Goal: Task Accomplishment & Management: Use online tool/utility

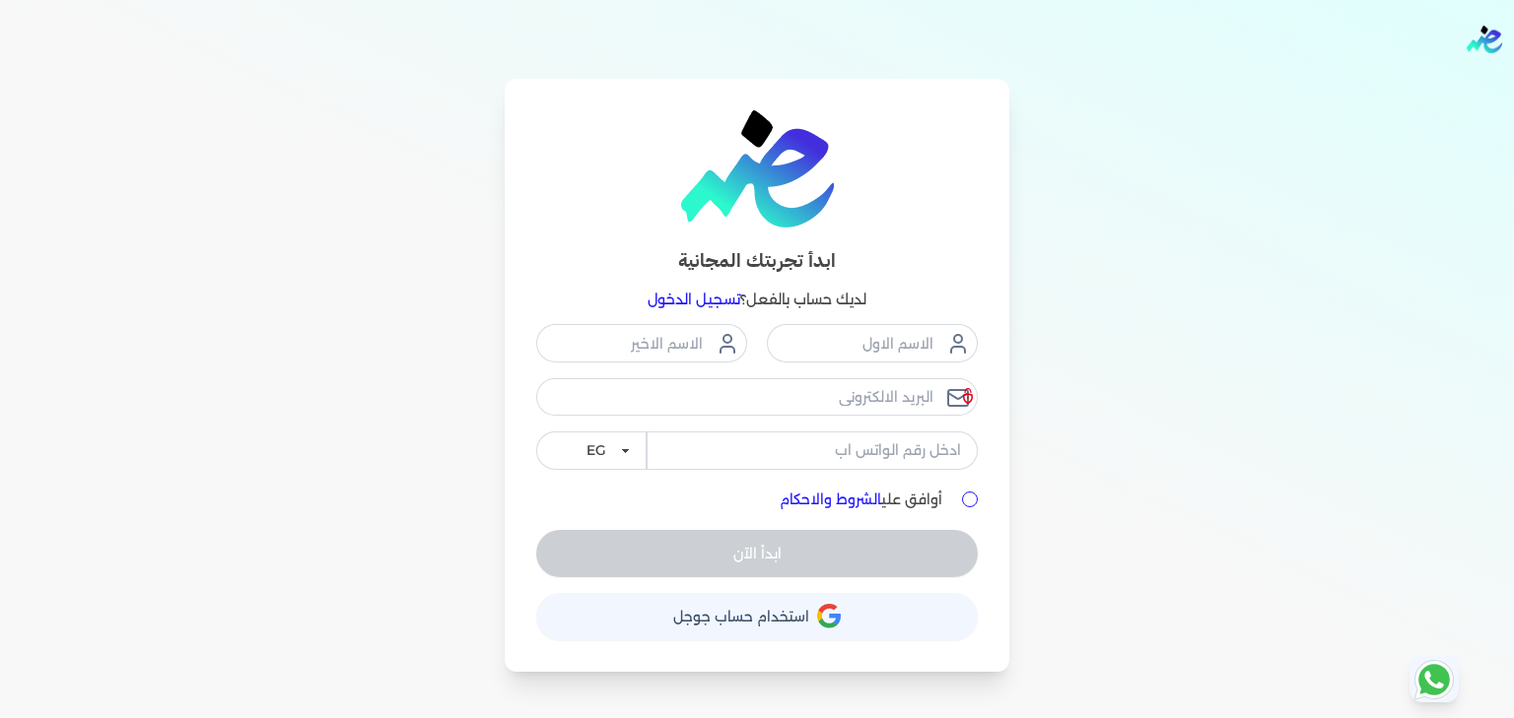
click at [1124, 241] on div "ابدأ تجربتك المجانية لديك حساب بالفعل؟ تسجيل الدخول EG KSA أوافق علي الشروط وال…" at bounding box center [757, 375] width 1514 height 593
click at [726, 304] on link "تسجيل الدخول" at bounding box center [693, 300] width 93 height 18
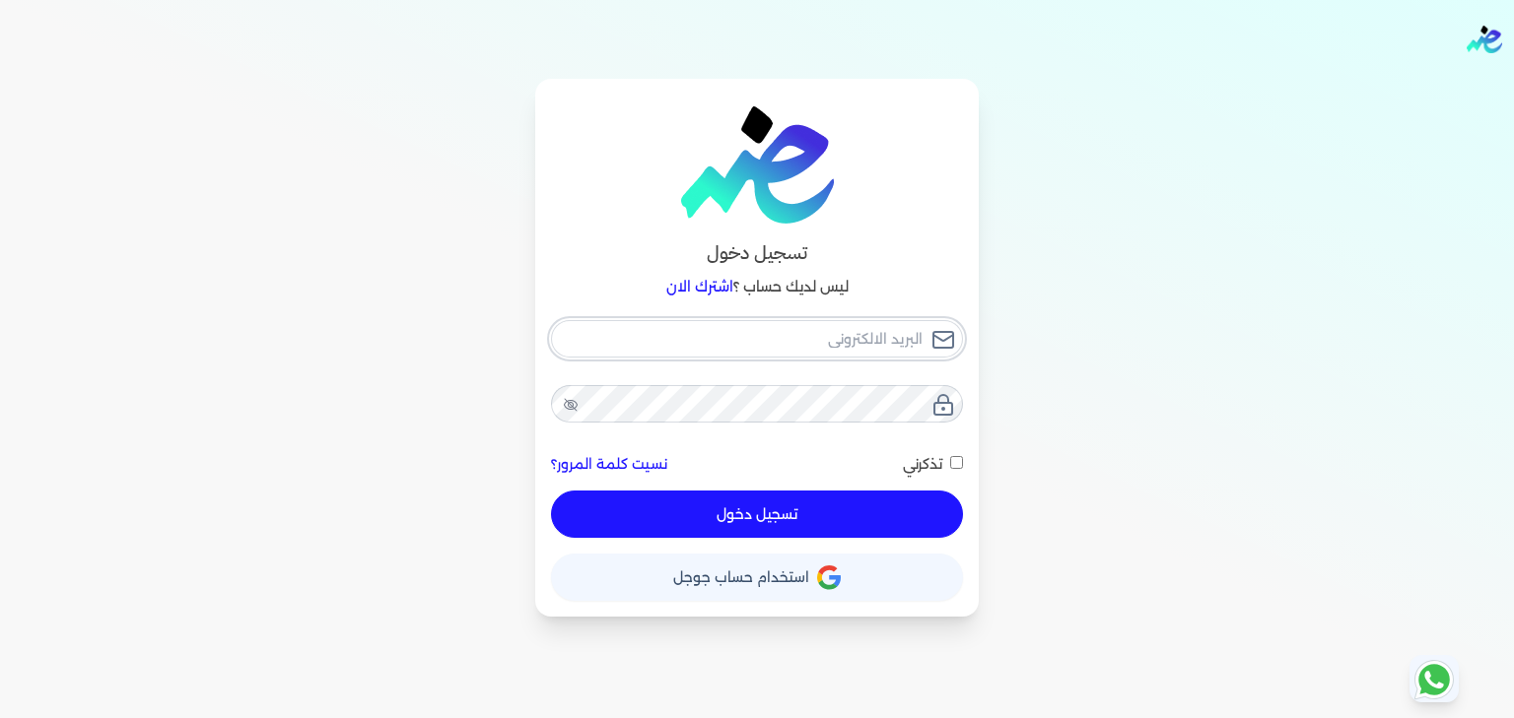
type input "[EMAIL_ADDRESS][DOMAIN_NAME]"
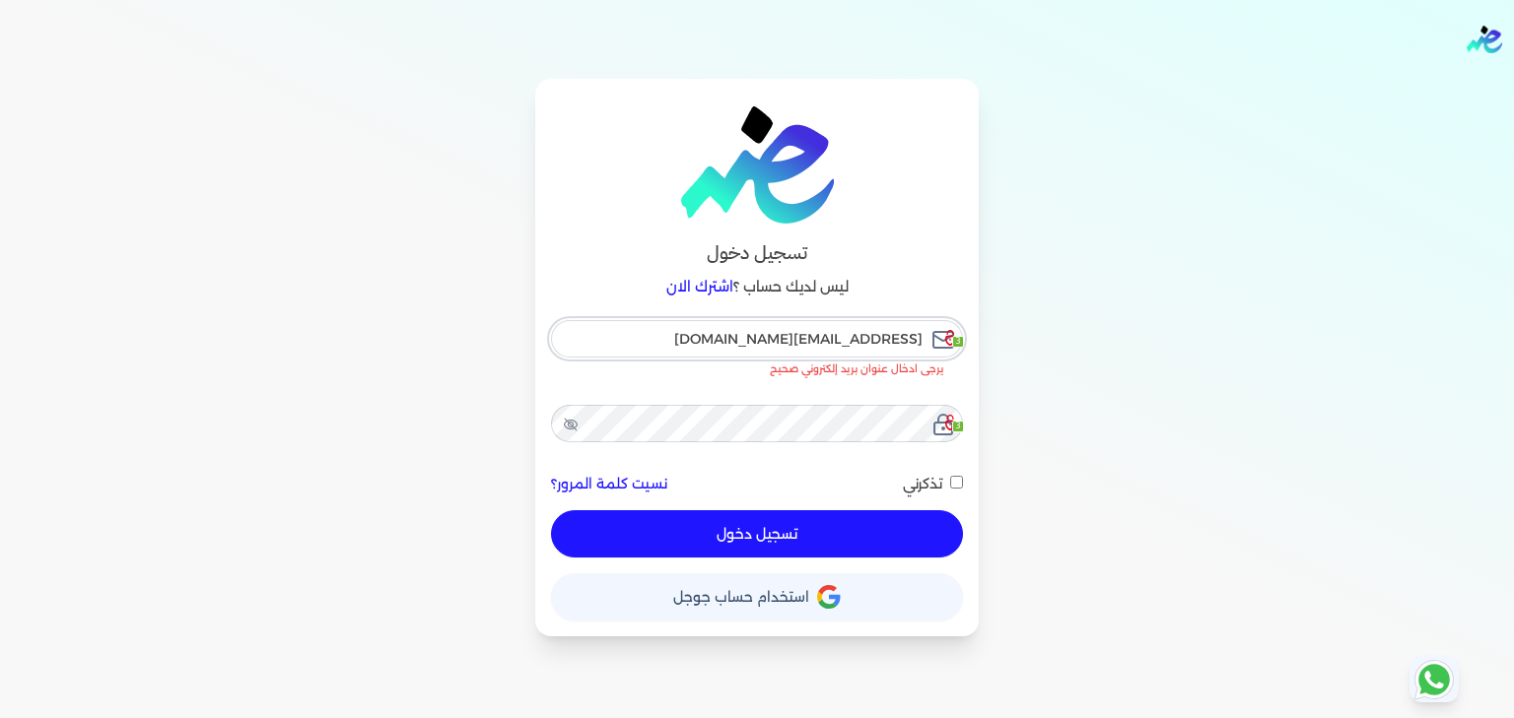
click at [757, 341] on input "[EMAIL_ADDRESS][DOMAIN_NAME]" at bounding box center [757, 338] width 412 height 37
checkbox input "false"
type input "ensoulify2021@gmail.com"
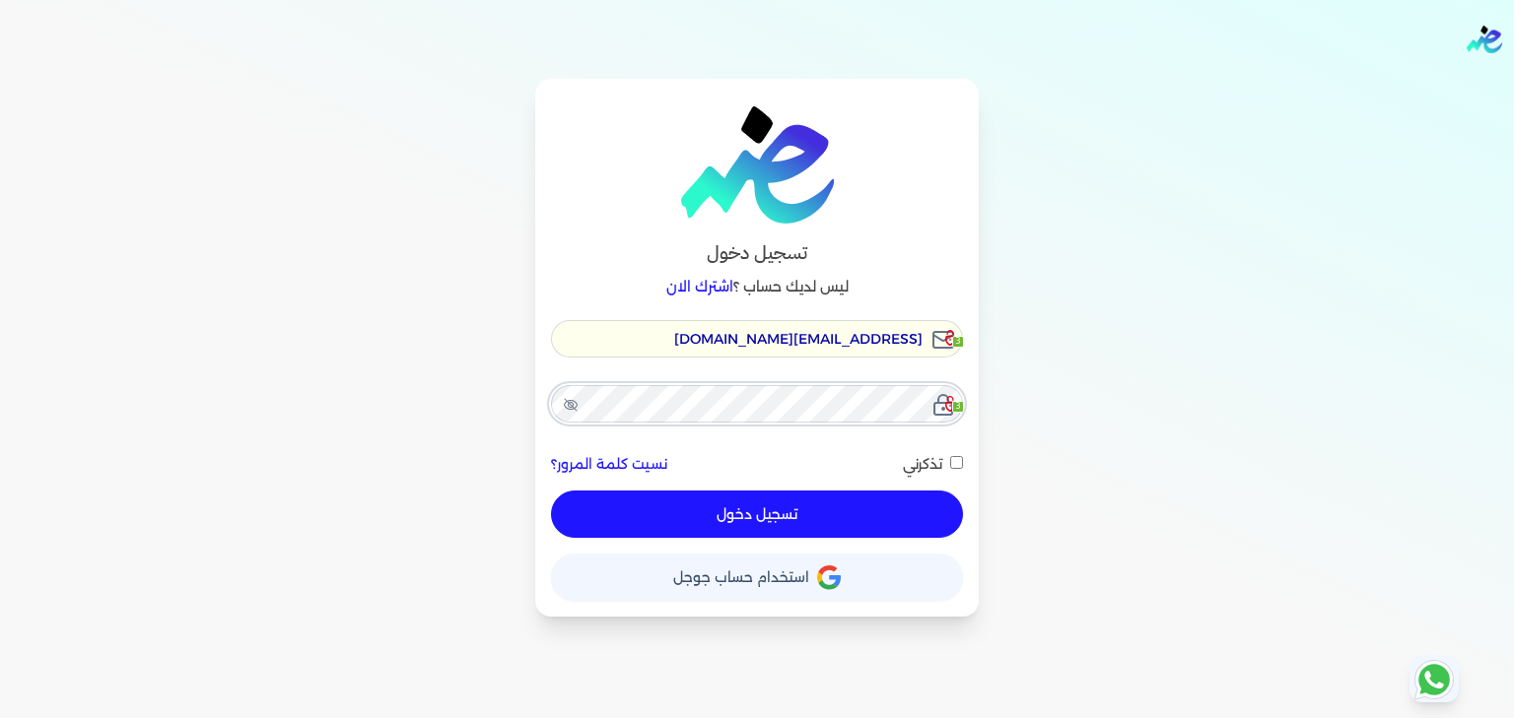
click at [757, 341] on input "ensoulify2021@gmail.com" at bounding box center [757, 338] width 412 height 37
checkbox input "false"
click at [757, 341] on input "ensoulify2021@gmail.com" at bounding box center [757, 338] width 412 height 37
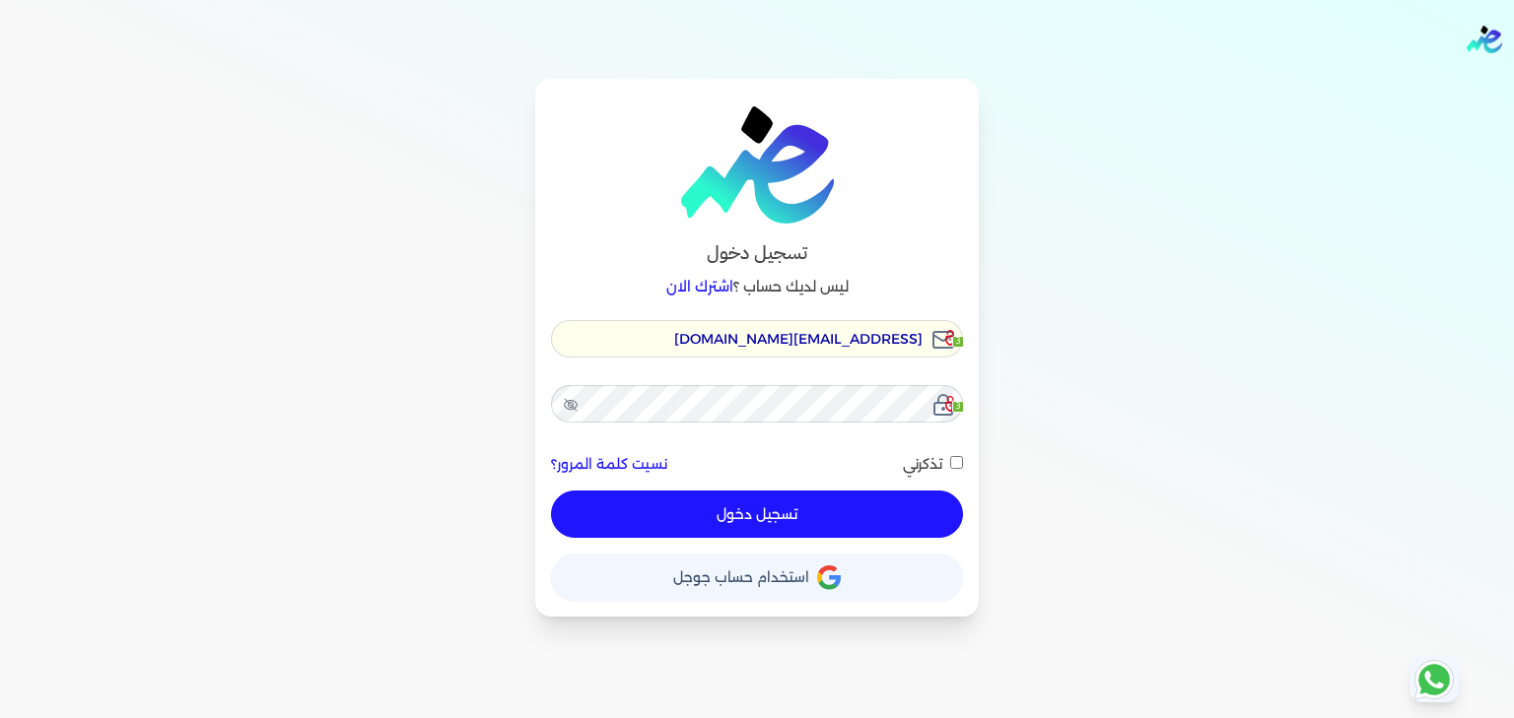
type input "[EMAIL_ADDRESS][DOMAIN_NAME]"
click at [801, 514] on button "تسجيل دخول" at bounding box center [757, 514] width 412 height 47
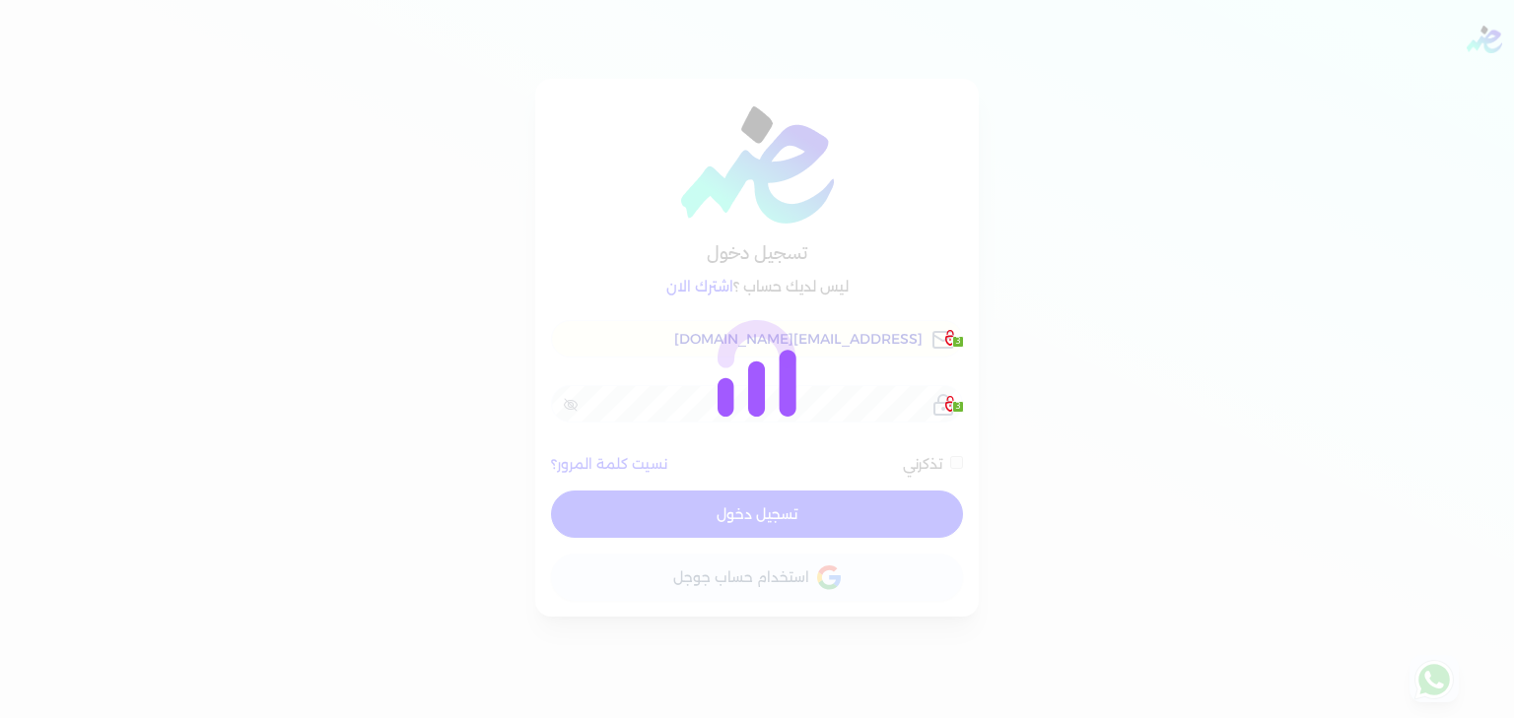
checkbox input "false"
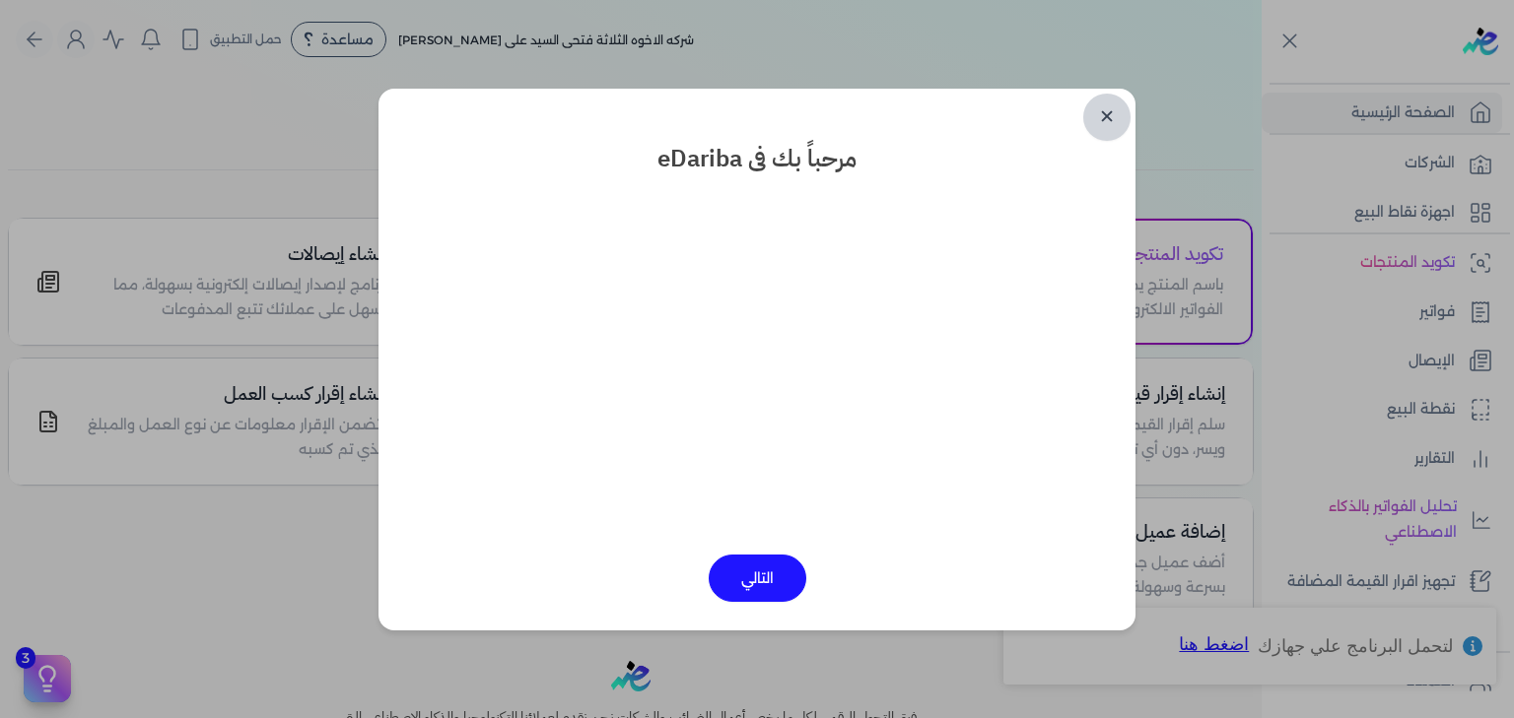
click at [1105, 119] on link "✕" at bounding box center [1106, 117] width 47 height 47
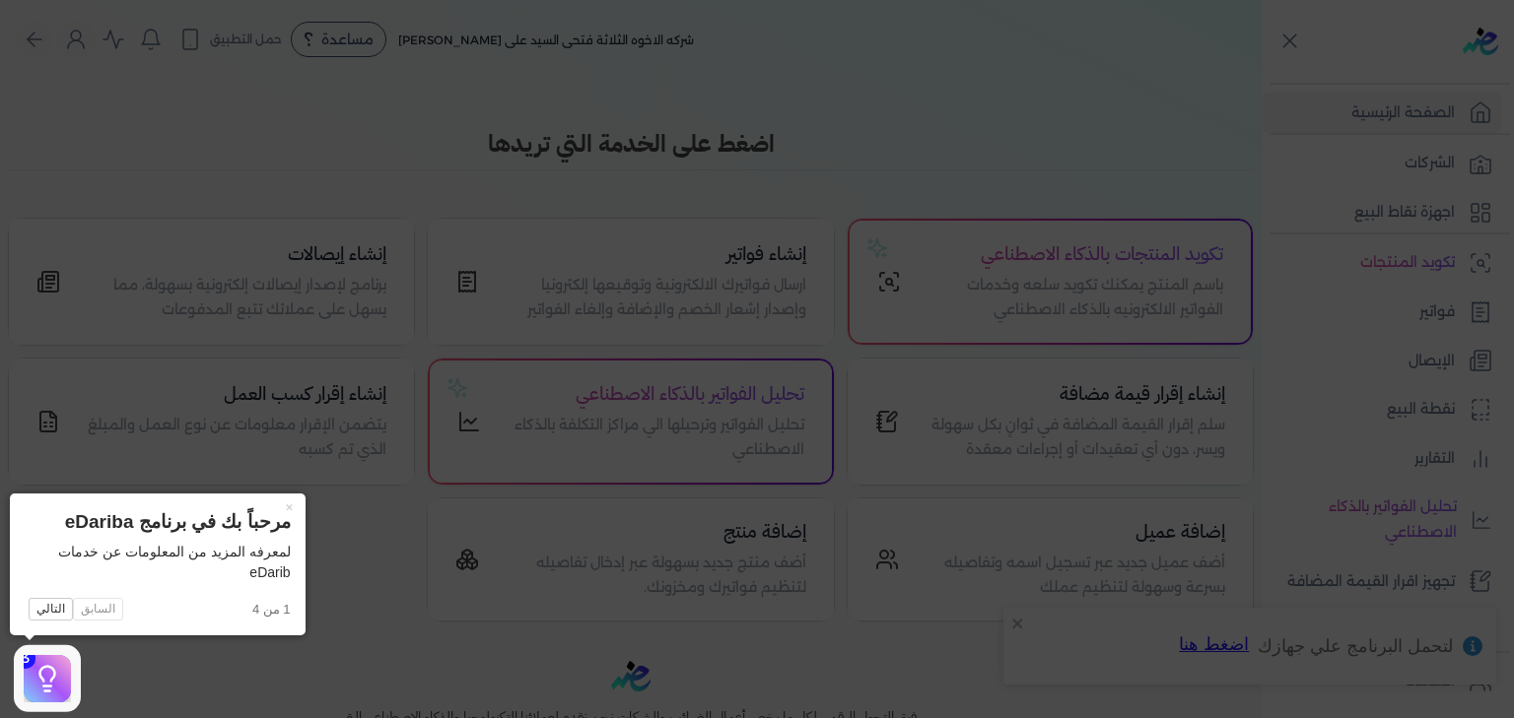
click at [1105, 119] on icon at bounding box center [757, 359] width 1514 height 718
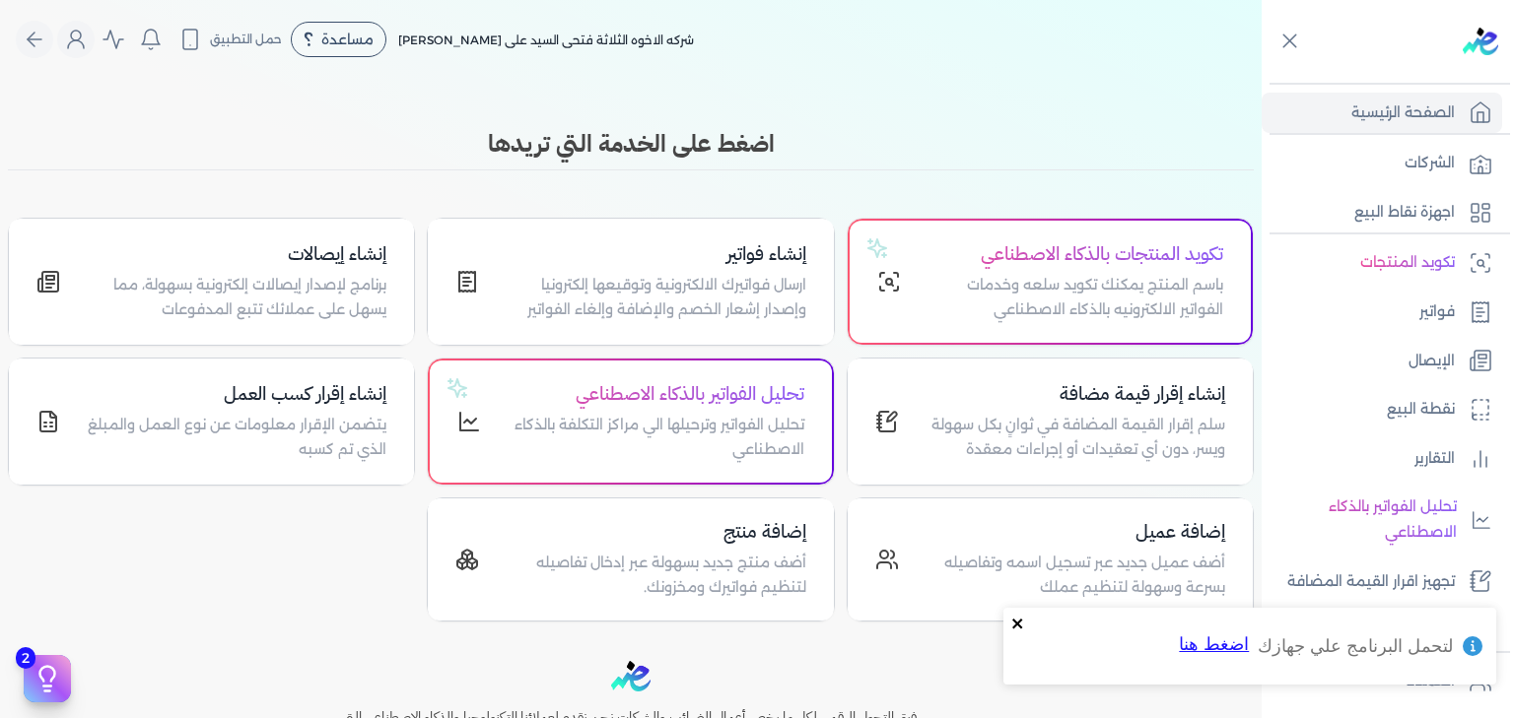
click at [1019, 623] on icon "close" at bounding box center [1018, 624] width 14 height 16
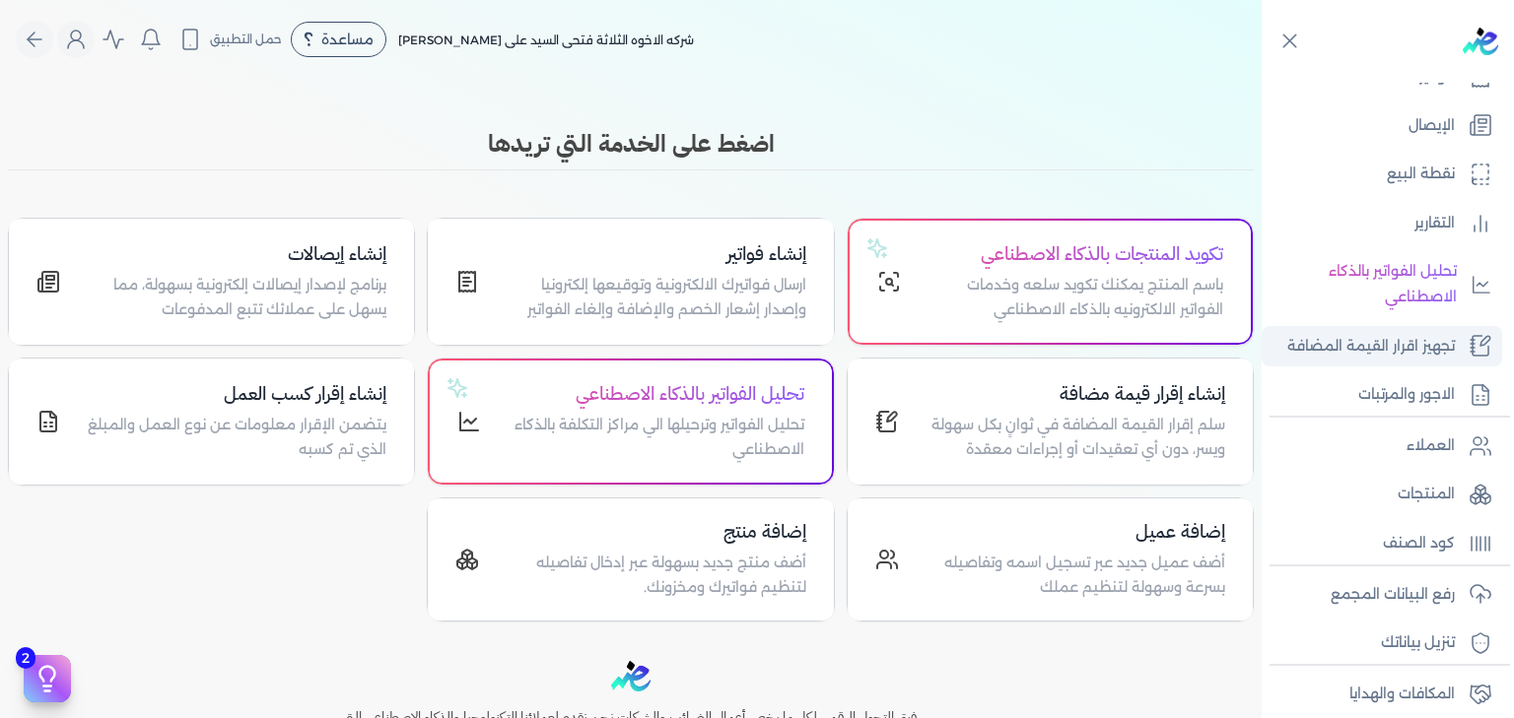
scroll to position [244, 0]
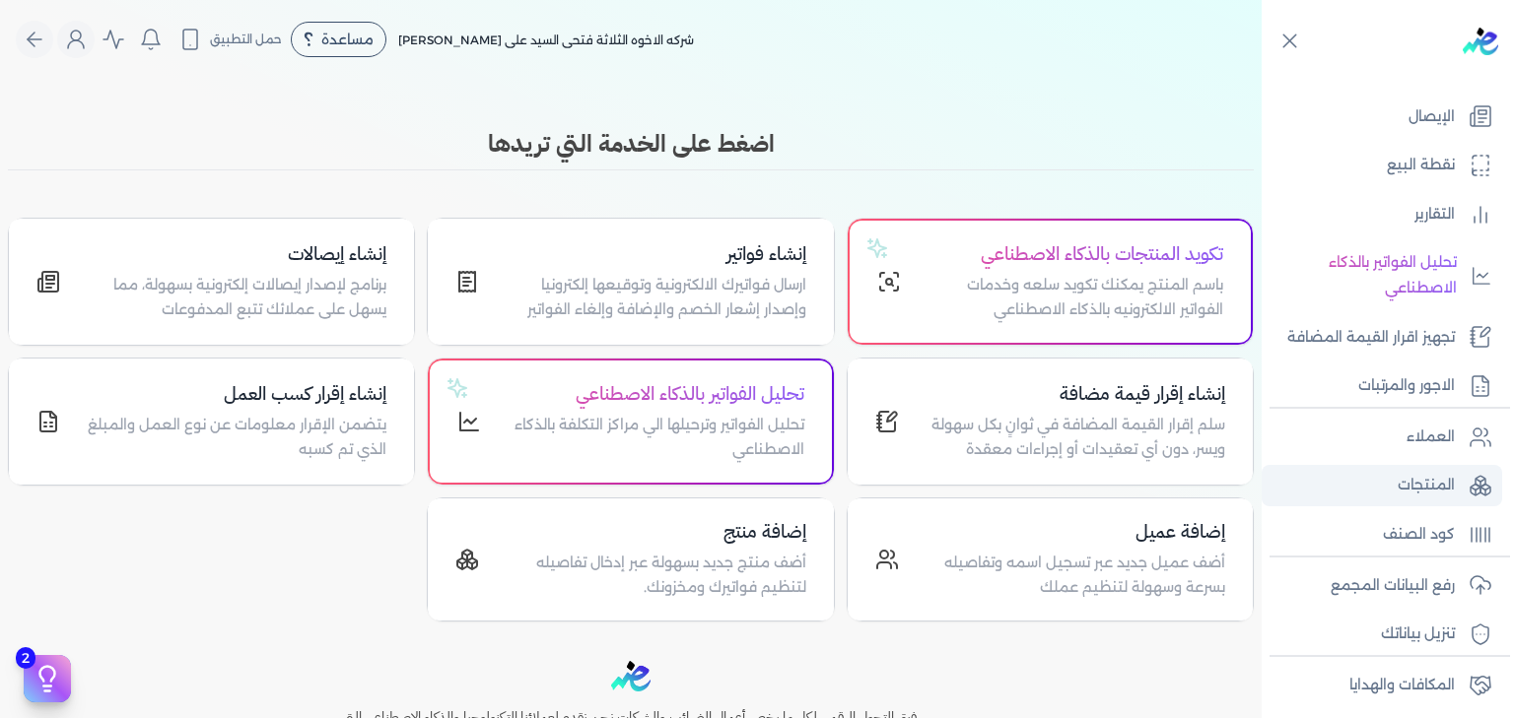
click at [1419, 489] on p "المنتجات" at bounding box center [1425, 486] width 57 height 26
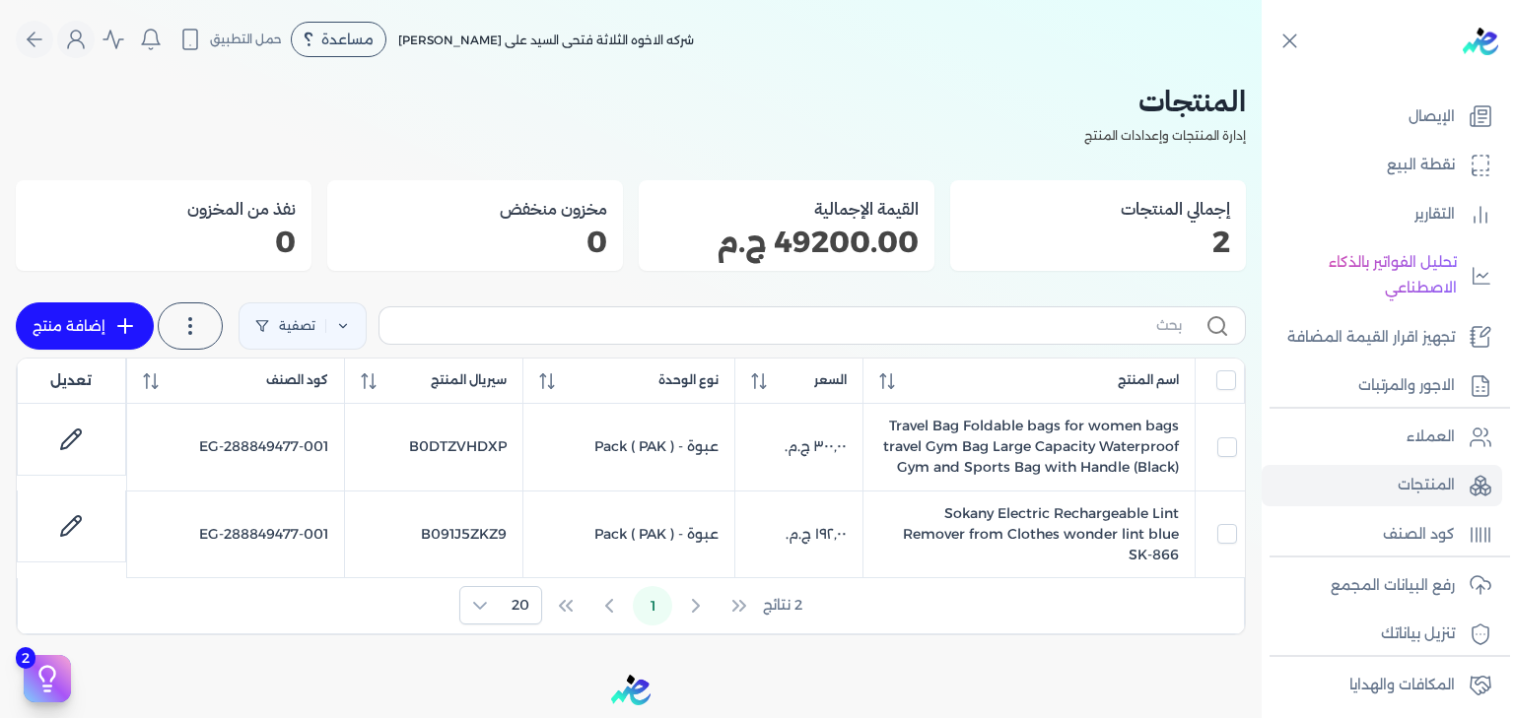
click at [285, 245] on p "0" at bounding box center [164, 243] width 264 height 26
click at [853, 254] on p "49200.00 ج.م" at bounding box center [786, 243] width 264 height 26
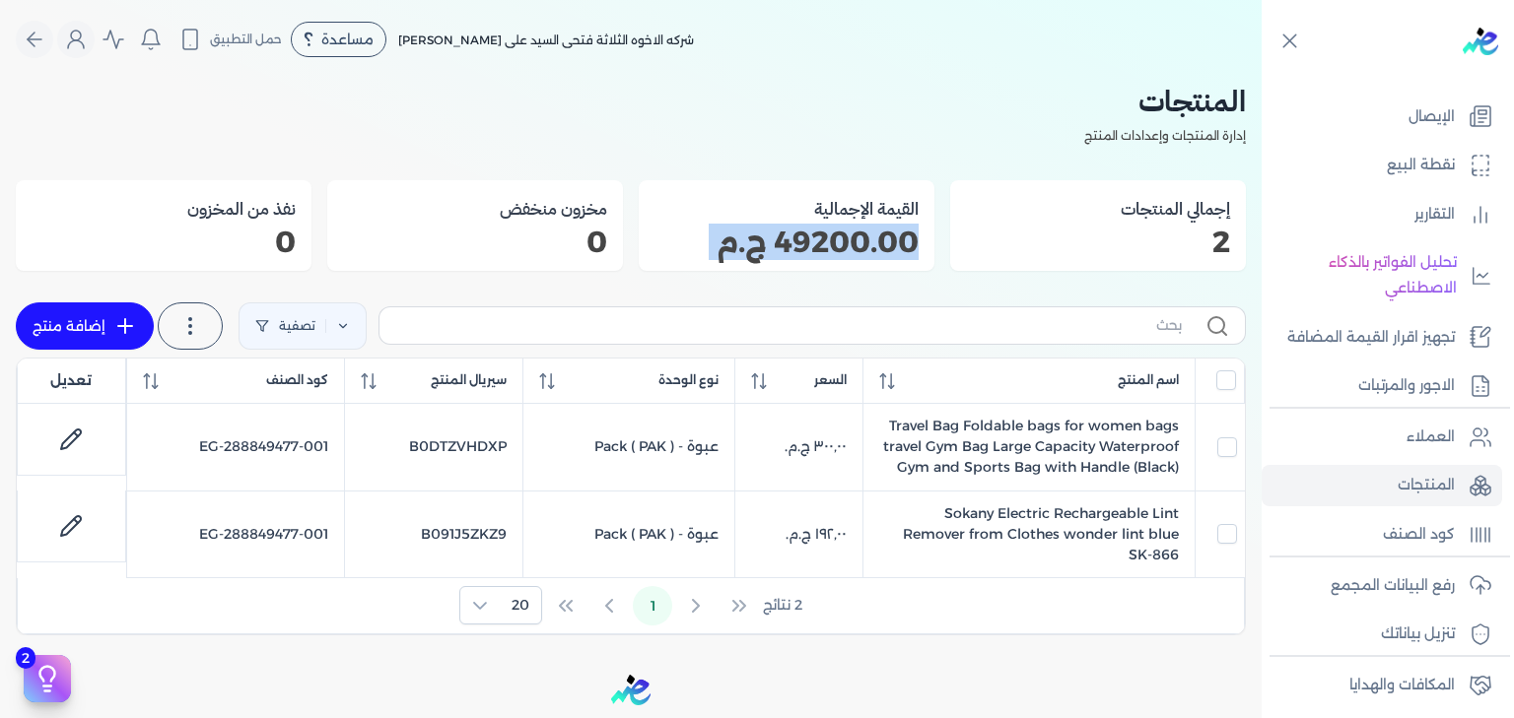
click at [853, 254] on p "49200.00 ج.م" at bounding box center [786, 243] width 264 height 26
click at [1196, 237] on p "2" at bounding box center [1098, 243] width 264 height 26
click at [1292, 43] on icon at bounding box center [1289, 41] width 13 height 13
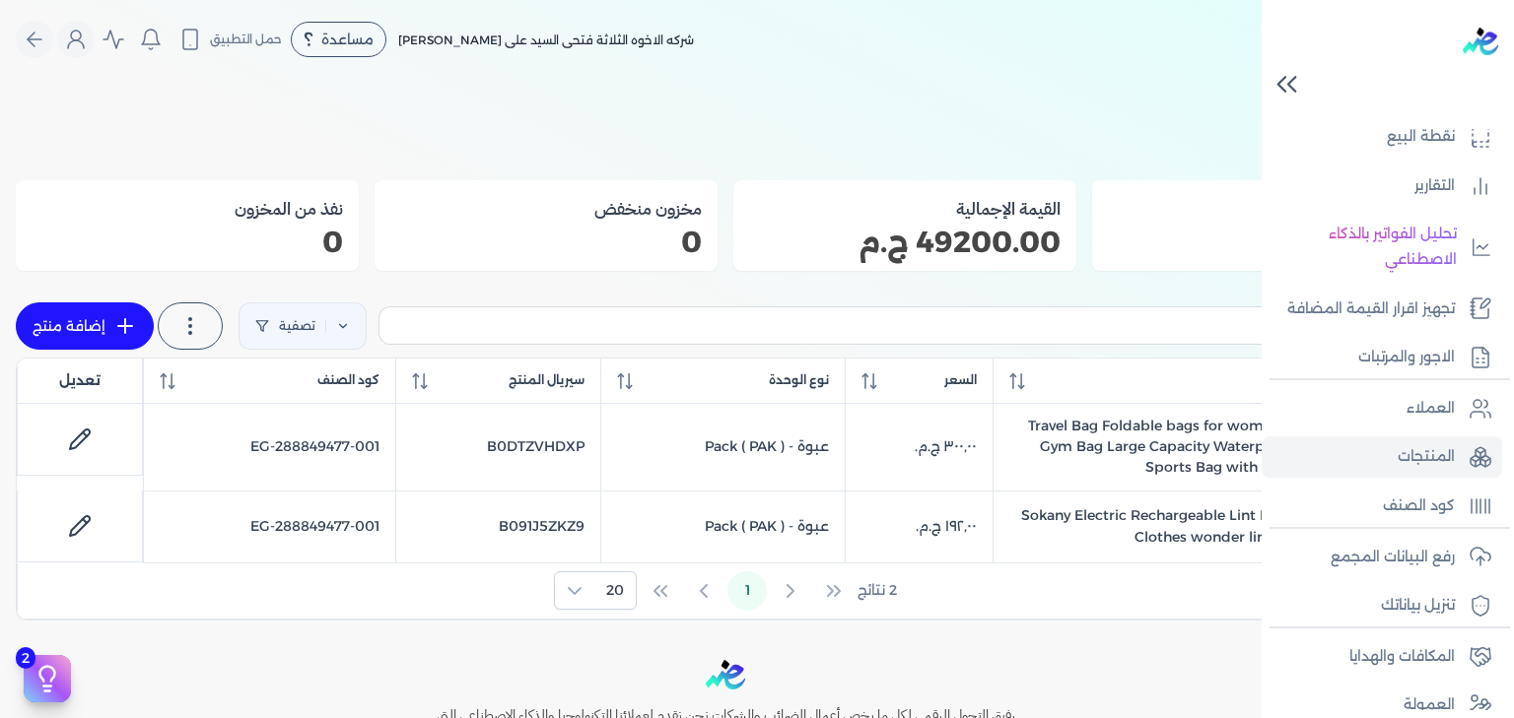
scroll to position [244, 0]
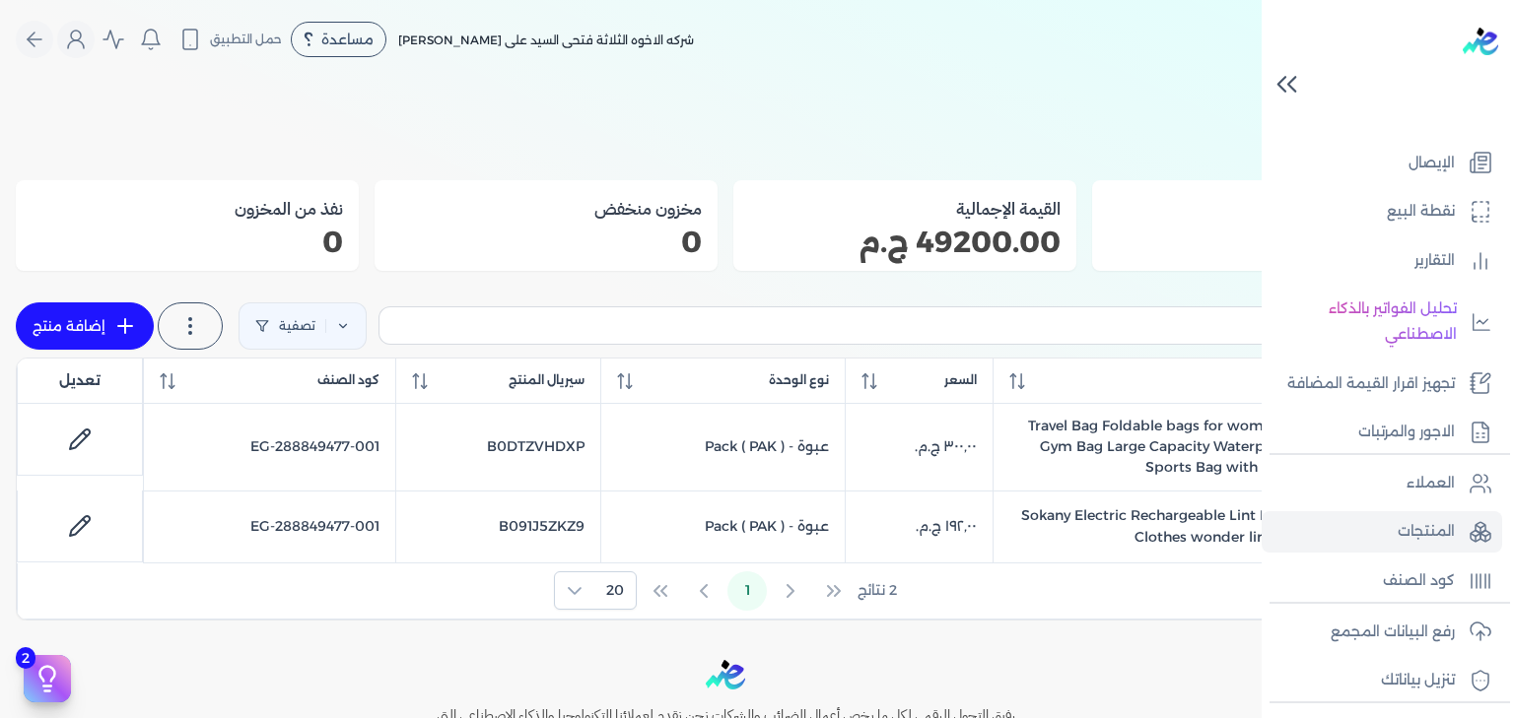
click at [1297, 88] on icon at bounding box center [1286, 84] width 34 height 34
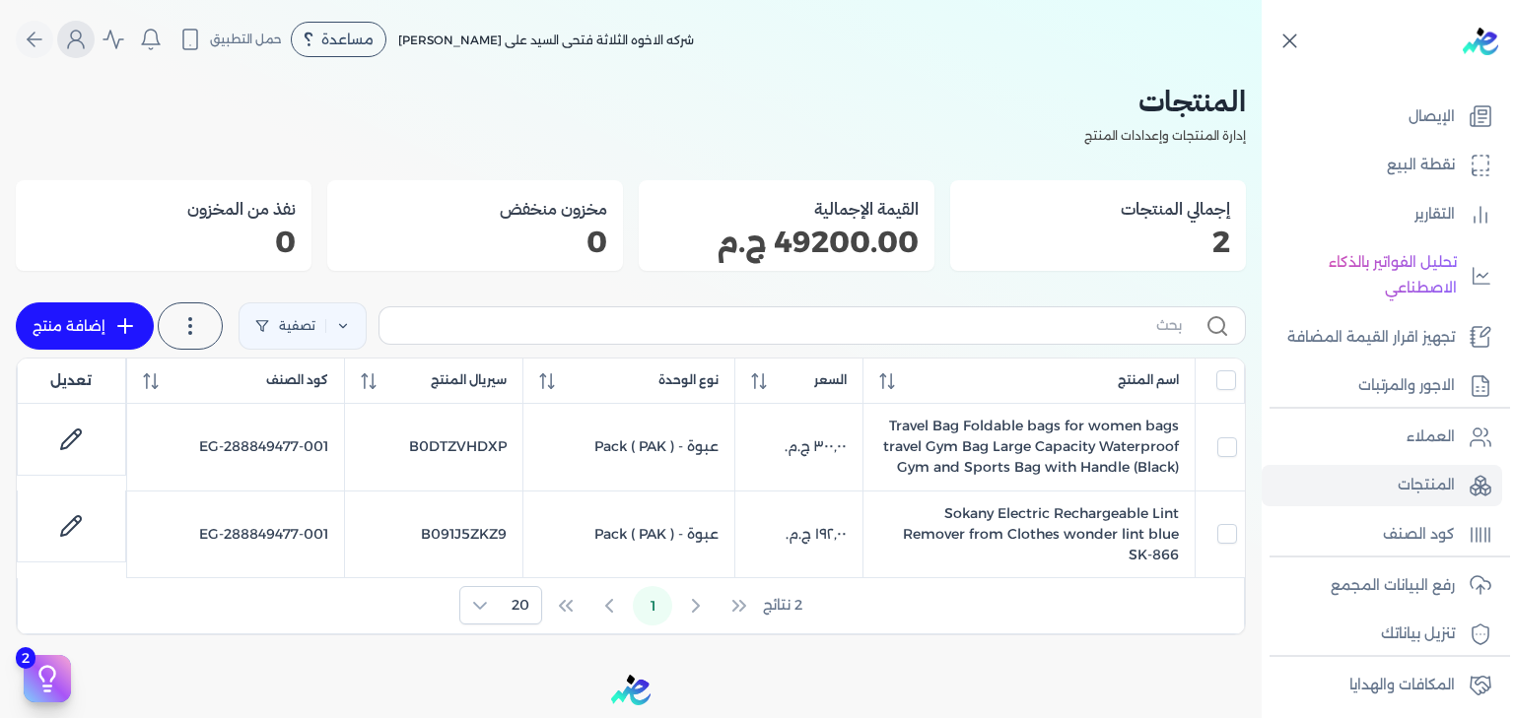
click at [88, 43] on icon "Global" at bounding box center [76, 40] width 24 height 24
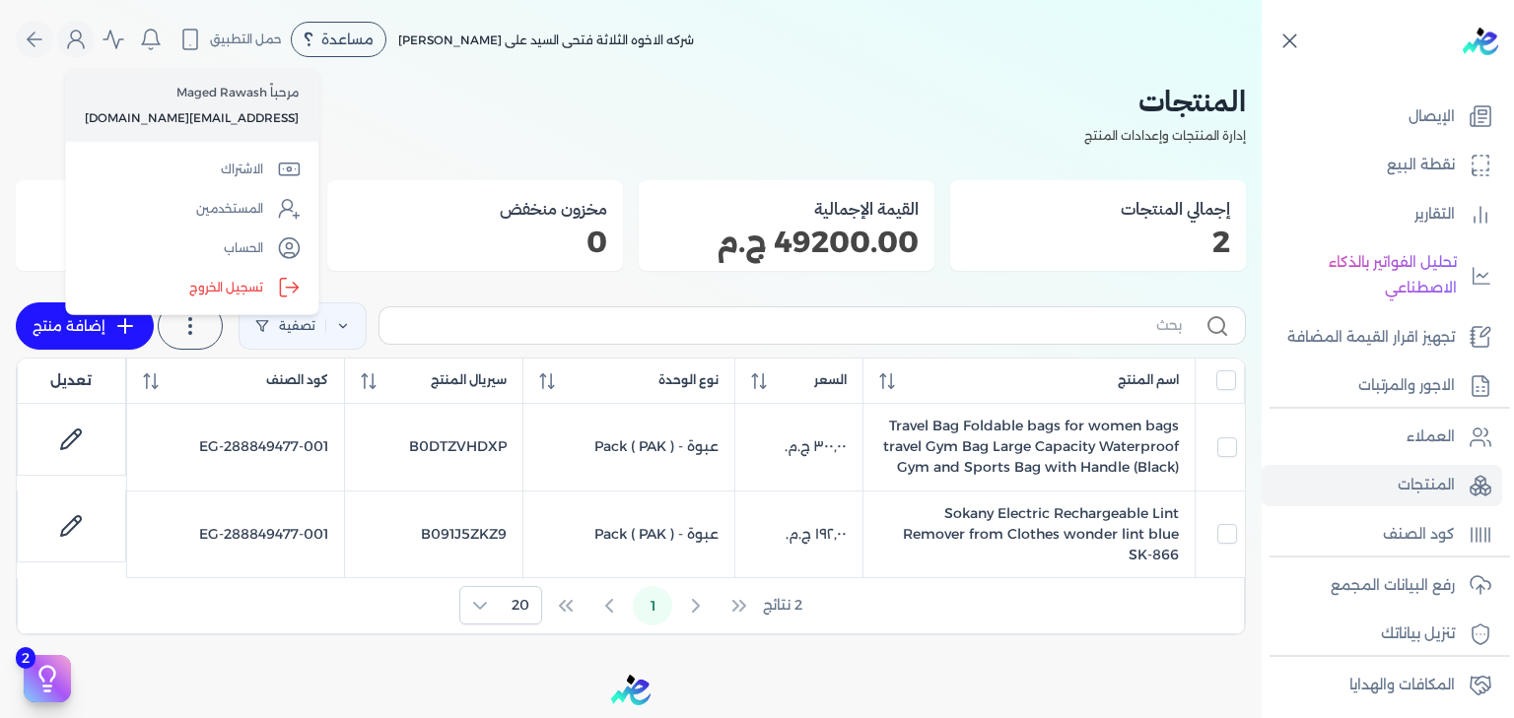
click at [212, 117] on p "[EMAIL_ADDRESS][DOMAIN_NAME]" at bounding box center [192, 117] width 214 height 26
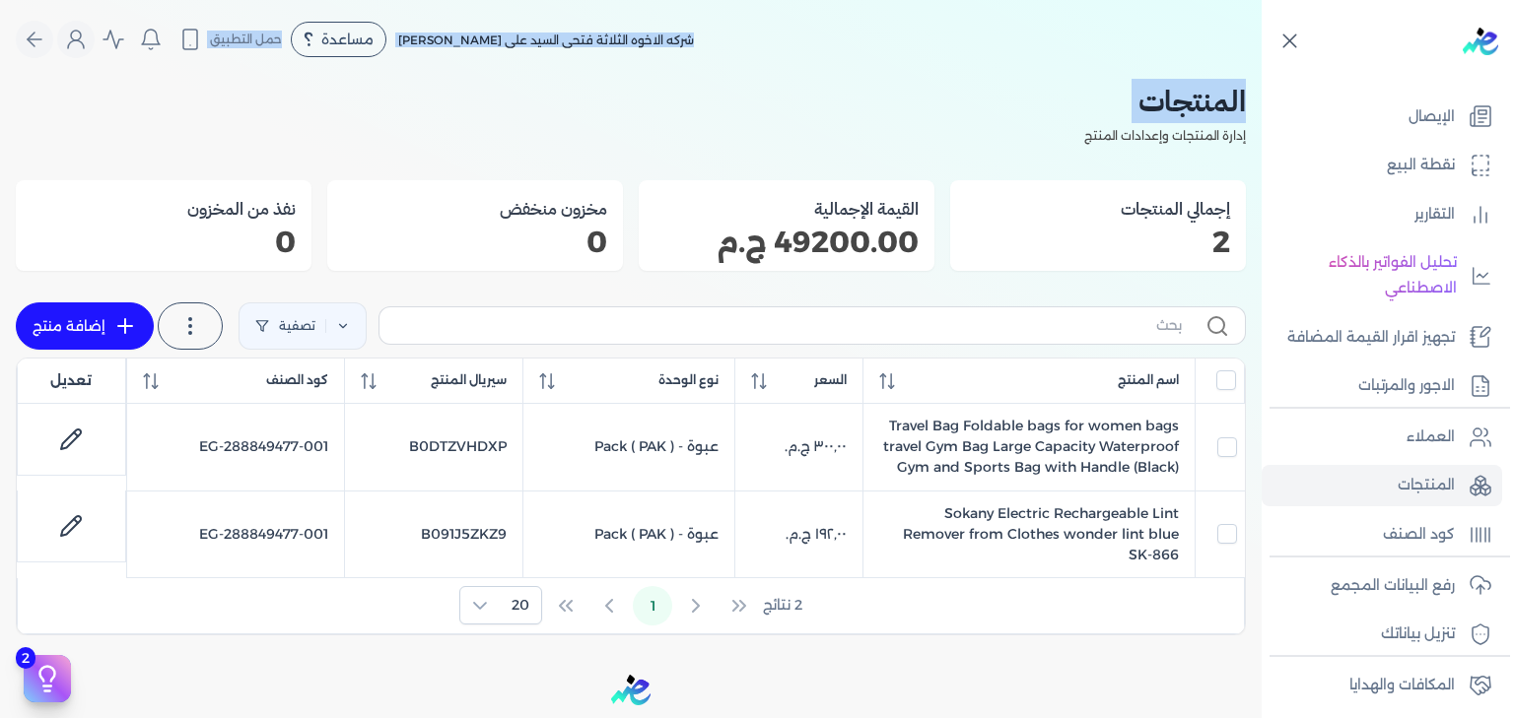
drag, startPoint x: 212, startPoint y: 117, endPoint x: 252, endPoint y: 115, distance: 40.5
click at [252, 115] on div "Toggle Navigation الاسعار العمولات مساعدة خدمة العملاء دليل المستخدم تسجيل الدخ…" at bounding box center [630, 359] width 1261 height 718
click at [781, 150] on div "المنتجات إدارة المنتجات وإعدادات المنتج إجمالي المنتجات 2 القيمة الإجمالية 4920…" at bounding box center [631, 357] width 1230 height 557
click at [88, 43] on icon "Global" at bounding box center [76, 40] width 24 height 24
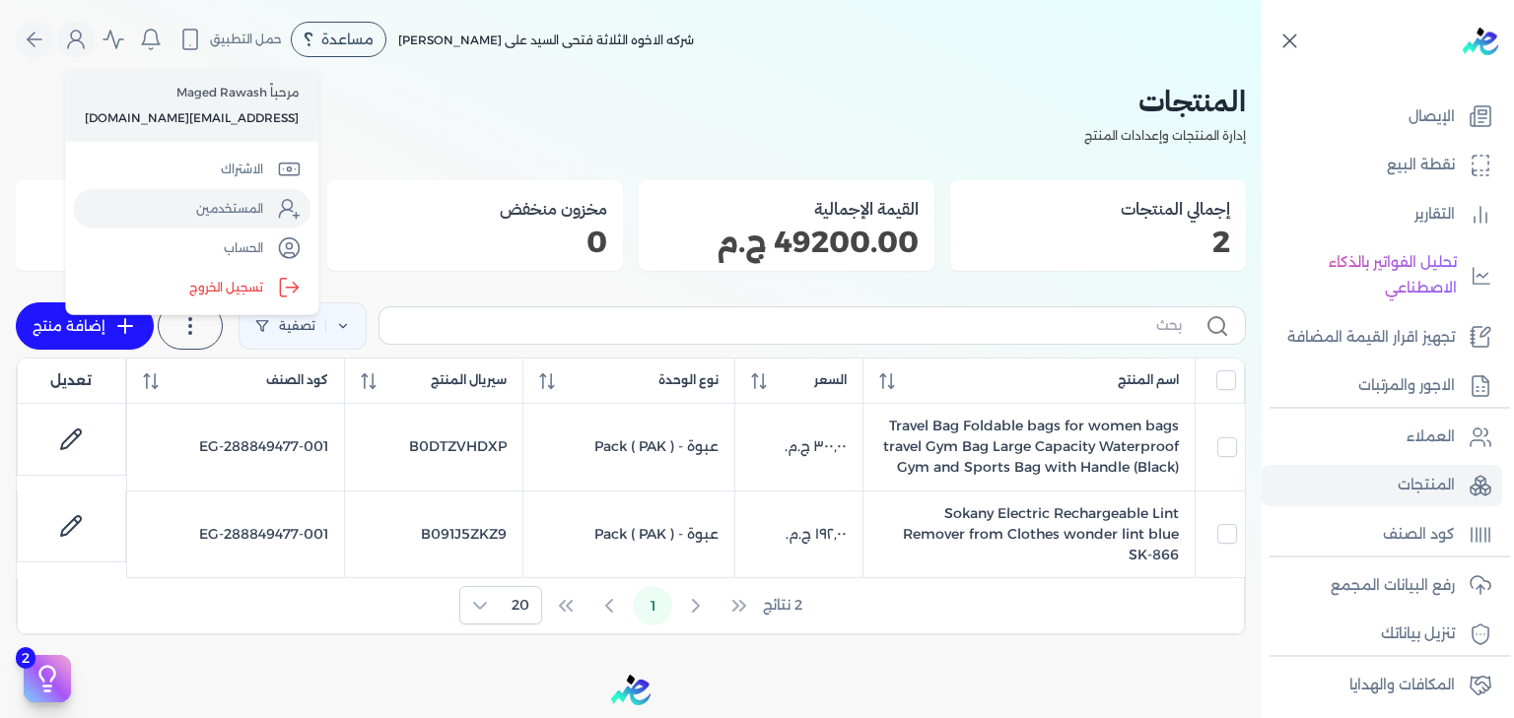
click at [248, 207] on link "المستخدمين" at bounding box center [192, 208] width 238 height 39
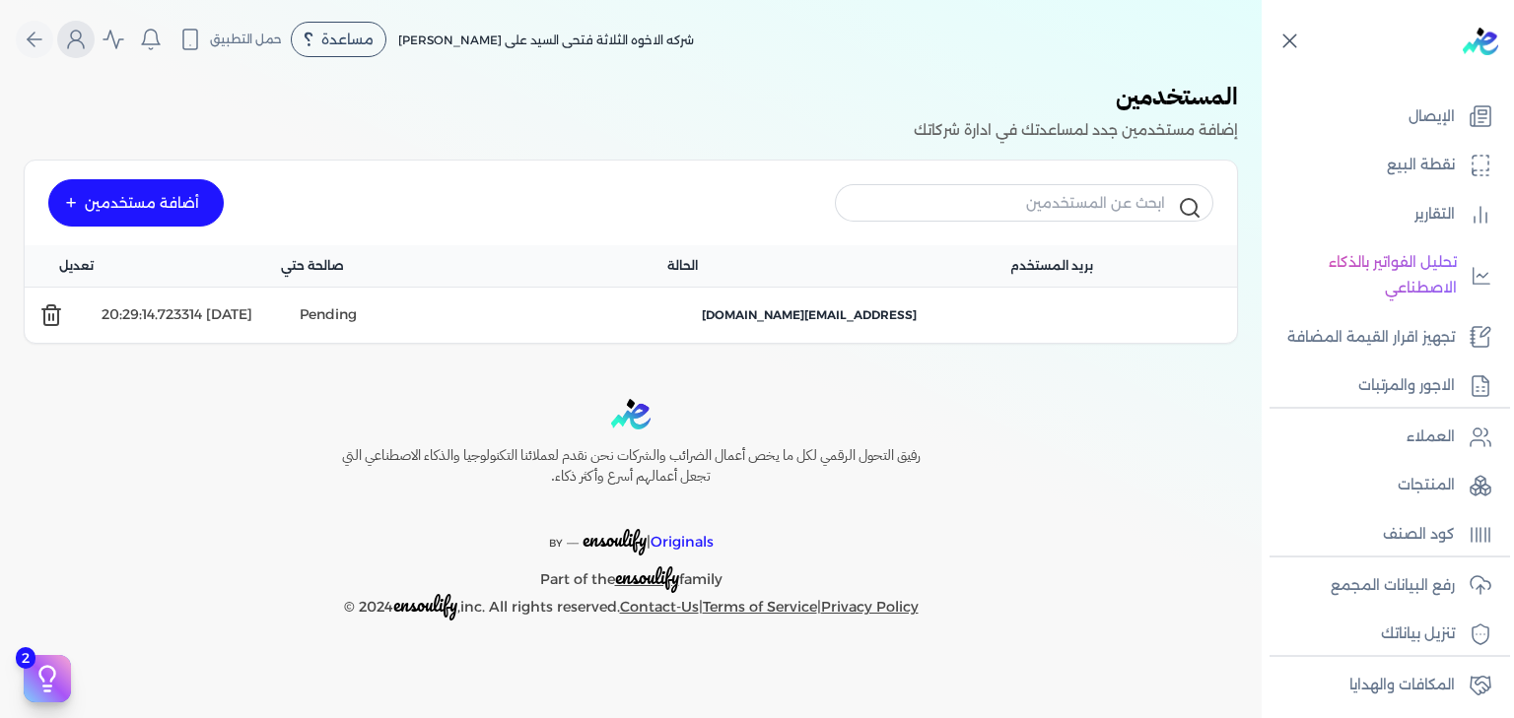
click at [76, 43] on icon "Global" at bounding box center [76, 40] width 24 height 24
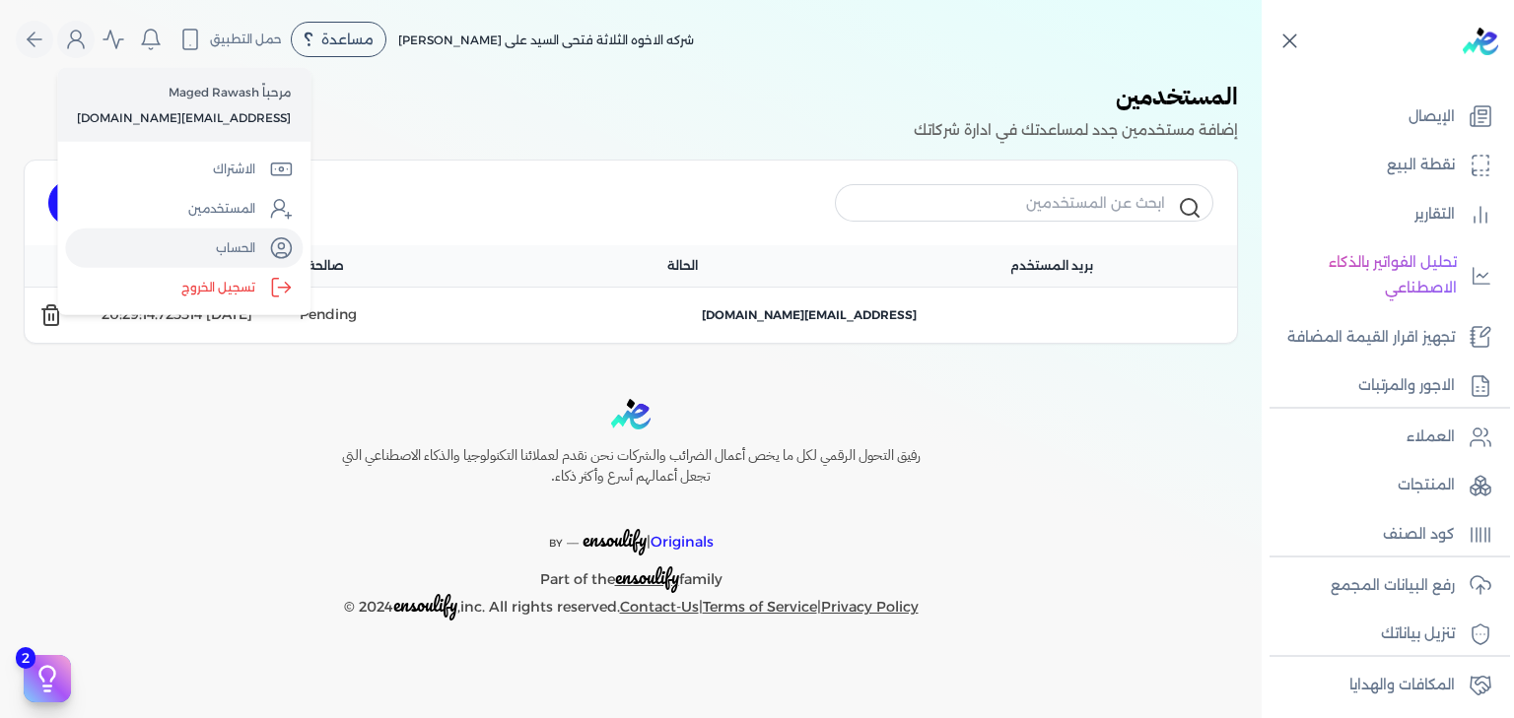
click at [269, 242] on icon "Global" at bounding box center [281, 249] width 24 height 24
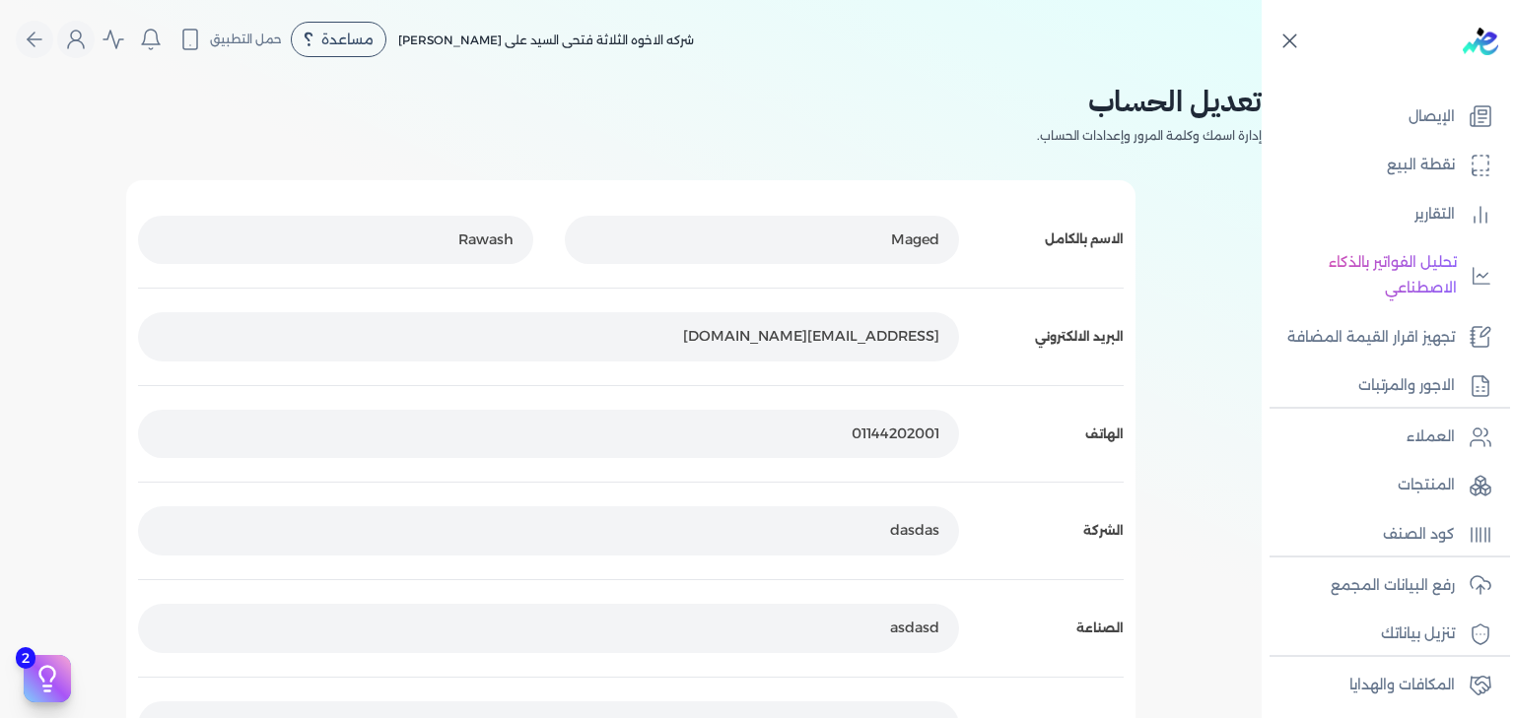
click at [800, 349] on p "[EMAIL_ADDRESS][DOMAIN_NAME]" at bounding box center [548, 336] width 821 height 49
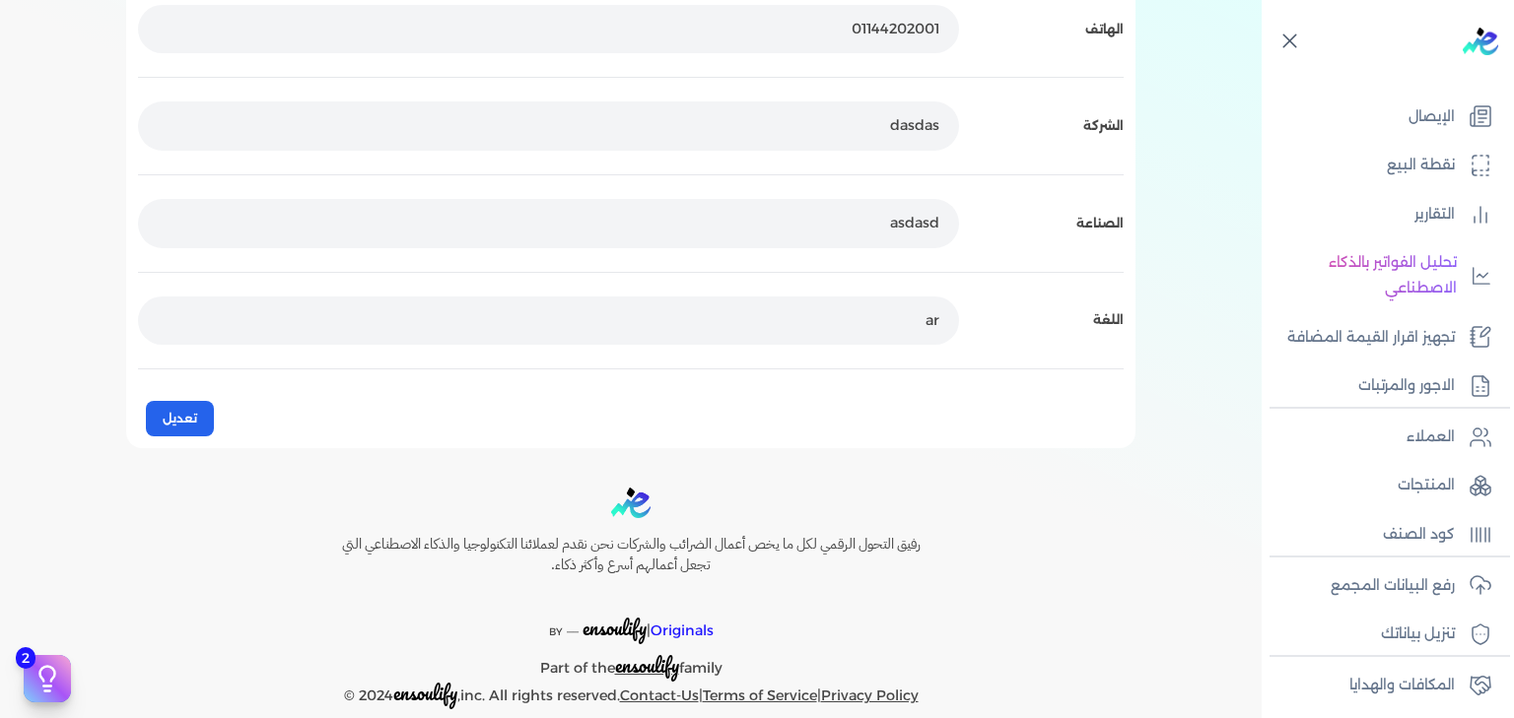
scroll to position [432, 0]
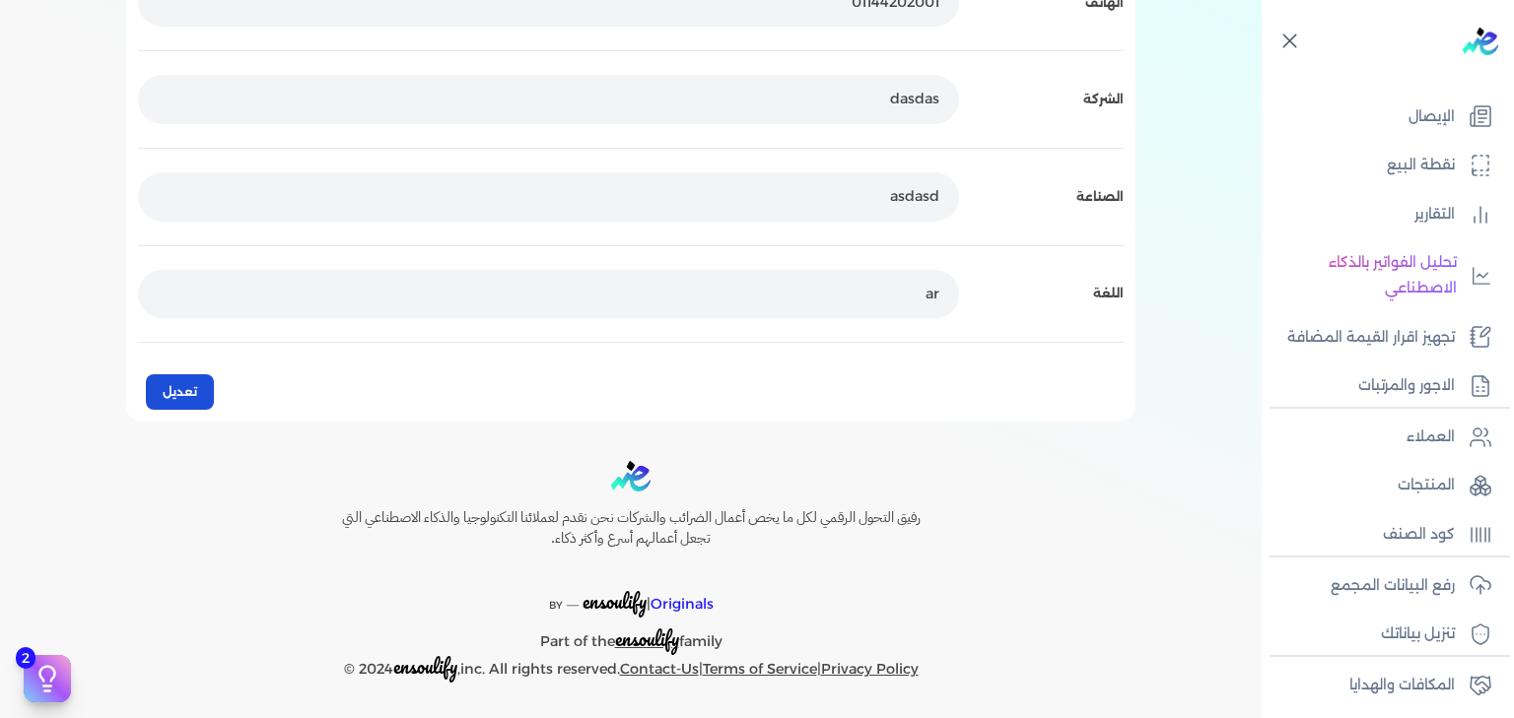
click at [193, 404] on button "تعديل" at bounding box center [180, 391] width 68 height 35
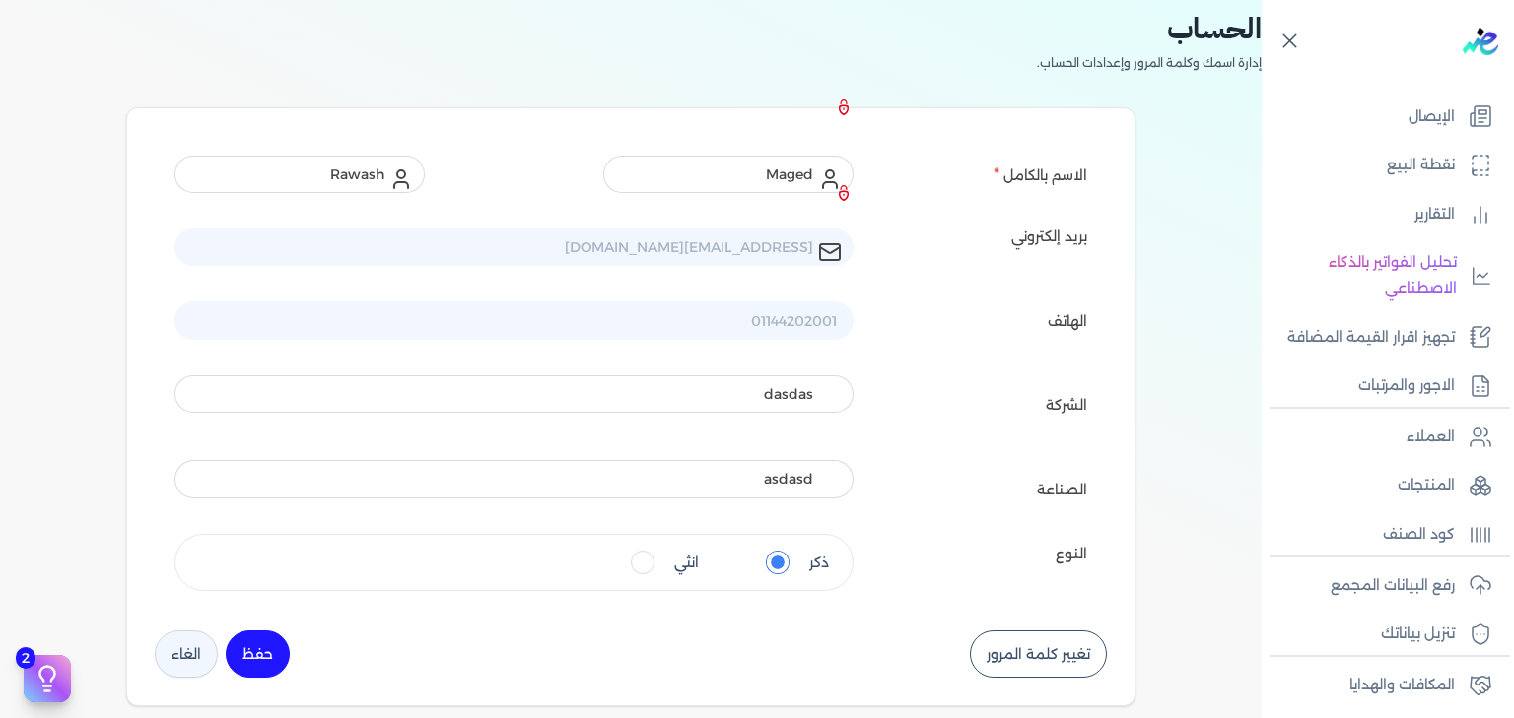
scroll to position [72, 0]
click at [1283, 34] on icon at bounding box center [1289, 41] width 25 height 25
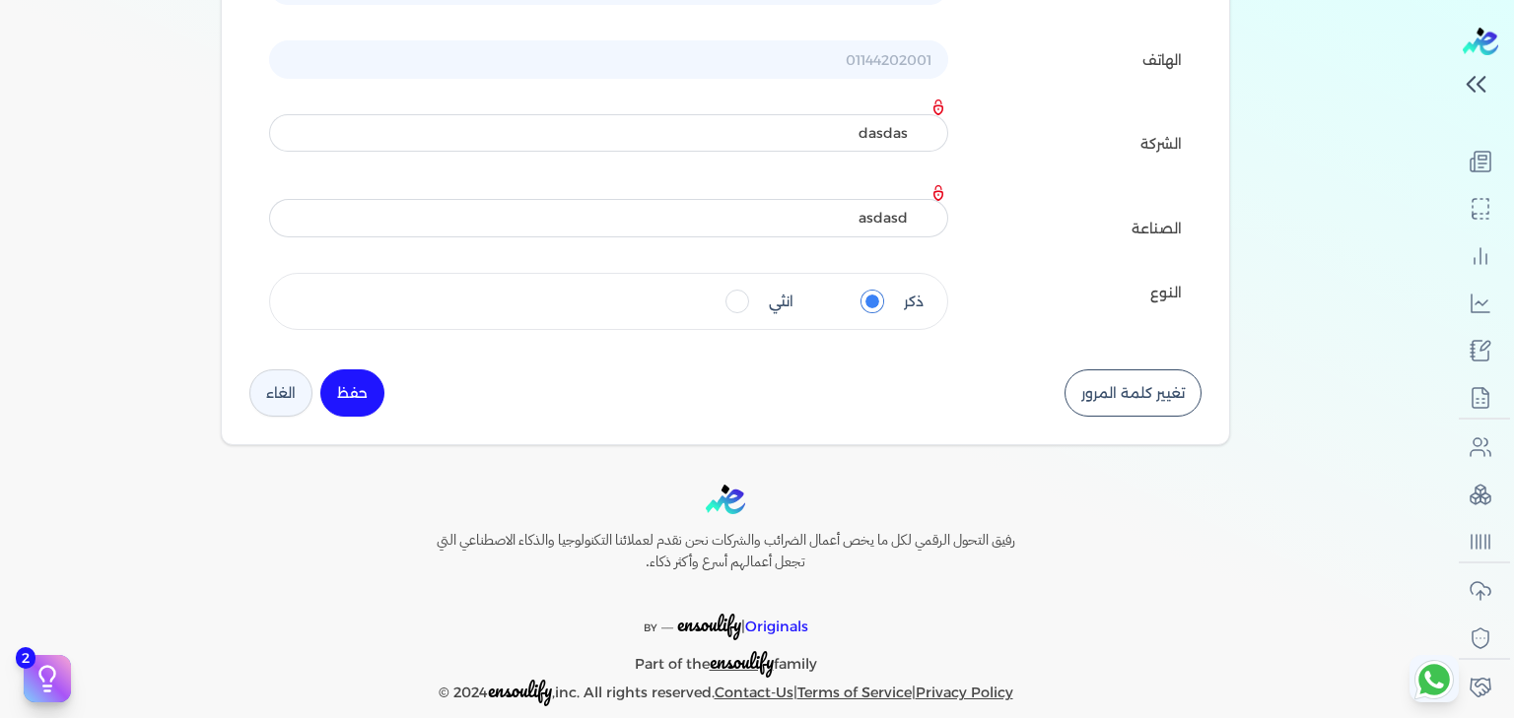
scroll to position [335, 0]
click at [274, 402] on button "الغاء" at bounding box center [280, 392] width 63 height 47
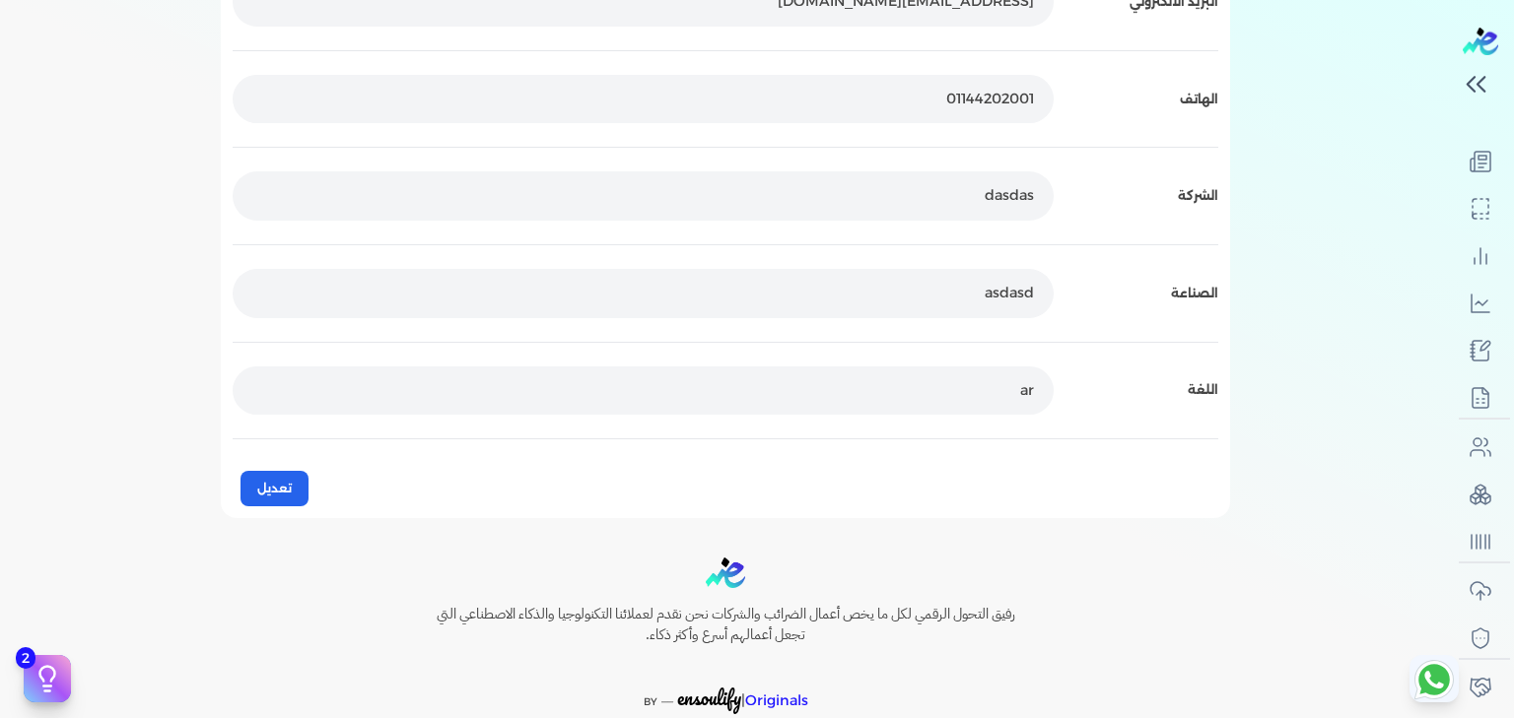
scroll to position [46, 0]
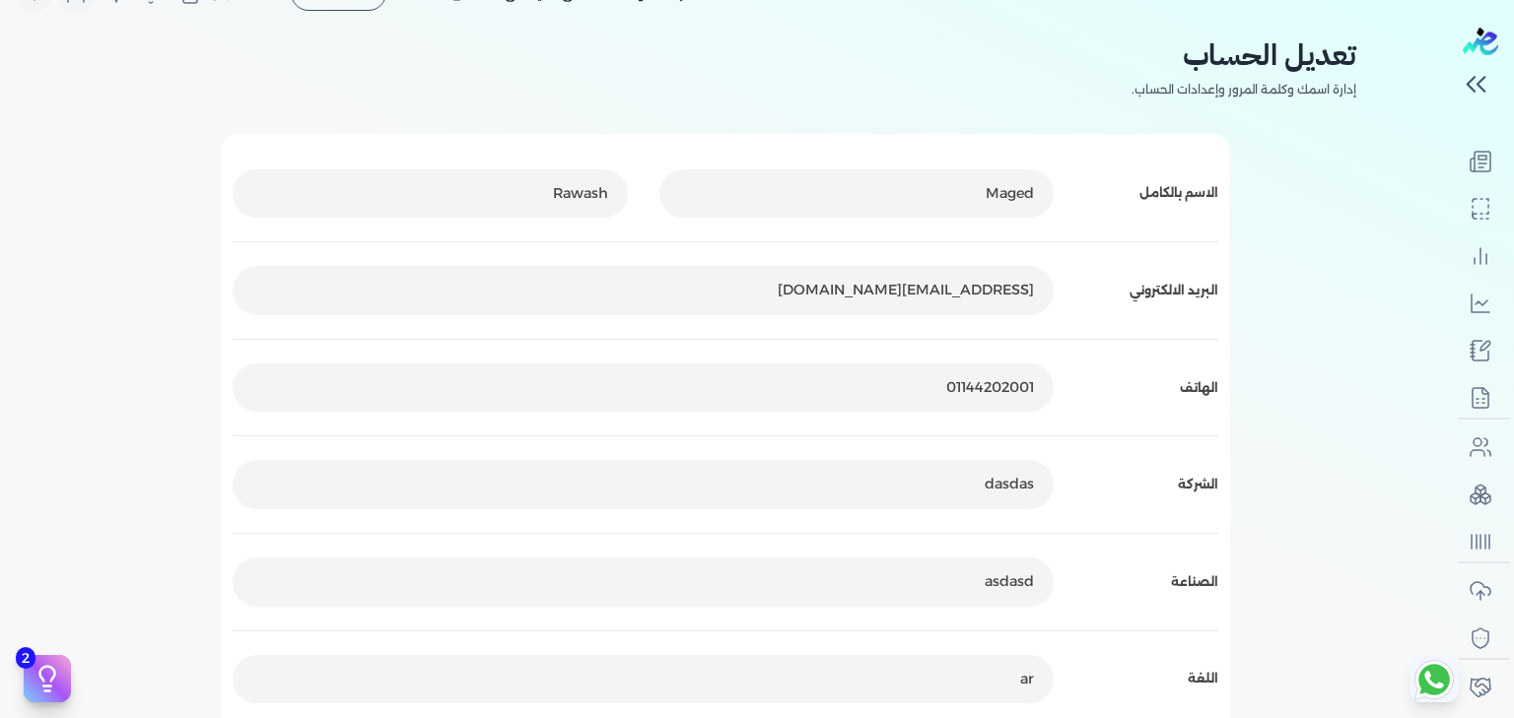
click at [766, 208] on p "Maged" at bounding box center [856, 194] width 395 height 49
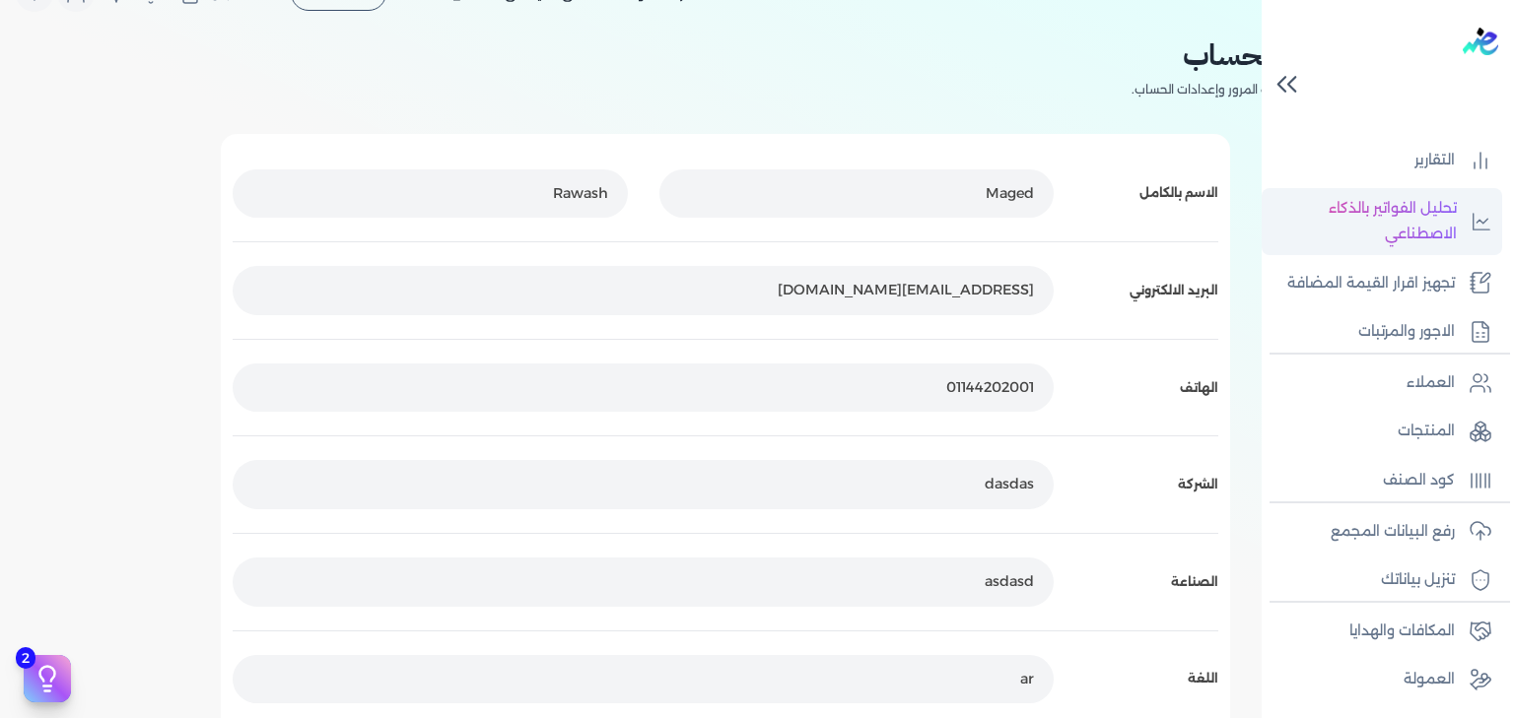
scroll to position [244, 0]
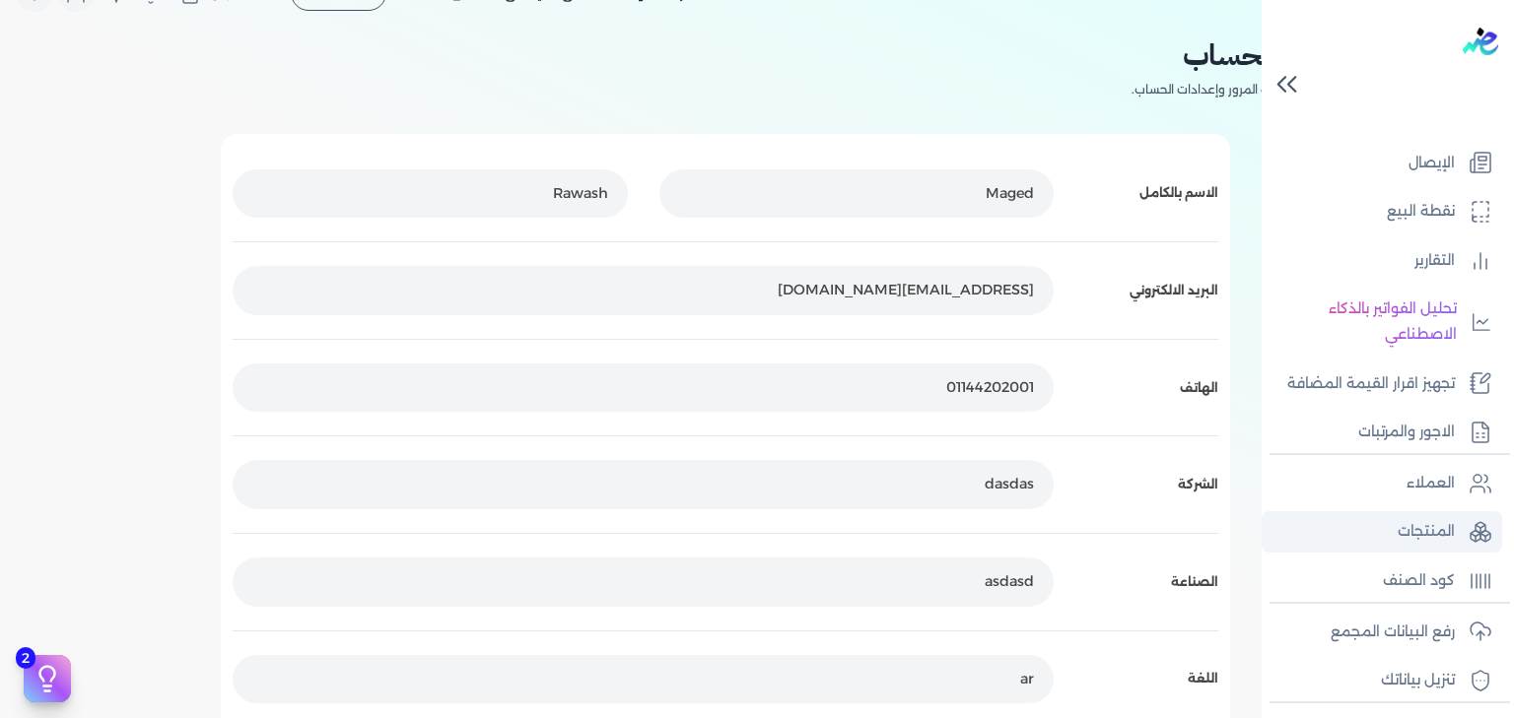
click at [1421, 533] on p "المنتجات" at bounding box center [1425, 532] width 57 height 26
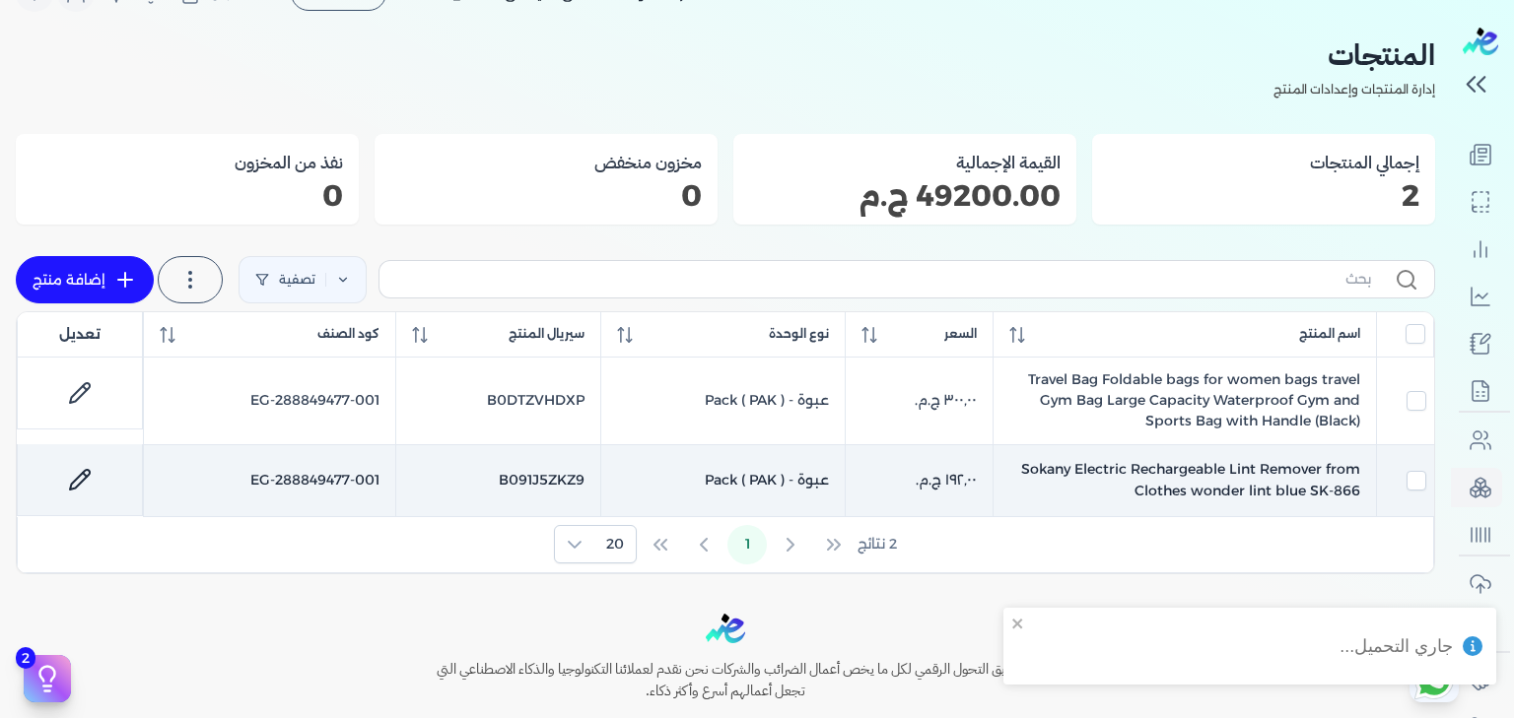
scroll to position [238, 0]
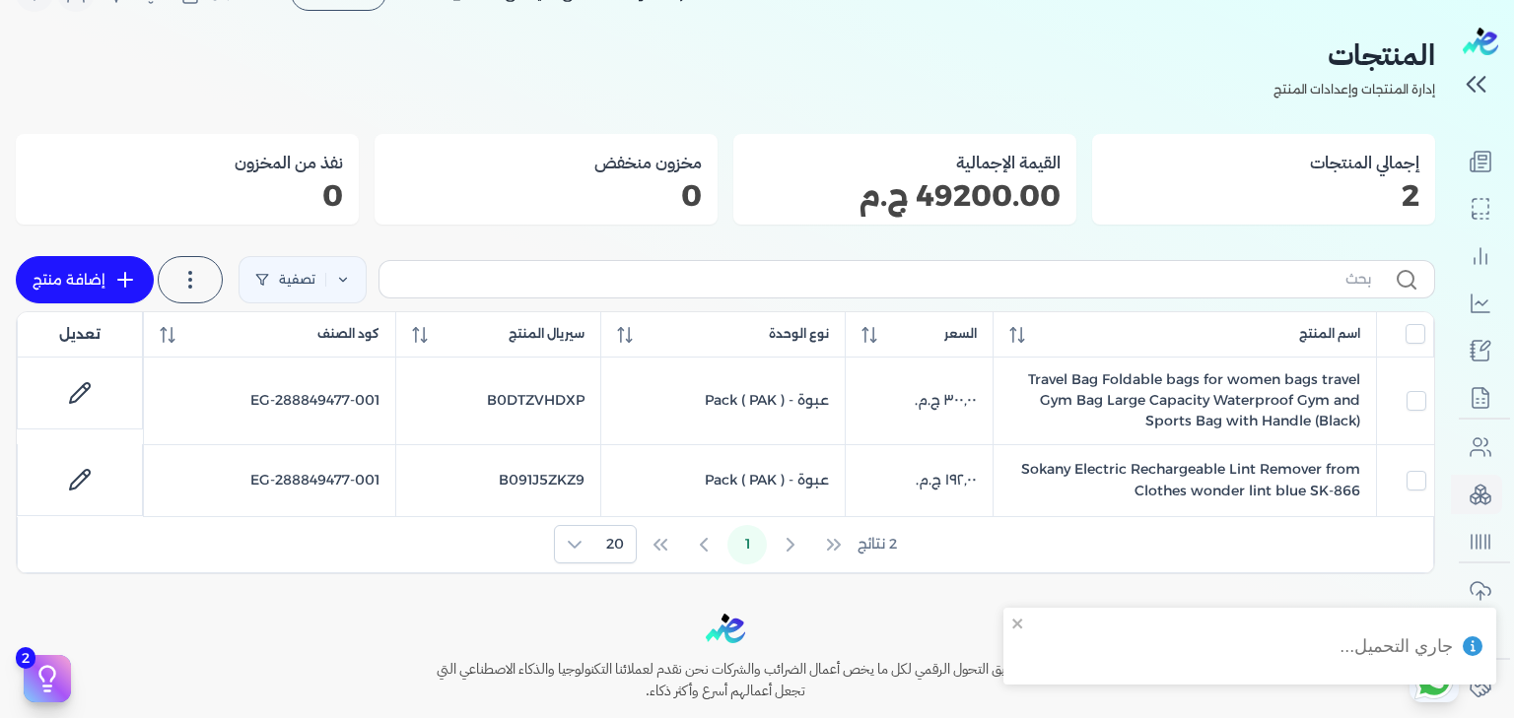
click at [1041, 170] on h3 "القيمة الإجمالية" at bounding box center [904, 163] width 311 height 26
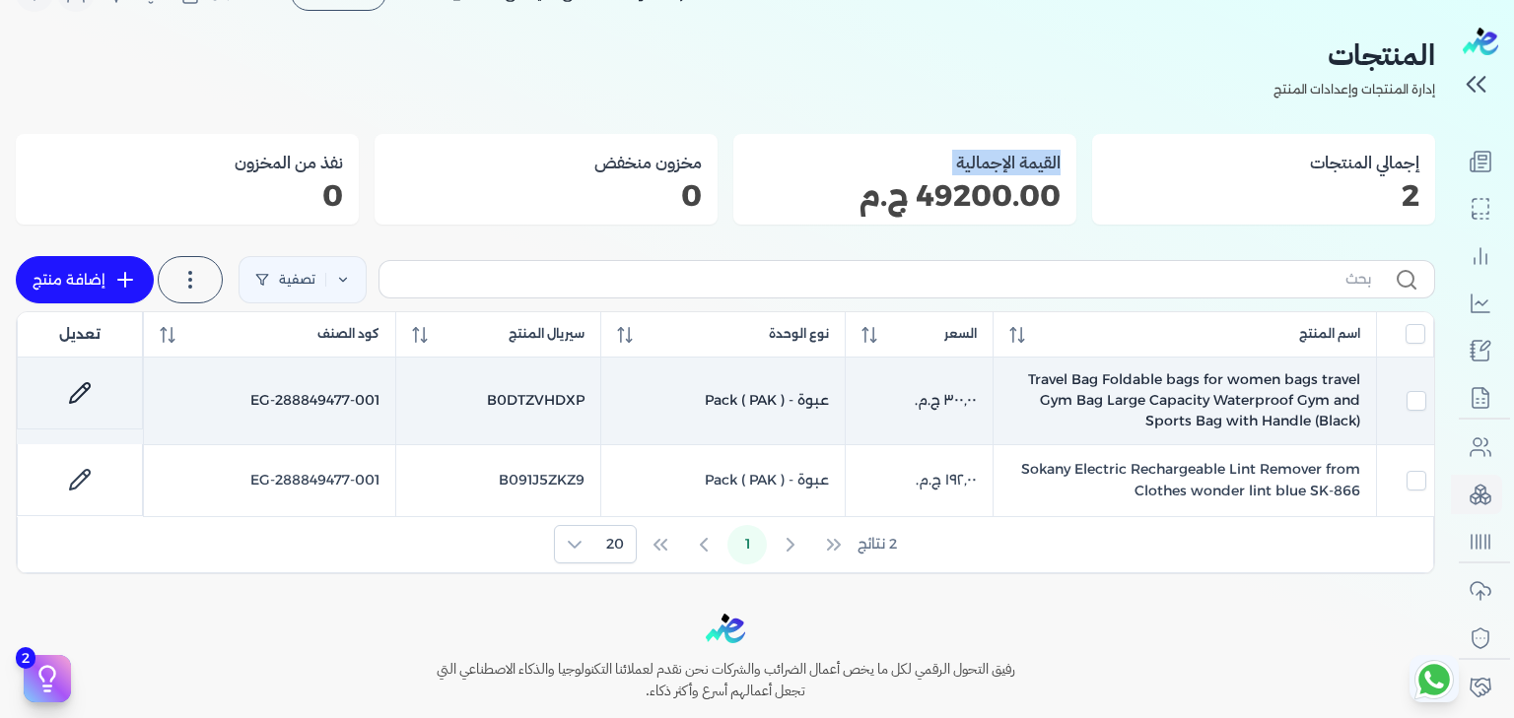
click at [86, 386] on icon at bounding box center [80, 393] width 24 height 24
select select "EGS"
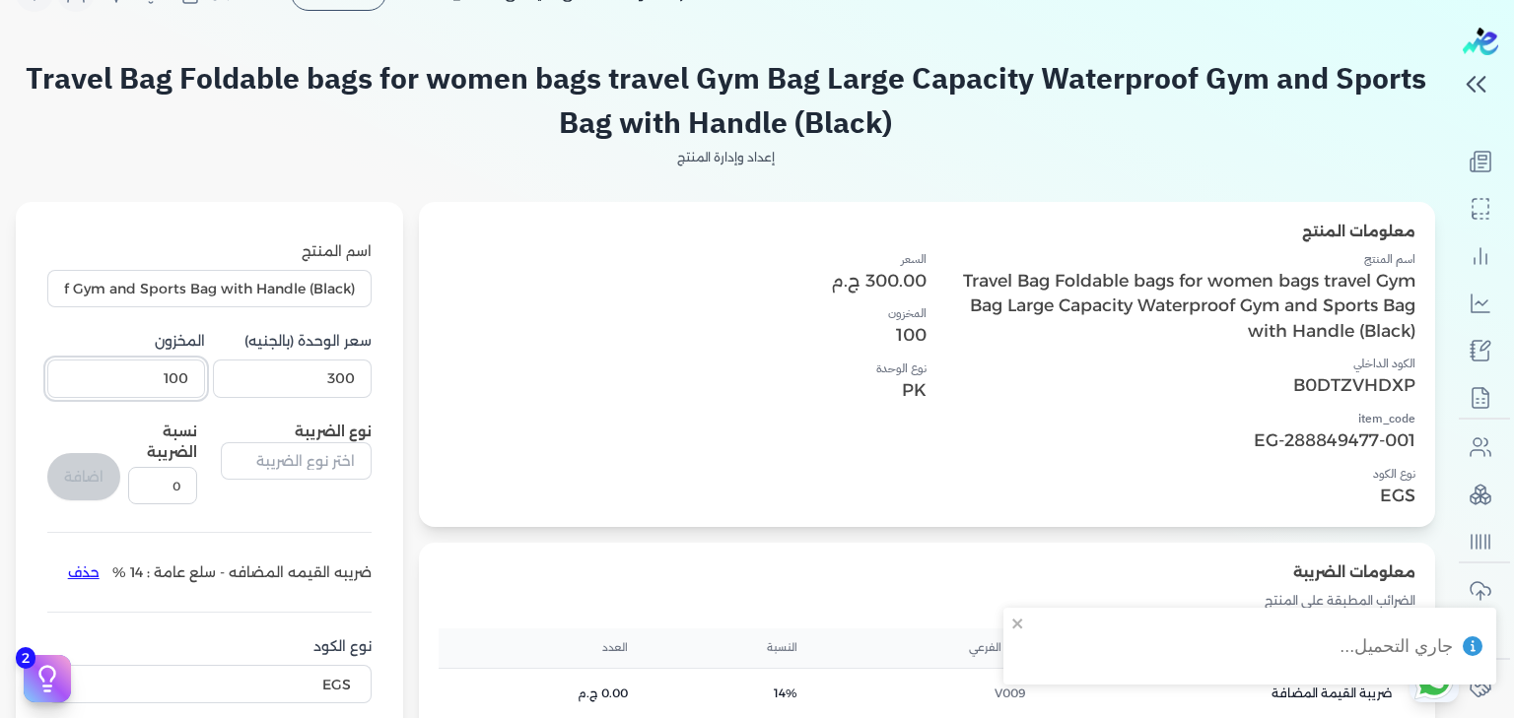
click at [149, 381] on input "100" at bounding box center [126, 378] width 158 height 37
click at [304, 382] on input "300" at bounding box center [292, 378] width 158 height 37
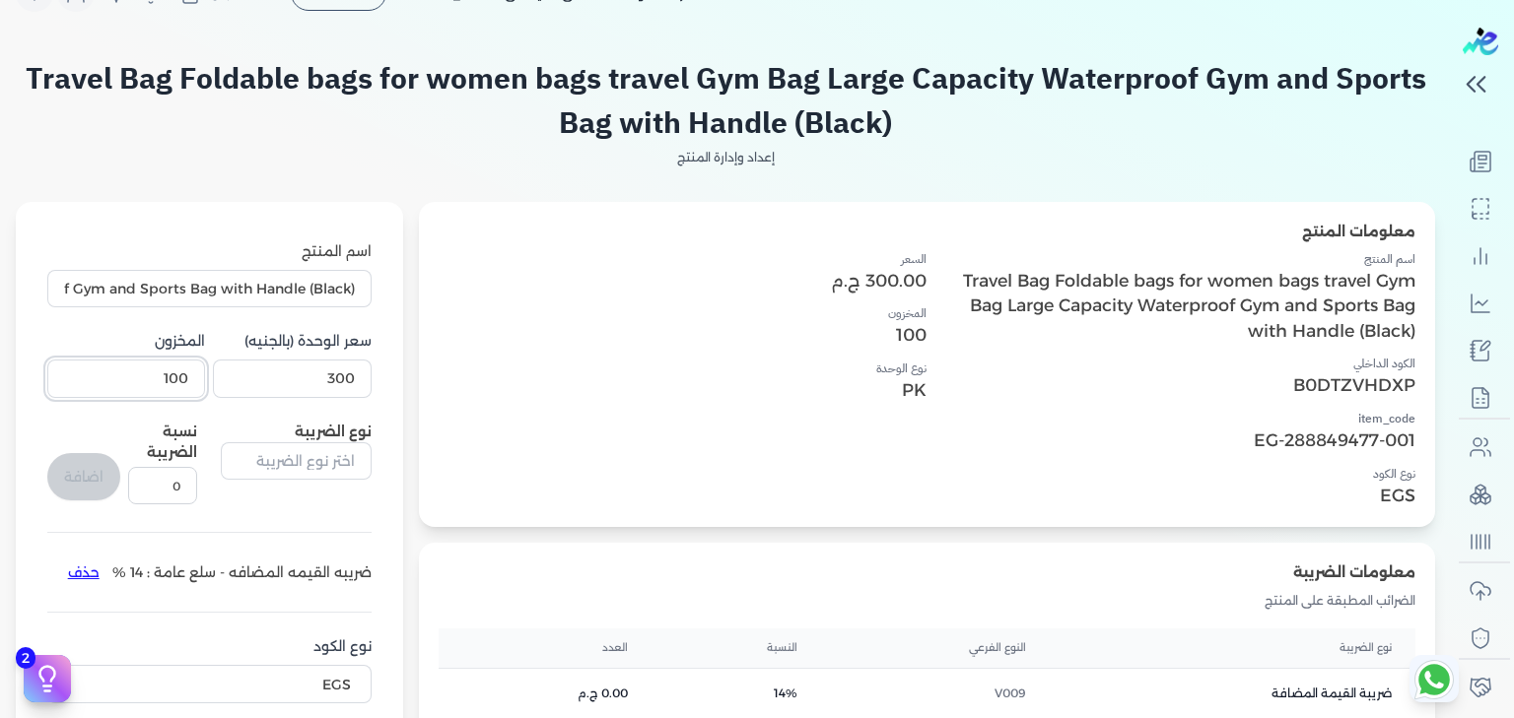
click at [130, 377] on input "100" at bounding box center [126, 378] width 158 height 37
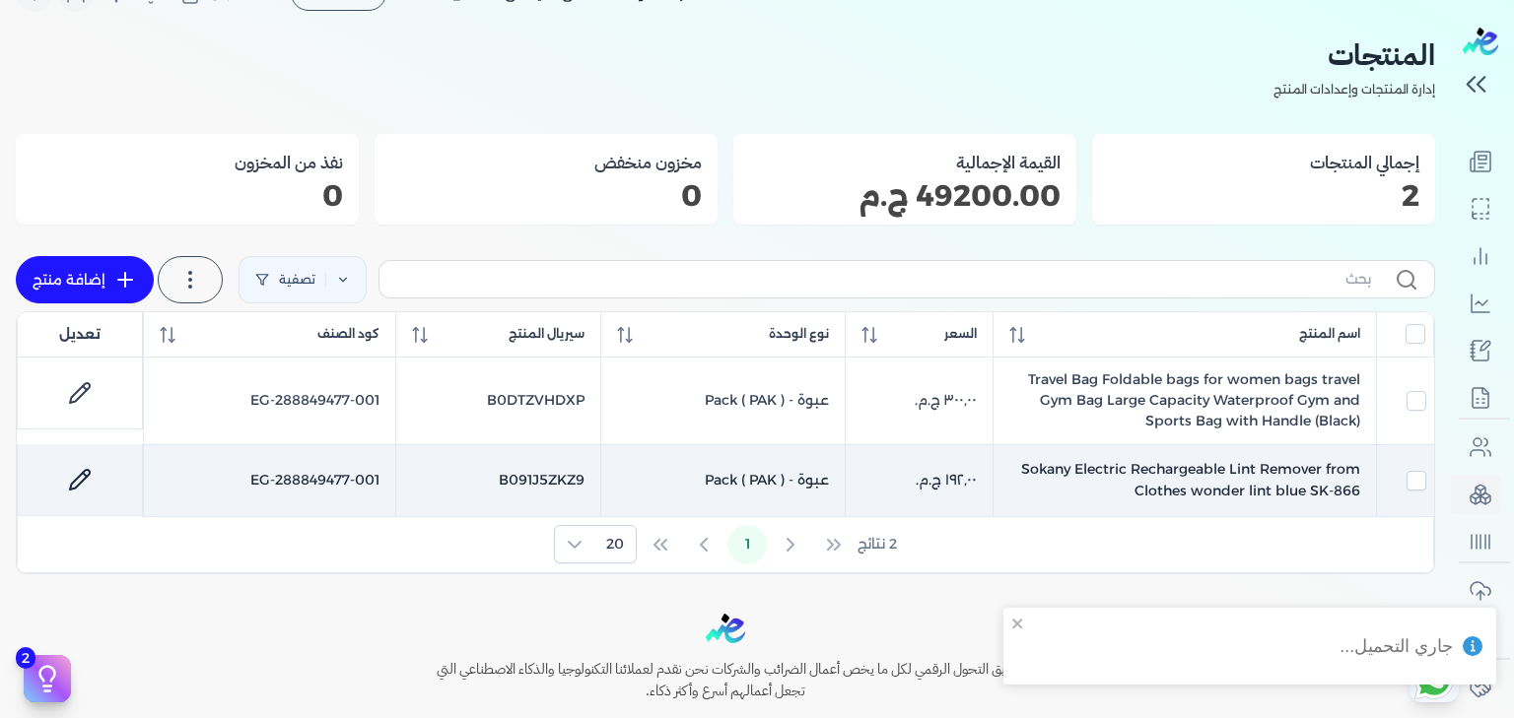
click at [958, 480] on td "‏١٩٢٫٠٠ ج.م.‏" at bounding box center [920, 480] width 148 height 72
checkbox input "false"
checkbox input "true"
click at [92, 482] on icon at bounding box center [80, 480] width 24 height 24
select select "EGS"
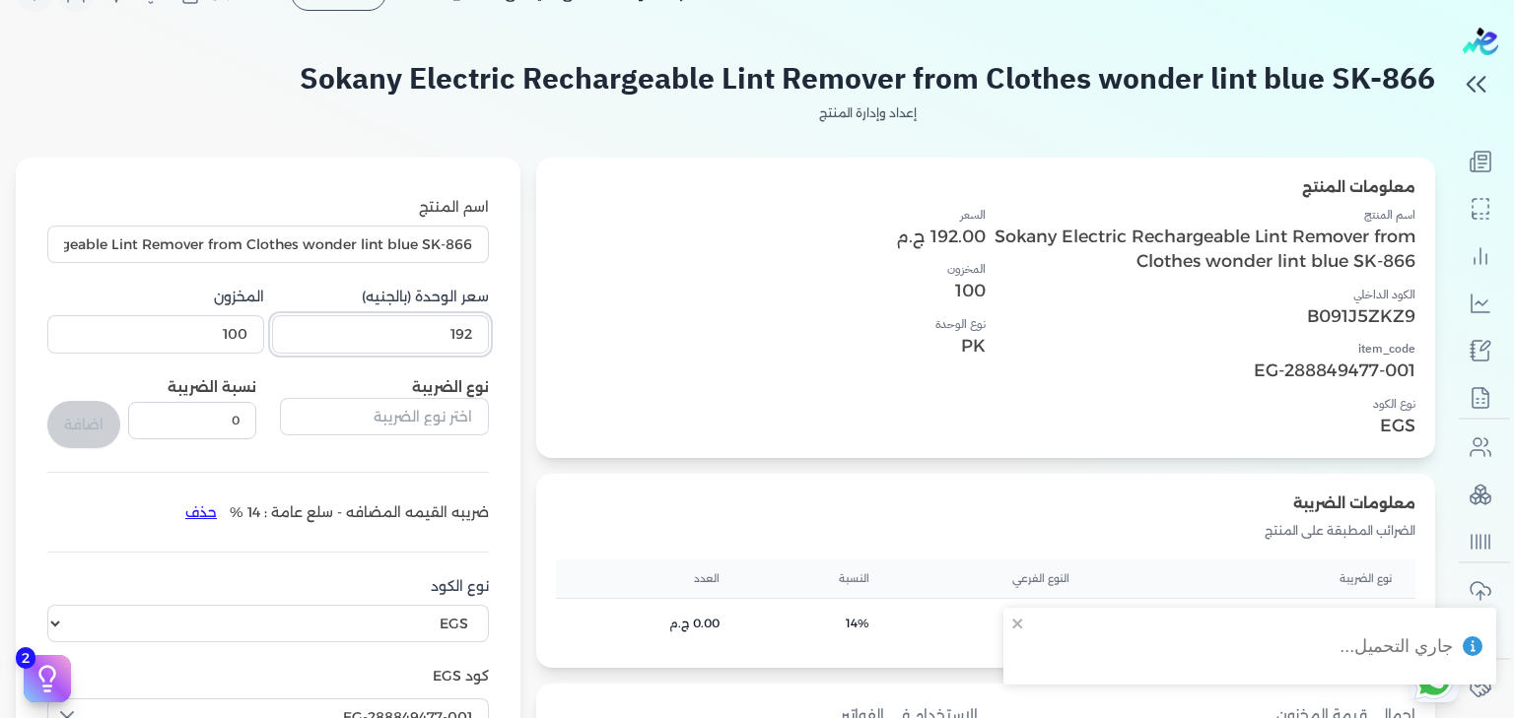
click at [415, 336] on input "192" at bounding box center [380, 333] width 217 height 37
drag, startPoint x: 415, startPoint y: 336, endPoint x: 470, endPoint y: 335, distance: 55.2
click at [470, 335] on input "192" at bounding box center [380, 333] width 217 height 37
click at [171, 334] on input "100" at bounding box center [155, 333] width 217 height 37
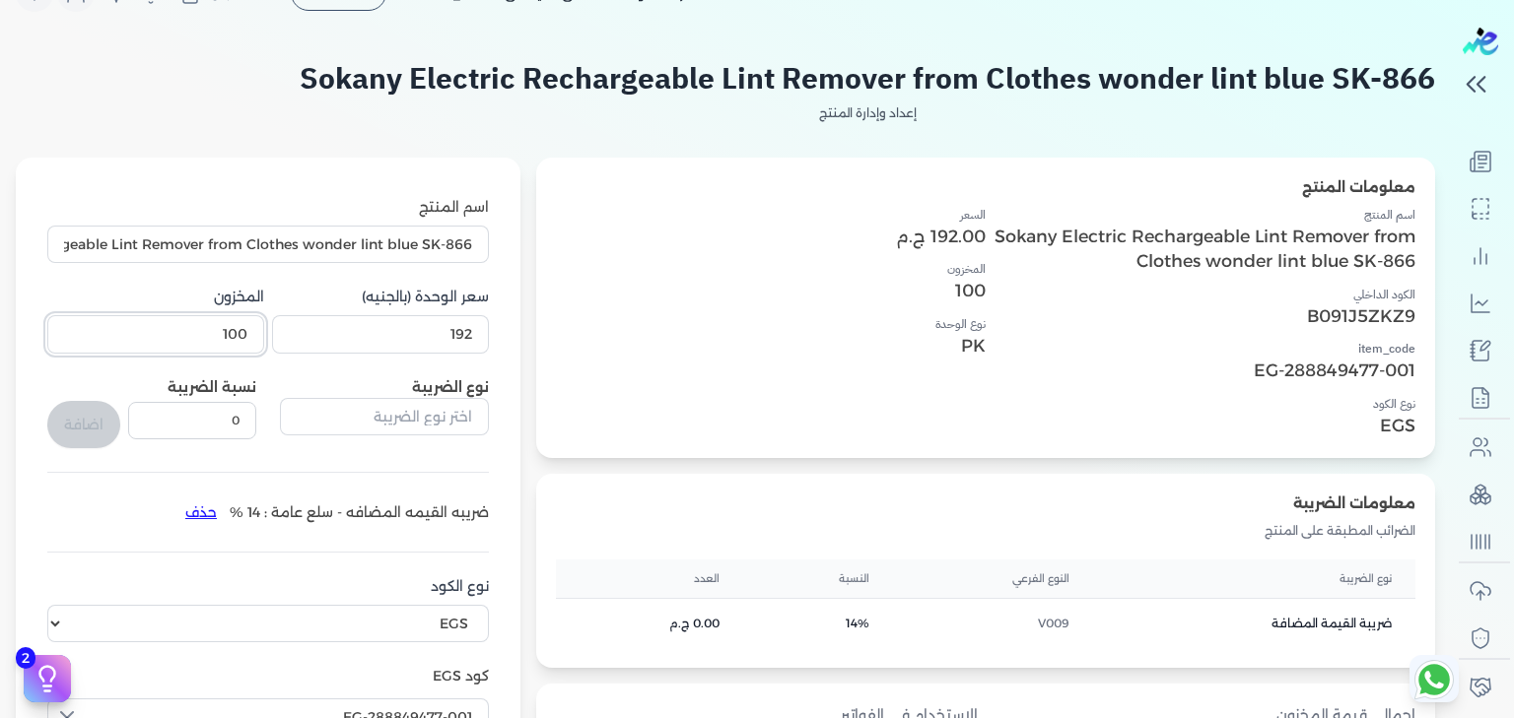
click at [171, 334] on input "100" at bounding box center [155, 333] width 217 height 37
click at [937, 237] on p "192.00 ج.م" at bounding box center [771, 237] width 430 height 26
click at [374, 347] on input "192" at bounding box center [380, 333] width 217 height 37
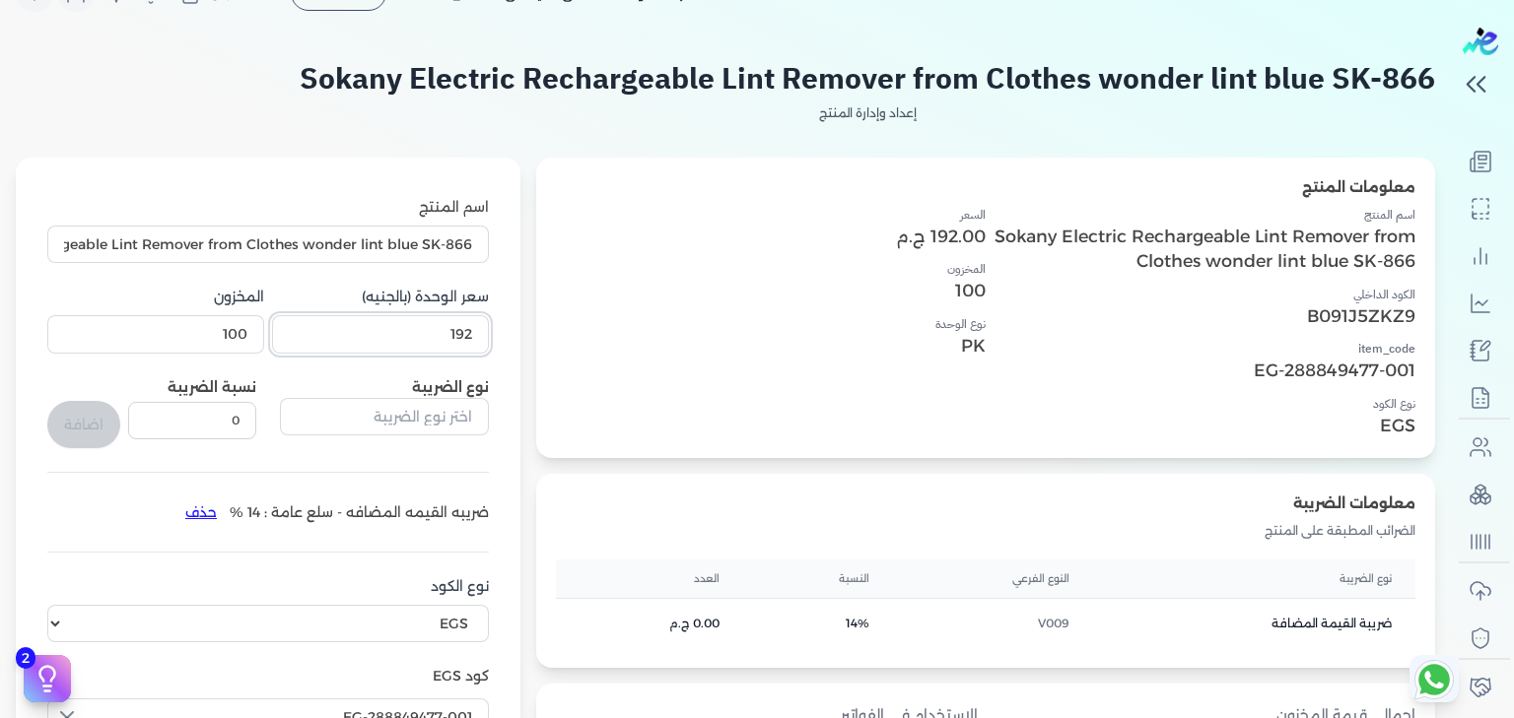
click at [374, 347] on input "192" at bounding box center [380, 333] width 217 height 37
click at [215, 335] on input "100" at bounding box center [155, 333] width 217 height 37
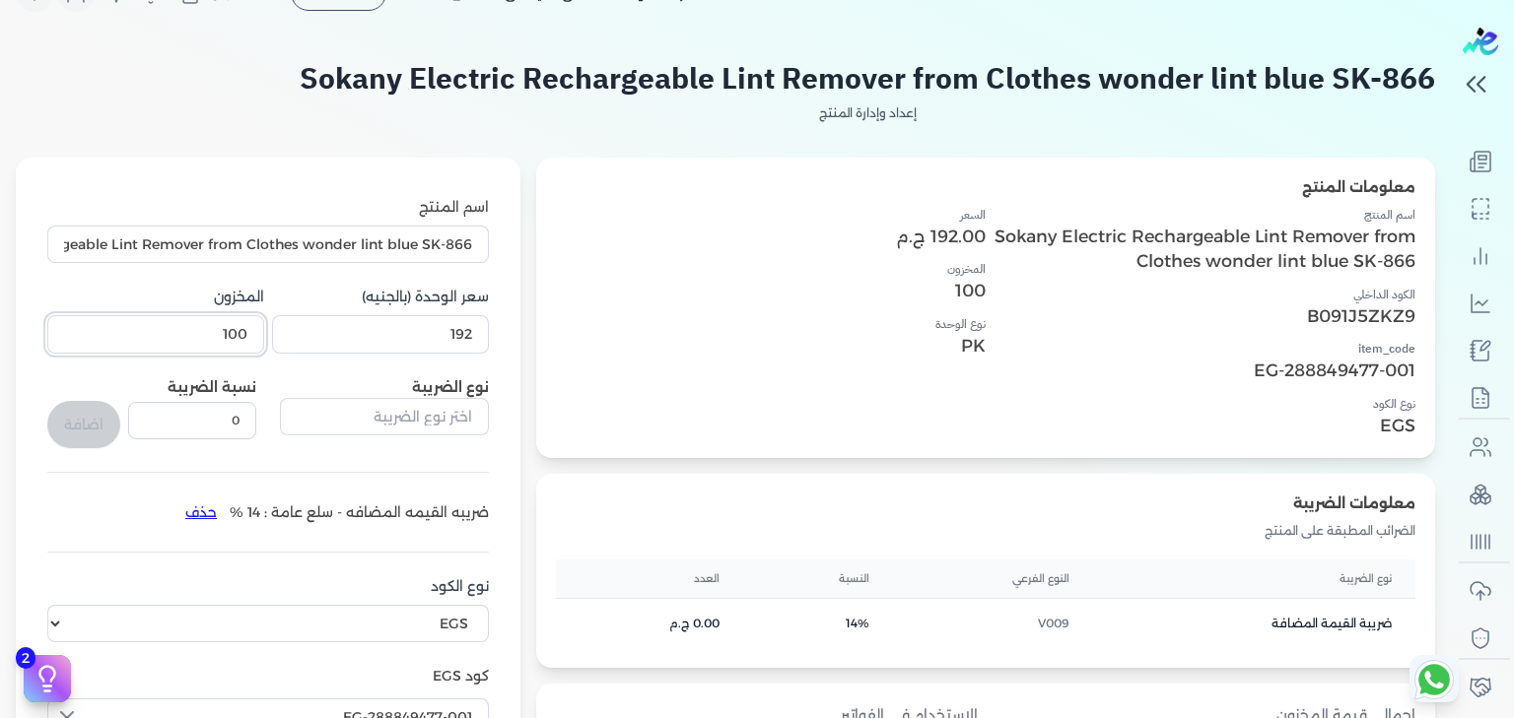
click at [215, 335] on input "100" at bounding box center [155, 333] width 217 height 37
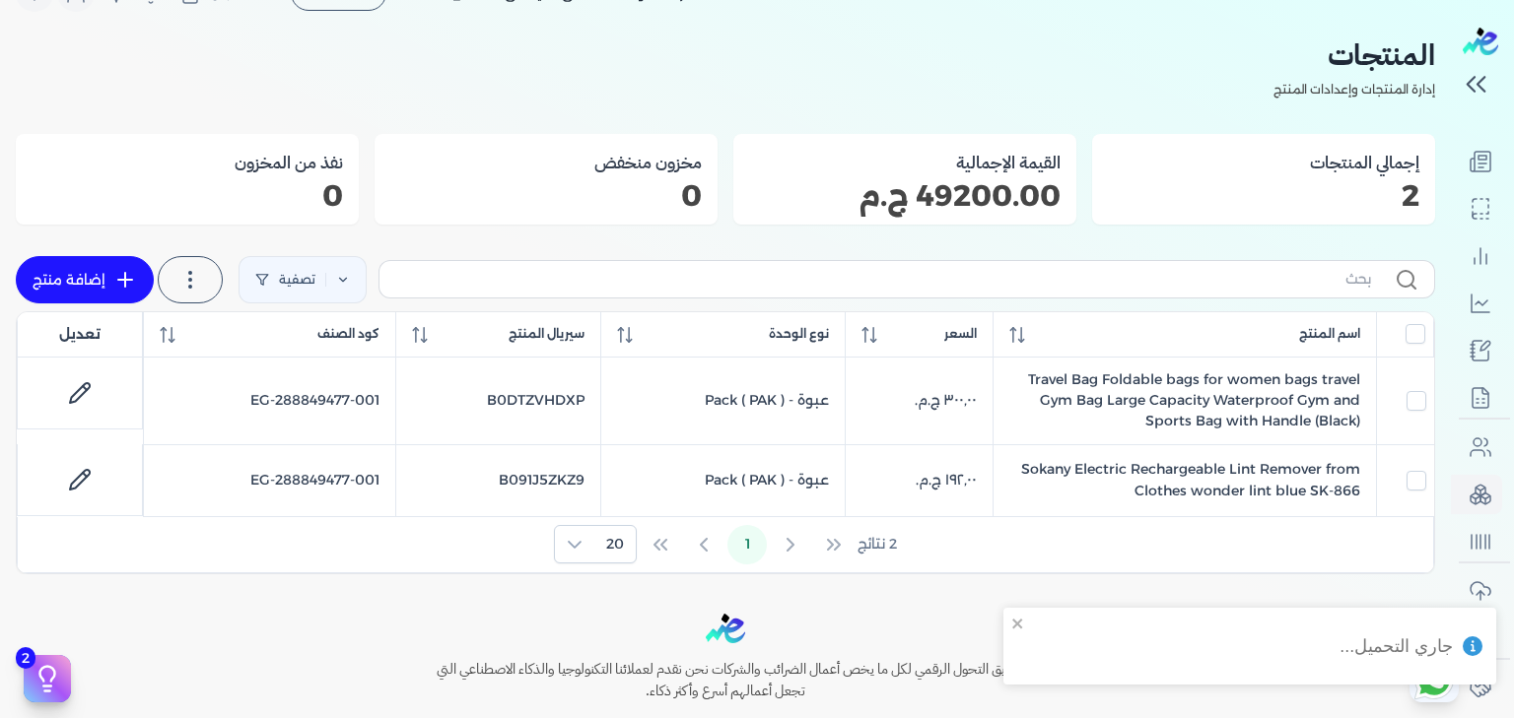
click at [1030, 152] on h3 "القيمة الإجمالية" at bounding box center [904, 163] width 311 height 26
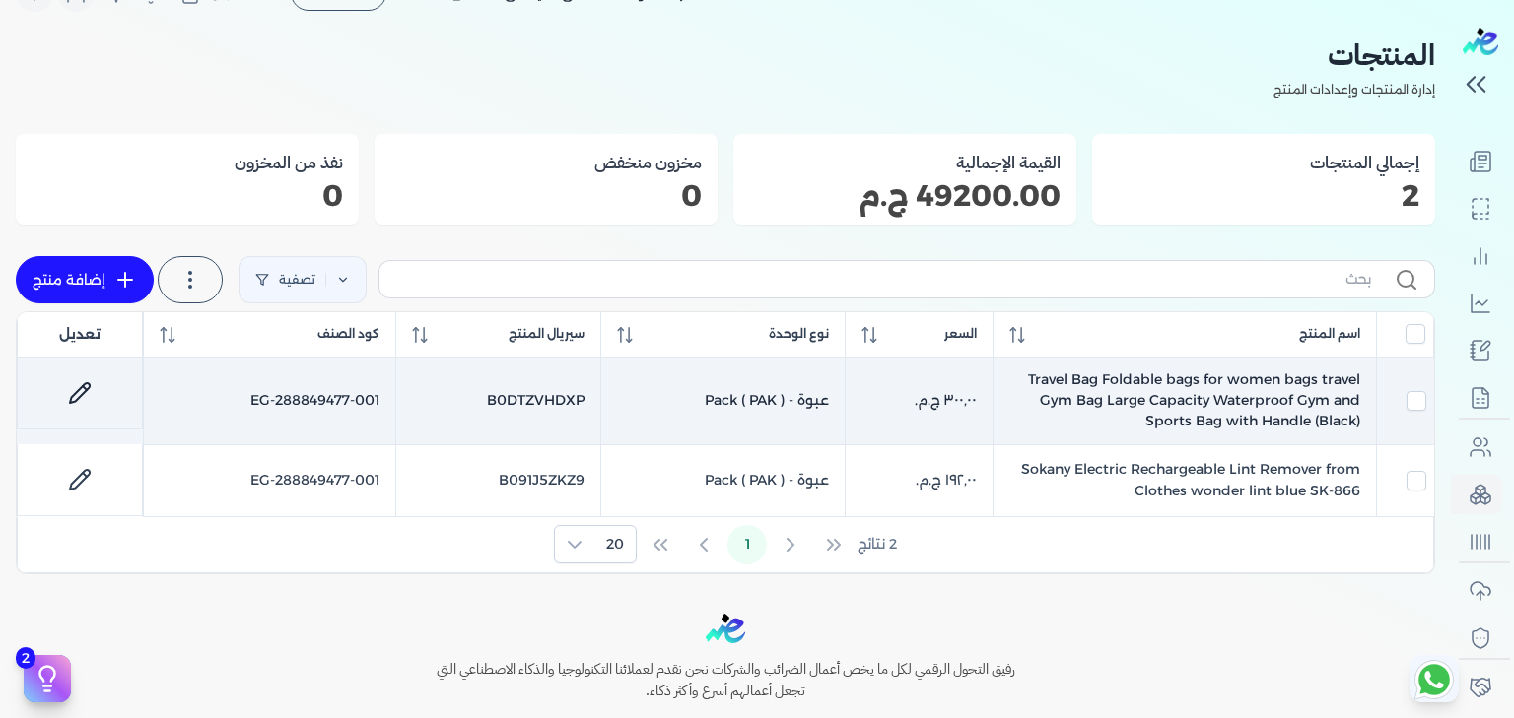
click at [936, 412] on td "‏٣٠٠٫٠٠ ج.م.‏" at bounding box center [920, 401] width 148 height 87
checkbox input "true"
checkbox input "false"
click at [936, 412] on td "‏٣٠٠٫٠٠ ج.م.‏" at bounding box center [920, 401] width 148 height 87
checkbox input "false"
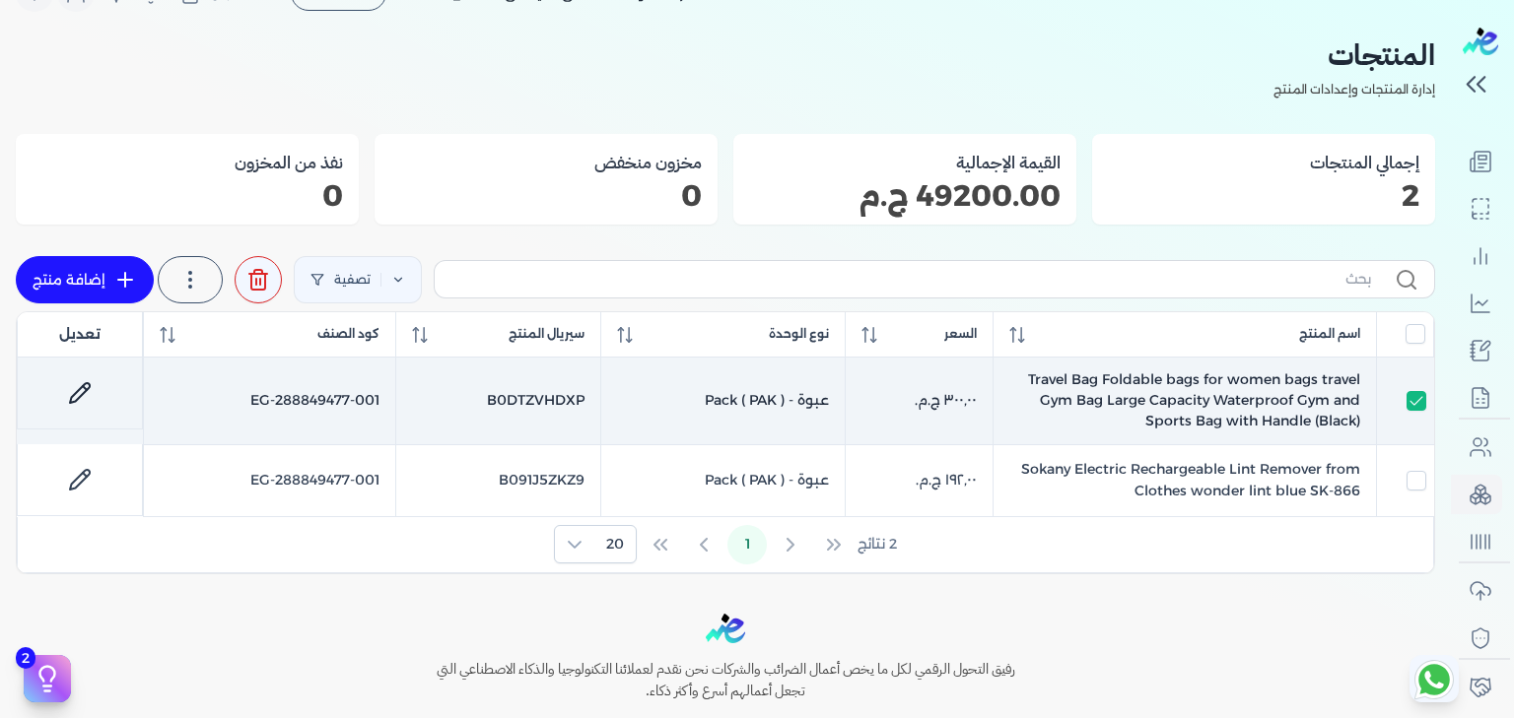
checkbox input "false"
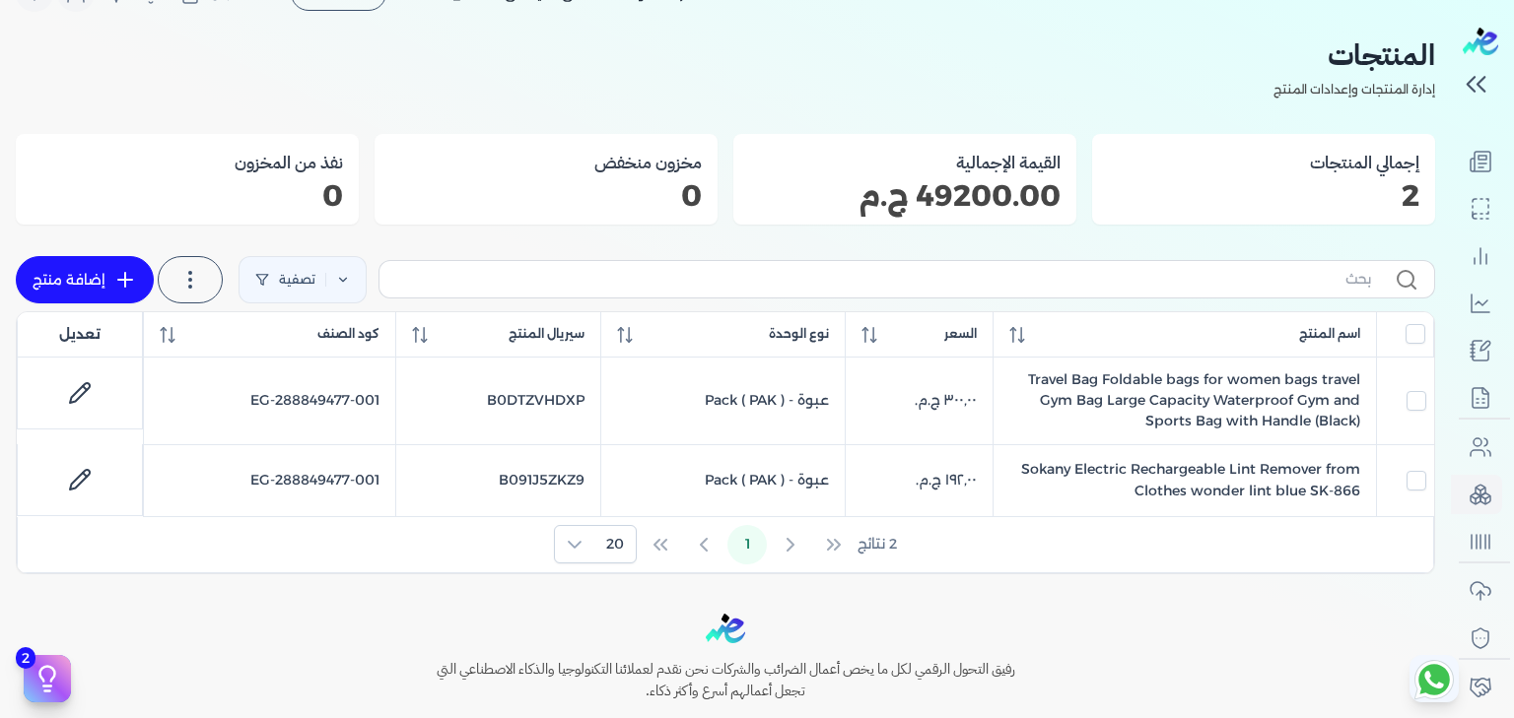
click at [646, 156] on h3 "مخزون منخفض" at bounding box center [545, 163] width 311 height 26
drag, startPoint x: 646, startPoint y: 156, endPoint x: 272, endPoint y: 158, distance: 374.5
click at [272, 158] on div "إجمالي المنتجات 2 القيمة الإجمالية 49200.00 ج.م مخزون منخفض 0 نفذ من المخزون 0" at bounding box center [725, 179] width 1419 height 91
click at [640, 134] on div "مخزون منخفض 0" at bounding box center [545, 179] width 343 height 91
drag, startPoint x: 691, startPoint y: 130, endPoint x: 248, endPoint y: 191, distance: 446.7
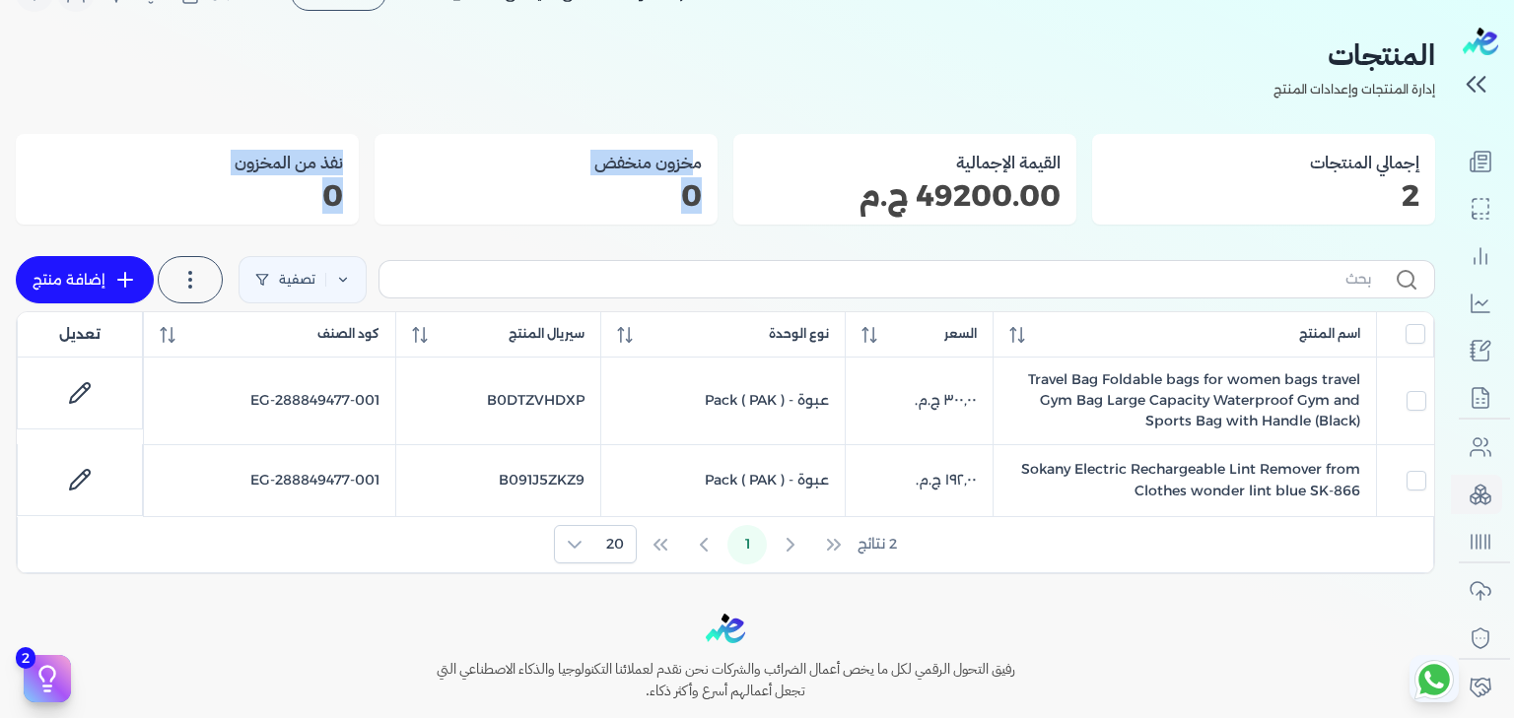
click at [248, 191] on div "المنتجات إدارة المنتجات وإعدادات المنتج إجمالي المنتجات 2 القيمة الإجمالية 4920…" at bounding box center [725, 304] width 1419 height 542
click at [248, 191] on p "0" at bounding box center [187, 196] width 311 height 26
click at [335, 158] on h3 "نفذ من المخزون" at bounding box center [187, 163] width 311 height 26
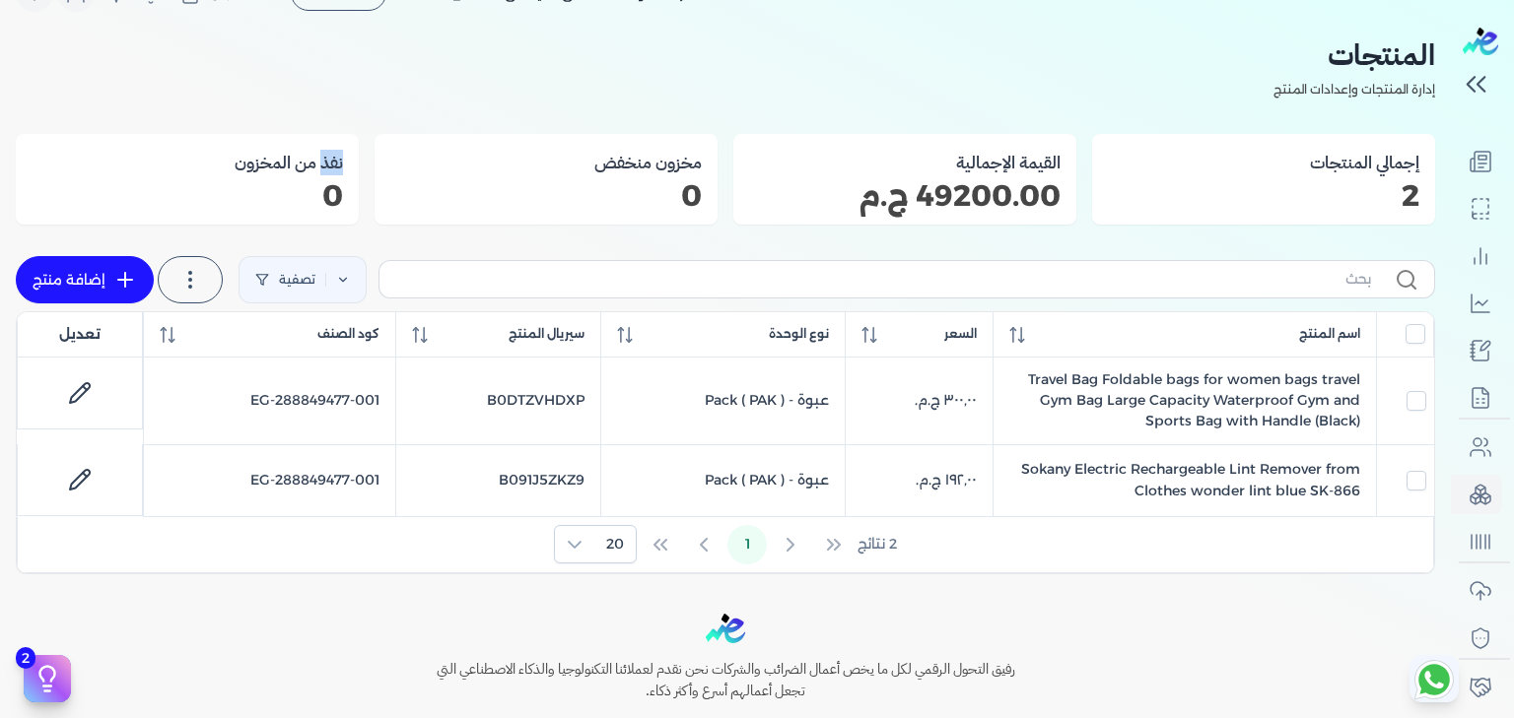
click at [335, 158] on h3 "نفذ من المخزون" at bounding box center [187, 163] width 311 height 26
click at [689, 167] on h3 "مخزون منخفض" at bounding box center [545, 163] width 311 height 26
drag, startPoint x: 689, startPoint y: 167, endPoint x: 292, endPoint y: 174, distance: 397.2
click at [292, 174] on div "إجمالي المنتجات 2 القيمة الإجمالية 49200.00 ج.م مخزون منخفض 0 نفذ من المخزون 0" at bounding box center [725, 179] width 1419 height 91
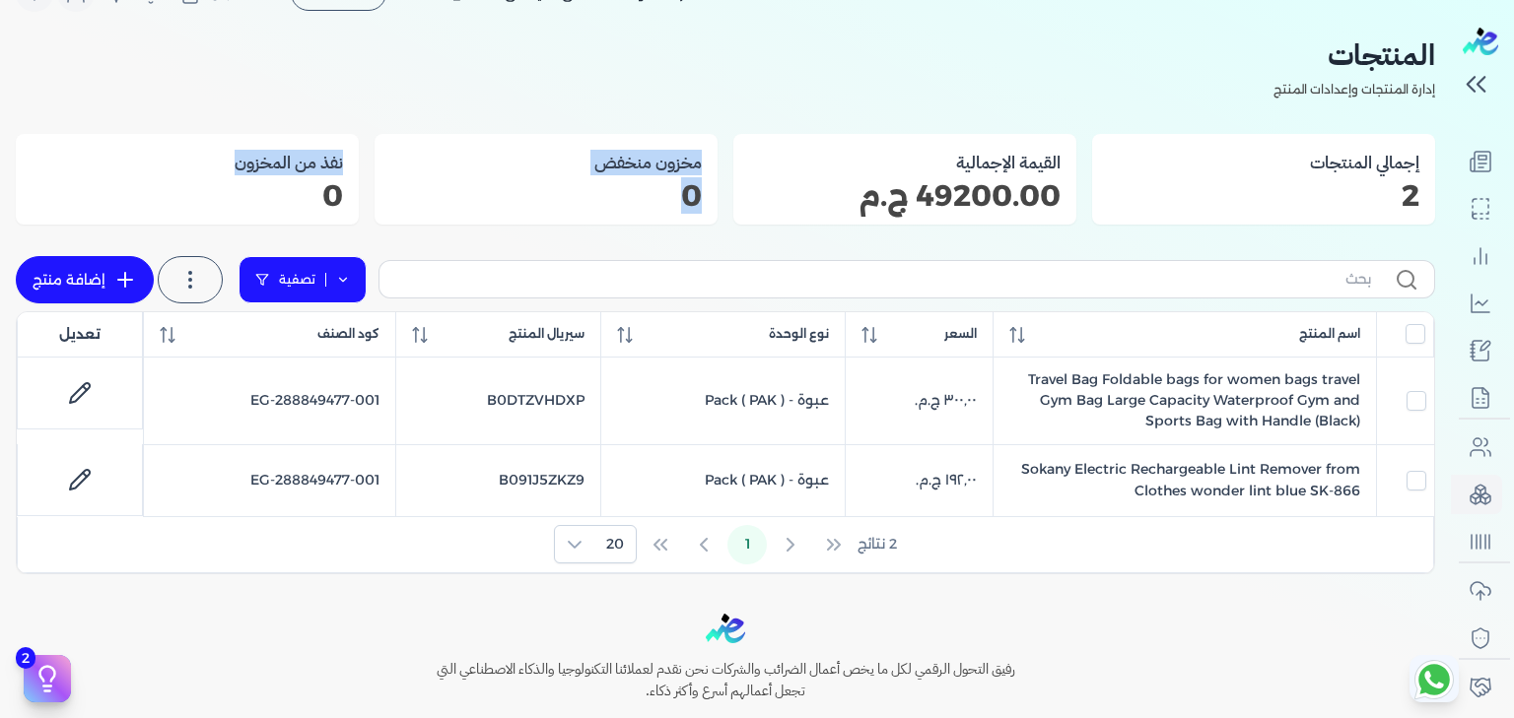
click at [350, 284] on icon at bounding box center [343, 280] width 14 height 14
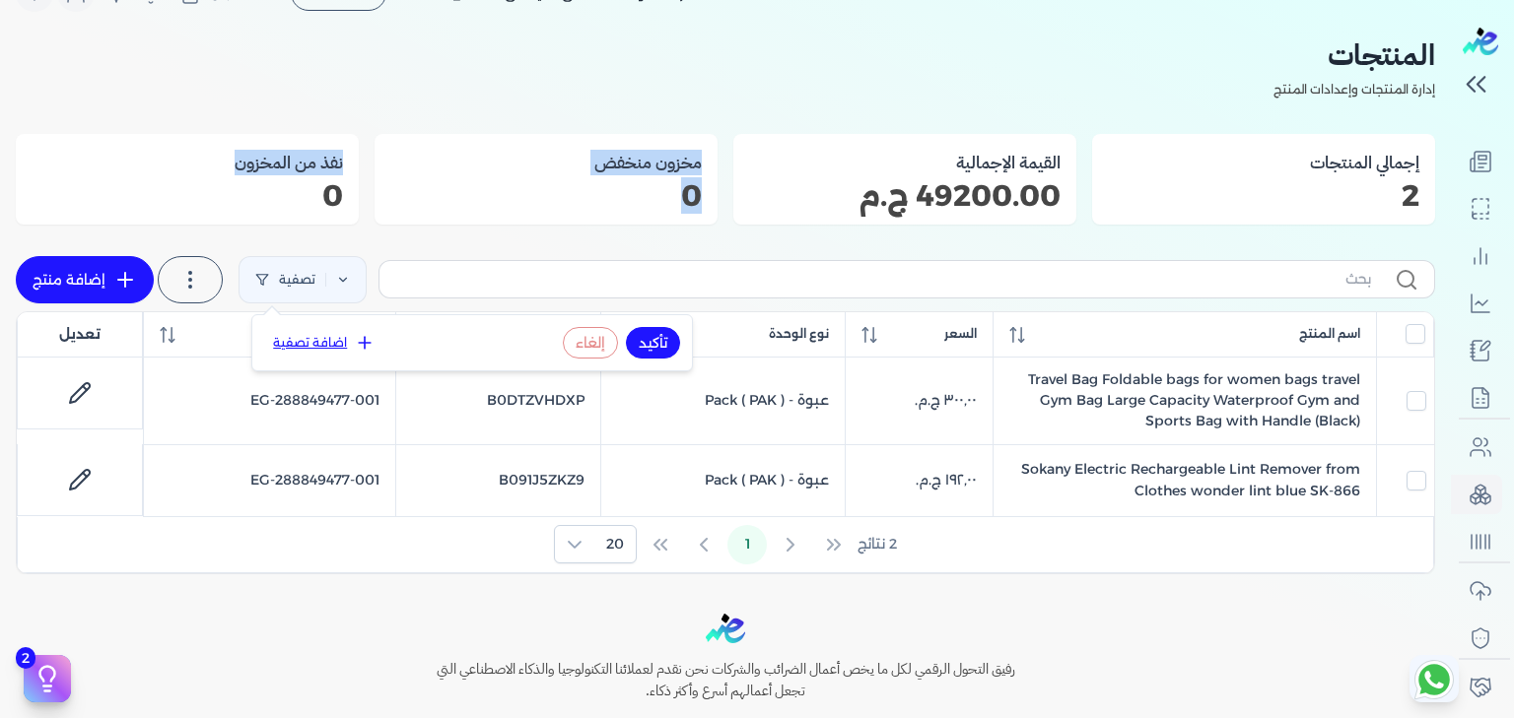
click at [316, 342] on button "اضافة تصفية" at bounding box center [323, 343] width 119 height 24
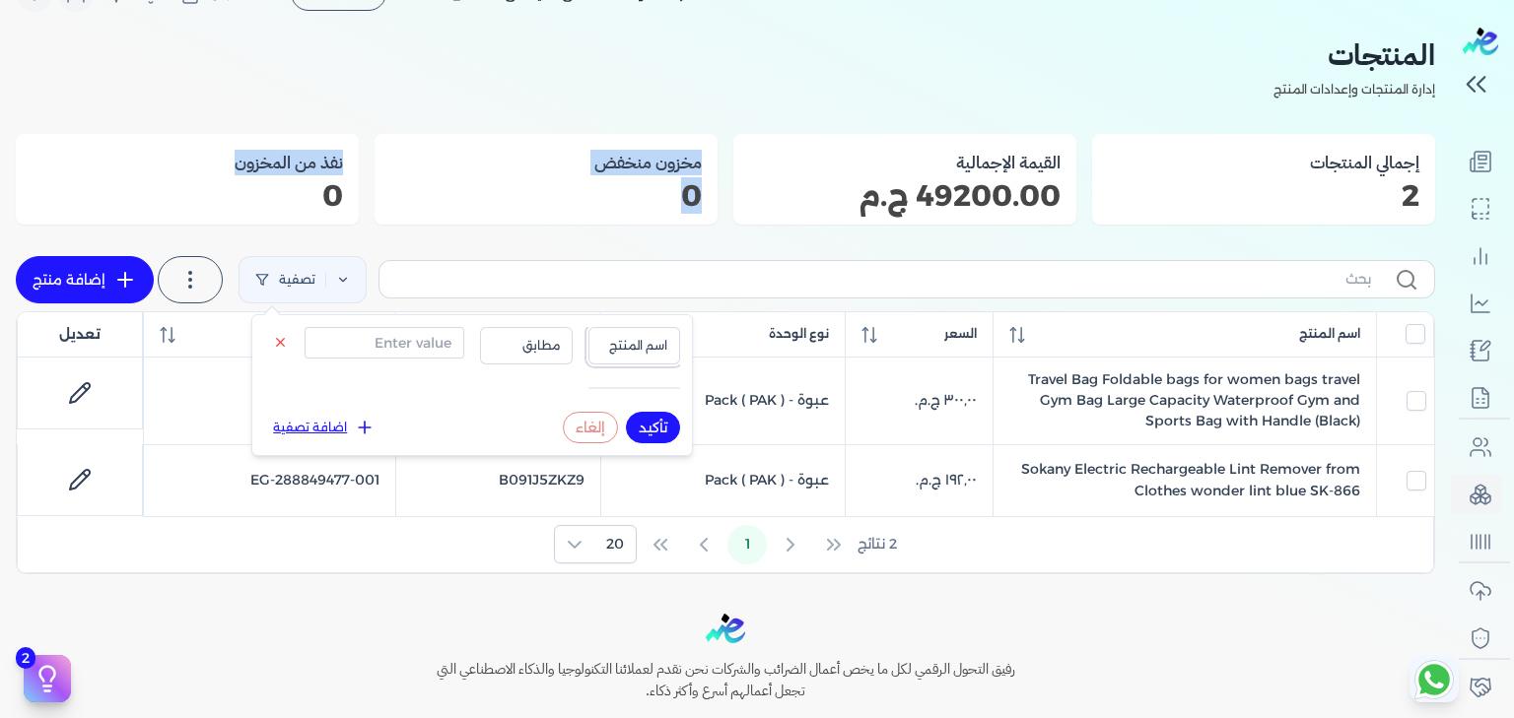
click at [655, 335] on button "اسم المنتج" at bounding box center [634, 345] width 93 height 37
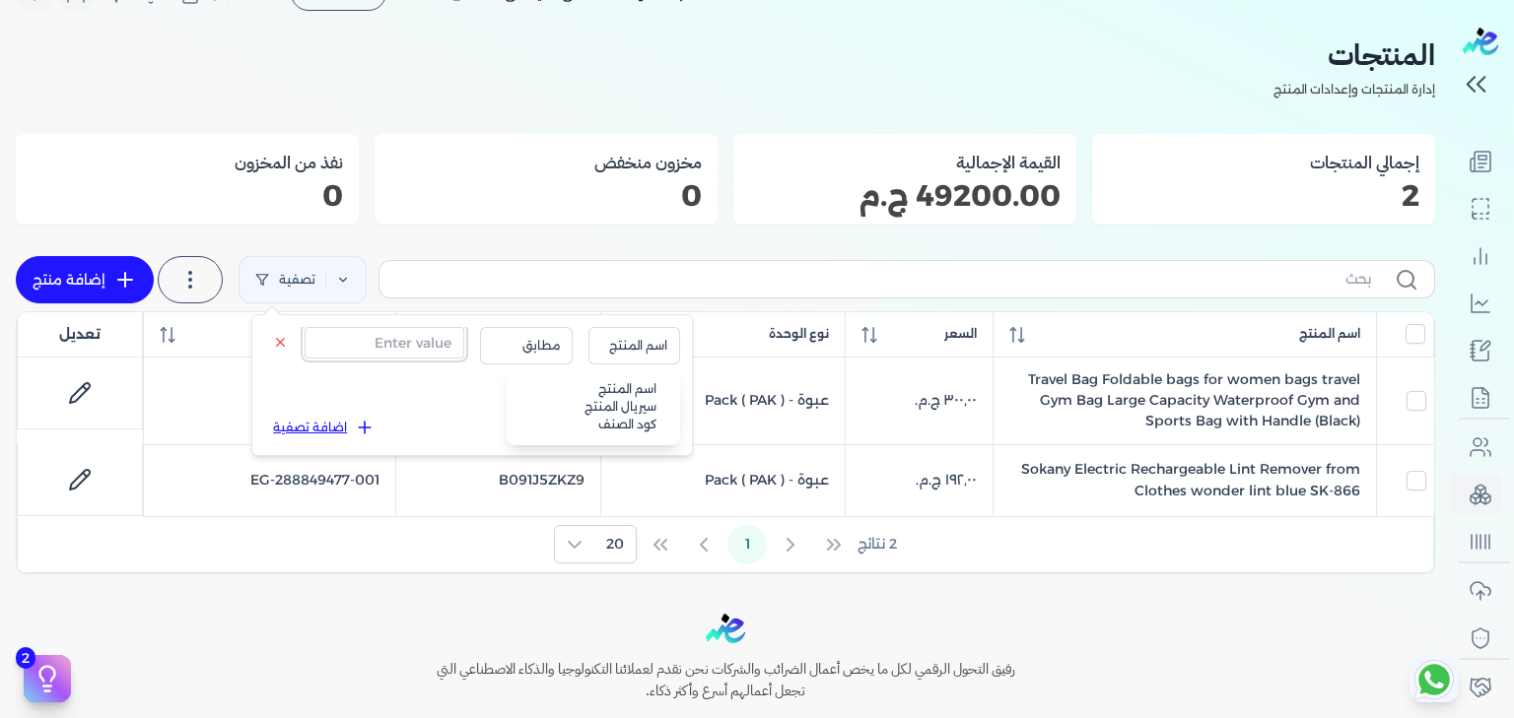
click at [418, 346] on input "text" at bounding box center [385, 343] width 160 height 32
type input "travel"
click at [651, 426] on button "تأكيد" at bounding box center [653, 428] width 54 height 32
checkbox input "false"
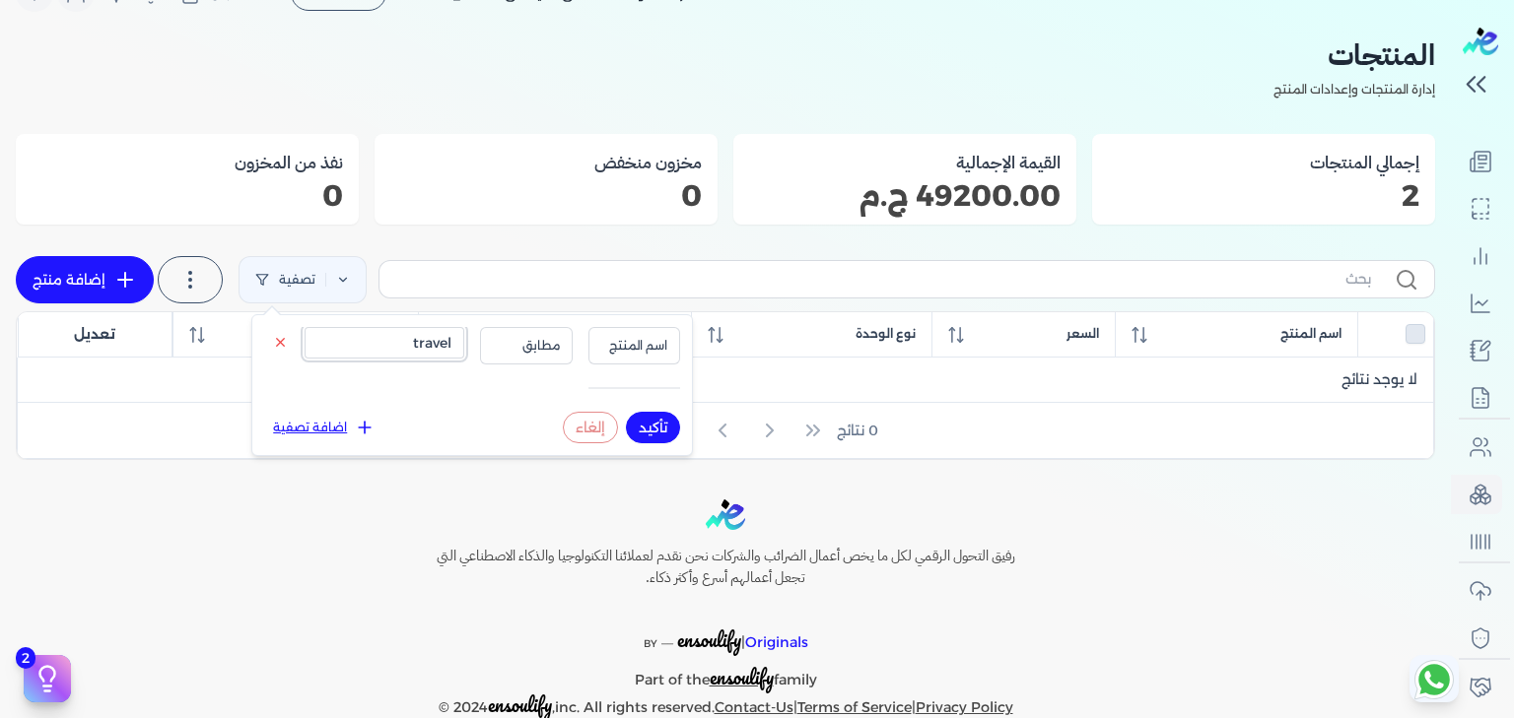
click at [403, 335] on input "travel" at bounding box center [385, 343] width 160 height 32
type input "trav"
click at [659, 426] on button "تأكيد" at bounding box center [653, 428] width 54 height 32
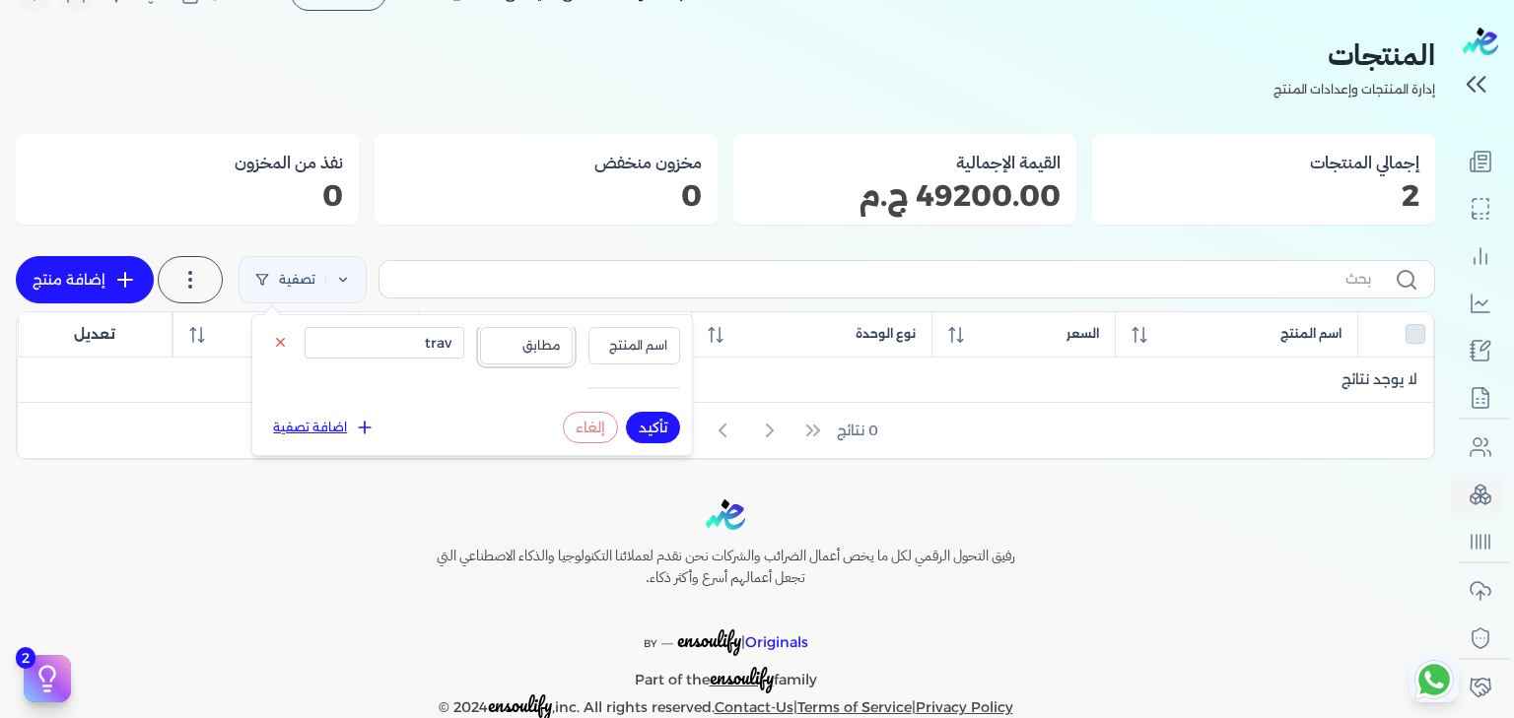
click at [557, 358] on button "مطابق" at bounding box center [526, 345] width 93 height 37
click at [542, 414] on li "مشابه" at bounding box center [486, 407] width 150 height 18
click at [663, 434] on button "تأكيد" at bounding box center [653, 428] width 54 height 32
checkbox input "false"
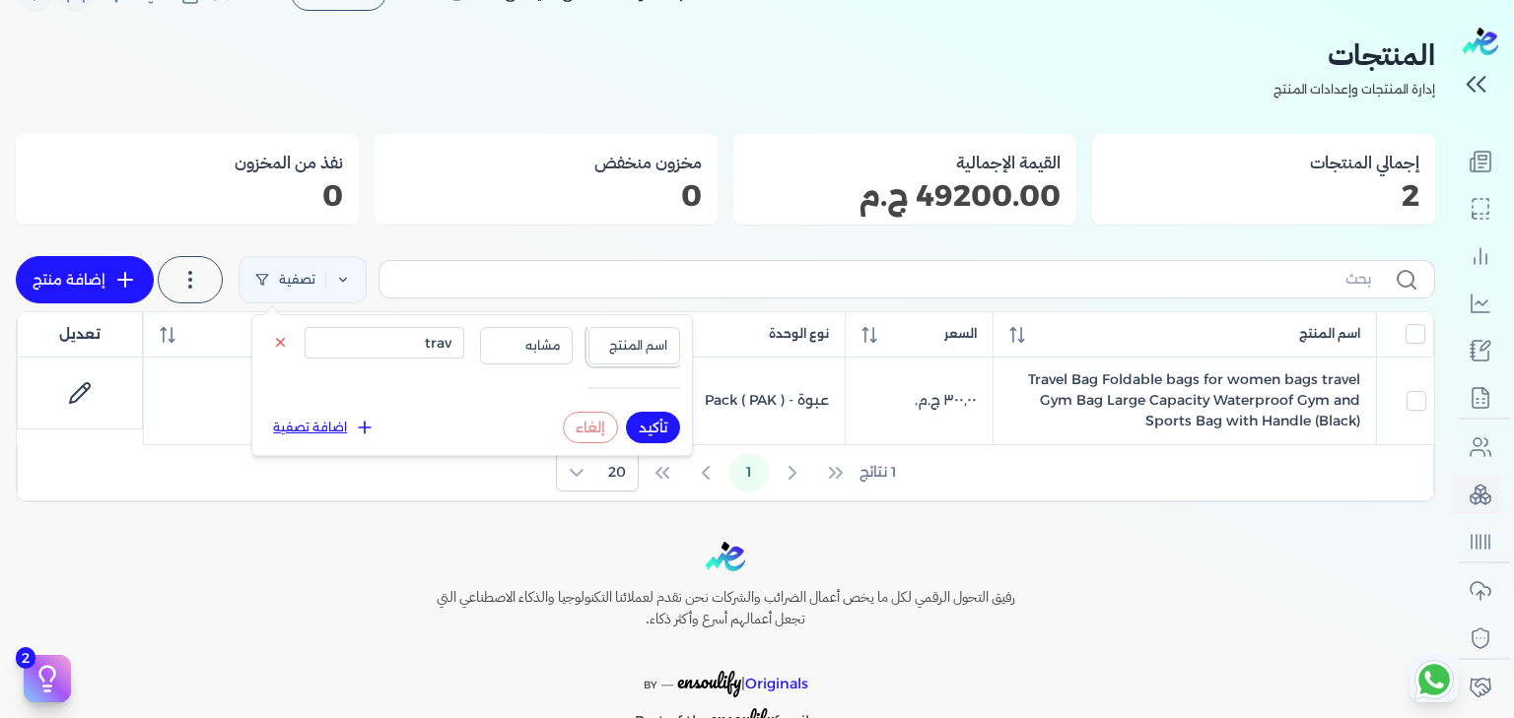
click at [618, 345] on span "اسم المنتج" at bounding box center [634, 346] width 67 height 18
click at [618, 410] on li "سيريال المنتج" at bounding box center [593, 407] width 150 height 18
click at [268, 338] on button at bounding box center [280, 343] width 33 height 24
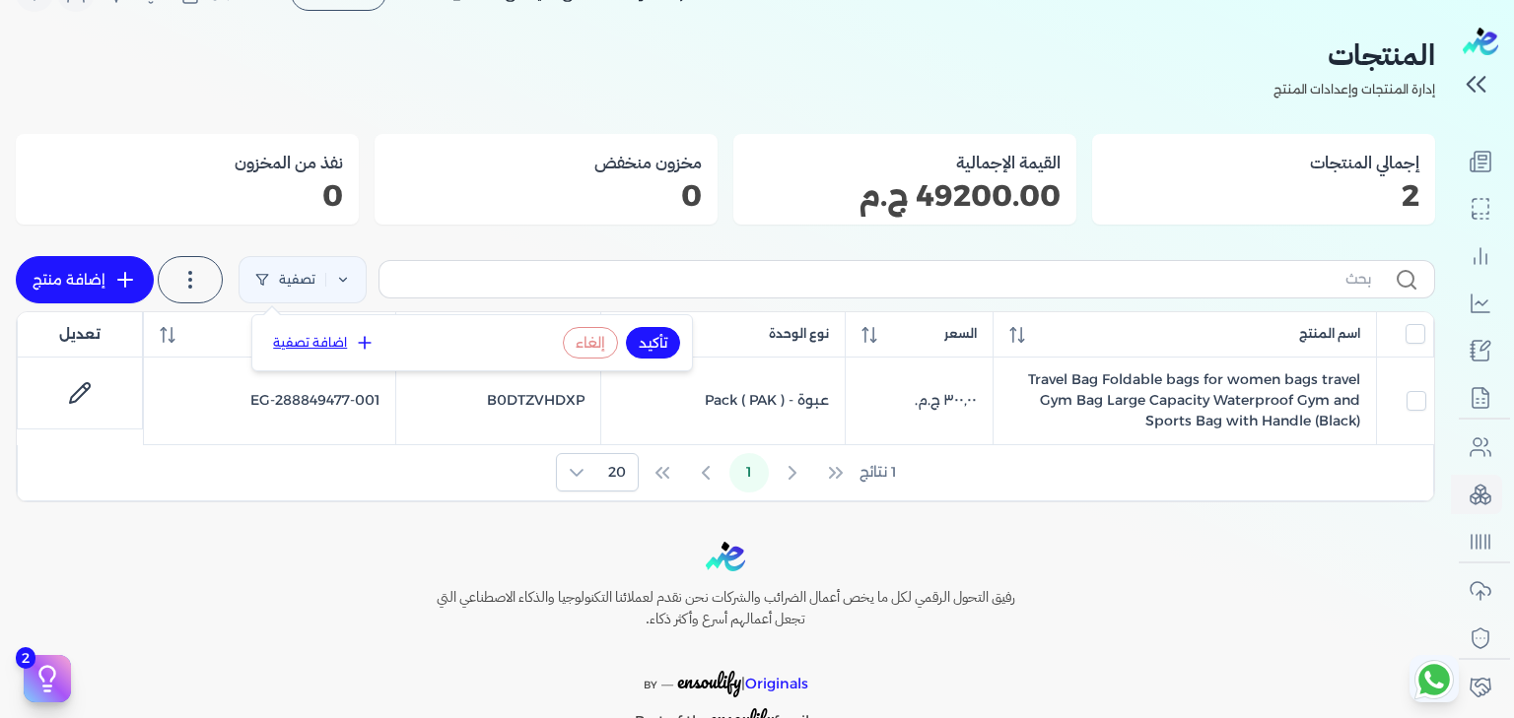
drag, startPoint x: 678, startPoint y: 333, endPoint x: 650, endPoint y: 346, distance: 30.4
click at [650, 346] on div "تأكيد إلغاء" at bounding box center [621, 343] width 117 height 32
click at [650, 346] on button "تأكيد" at bounding box center [653, 343] width 54 height 32
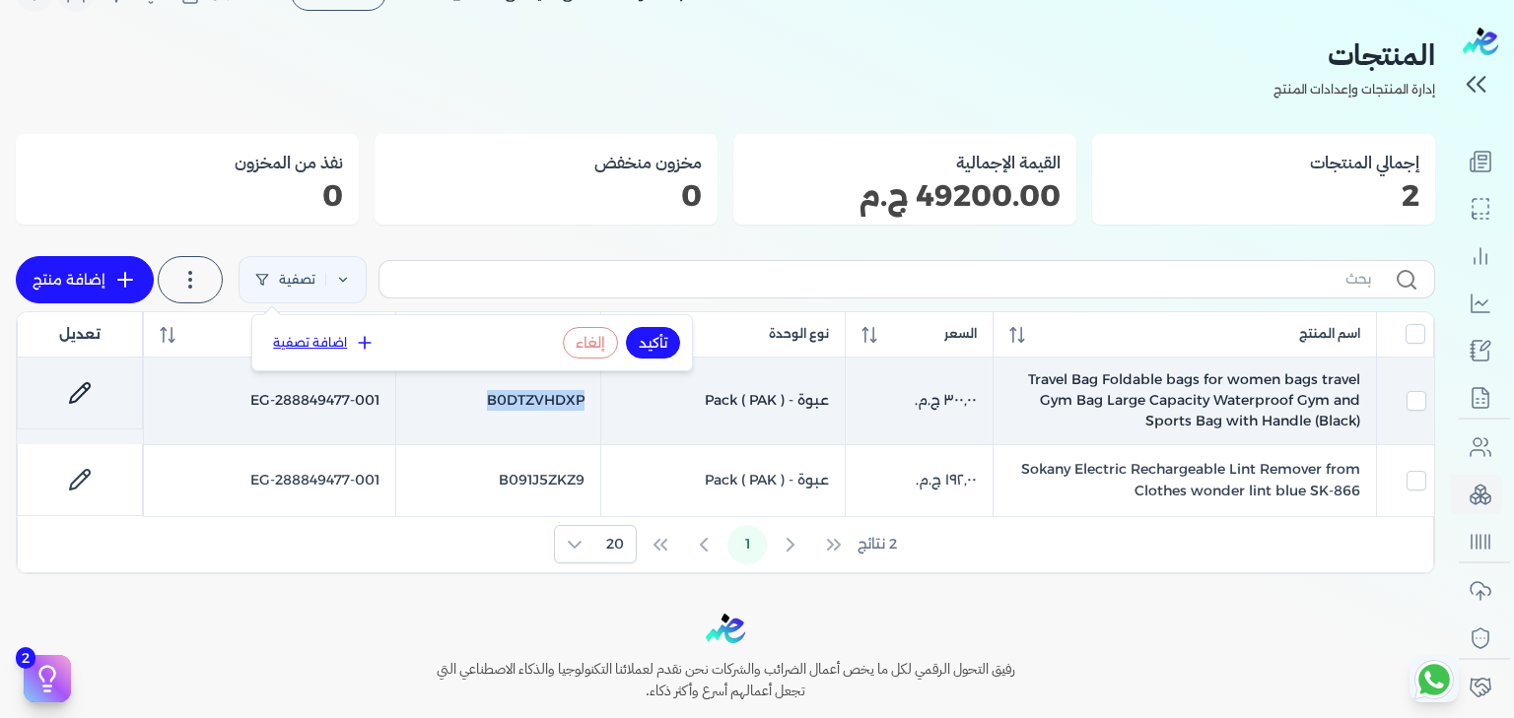
drag, startPoint x: 460, startPoint y: 400, endPoint x: 599, endPoint y: 400, distance: 139.0
click at [599, 400] on td "B0DTZVHDXP" at bounding box center [498, 401] width 206 height 87
checkbox input "true"
checkbox input "false"
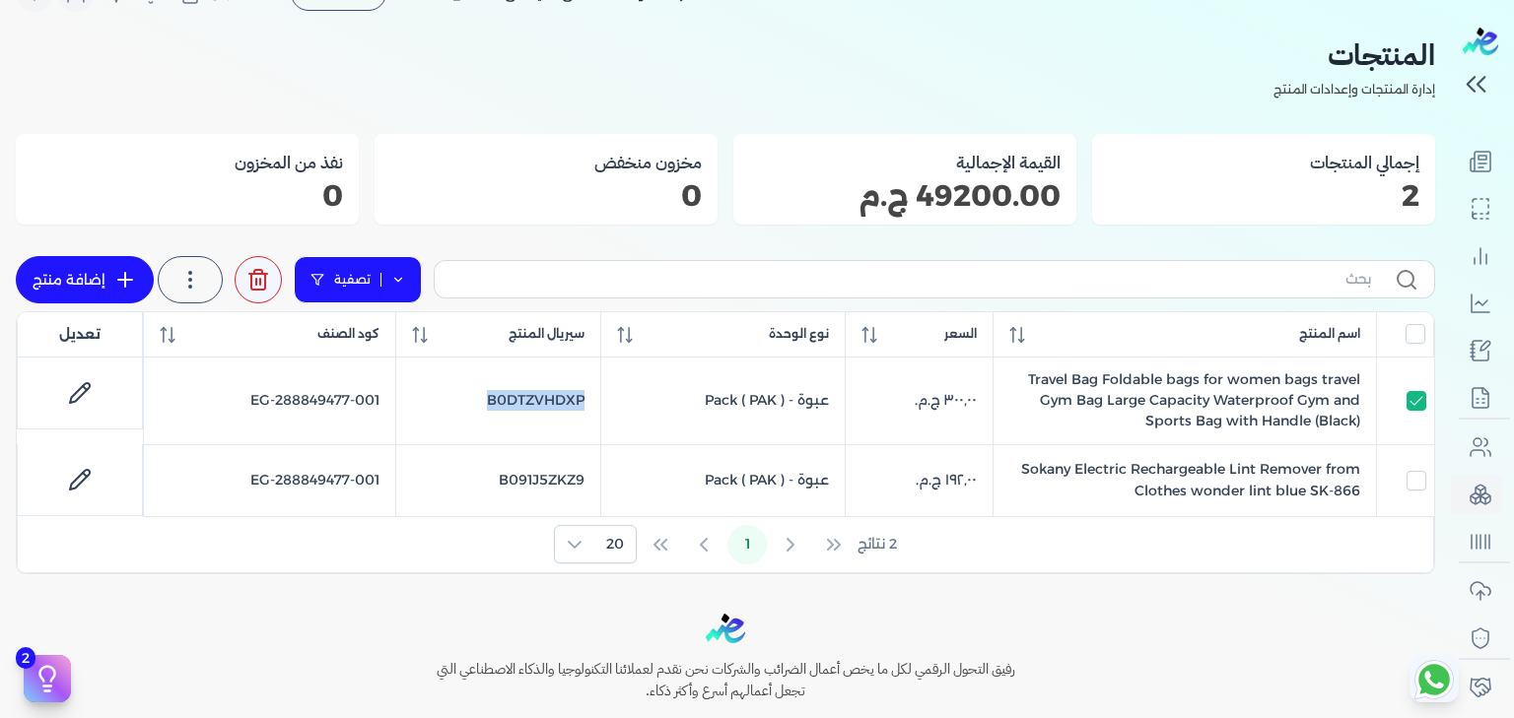
click at [406, 297] on link "تصفية" at bounding box center [358, 279] width 128 height 47
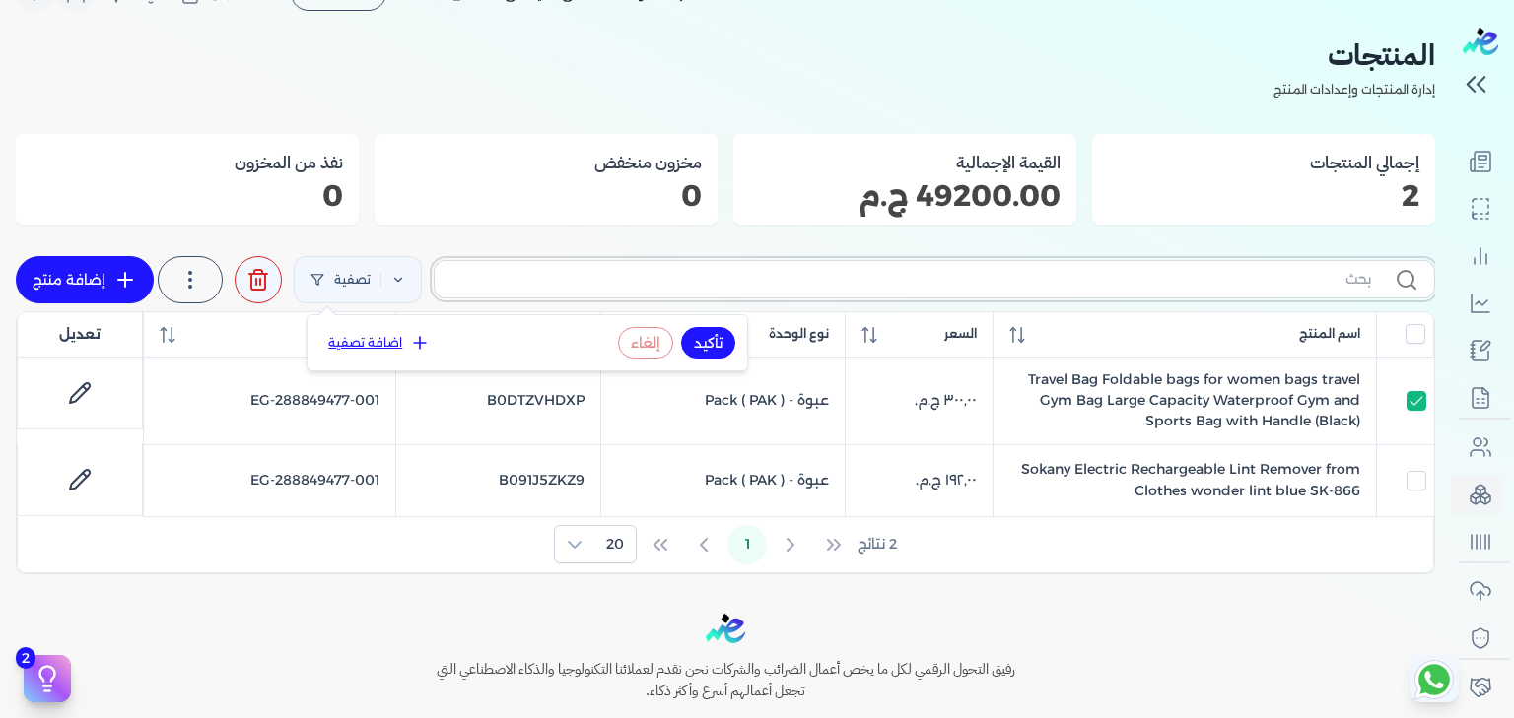
click at [1324, 277] on input "text" at bounding box center [910, 279] width 920 height 21
type input "tr"
checkbox input "true"
checkbox input "false"
type input "tra"
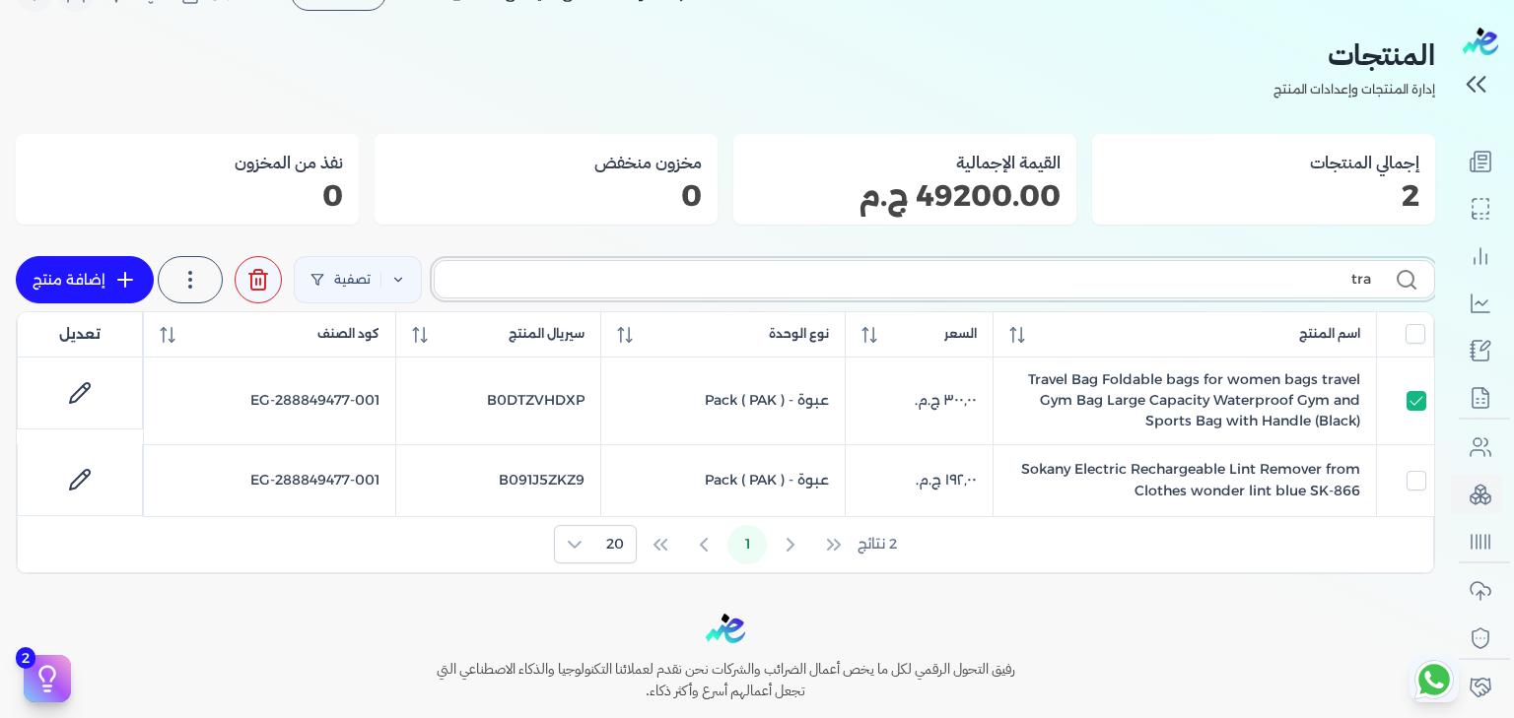
checkbox input "true"
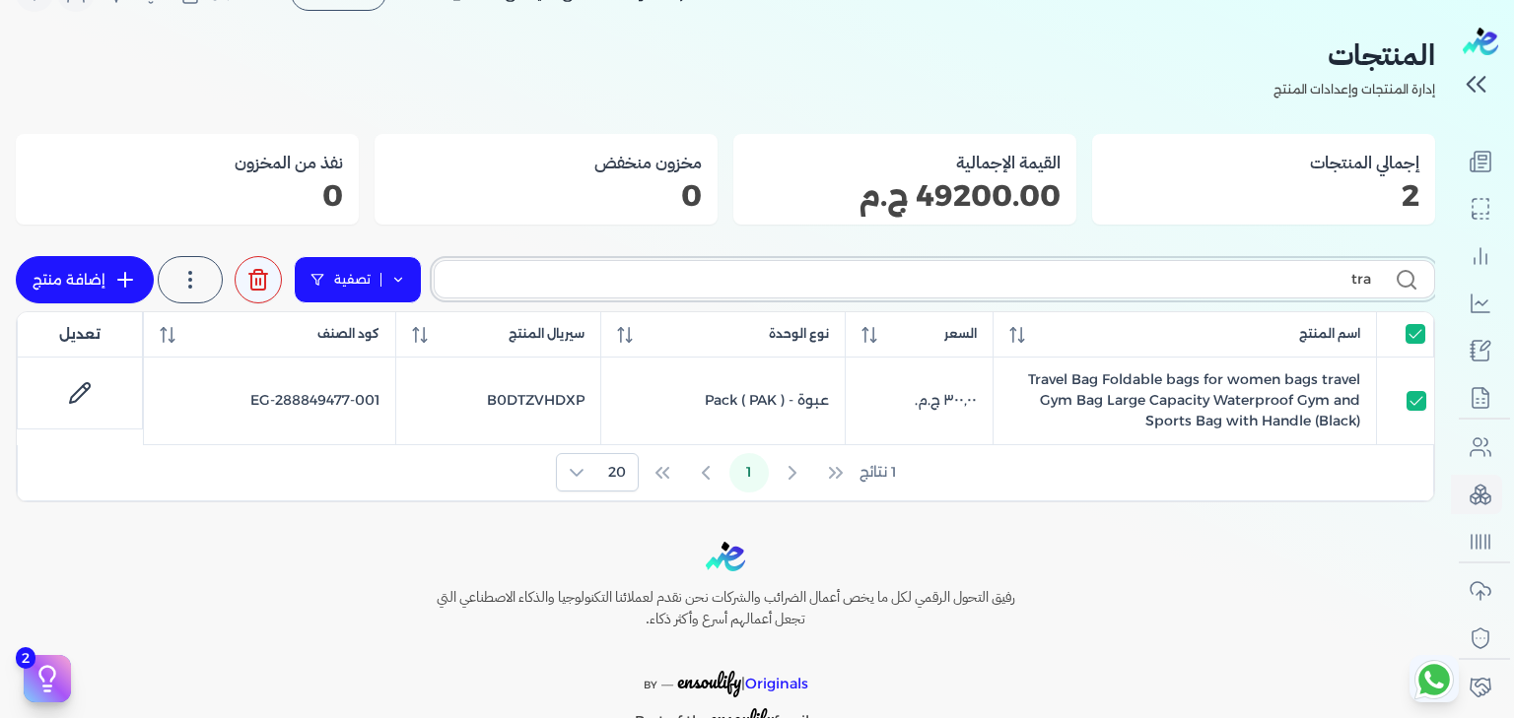
type input "tra"
click at [405, 276] on icon at bounding box center [398, 280] width 14 height 14
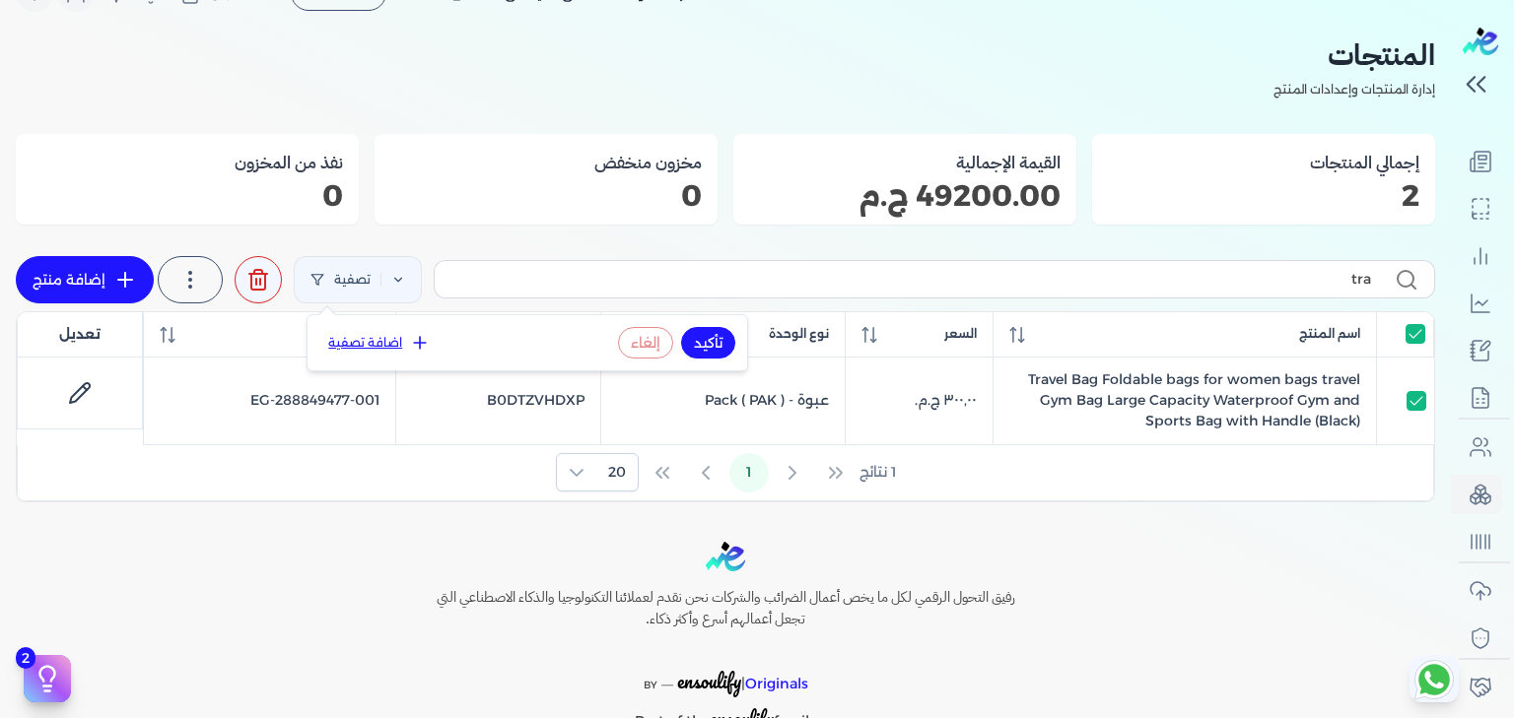
click at [503, 527] on div "Toggle Navigation الاسعار العمولات مساعدة خدمة العملاء دليل المستخدم تسجيل الدخ…" at bounding box center [725, 359] width 1451 height 718
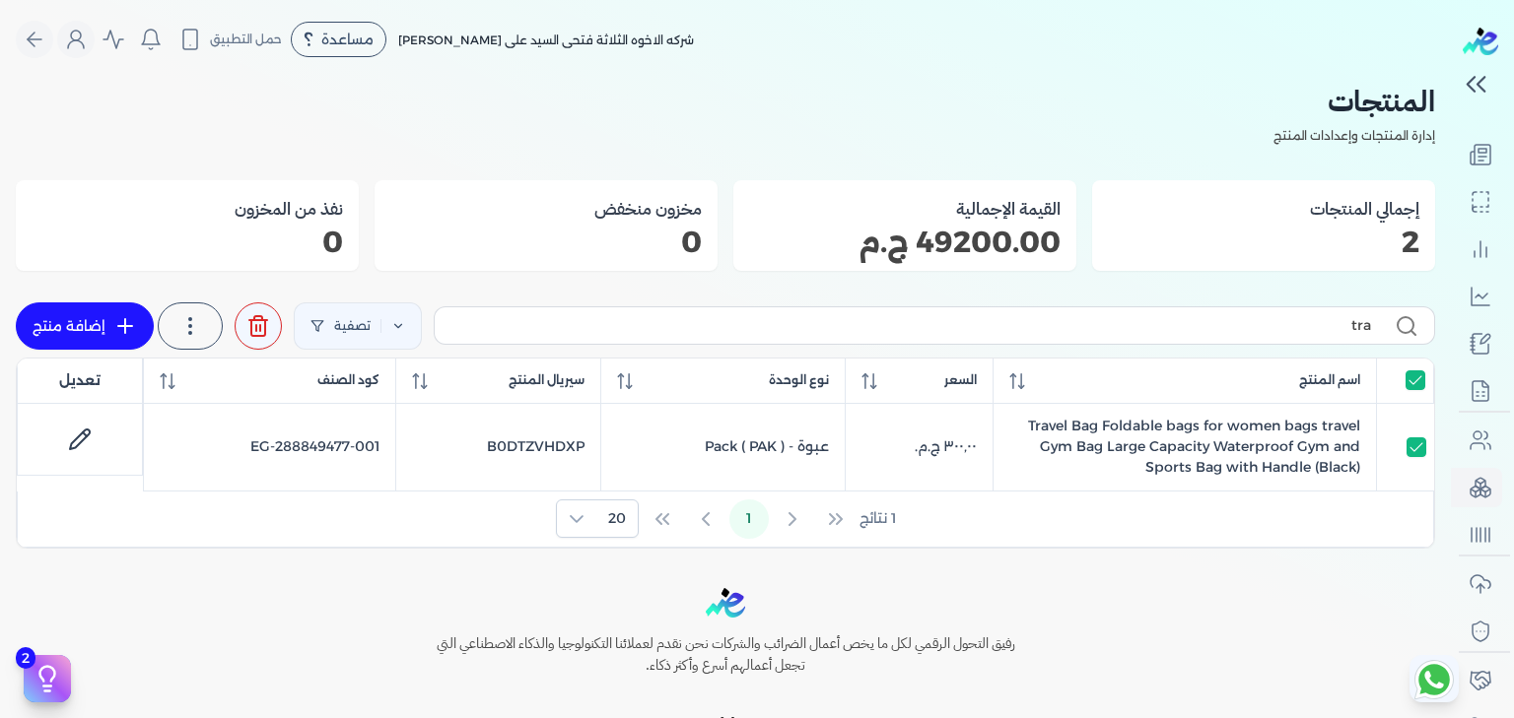
scroll to position [238, 0]
click at [1078, 164] on div "المنتجات إدارة المنتجات وإعدادات المنتج إجمالي المنتجات 2 القيمة الإجمالية 4920…" at bounding box center [725, 314] width 1419 height 470
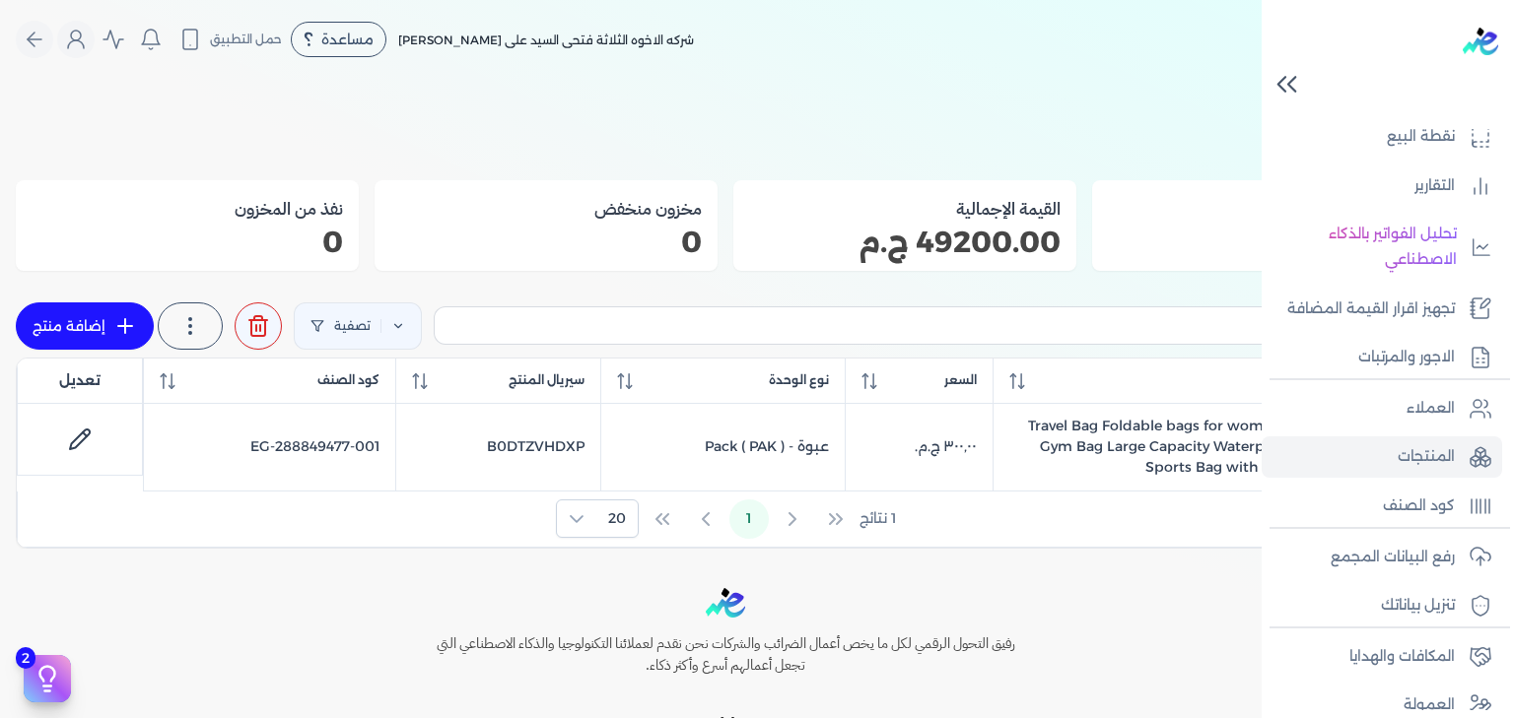
scroll to position [244, 0]
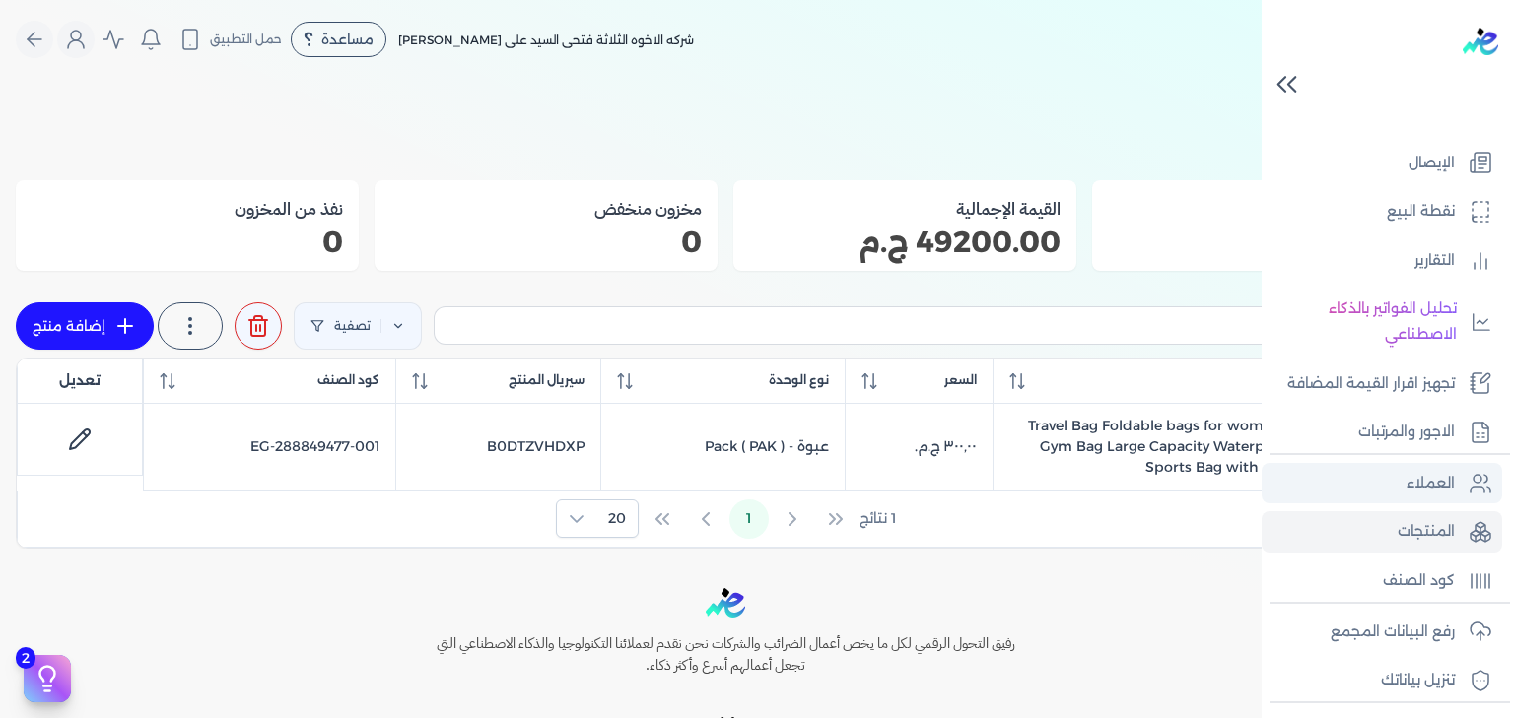
click at [1427, 485] on p "العملاء" at bounding box center [1430, 484] width 48 height 26
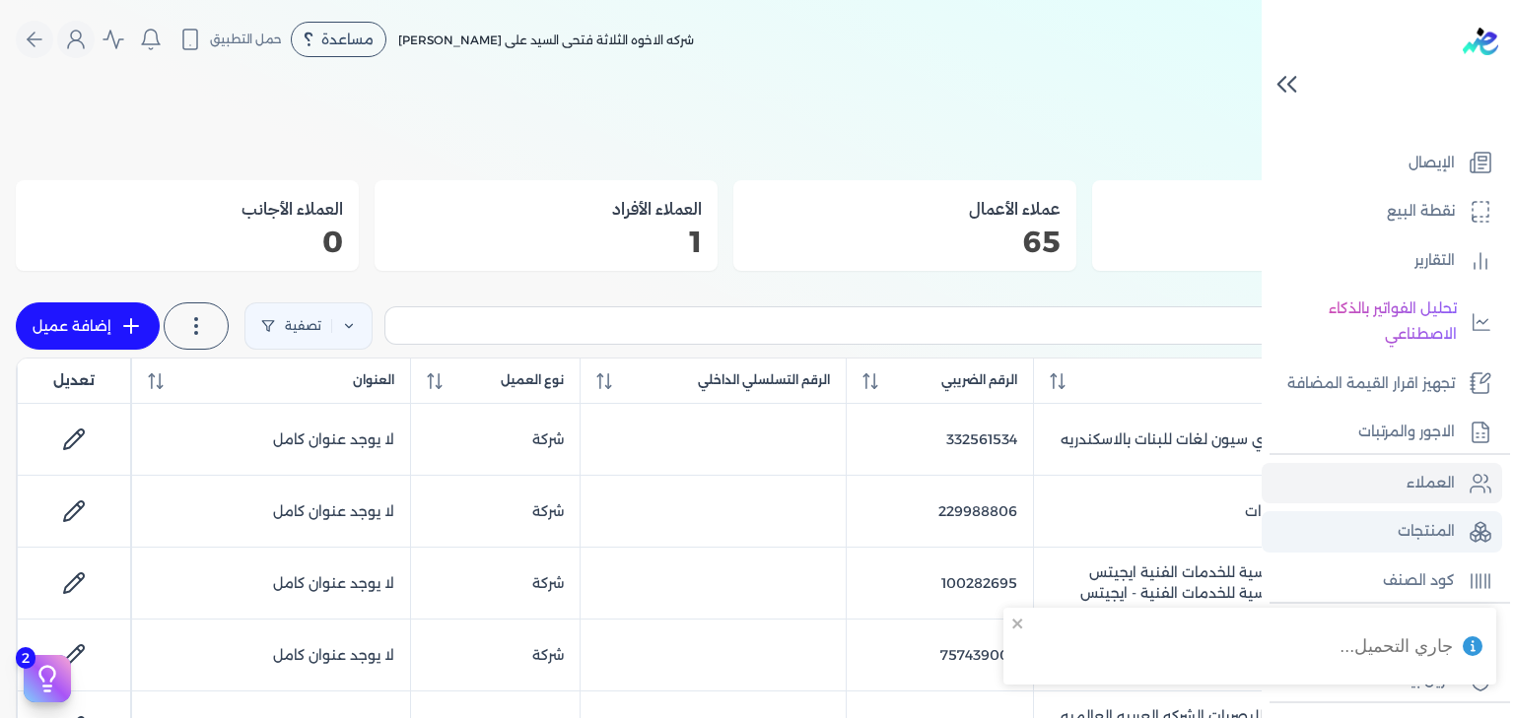
click at [1427, 531] on p "المنتجات" at bounding box center [1425, 532] width 57 height 26
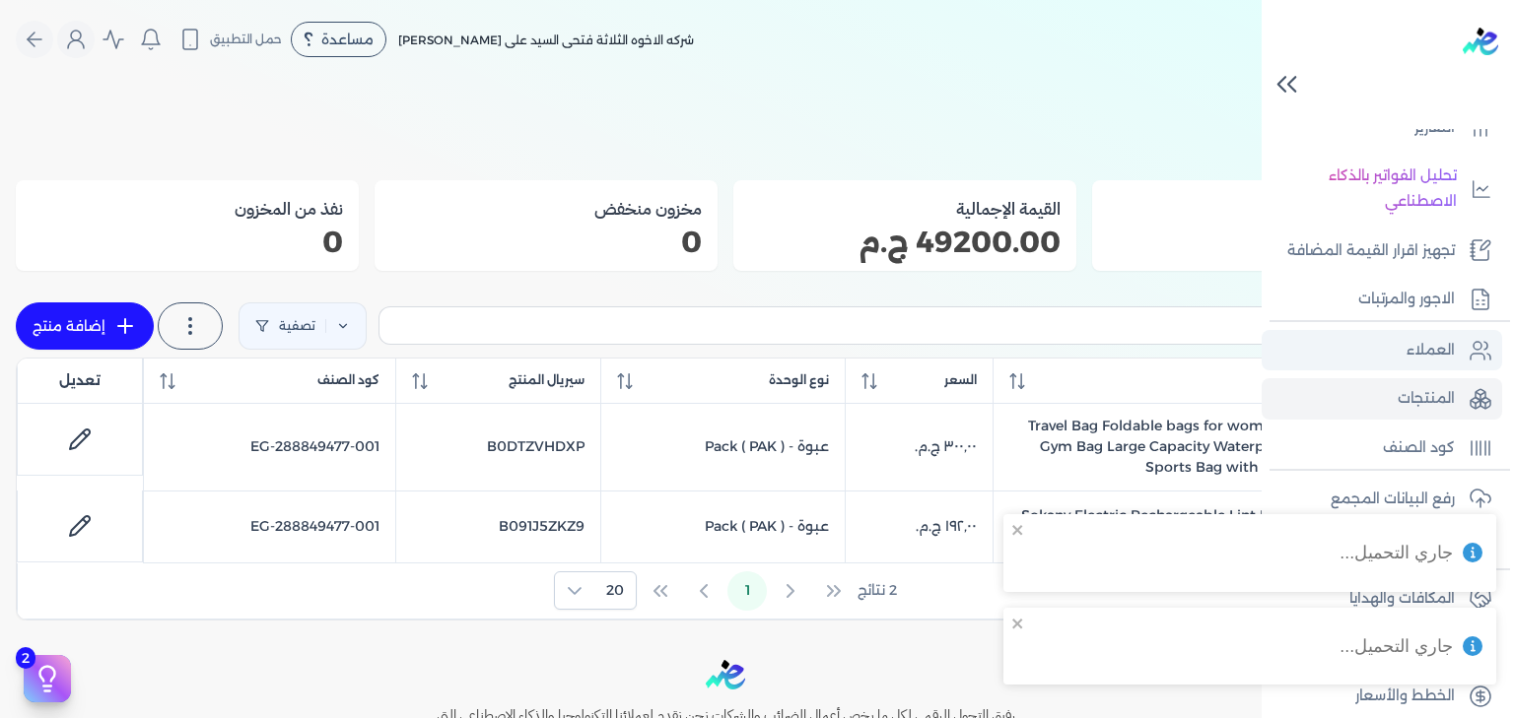
scroll to position [389, 0]
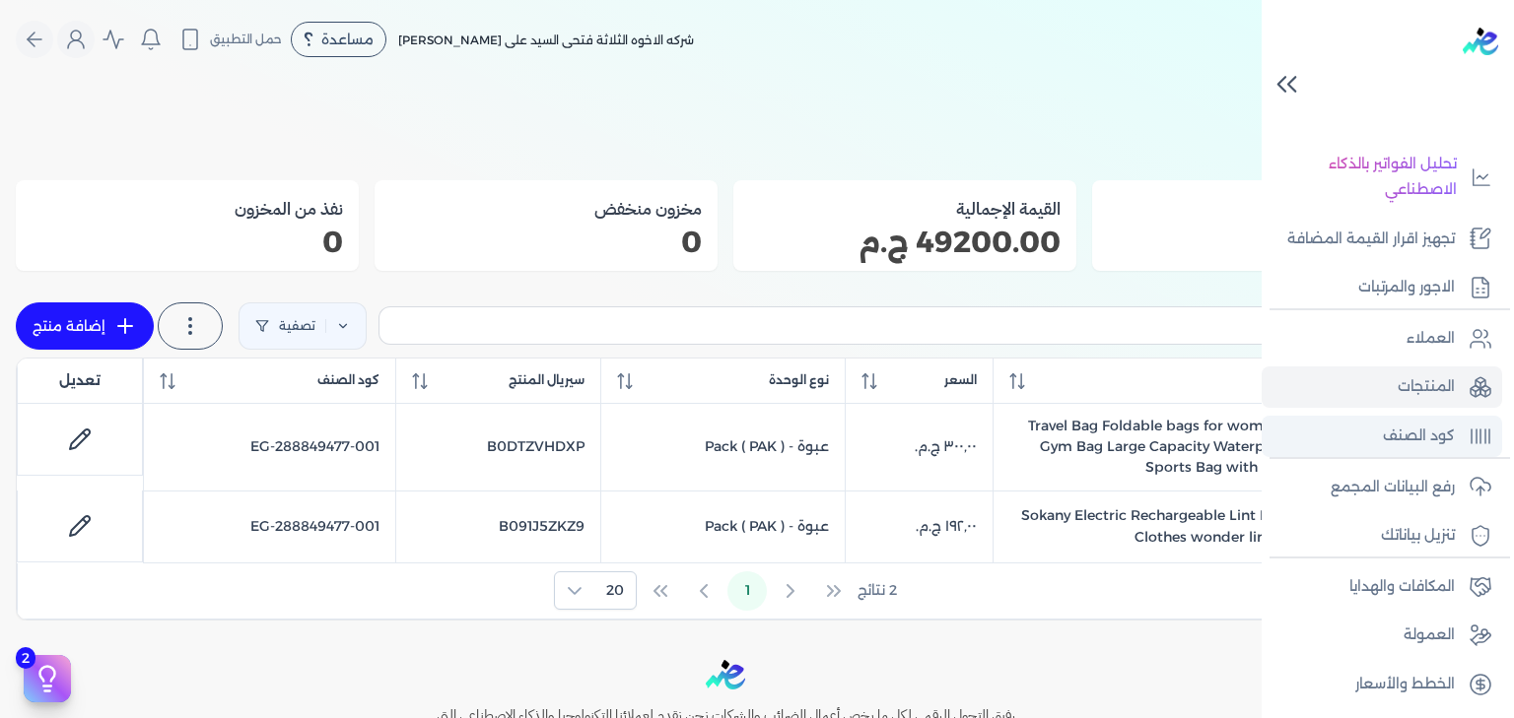
click at [1459, 443] on link "كود الصنف" at bounding box center [1381, 436] width 240 height 41
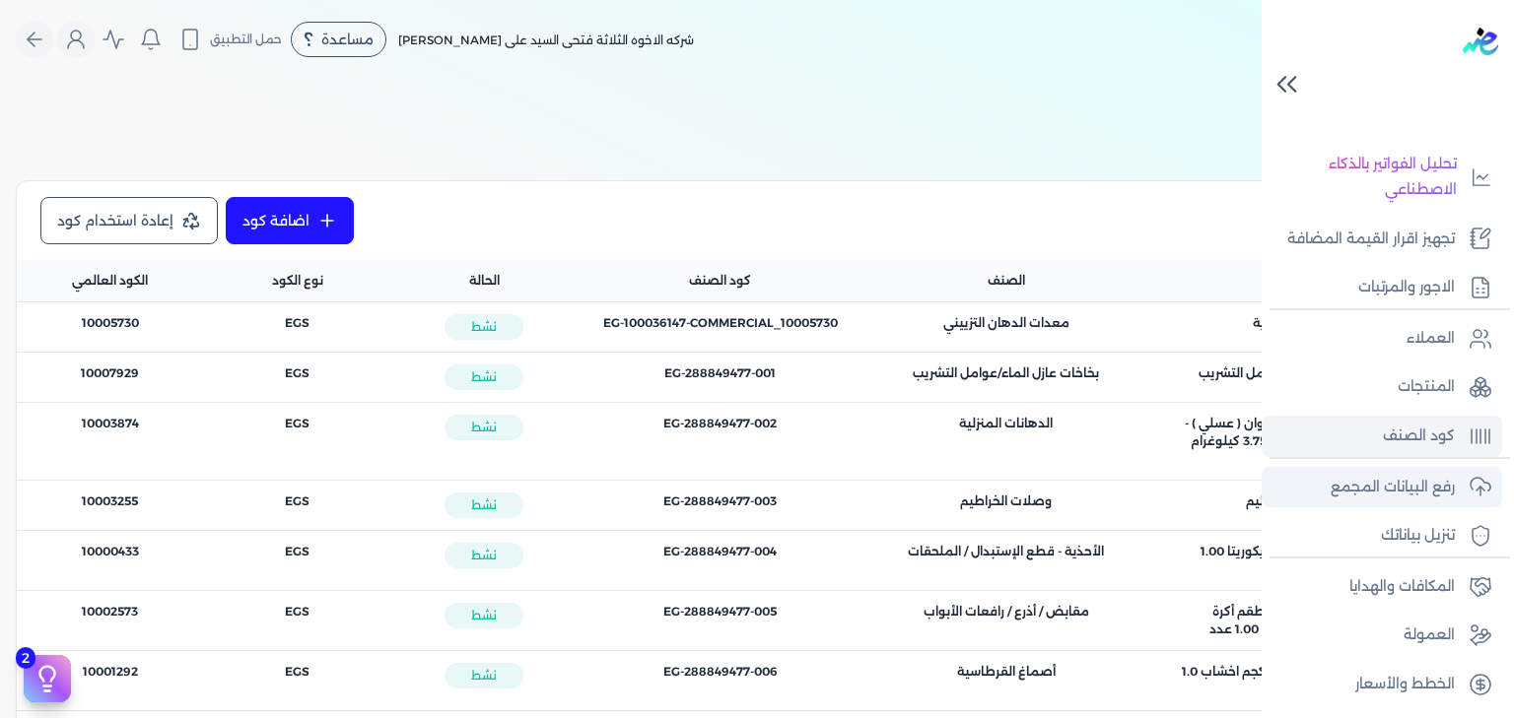
click at [1454, 480] on p "رفع البيانات المجمع" at bounding box center [1392, 488] width 124 height 26
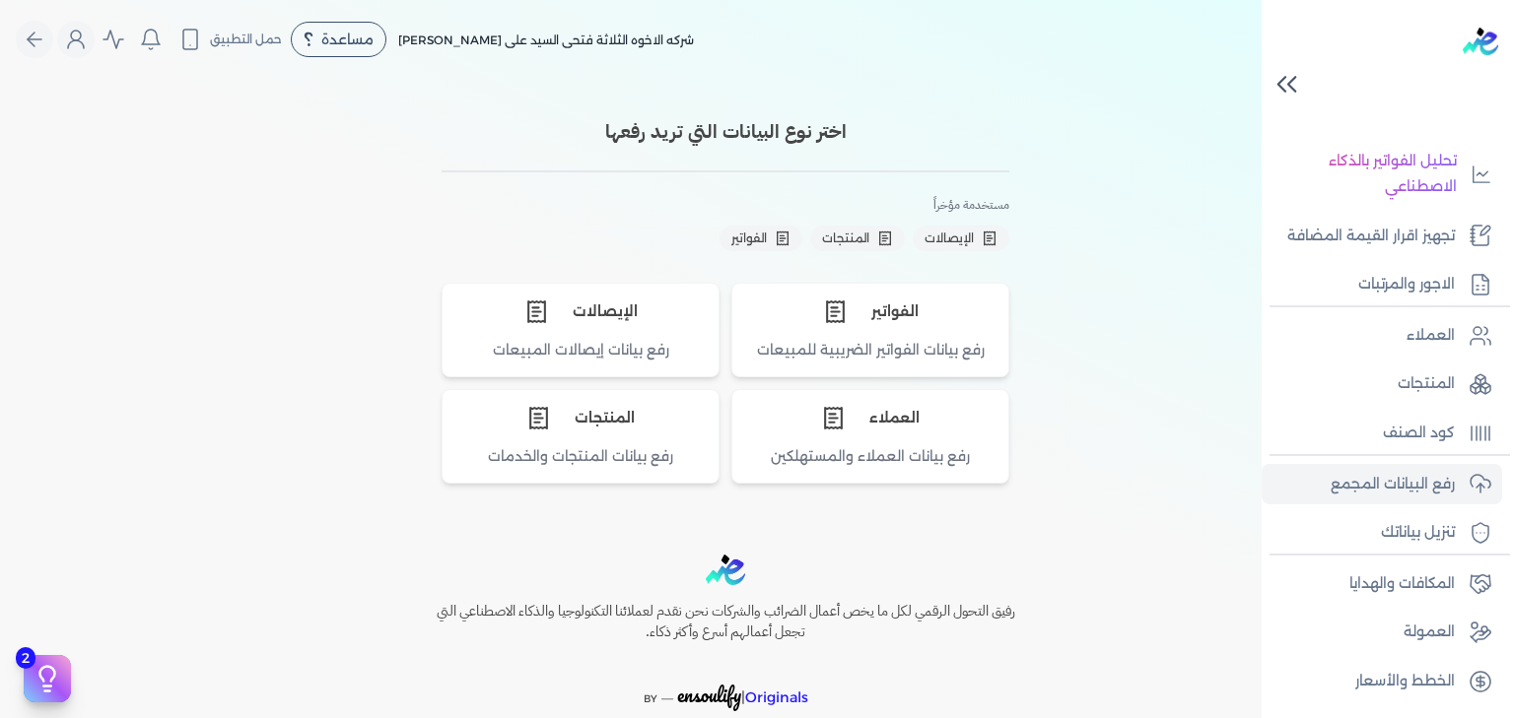
scroll to position [336, 0]
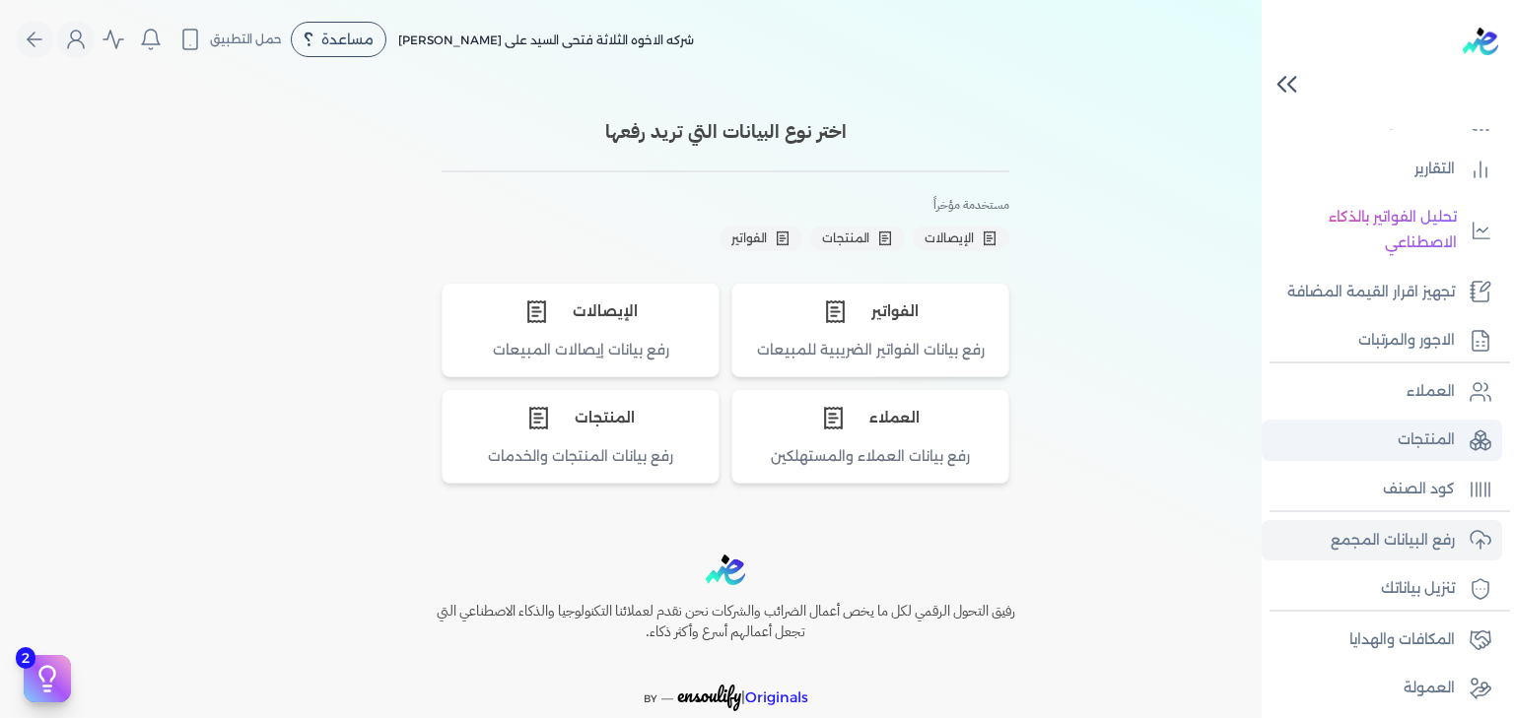
click at [1427, 445] on p "المنتجات" at bounding box center [1425, 441] width 57 height 26
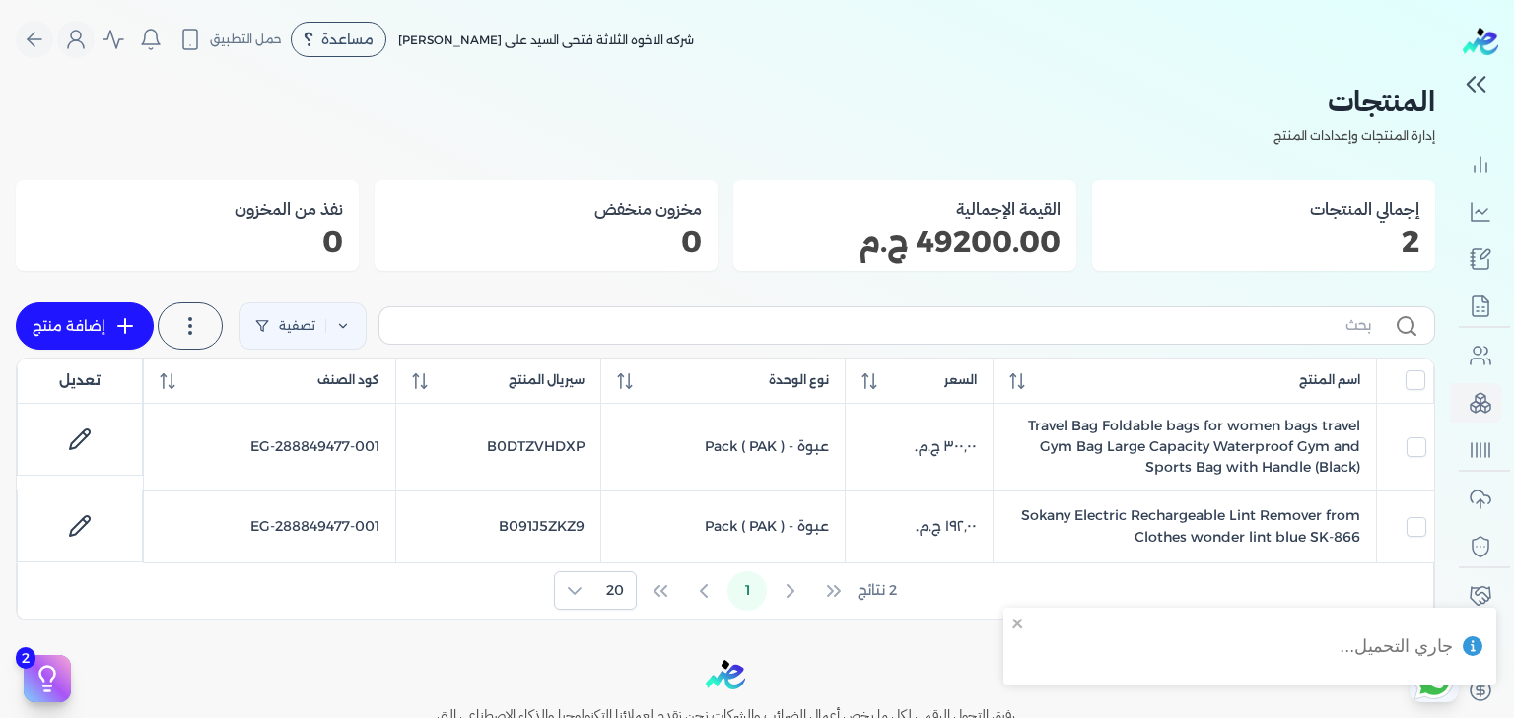
scroll to position [326, 0]
click at [849, 319] on input "text" at bounding box center [883, 325] width 976 height 21
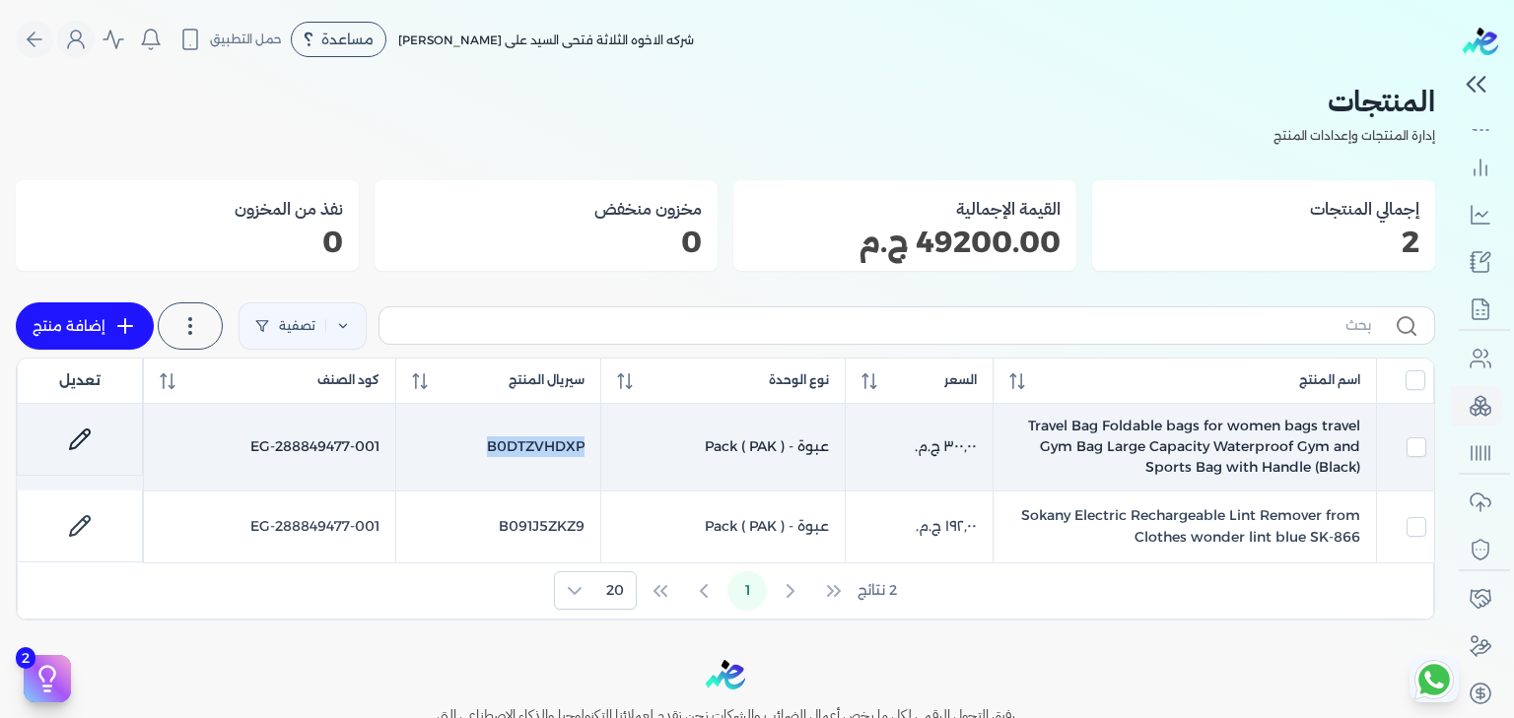
drag, startPoint x: 473, startPoint y: 447, endPoint x: 621, endPoint y: 442, distance: 147.9
click at [621, 442] on tr "Travel Bag Foldable bags for women bags travel Gym Bag Large Capacity Waterproo…" at bounding box center [725, 447] width 1417 height 87
checkbox input "true"
checkbox input "false"
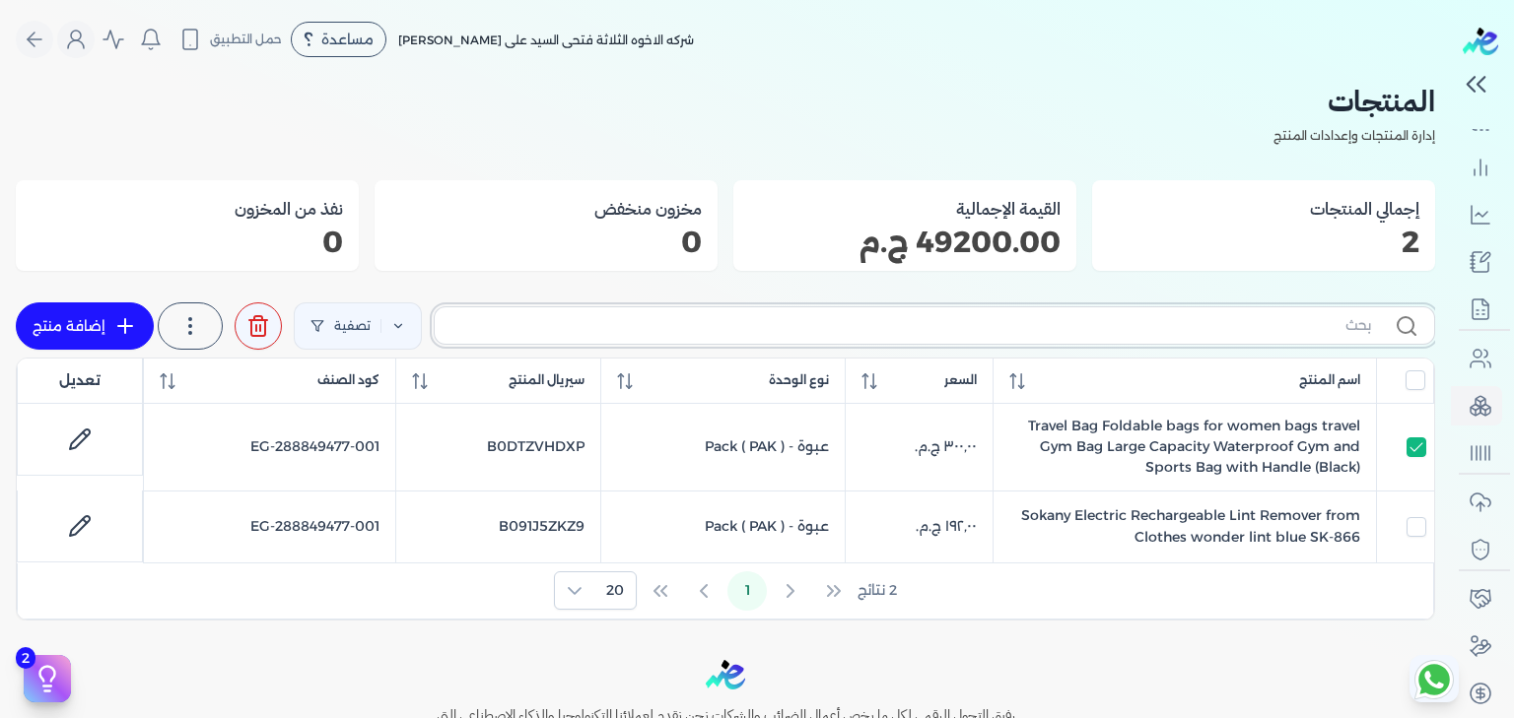
click at [986, 315] on input "text" at bounding box center [910, 325] width 920 height 21
paste input "https://meet.google.com/xue-dvuo-dxi"
type input "https://meet.google.com/xue-dvuo-dxi"
checkbox input "false"
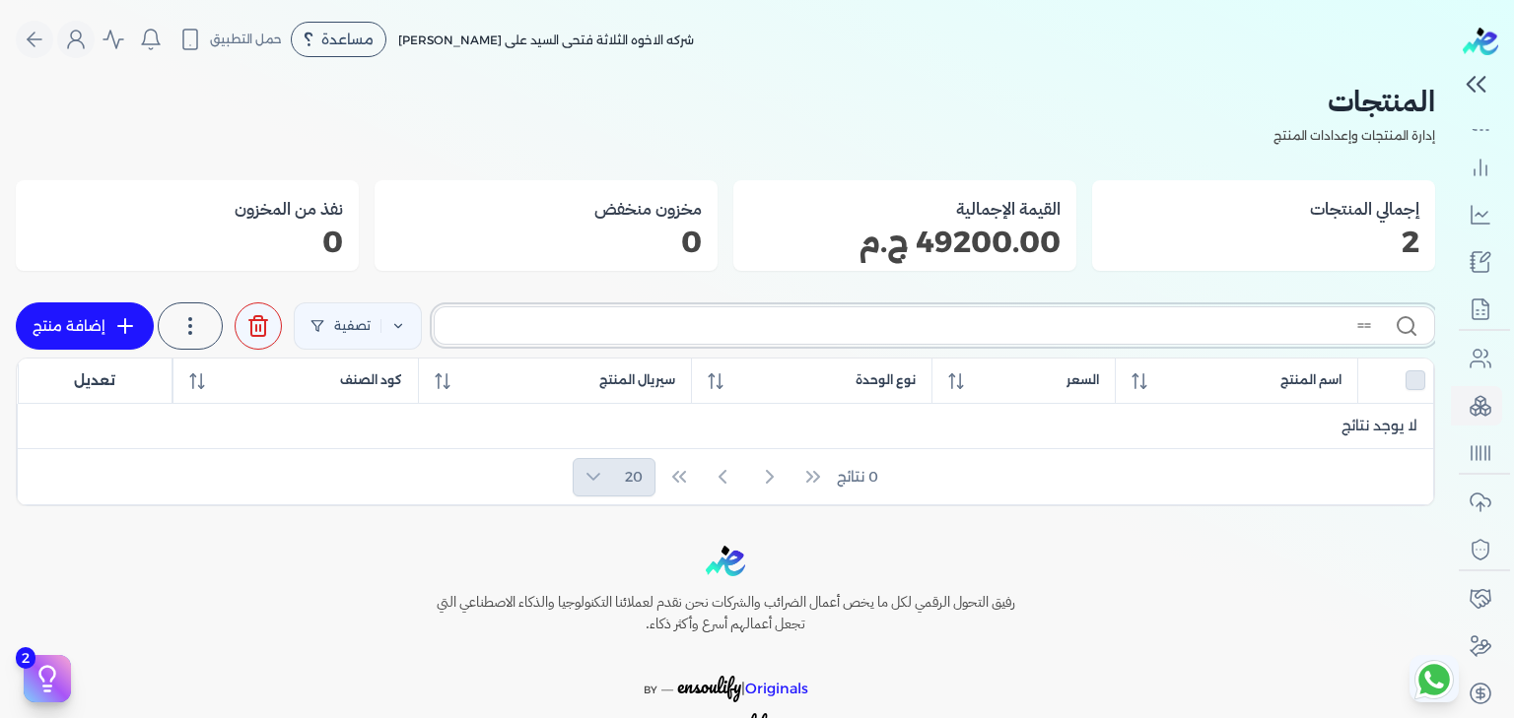
type input "="
checkbox input "false"
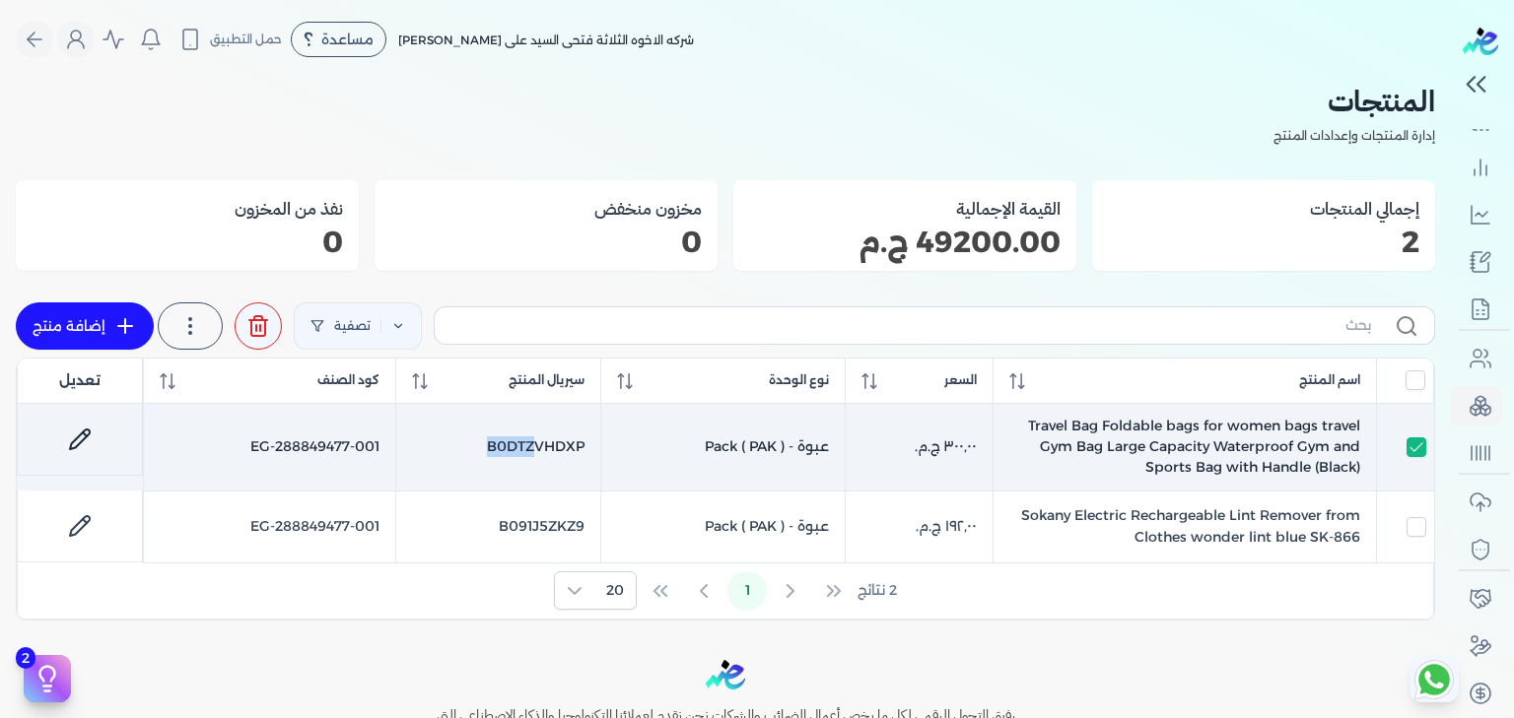
drag, startPoint x: 481, startPoint y: 442, endPoint x: 540, endPoint y: 450, distance: 59.7
click at [540, 450] on td "B0DTZVHDXP" at bounding box center [498, 447] width 206 height 87
checkbox input "false"
copy td "B0DTZ"
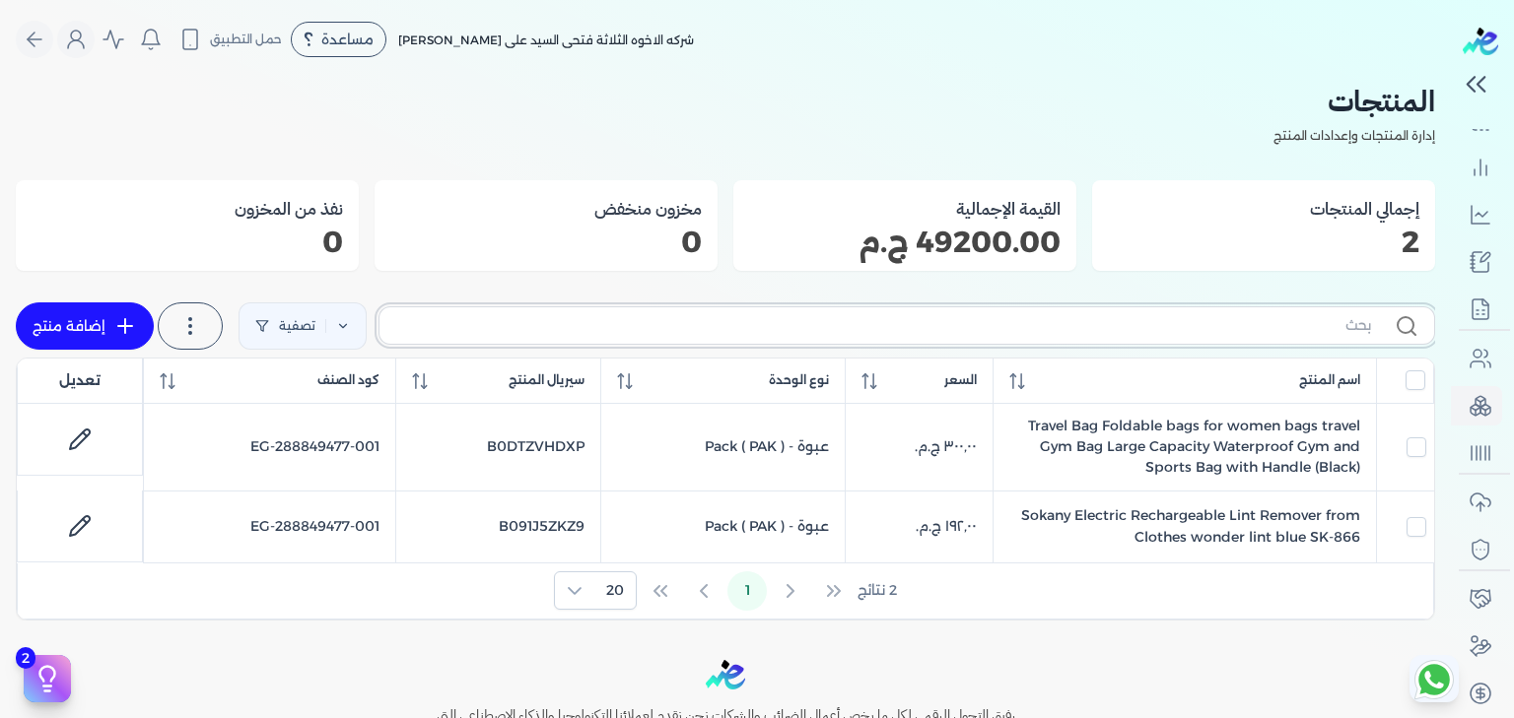
click at [832, 323] on input "text" at bounding box center [883, 325] width 976 height 21
paste input "B0DTZ"
type input "B0DTZ"
checkbox input "false"
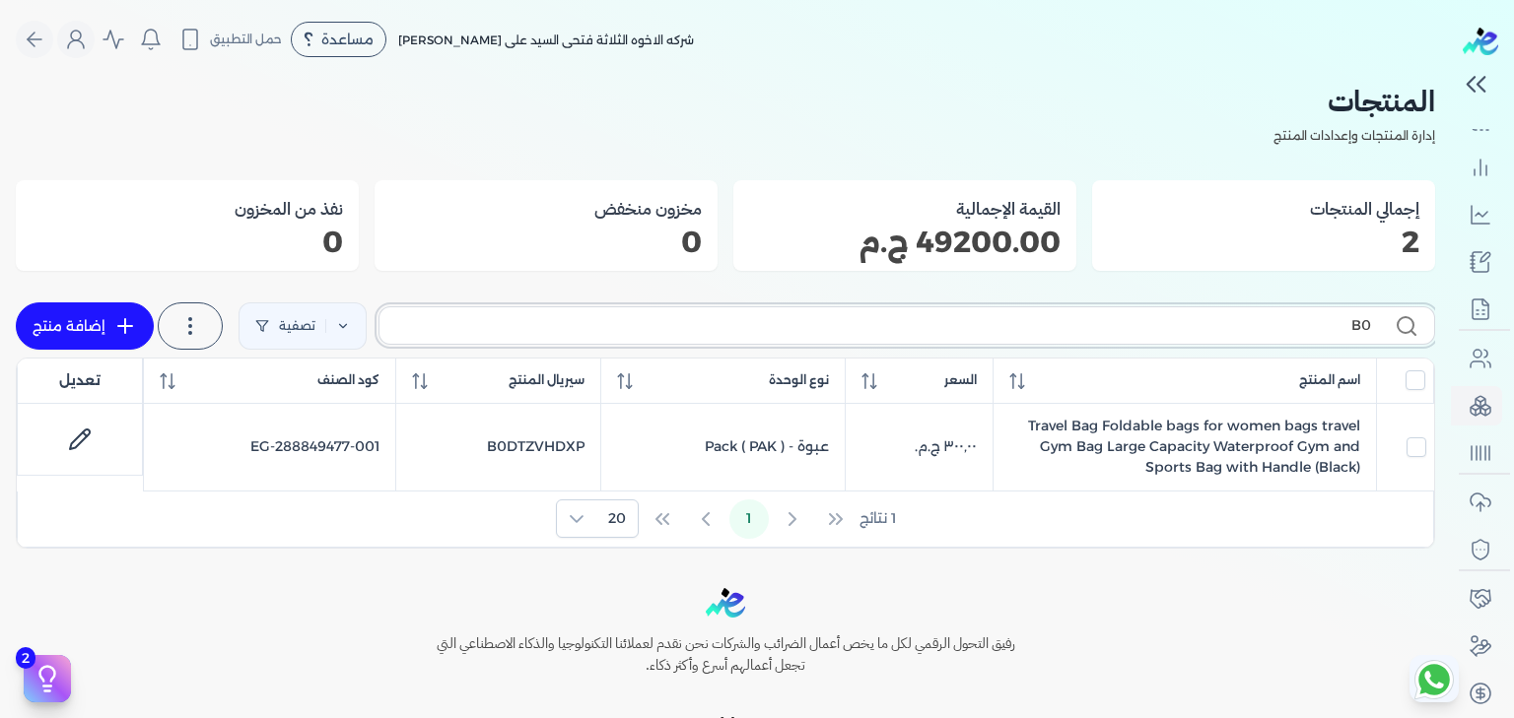
type input "B"
checkbox input "false"
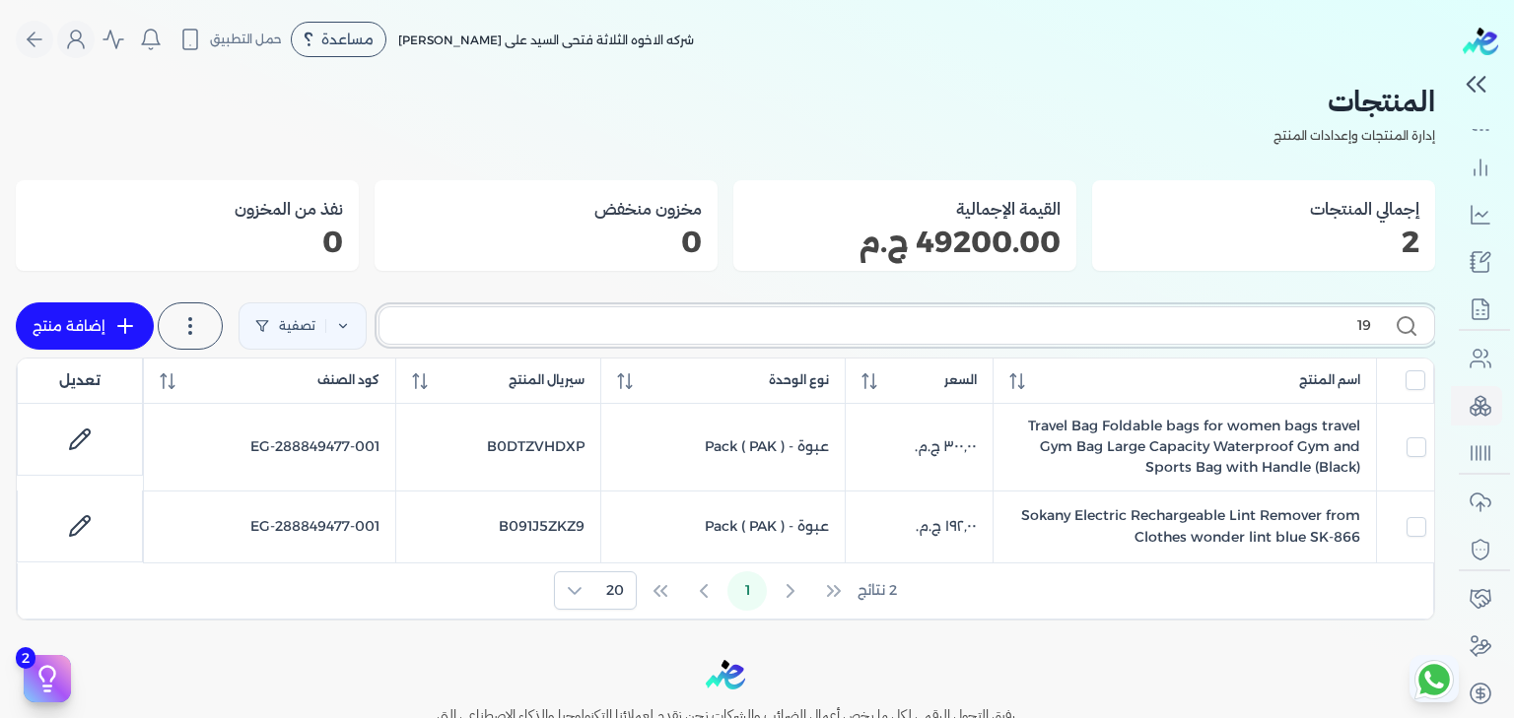
type input "192"
checkbox input "false"
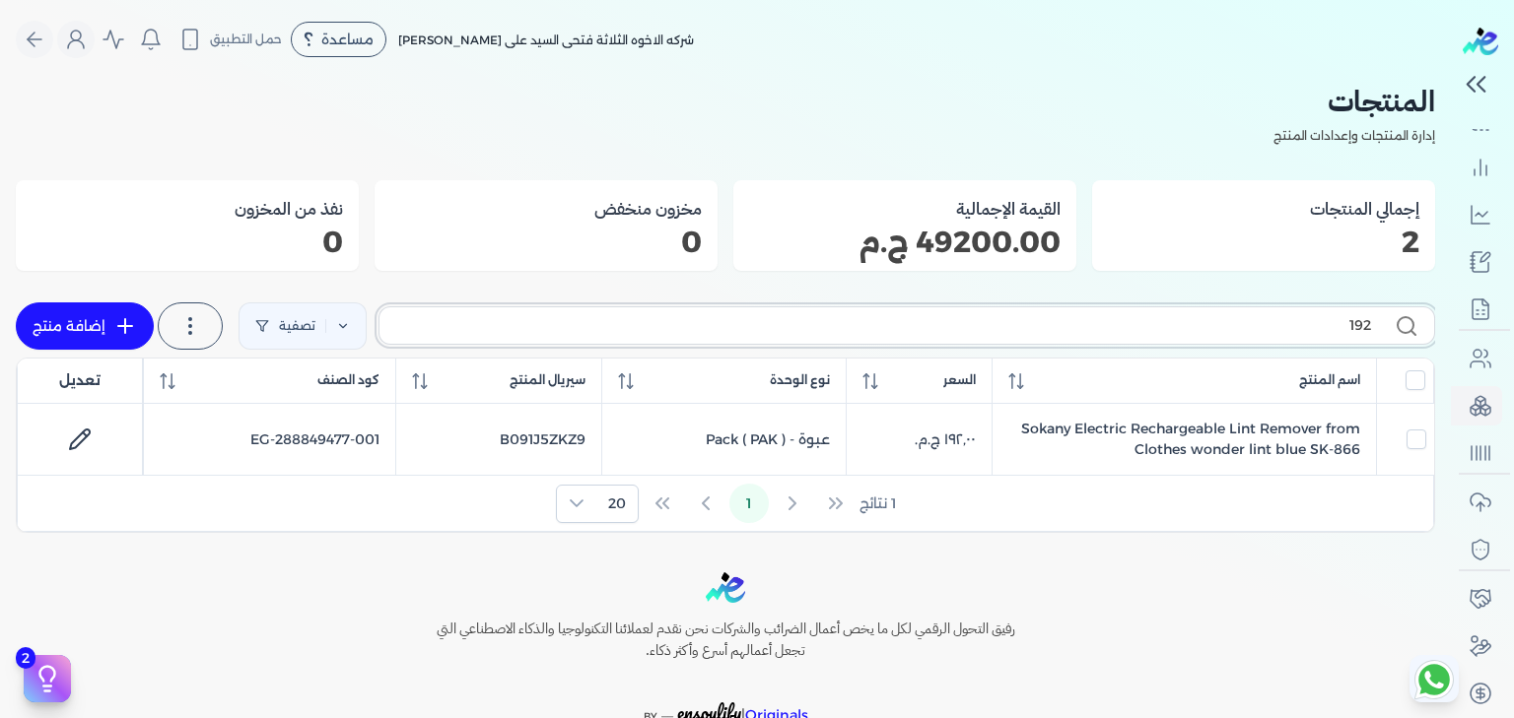
click at [1348, 325] on input "192" at bounding box center [883, 325] width 976 height 21
click at [1288, 323] on input "192" at bounding box center [883, 325] width 976 height 21
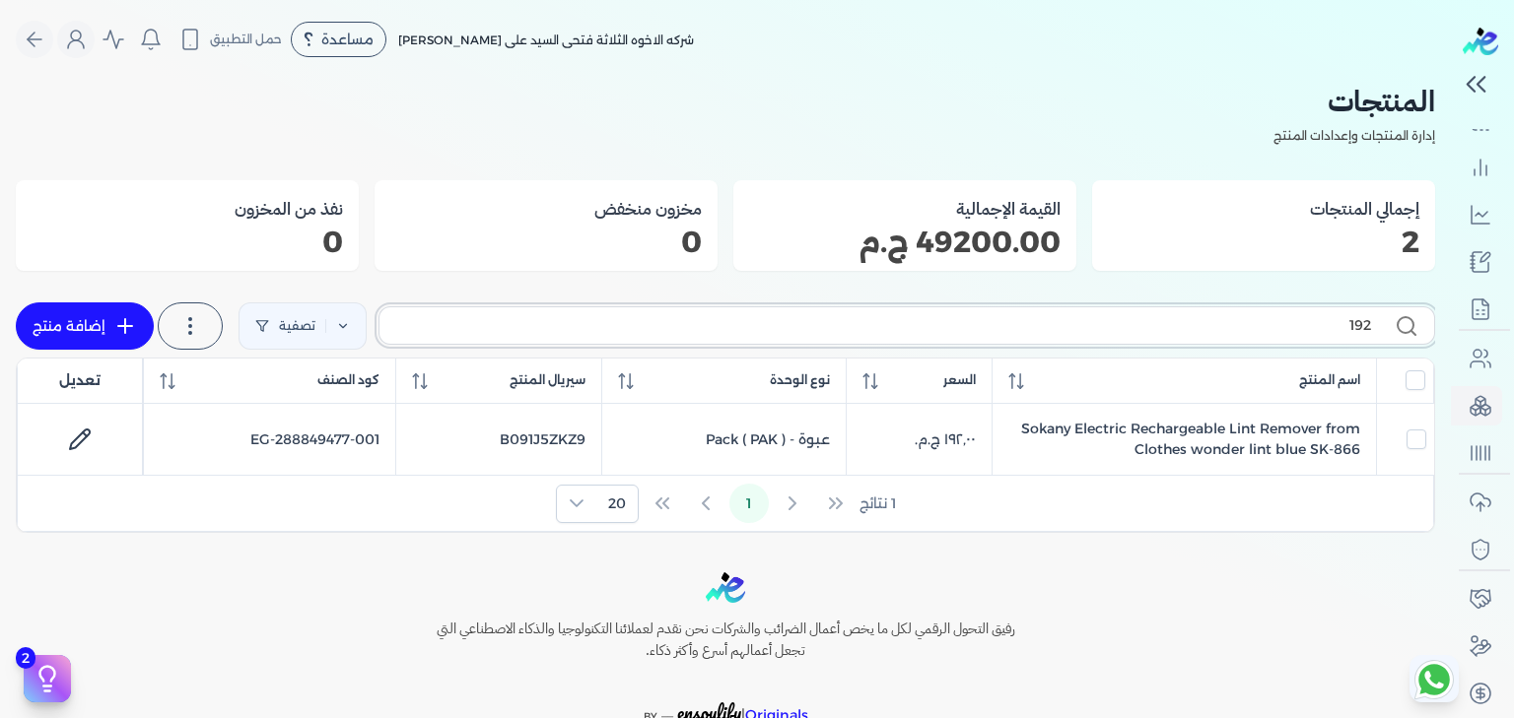
click at [1288, 323] on input "192" at bounding box center [883, 325] width 976 height 21
checkbox input "false"
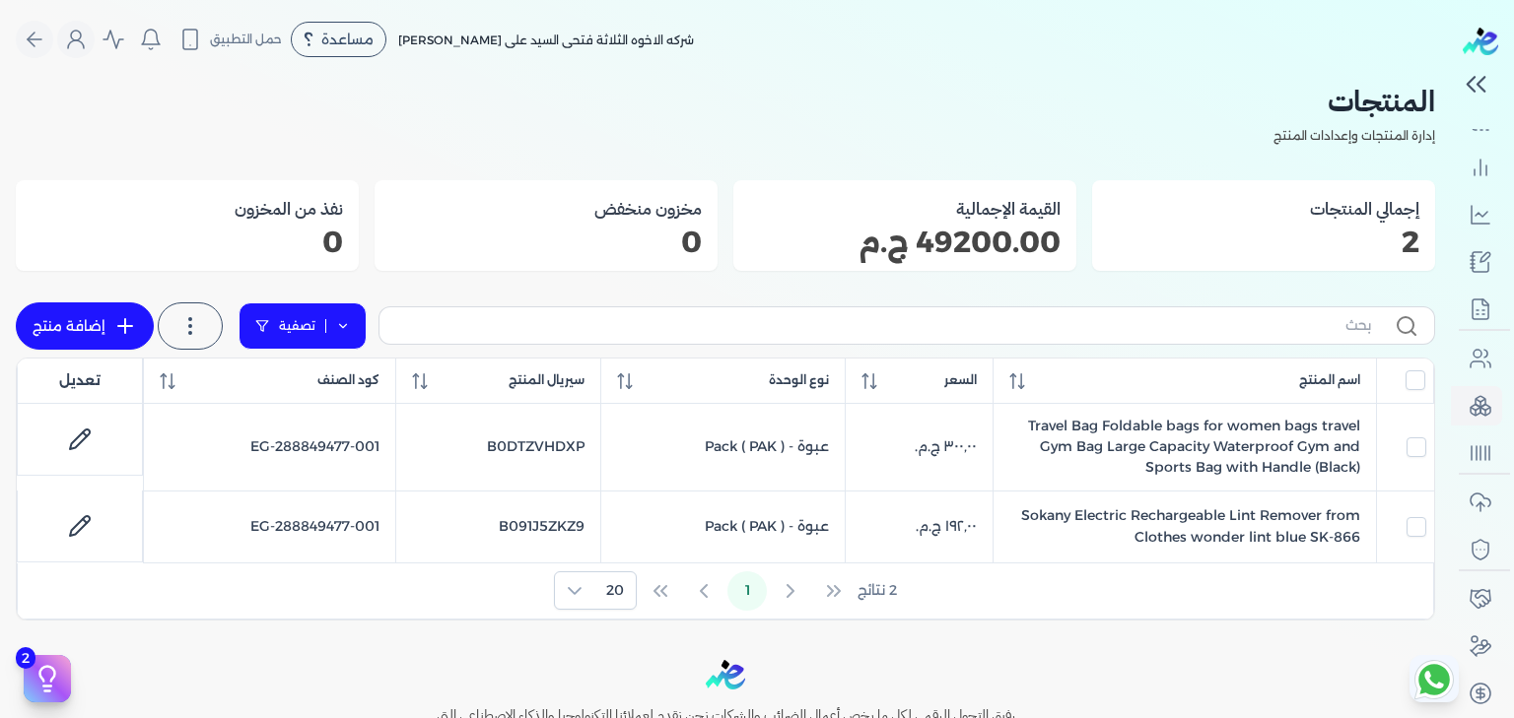
click at [349, 335] on link "تصفية" at bounding box center [302, 326] width 128 height 47
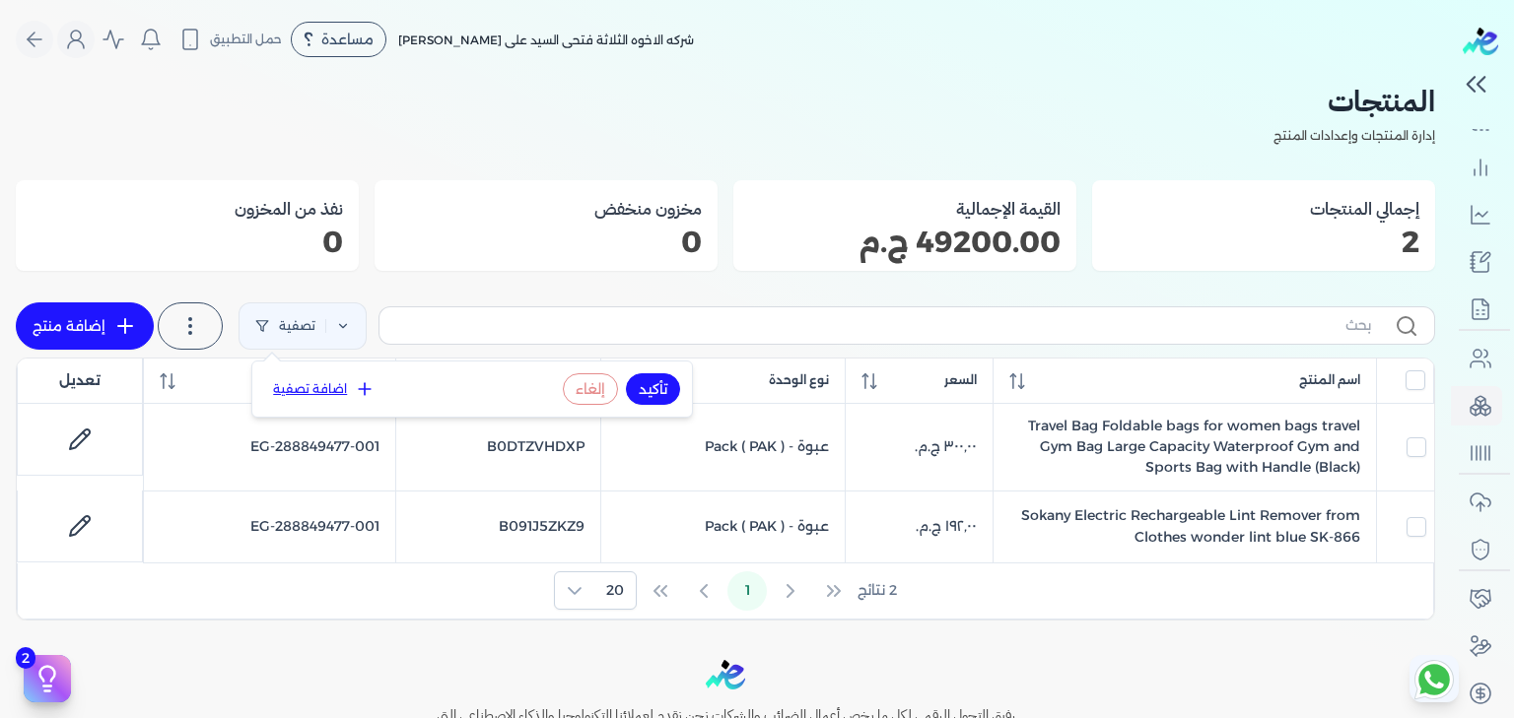
click at [332, 389] on button "اضافة تصفية" at bounding box center [323, 389] width 119 height 24
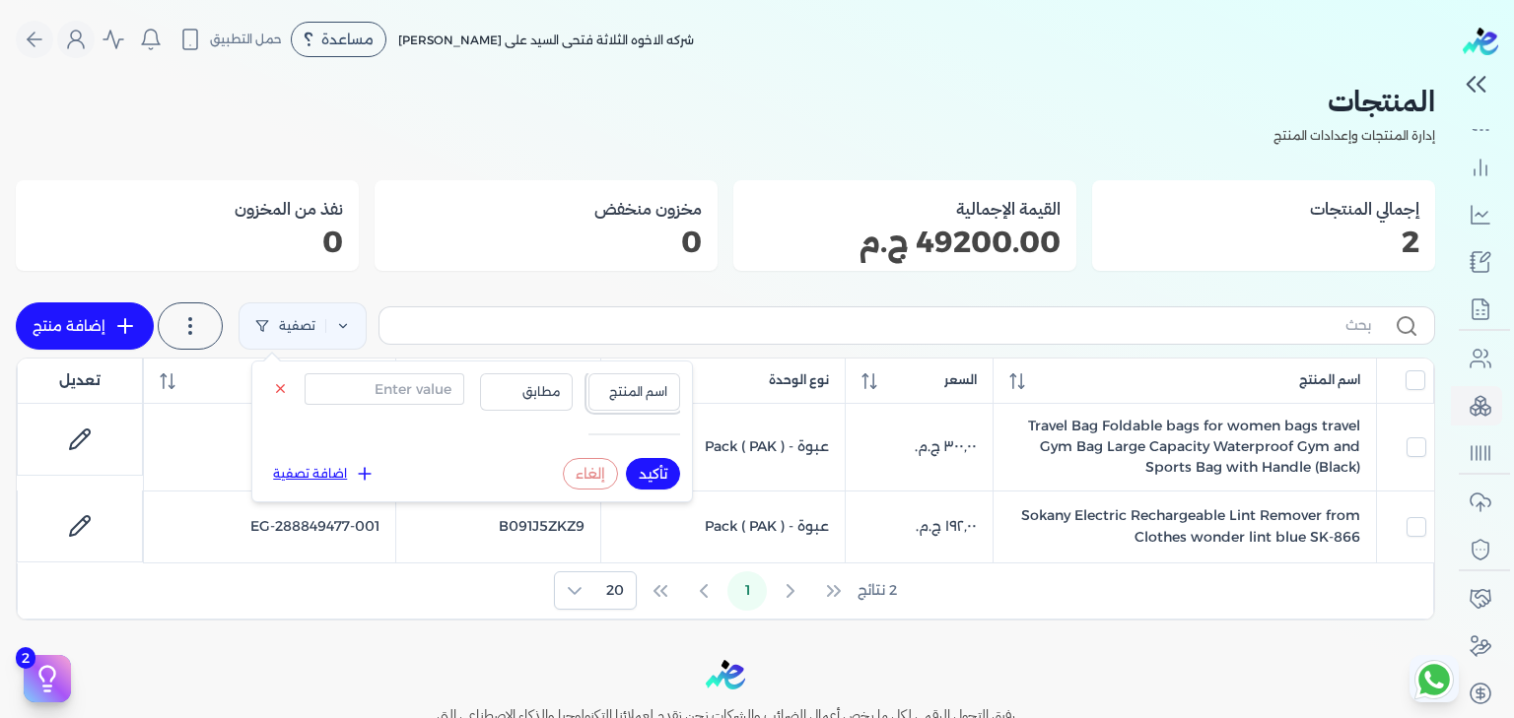
click at [639, 378] on button "اسم المنتج" at bounding box center [634, 392] width 93 height 37
click at [398, 434] on div "اسم المنتج اسم المنتج سيريال المنتج كود الصنف مطابق" at bounding box center [472, 408] width 416 height 69
click at [276, 392] on icon at bounding box center [280, 388] width 15 height 15
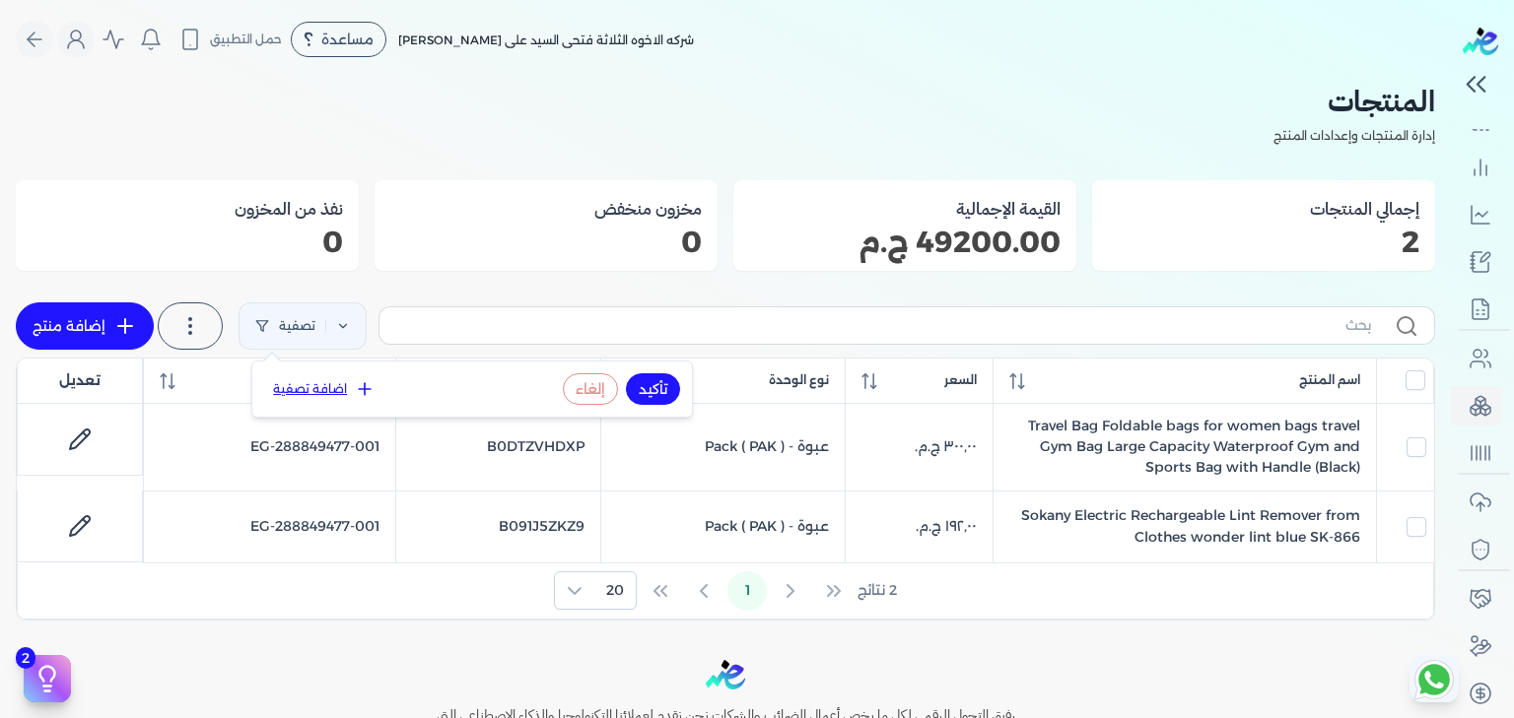
click at [674, 285] on div "المنتجات إدارة المنتجات وإعدادات المنتج إجمالي المنتجات 2 القيمة الإجمالية 4920…" at bounding box center [725, 350] width 1419 height 542
click at [223, 327] on label at bounding box center [190, 326] width 65 height 47
click at [329, 374] on span "استخرج المنتجات" at bounding box center [291, 380] width 102 height 20
click at [191, 332] on circle at bounding box center [190, 333] width 2 height 2
click at [198, 327] on icon at bounding box center [190, 326] width 24 height 24
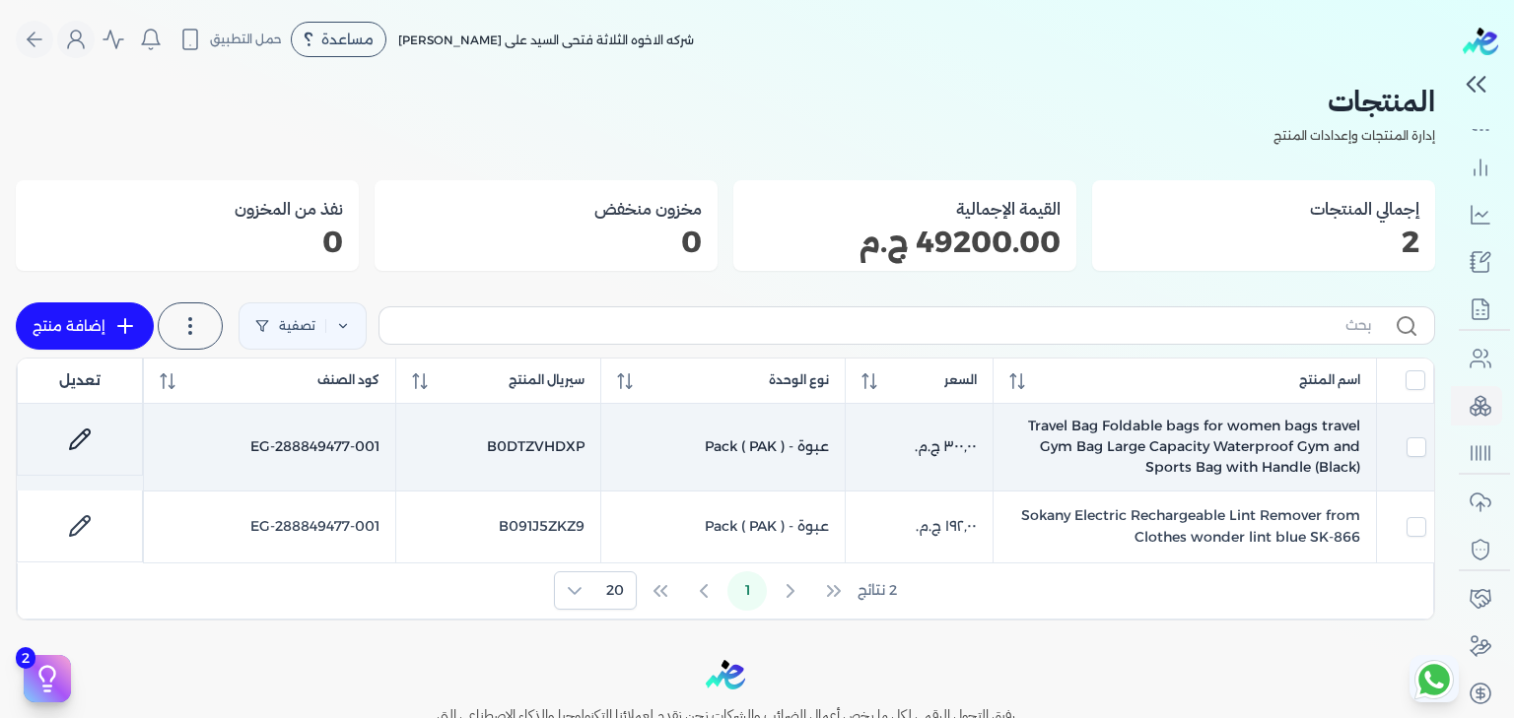
click at [81, 437] on icon at bounding box center [80, 440] width 24 height 24
select select "EGS"
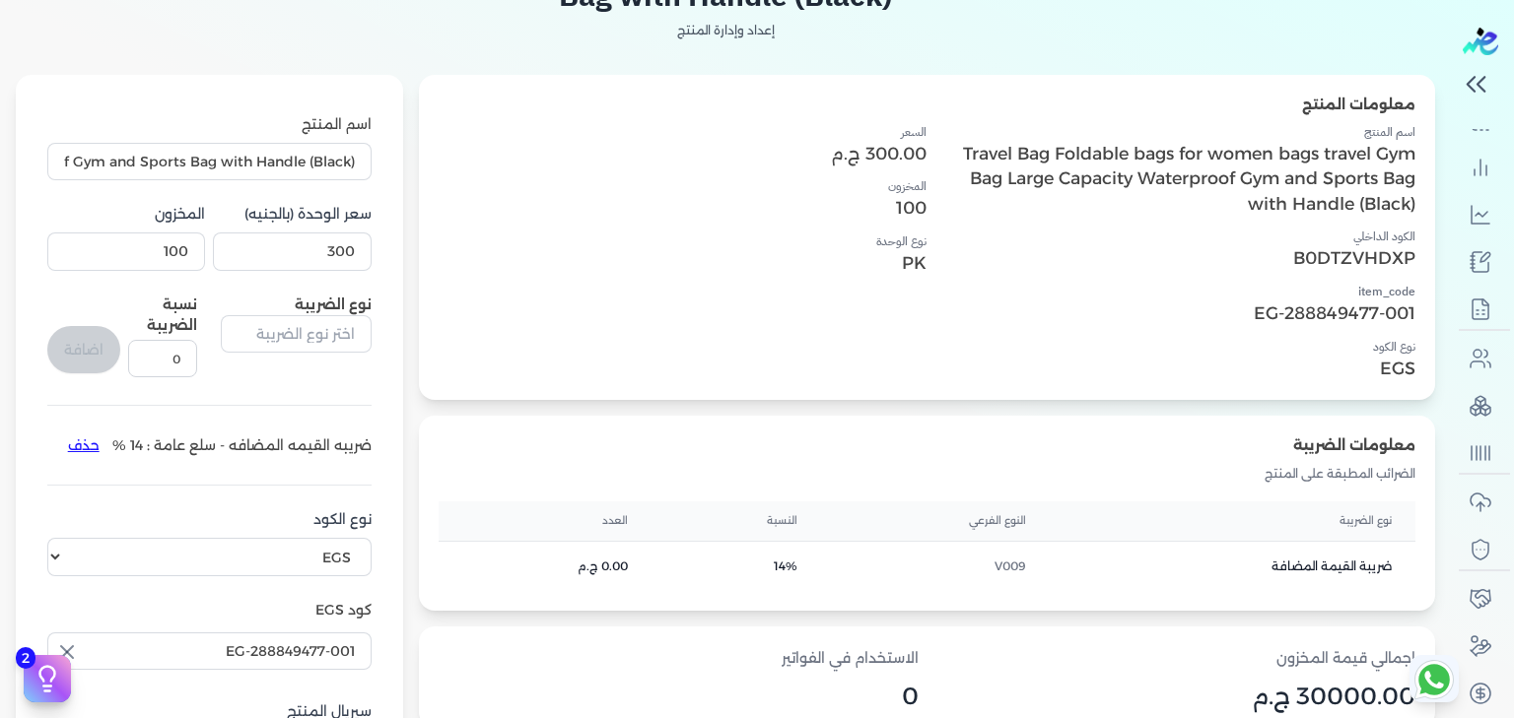
scroll to position [184, 0]
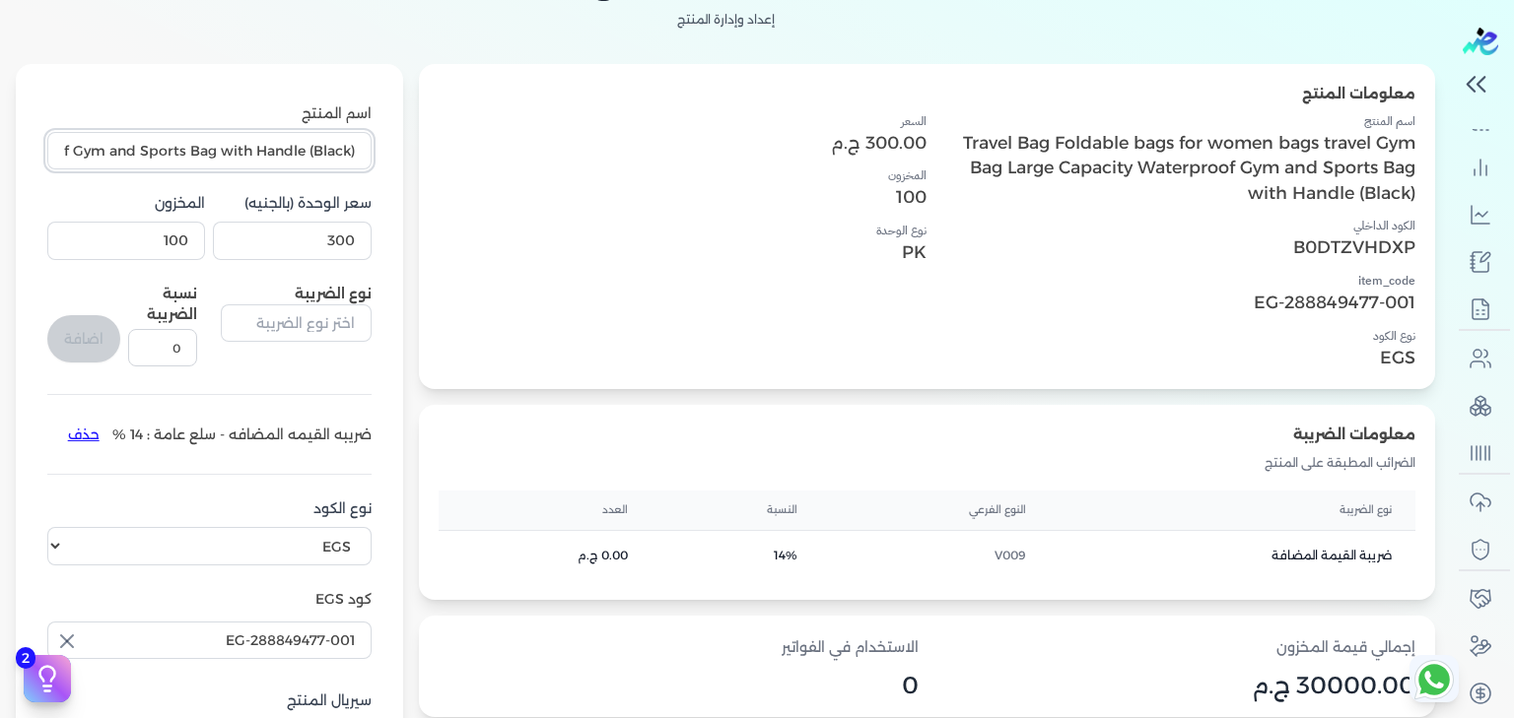
click at [273, 157] on input "Travel Bag Foldable bags for women bags travel Gym Bag Large Capacity Waterproo…" at bounding box center [209, 150] width 324 height 37
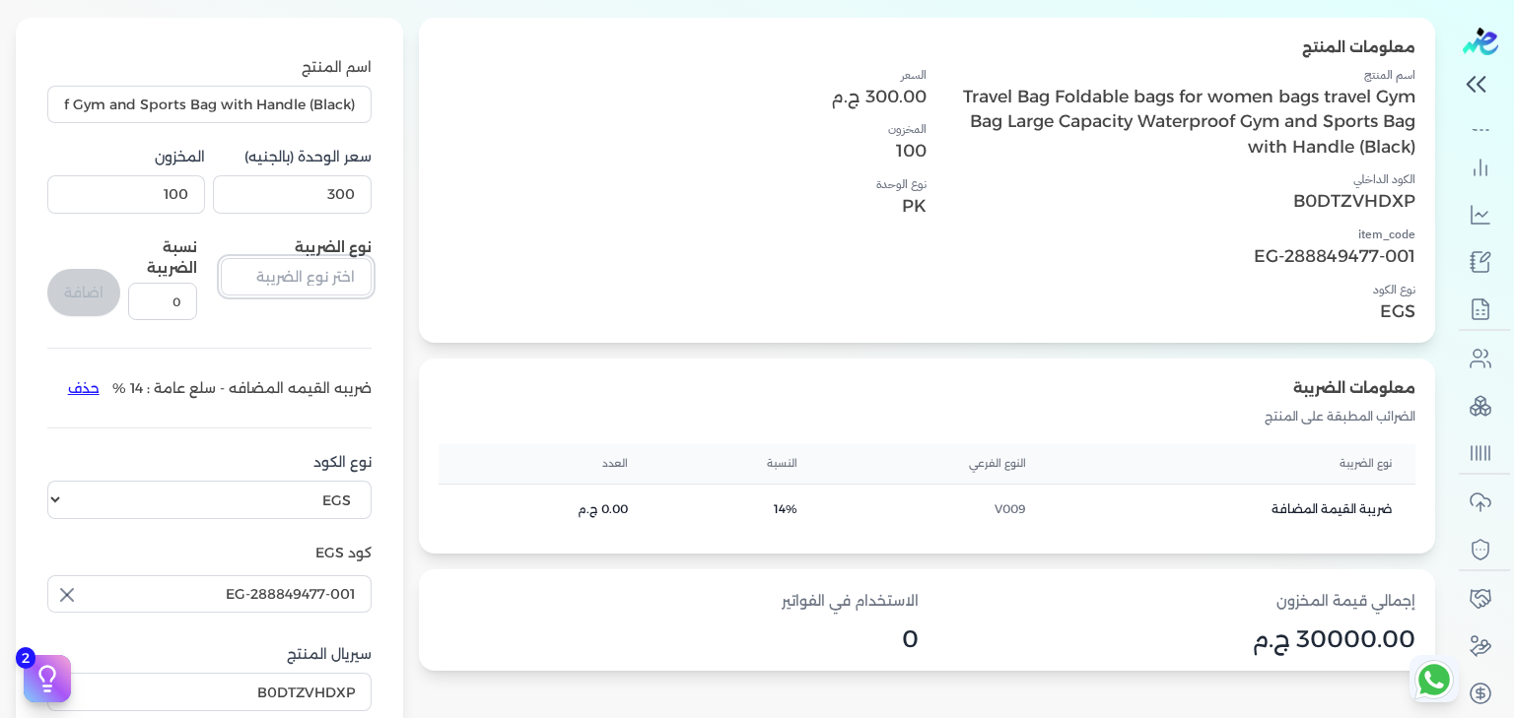
click at [305, 272] on input "text" at bounding box center [296, 276] width 150 height 37
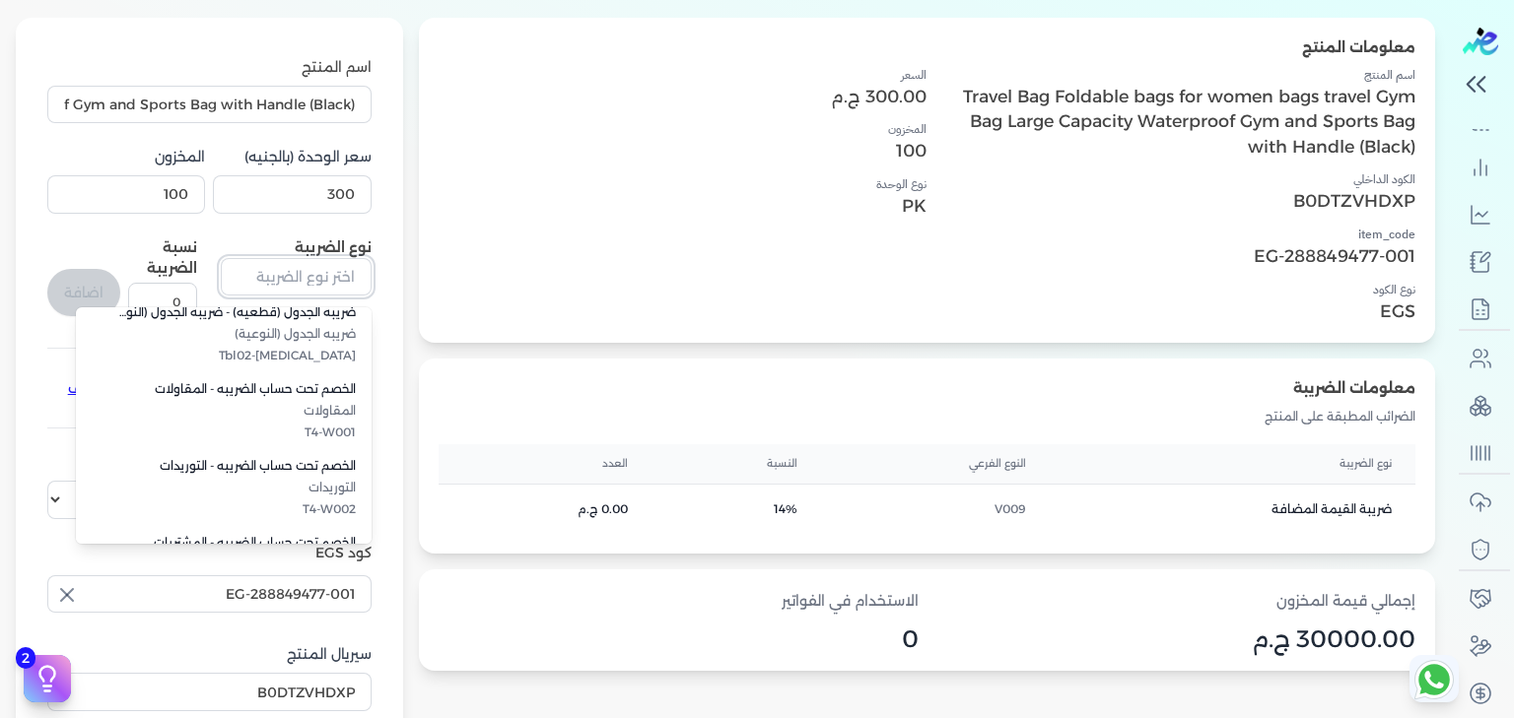
scroll to position [187, 0]
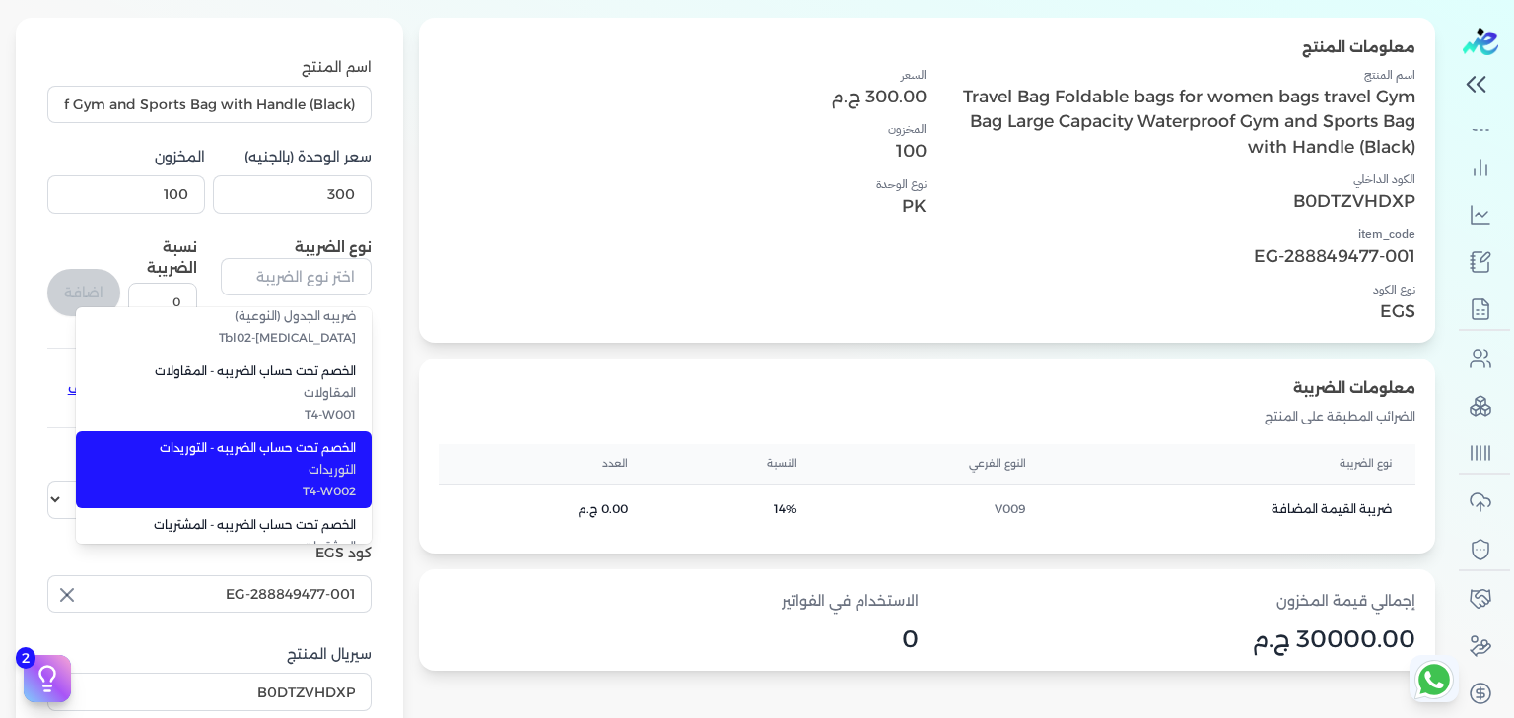
click at [261, 462] on span "التوريدات" at bounding box center [235, 470] width 240 height 18
type input "الخصم تحت حساب الضريبه - التوريدات"
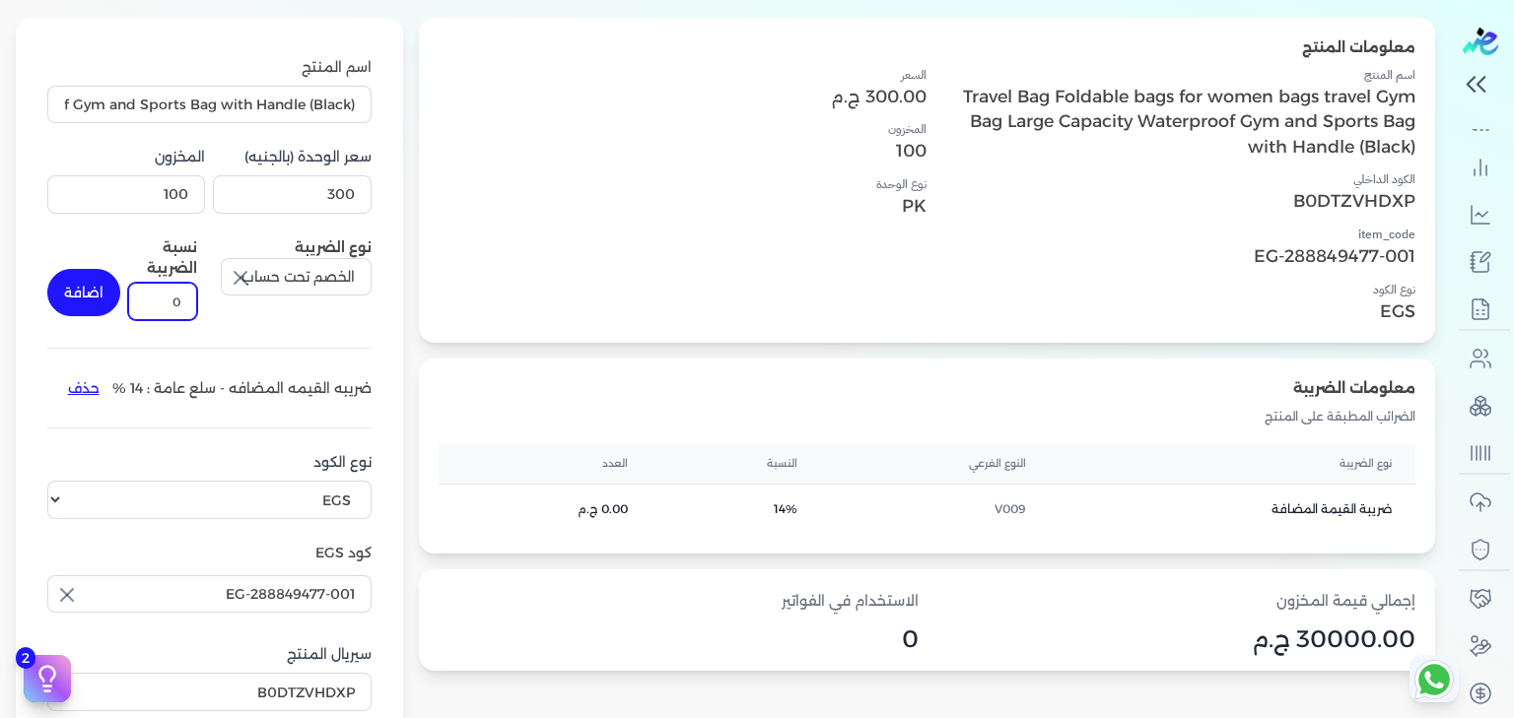
click at [167, 286] on input "0" at bounding box center [162, 301] width 69 height 37
type input "5"
click at [102, 290] on button "اضافة" at bounding box center [83, 292] width 73 height 47
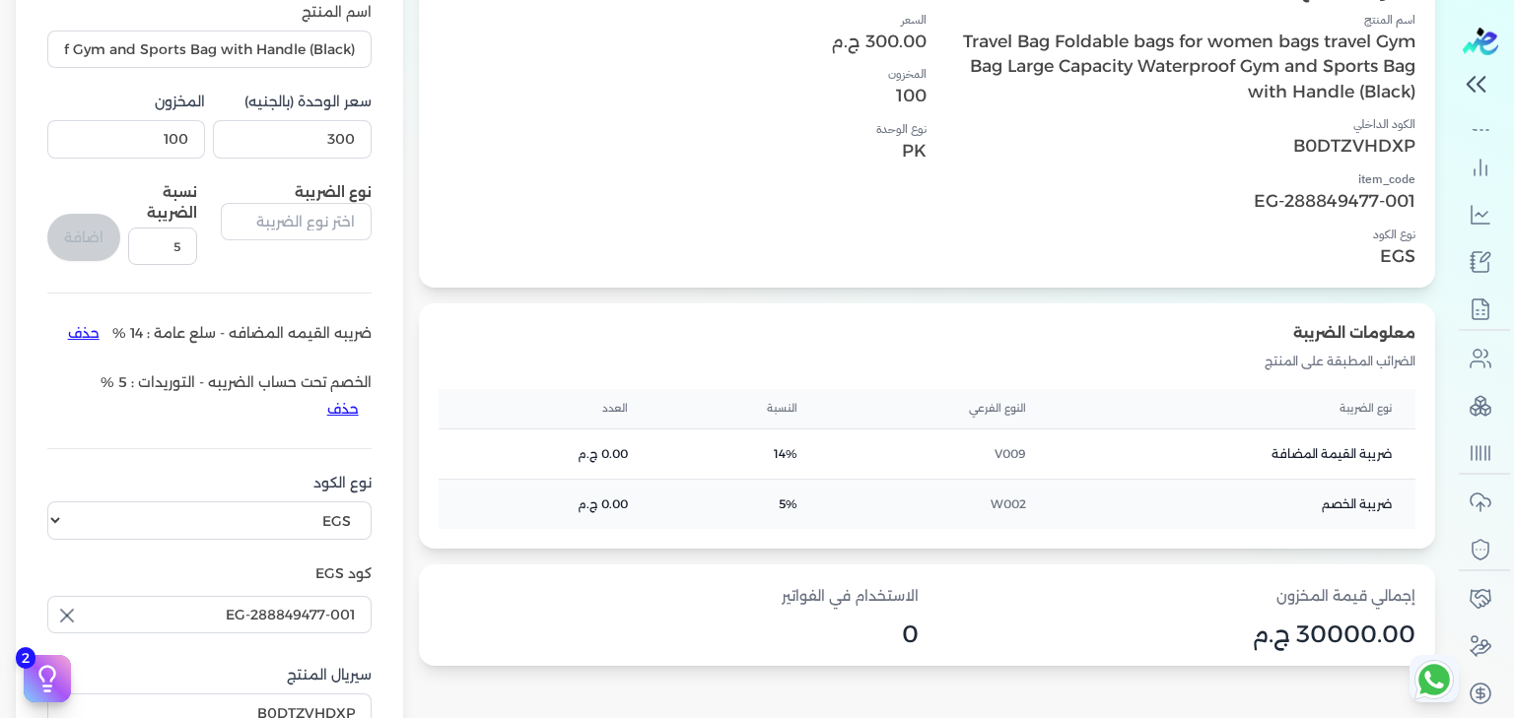
scroll to position [287, 0]
click at [300, 227] on input "text" at bounding box center [296, 220] width 150 height 37
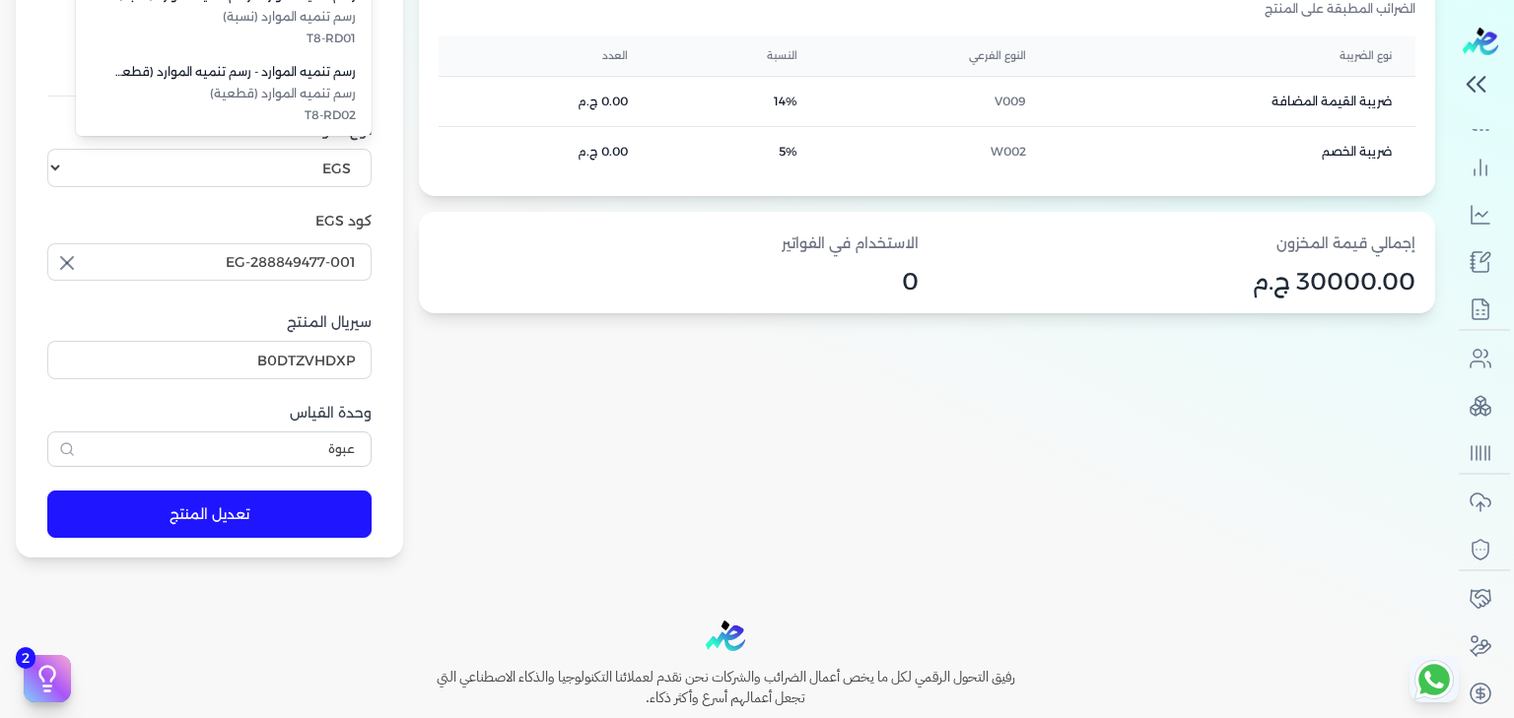
scroll to position [331, 0]
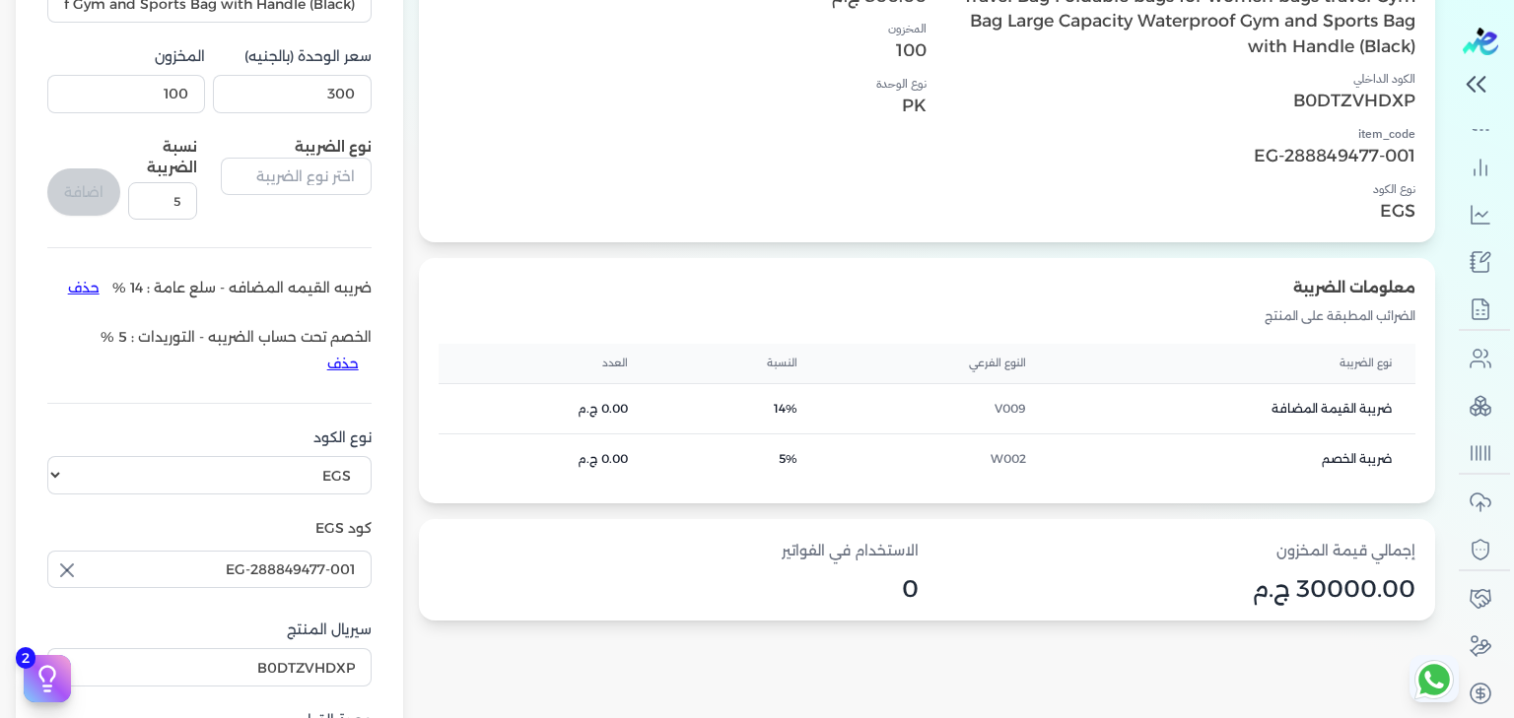
click at [449, 270] on div "معلومات الضريبة الضرائب المطبقة على المنتج نوع الضريبة النوع الفرعي النسبة العد…" at bounding box center [927, 380] width 1016 height 245
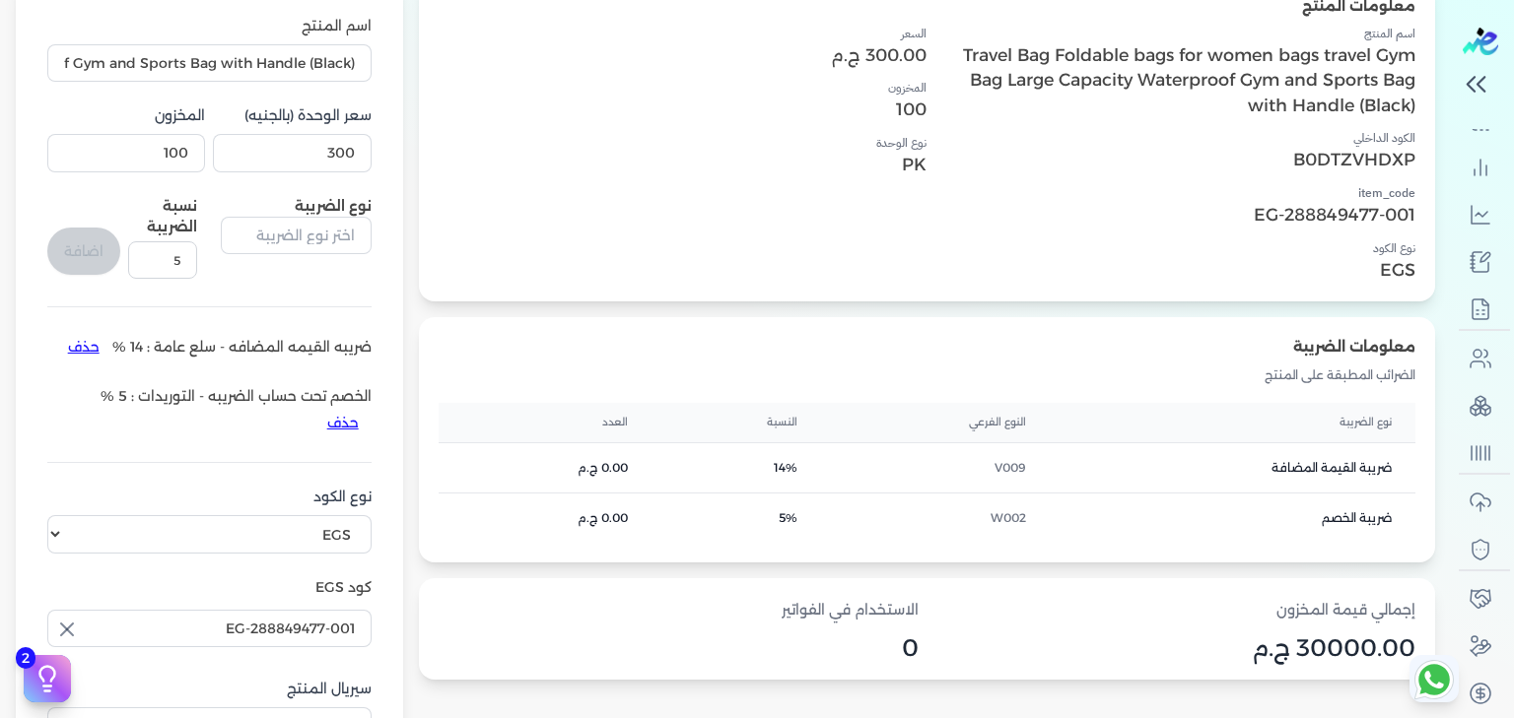
scroll to position [271, 0]
click at [156, 146] on input "100" at bounding box center [126, 153] width 158 height 37
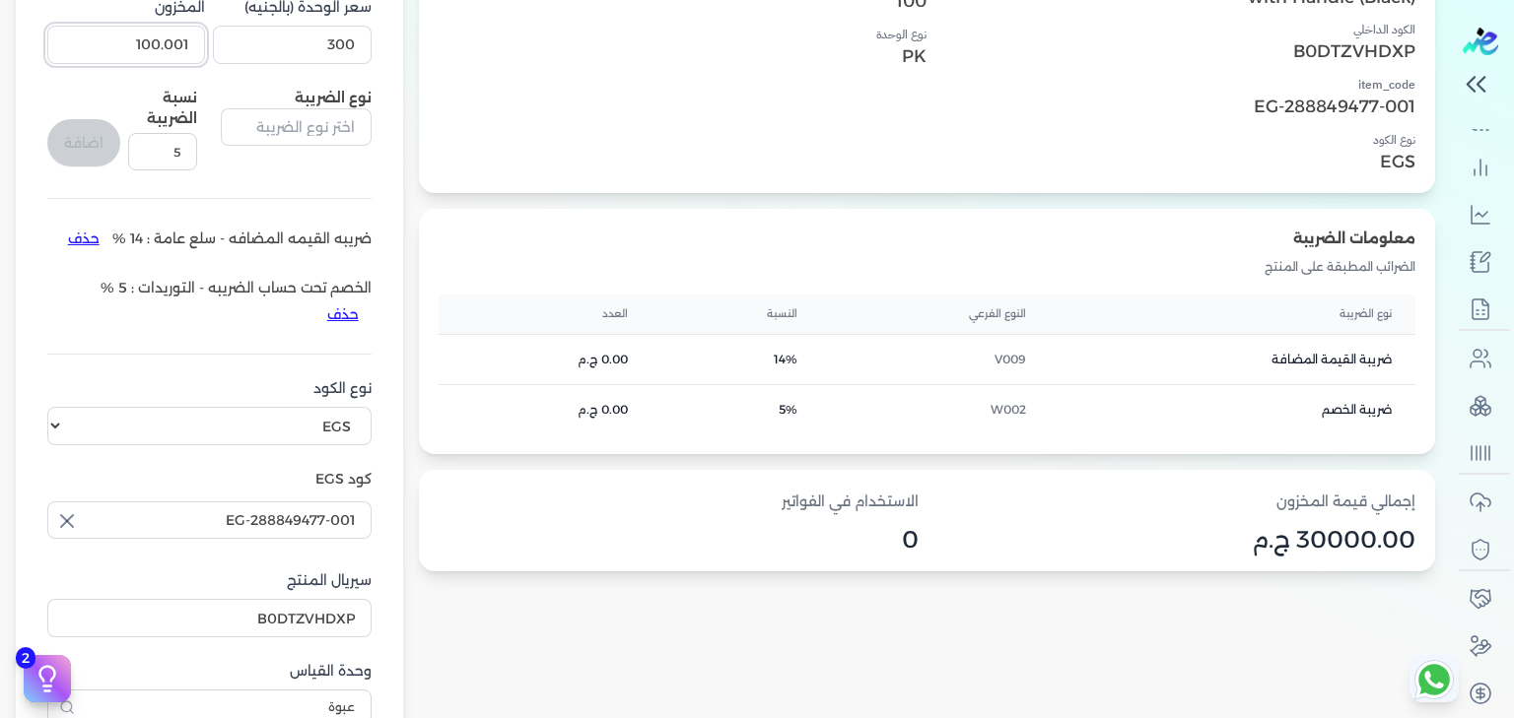
scroll to position [520, 0]
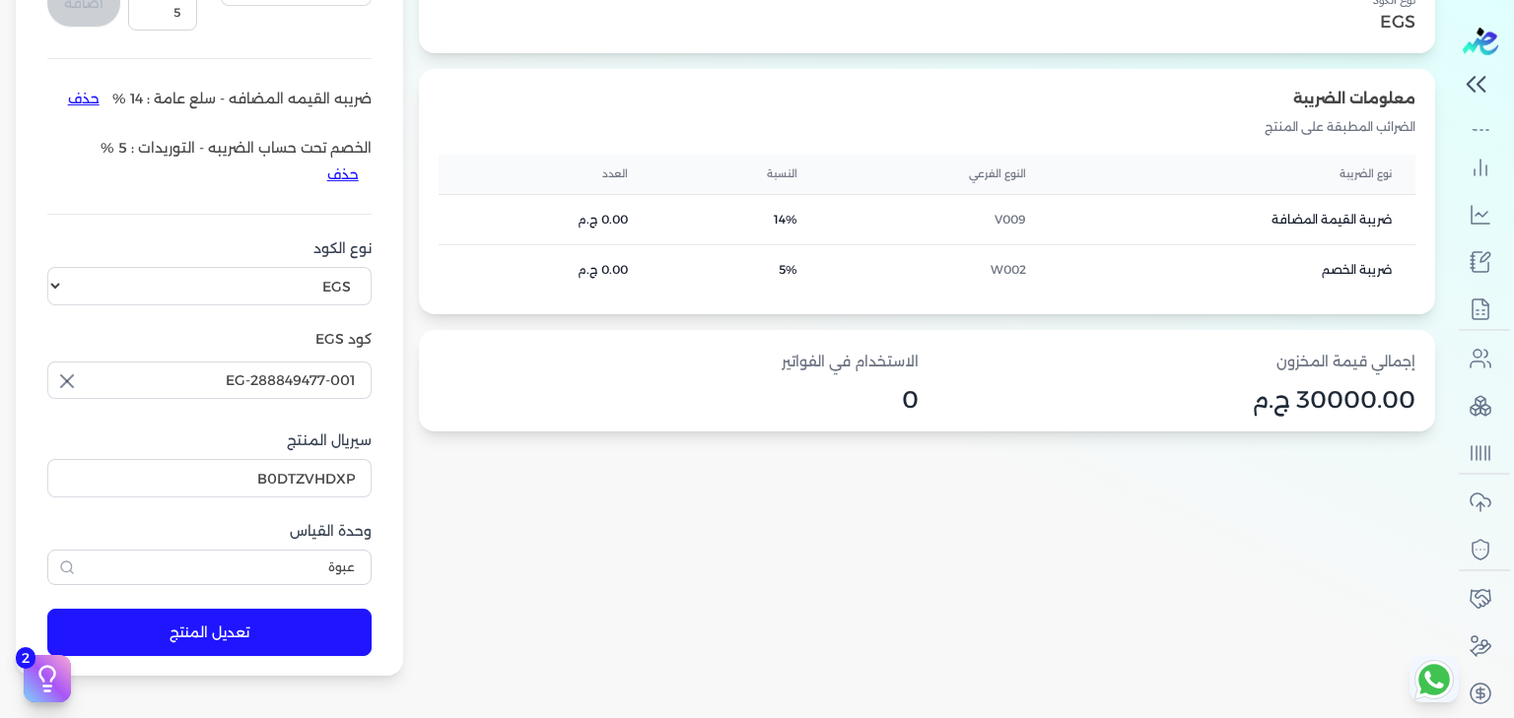
type input "100.001"
click at [316, 298] on select "اختر نوع الكود EGS GS1" at bounding box center [209, 285] width 324 height 37
click at [55, 287] on select "اختر نوع الكود EGS GS1" at bounding box center [209, 285] width 324 height 37
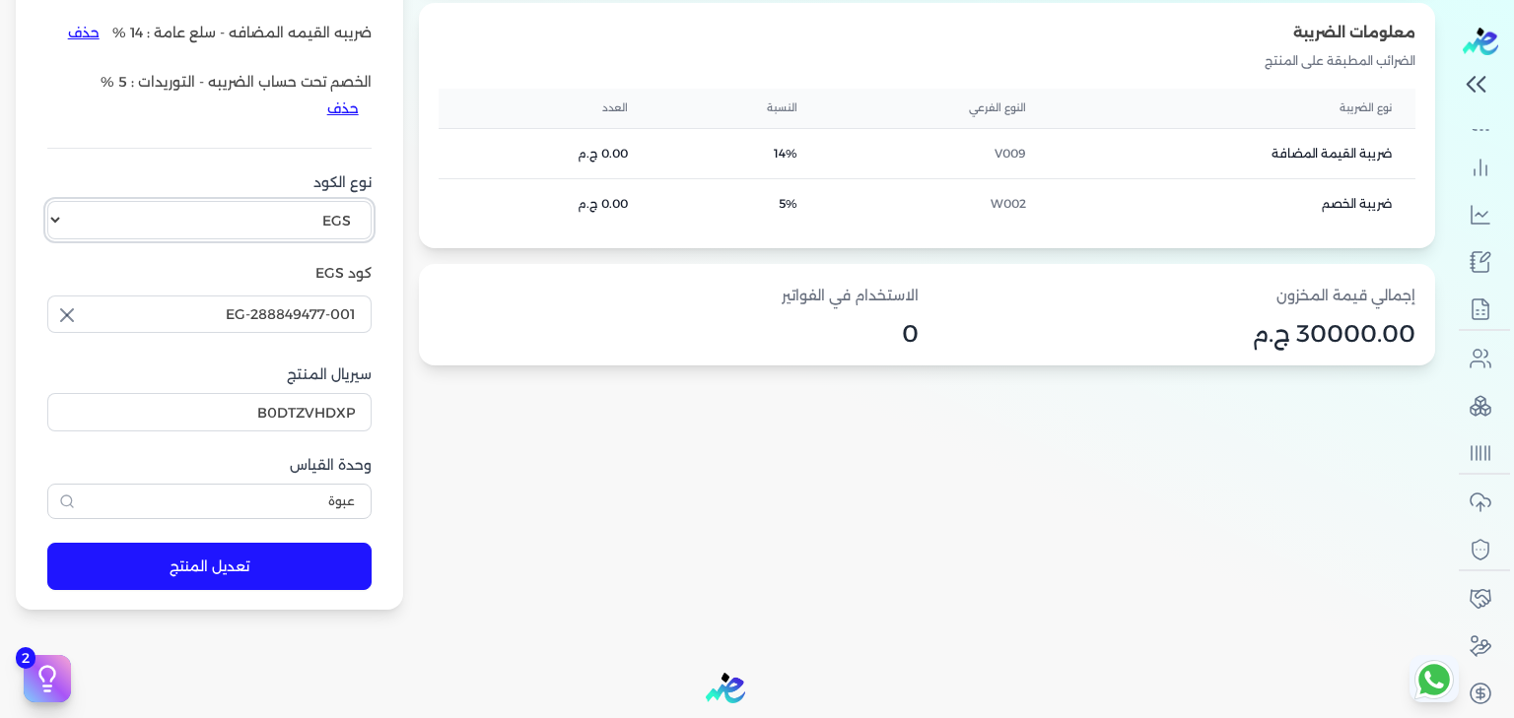
scroll to position [587, 0]
click at [75, 323] on icon "button" at bounding box center [67, 315] width 24 height 24
click at [195, 332] on input "text" at bounding box center [209, 313] width 324 height 37
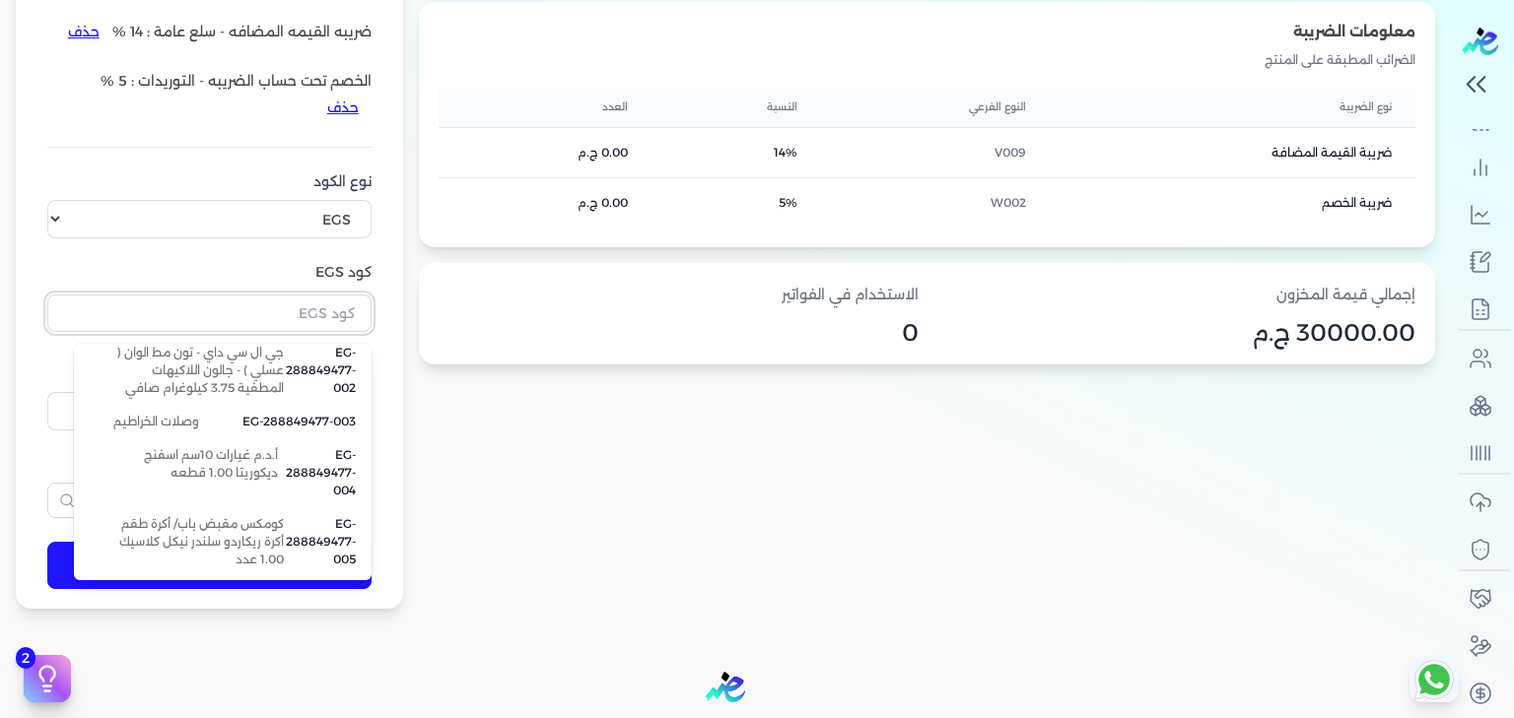
scroll to position [0, 0]
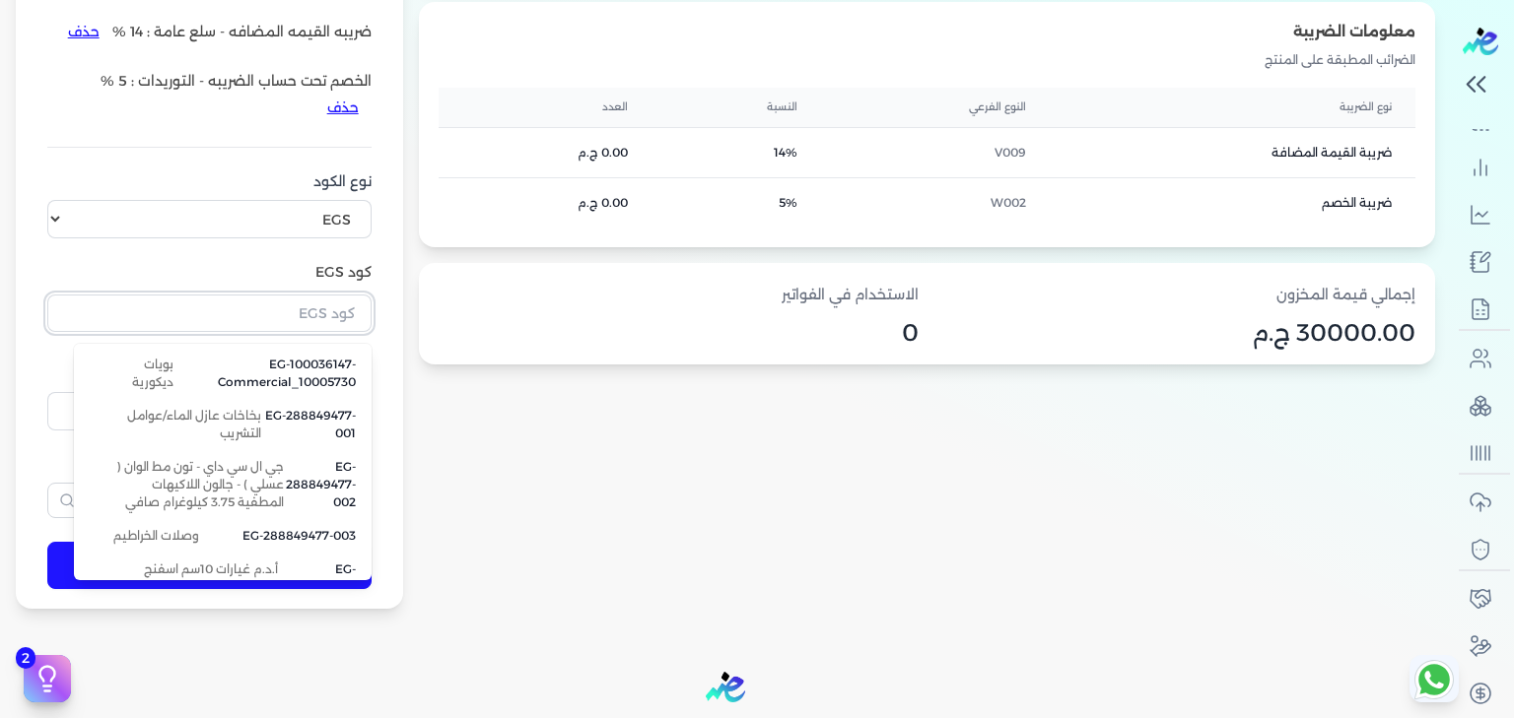
click at [275, 329] on input "text" at bounding box center [209, 313] width 324 height 37
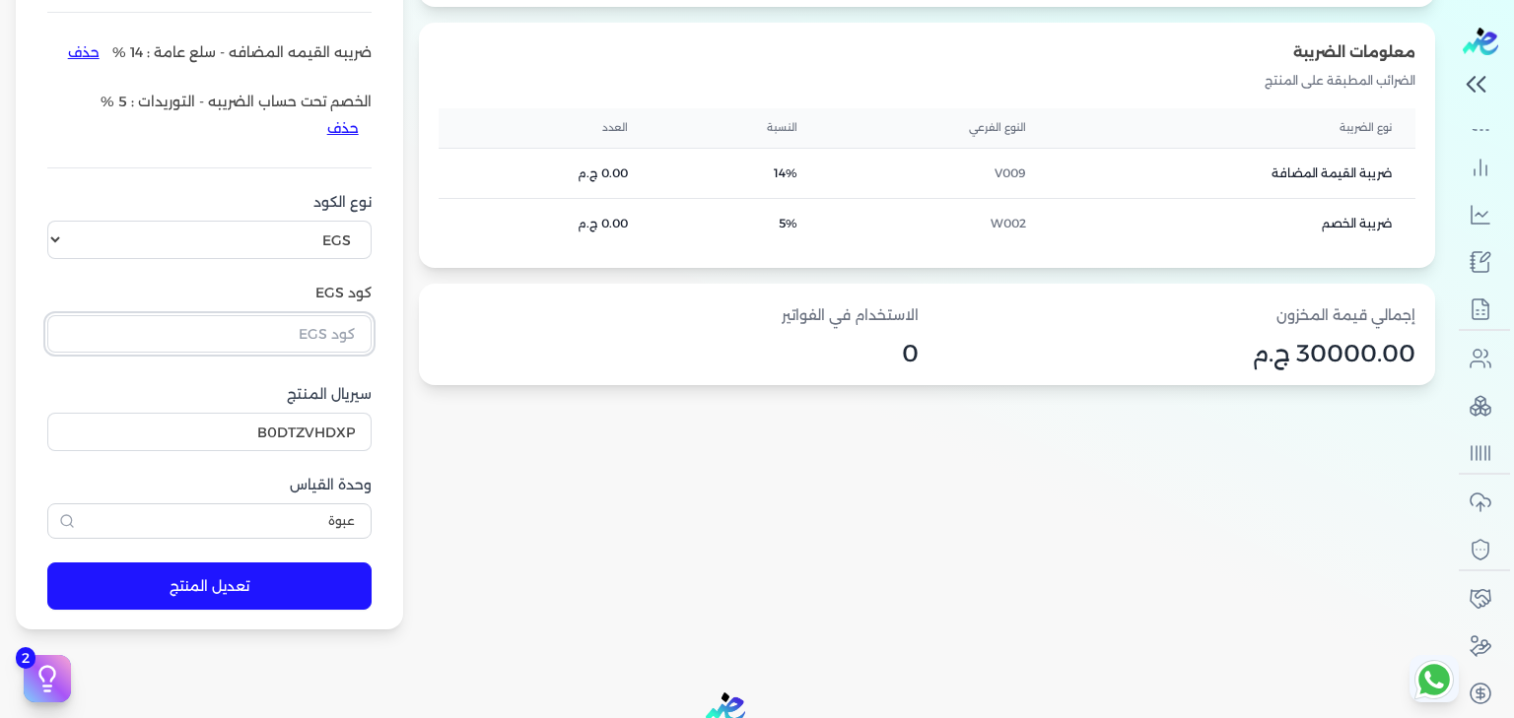
scroll to position [566, 0]
click at [297, 259] on select "اختر نوع الكود EGS GS1" at bounding box center [209, 240] width 324 height 37
select select "GS1"
click at [55, 241] on select "اختر نوع الكود EGS GS1" at bounding box center [209, 240] width 324 height 37
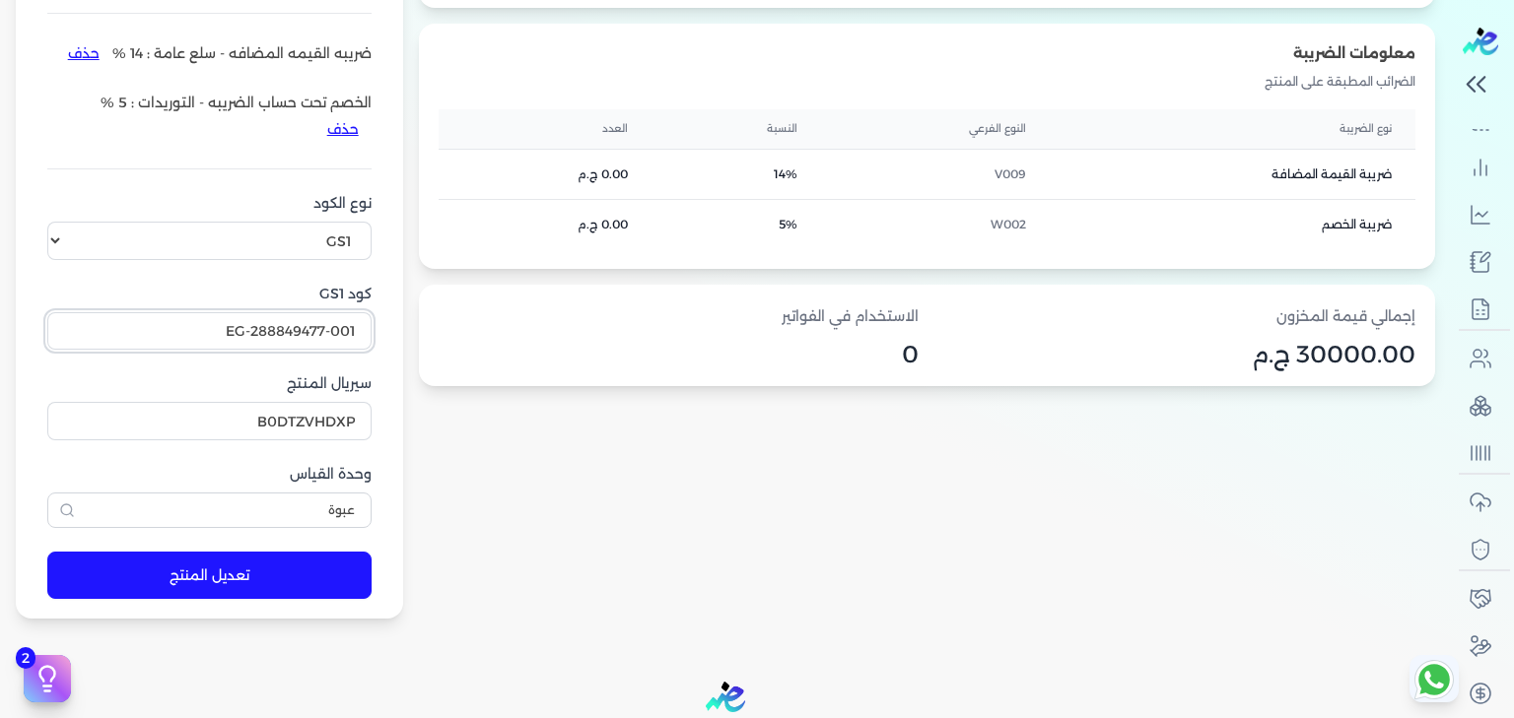
click at [308, 350] on input "EG-288849477-001" at bounding box center [209, 330] width 324 height 37
click at [308, 350] on input "6225615316561066" at bounding box center [209, 330] width 324 height 37
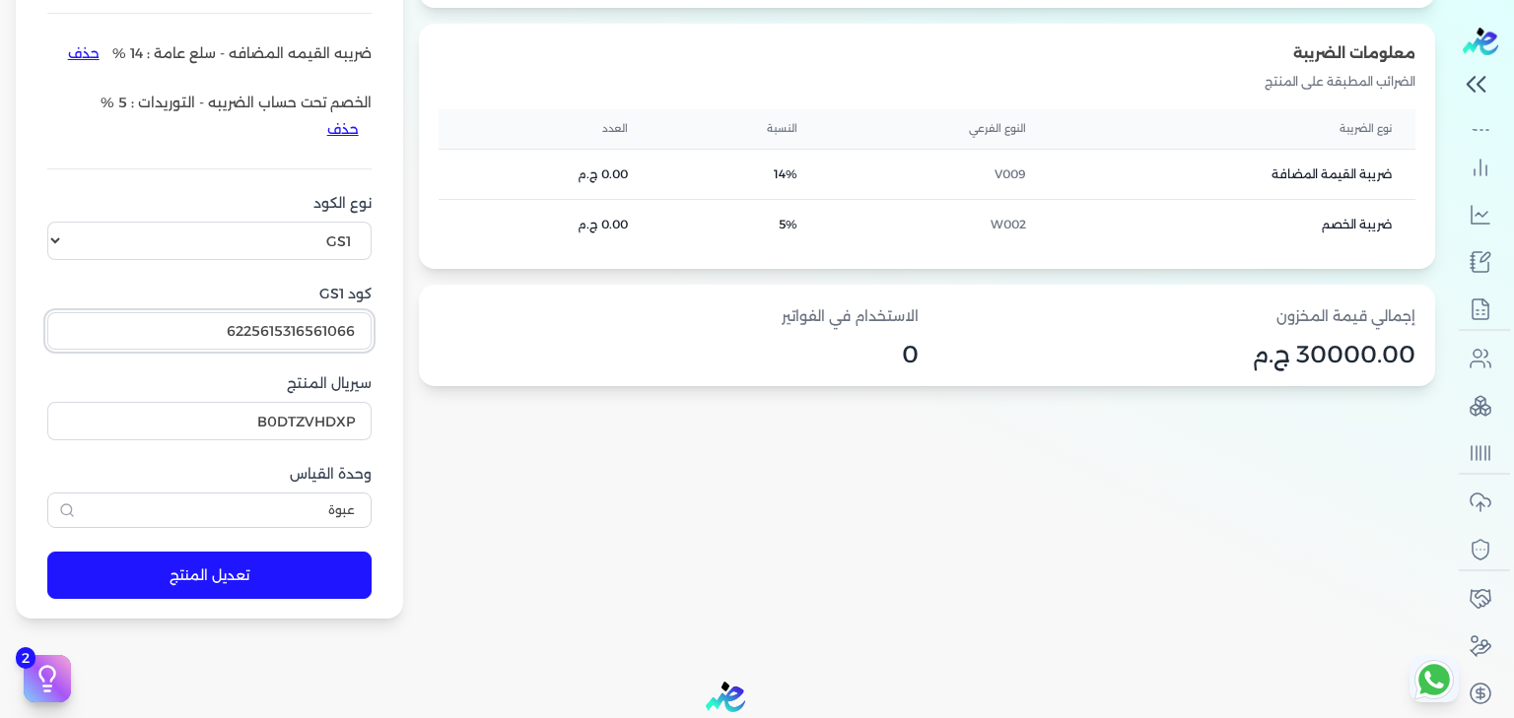
click at [308, 350] on input "6225615316561066" at bounding box center [209, 330] width 324 height 37
type input "6225615316561066"
click at [297, 305] on label "كود GS1" at bounding box center [209, 294] width 324 height 21
click at [297, 316] on input "6225615316561066" at bounding box center [209, 330] width 324 height 37
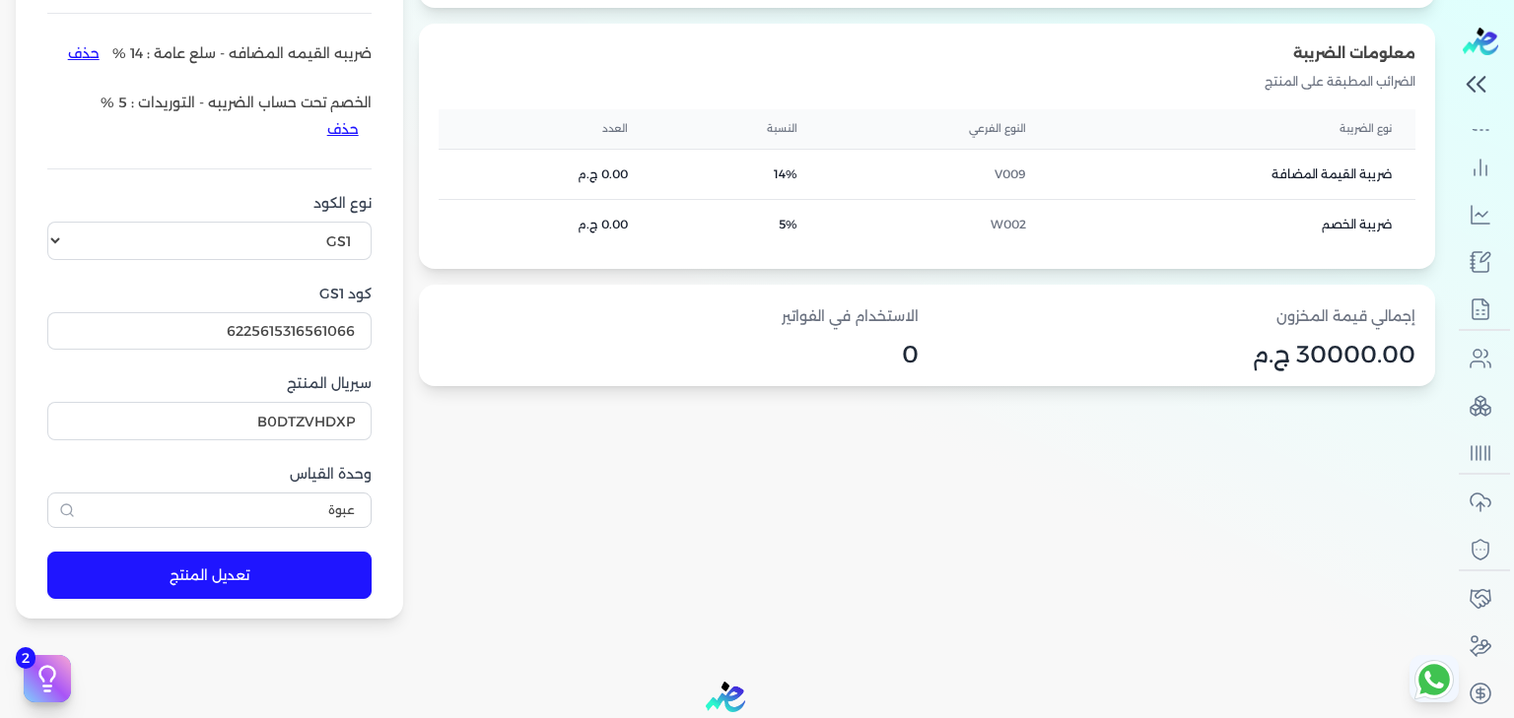
click at [297, 305] on label "كود GS1" at bounding box center [209, 294] width 324 height 21
click at [297, 316] on input "6225615316561066" at bounding box center [209, 330] width 324 height 37
click at [297, 305] on label "كود GS1" at bounding box center [209, 294] width 324 height 21
click at [297, 316] on input "6225615316561066" at bounding box center [209, 330] width 324 height 37
click at [189, 350] on input "6225615316561066" at bounding box center [209, 330] width 324 height 37
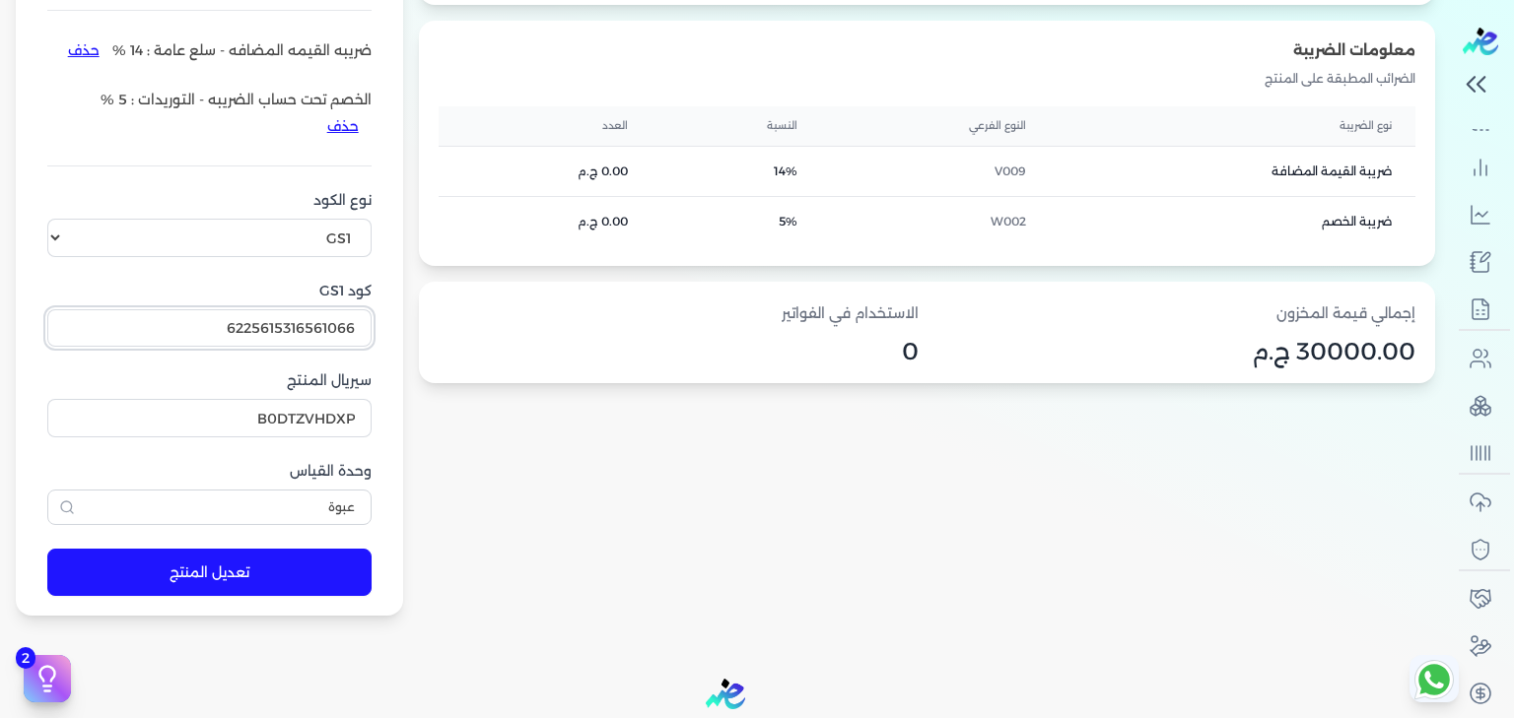
scroll to position [650, 0]
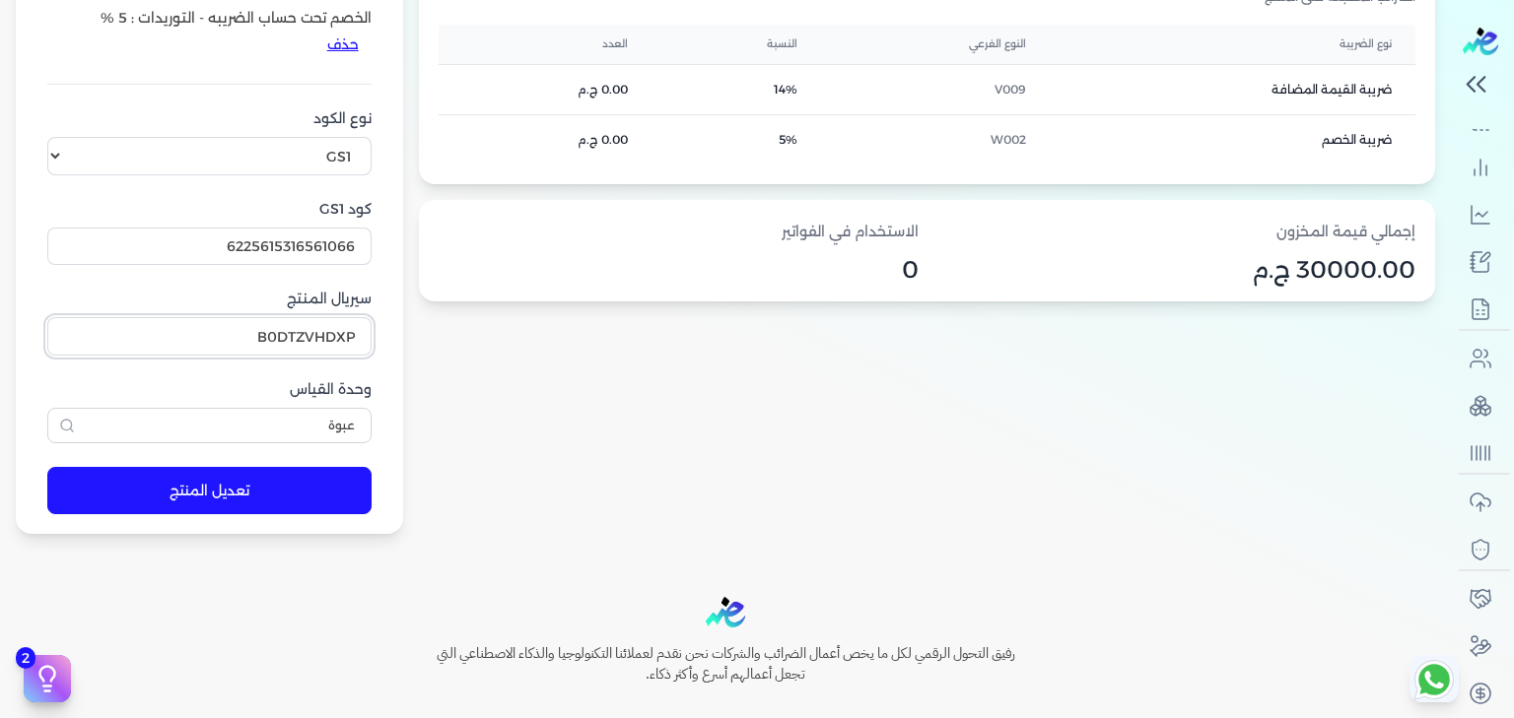
click at [259, 355] on input "B0DTZVHDXP" at bounding box center [209, 335] width 324 height 37
click at [280, 263] on input "6225615316561066" at bounding box center [209, 246] width 324 height 37
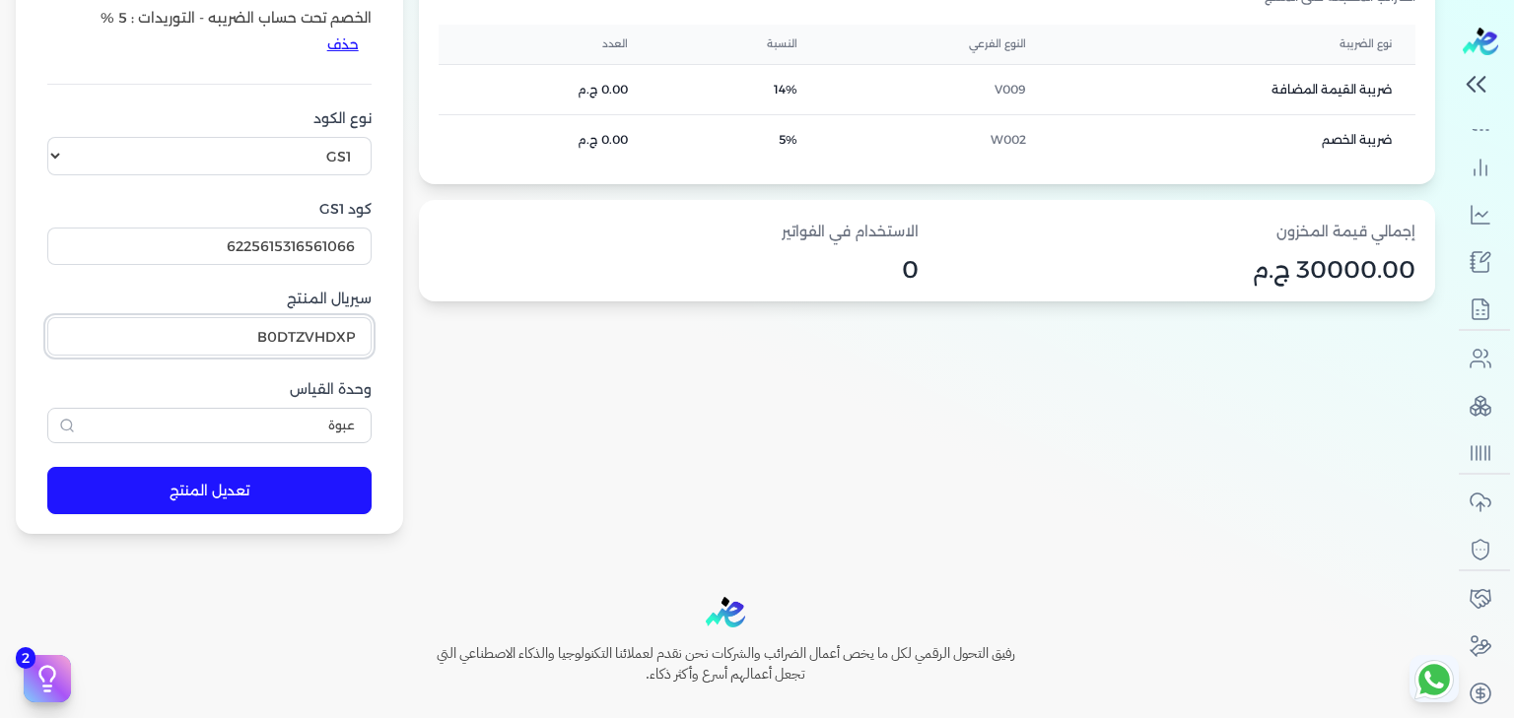
click at [317, 355] on input "B0DTZVHDXP" at bounding box center [209, 335] width 324 height 37
click at [352, 327] on form "اسم المنتج Travel Bag Foldable bags for women bags travel Gym Bag Large Capacit…" at bounding box center [210, 66] width 364 height 936
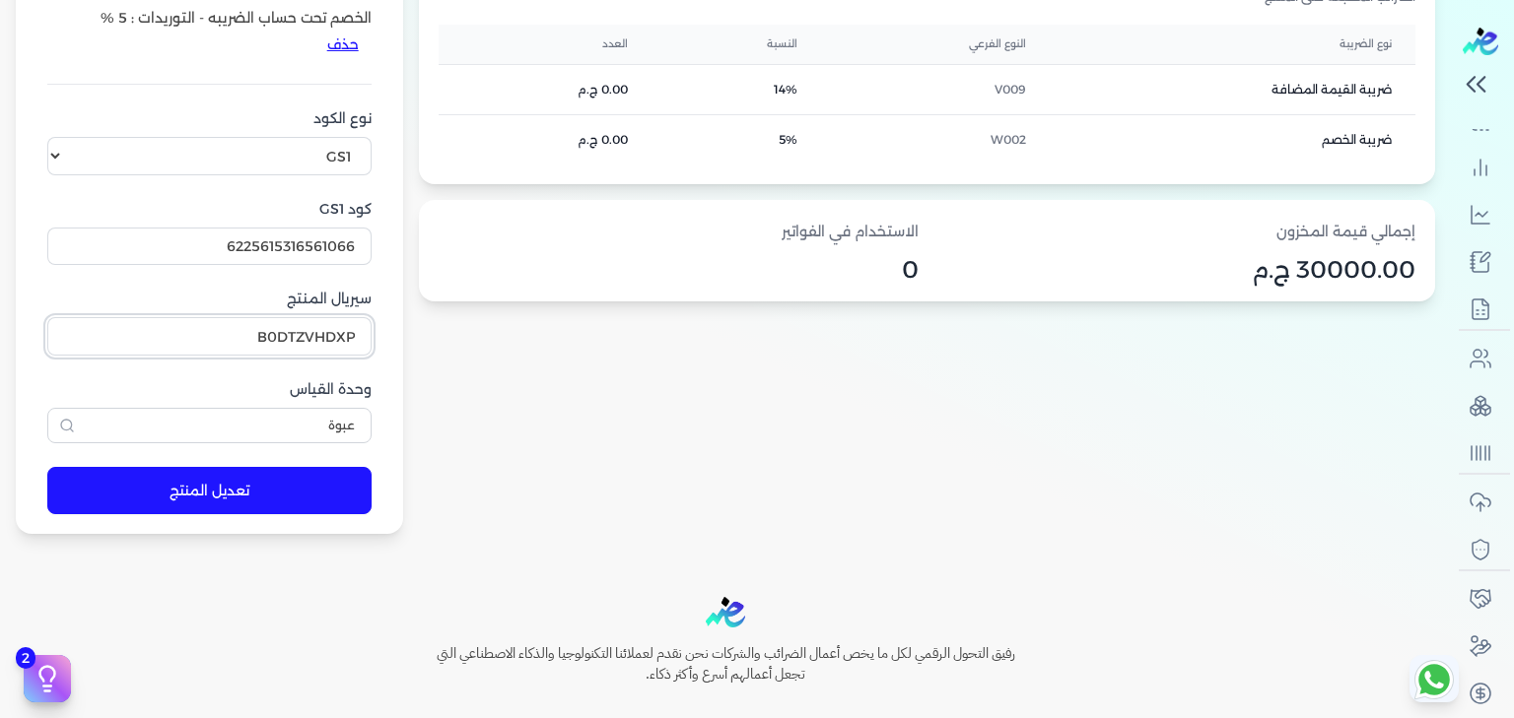
click at [323, 351] on input "B0DTZVHDXP" at bounding box center [209, 335] width 324 height 37
click at [295, 309] on label "سيريال المنتج" at bounding box center [209, 299] width 324 height 21
click at [295, 328] on input "B0DTZVHDXP" at bounding box center [209, 335] width 324 height 37
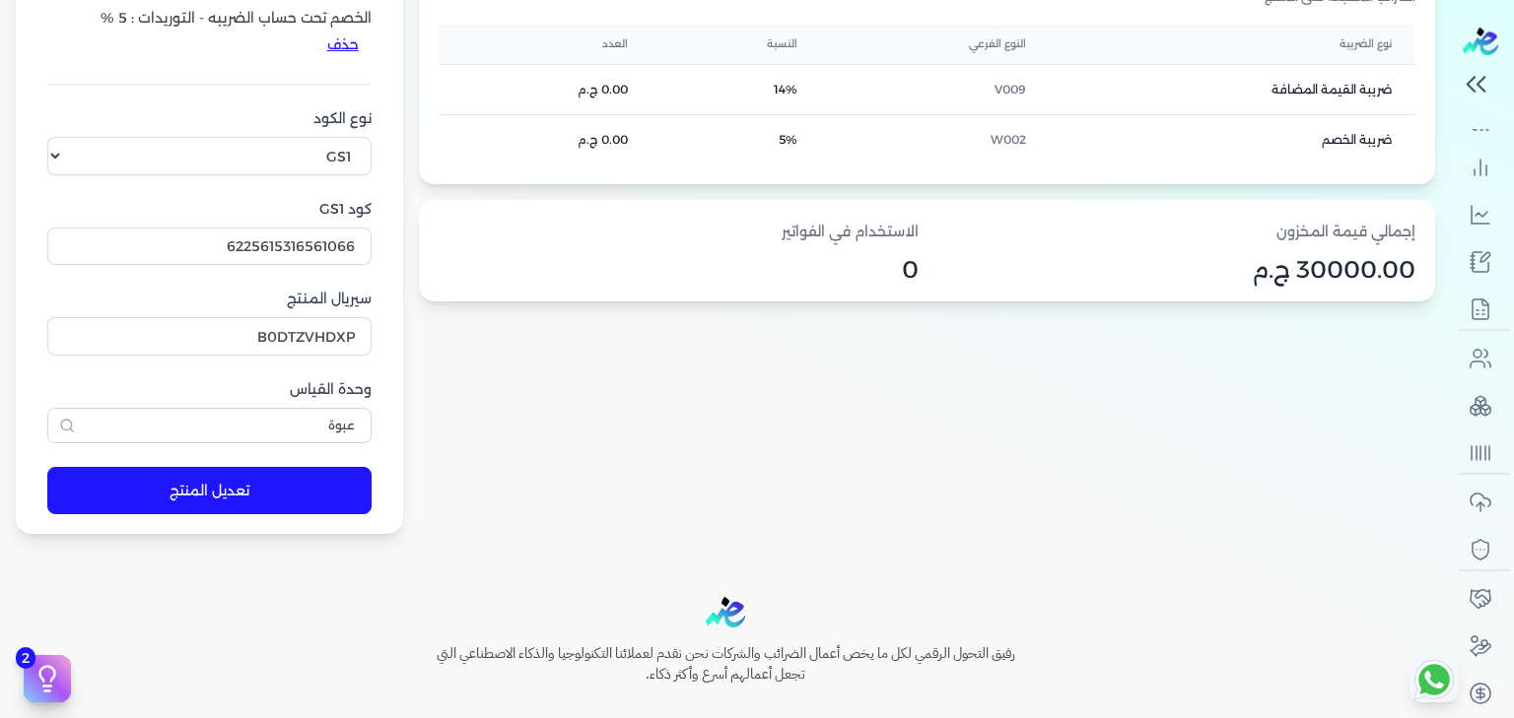
click at [295, 309] on label "سيريال المنتج" at bounding box center [209, 299] width 324 height 21
click at [295, 328] on input "B0DTZVHDXP" at bounding box center [209, 335] width 324 height 37
click at [295, 309] on label "سيريال المنتج" at bounding box center [209, 299] width 324 height 21
click at [295, 328] on input "B0DTZVHDXP" at bounding box center [209, 335] width 324 height 37
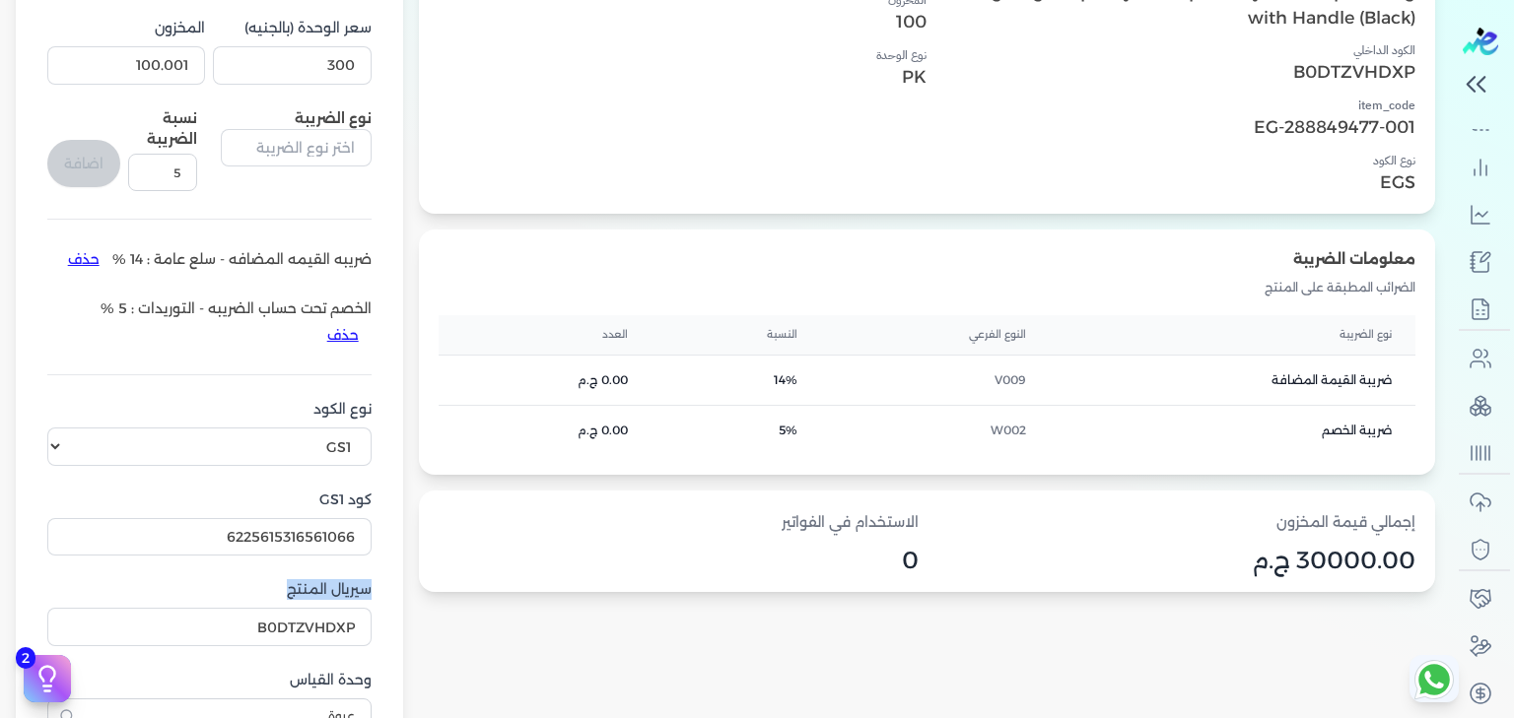
scroll to position [637, 0]
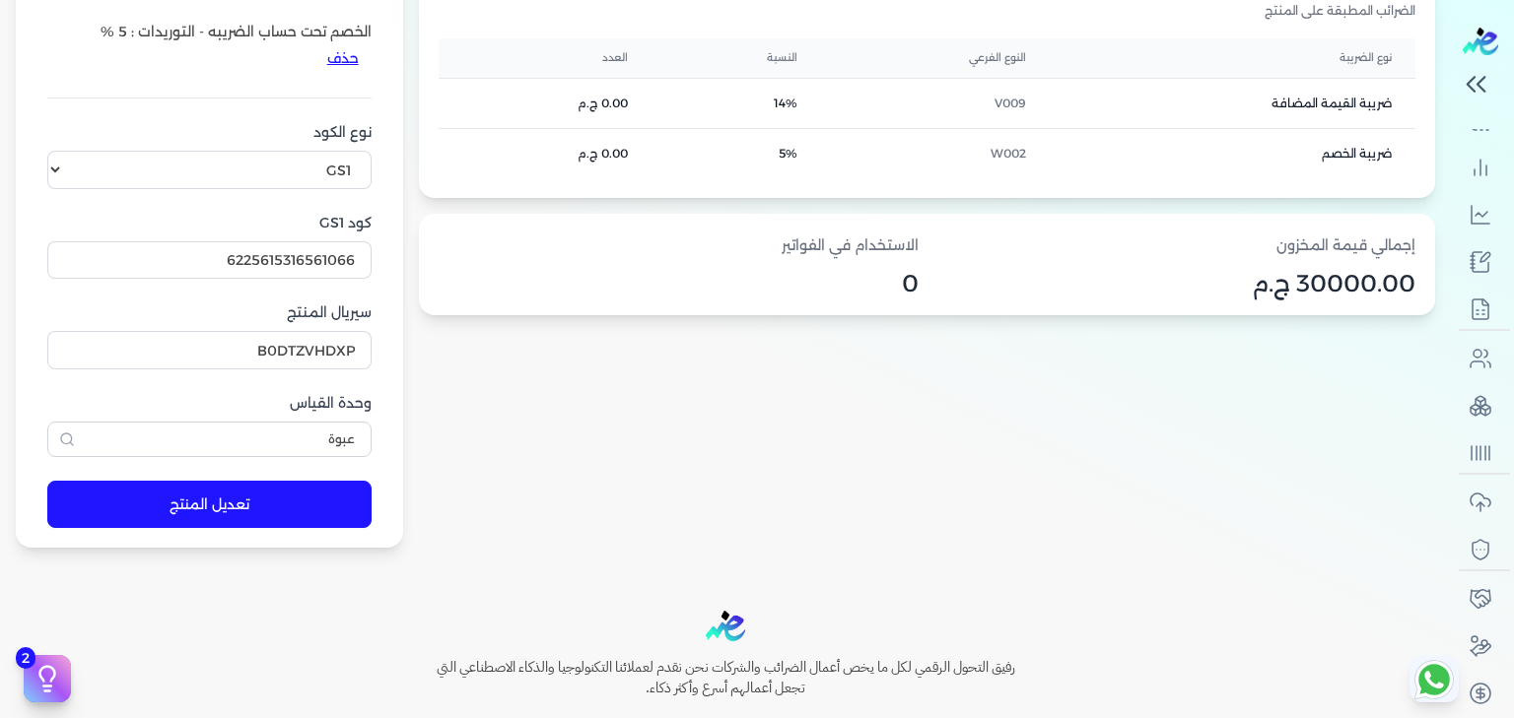
click at [521, 362] on div "معلومات المنتج اسم المنتج Travel Bag Foldable bags for women bags travel Gym Ba…" at bounding box center [927, 80] width 1016 height 936
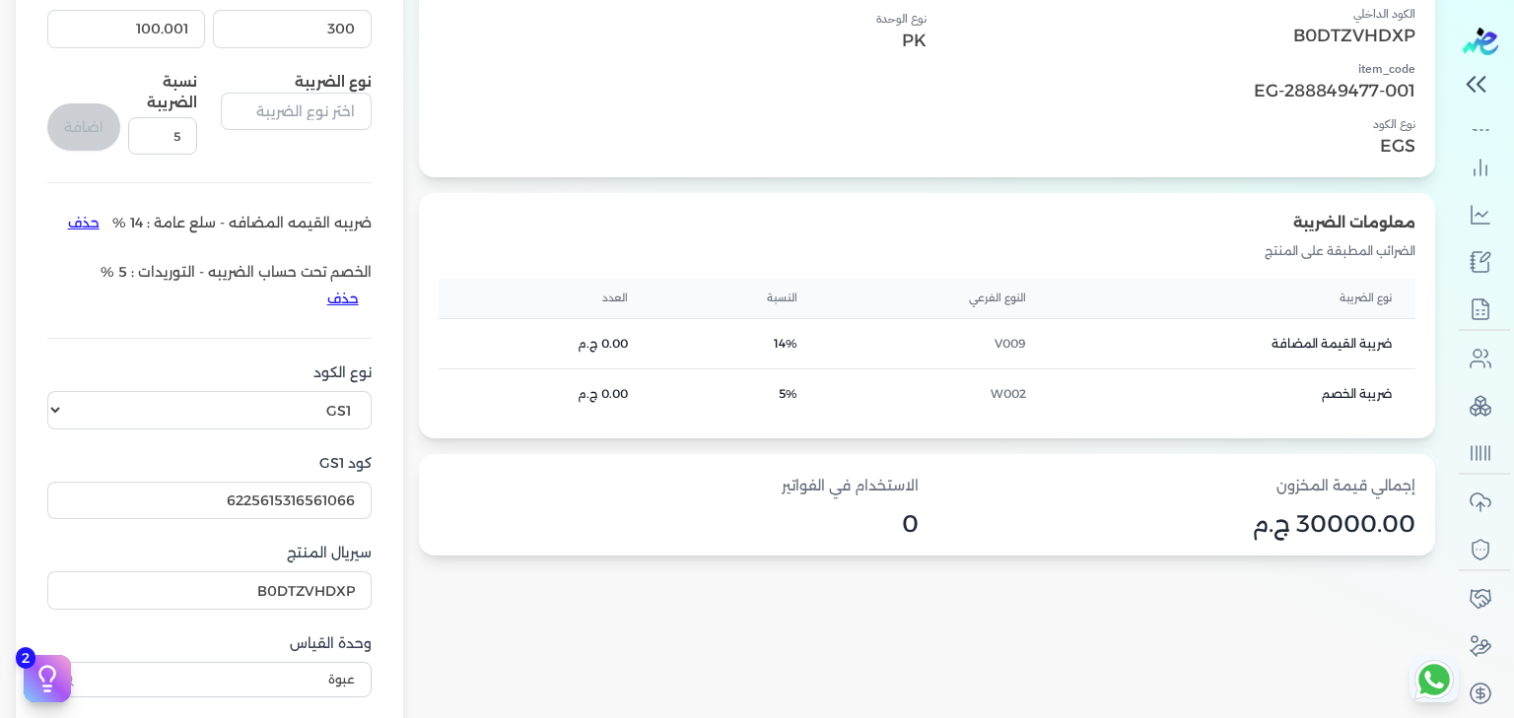
scroll to position [395, 0]
click at [998, 340] on div "V009" at bounding box center [935, 345] width 180 height 18
click at [999, 400] on div "W002" at bounding box center [935, 395] width 180 height 18
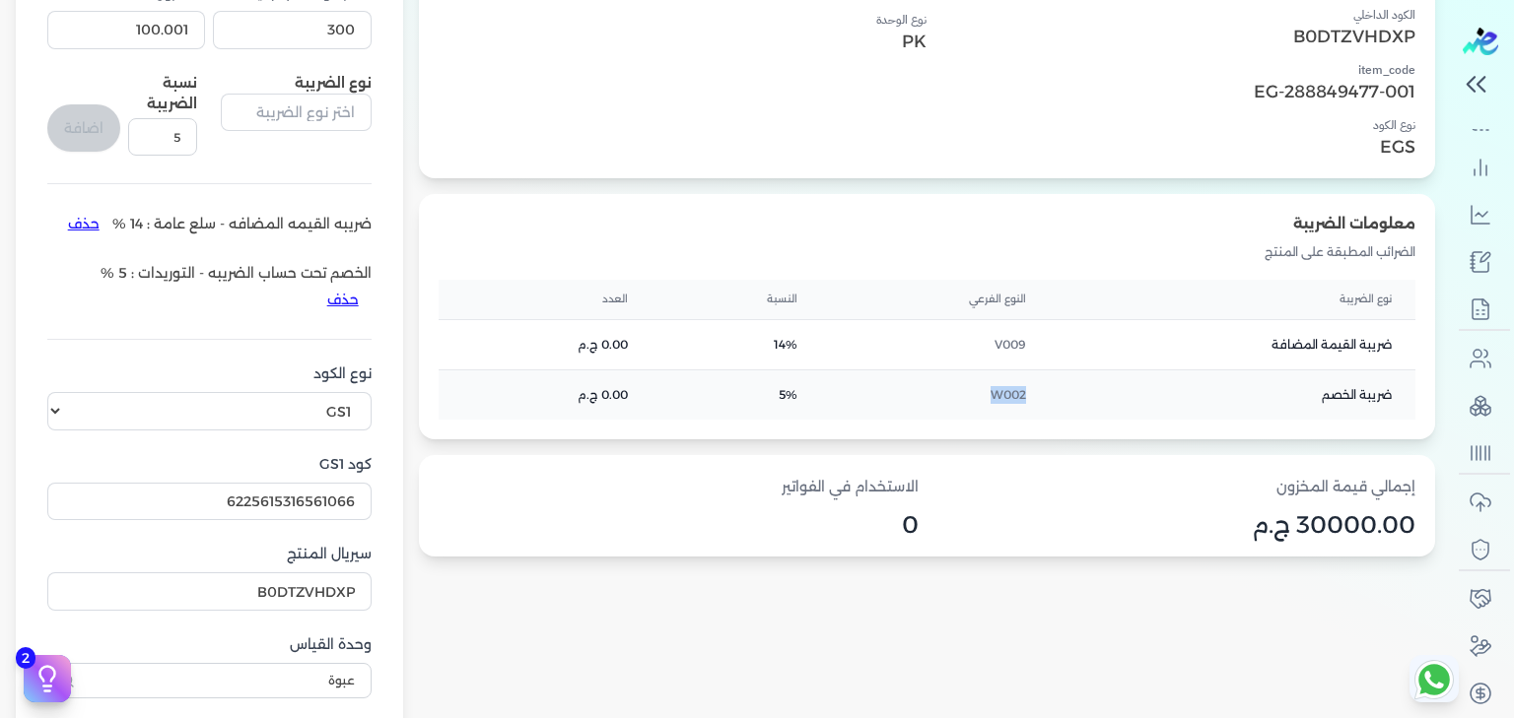
click at [999, 400] on div "W002" at bounding box center [935, 395] width 180 height 18
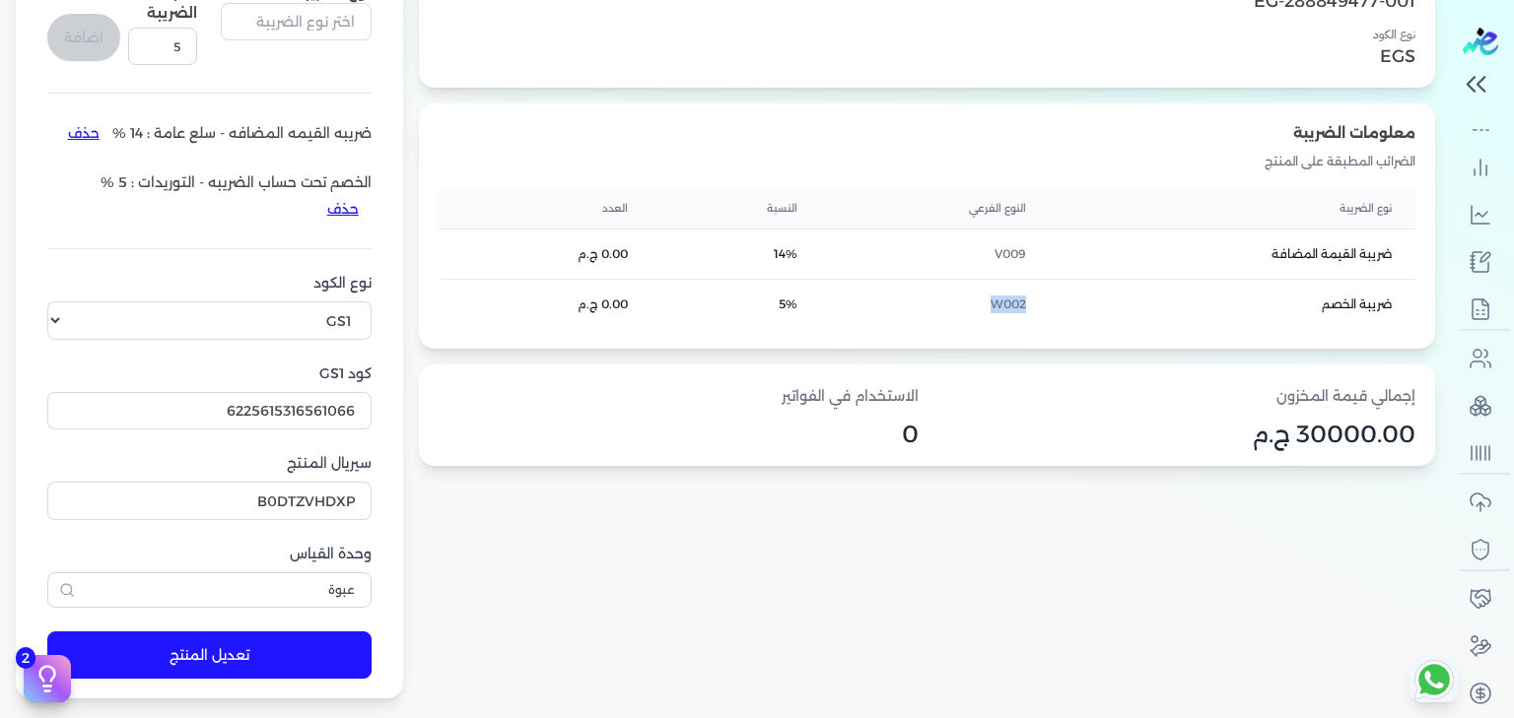
scroll to position [487, 0]
click at [1008, 158] on p "الضرائب المطبقة على المنتج" at bounding box center [927, 161] width 977 height 26
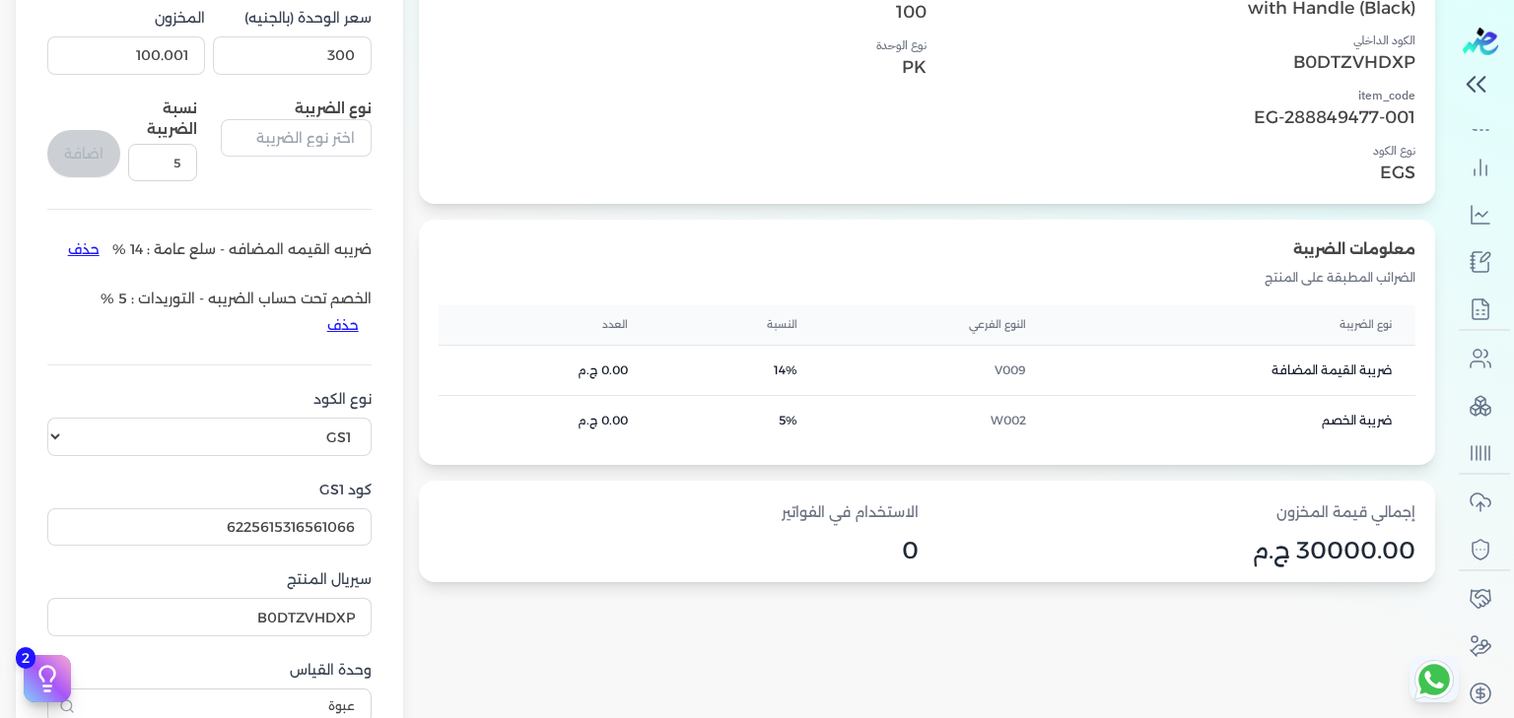
scroll to position [0, 0]
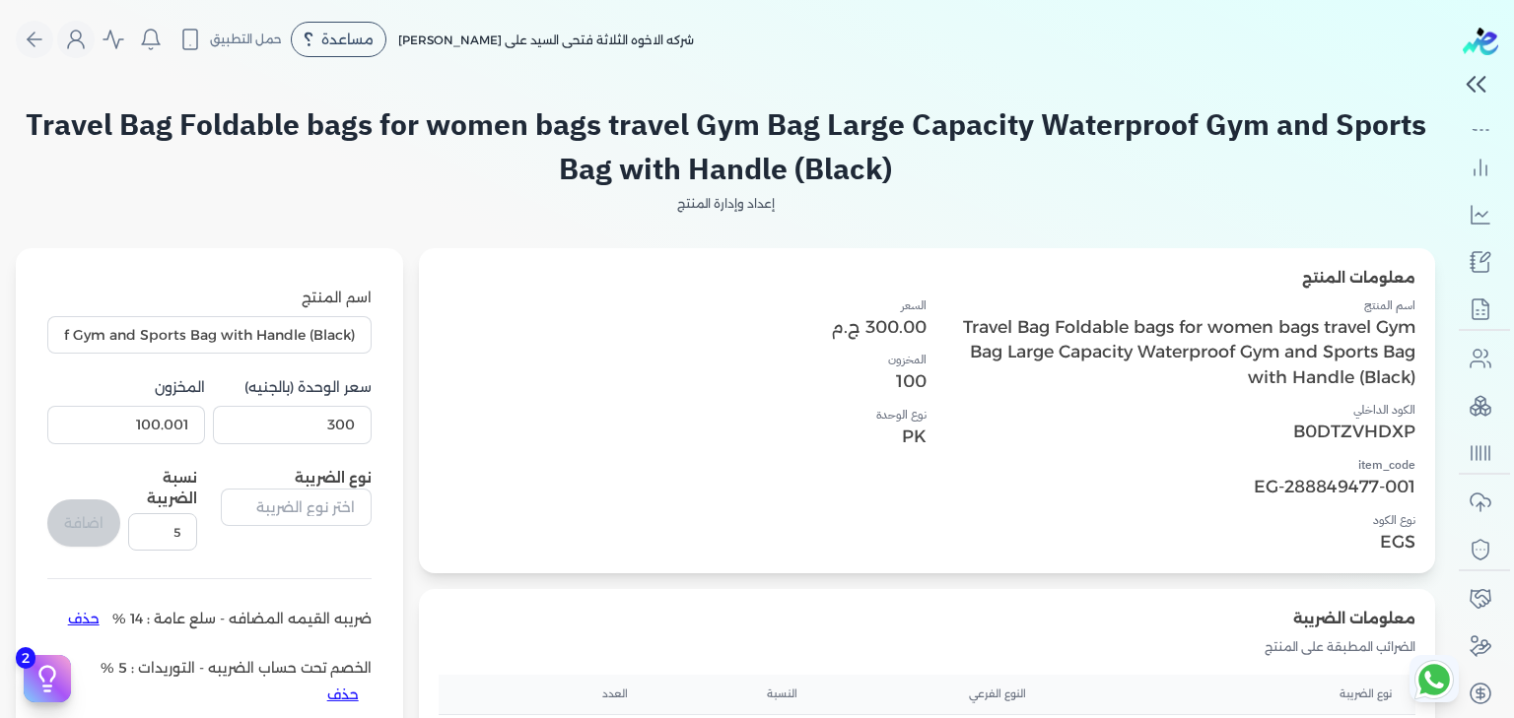
click at [670, 154] on h2 "Travel Bag Foldable bags for women bags travel Gym Bag Large Capacity Waterproo…" at bounding box center [725, 146] width 1419 height 89
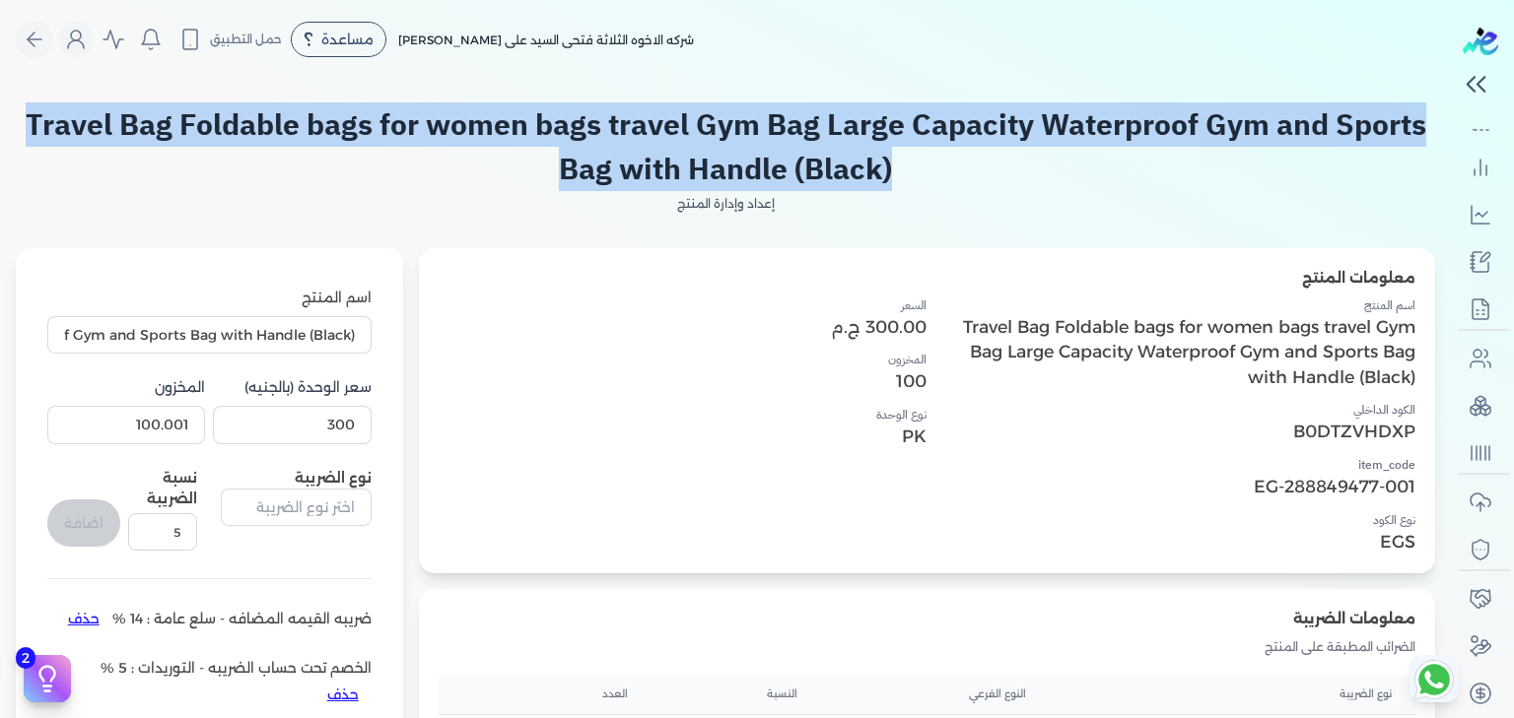
click at [670, 154] on h2 "Travel Bag Foldable bags for women bags travel Gym Bag Large Capacity Waterproo…" at bounding box center [725, 146] width 1419 height 89
click at [682, 125] on h2 "Travel Bag Foldable bags for women bags travel Gym Bag Large Capacity Waterproo…" at bounding box center [725, 146] width 1419 height 89
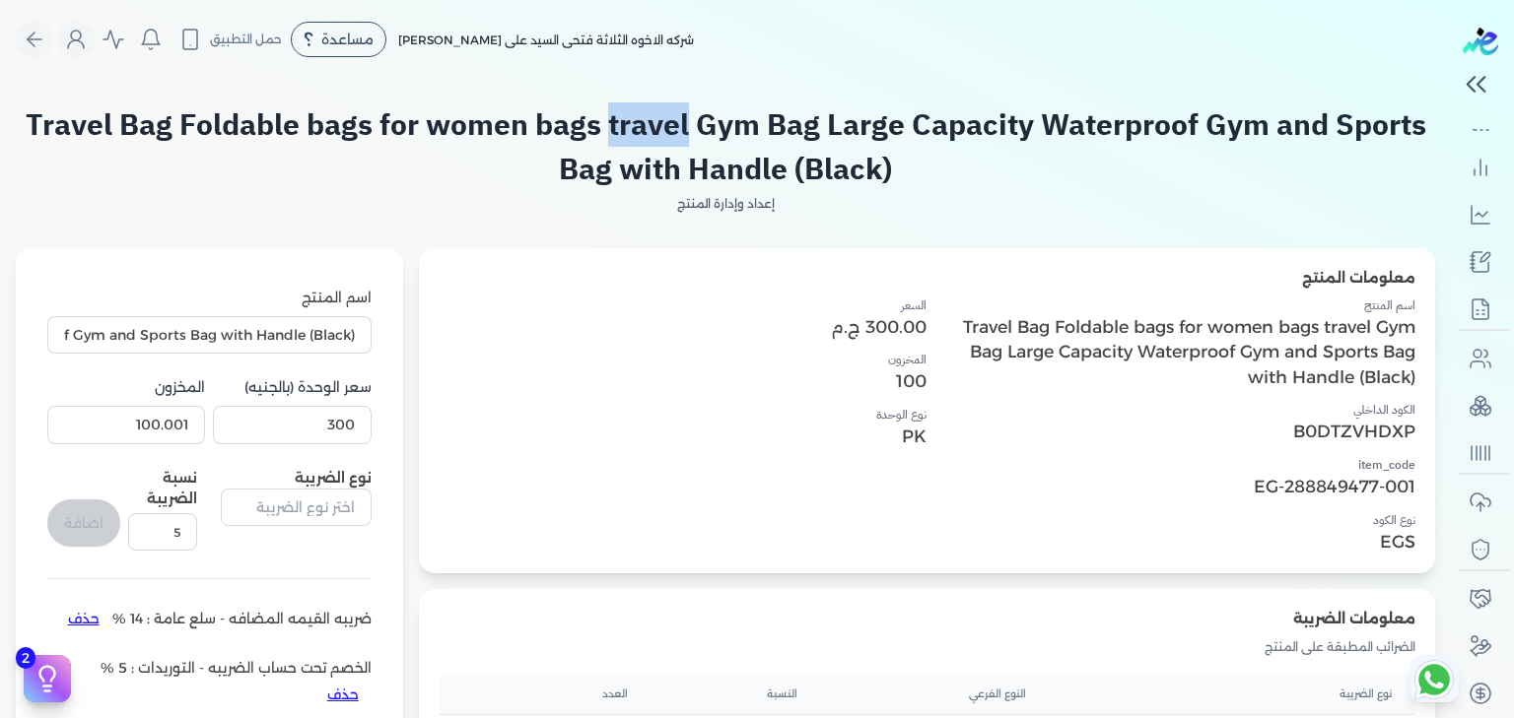
click at [682, 125] on h2 "Travel Bag Foldable bags for women bags travel Gym Bag Large Capacity Waterproo…" at bounding box center [725, 146] width 1419 height 89
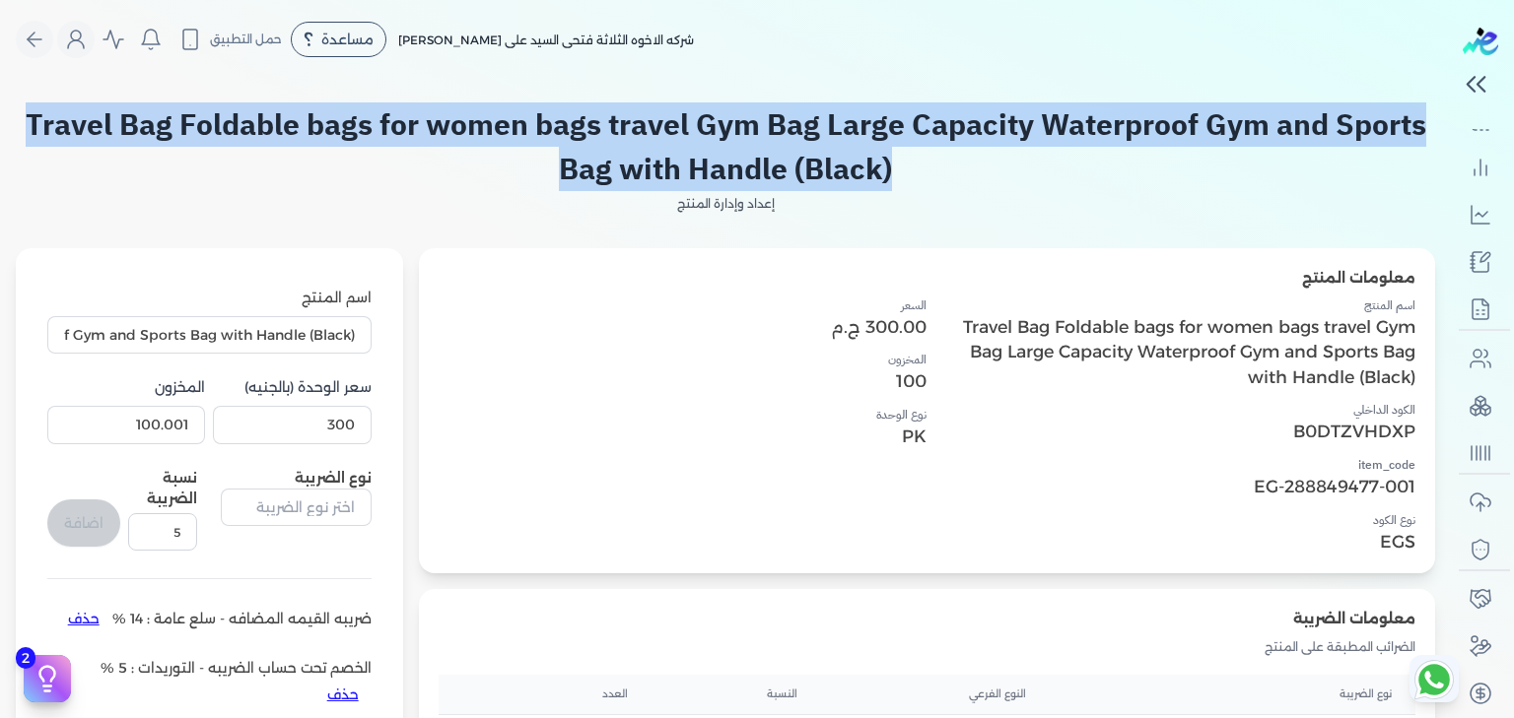
drag, startPoint x: 682, startPoint y: 125, endPoint x: 858, endPoint y: 166, distance: 181.0
click at [858, 166] on h2 "Travel Bag Foldable bags for women bags travel Gym Bag Large Capacity Waterproo…" at bounding box center [725, 146] width 1419 height 89
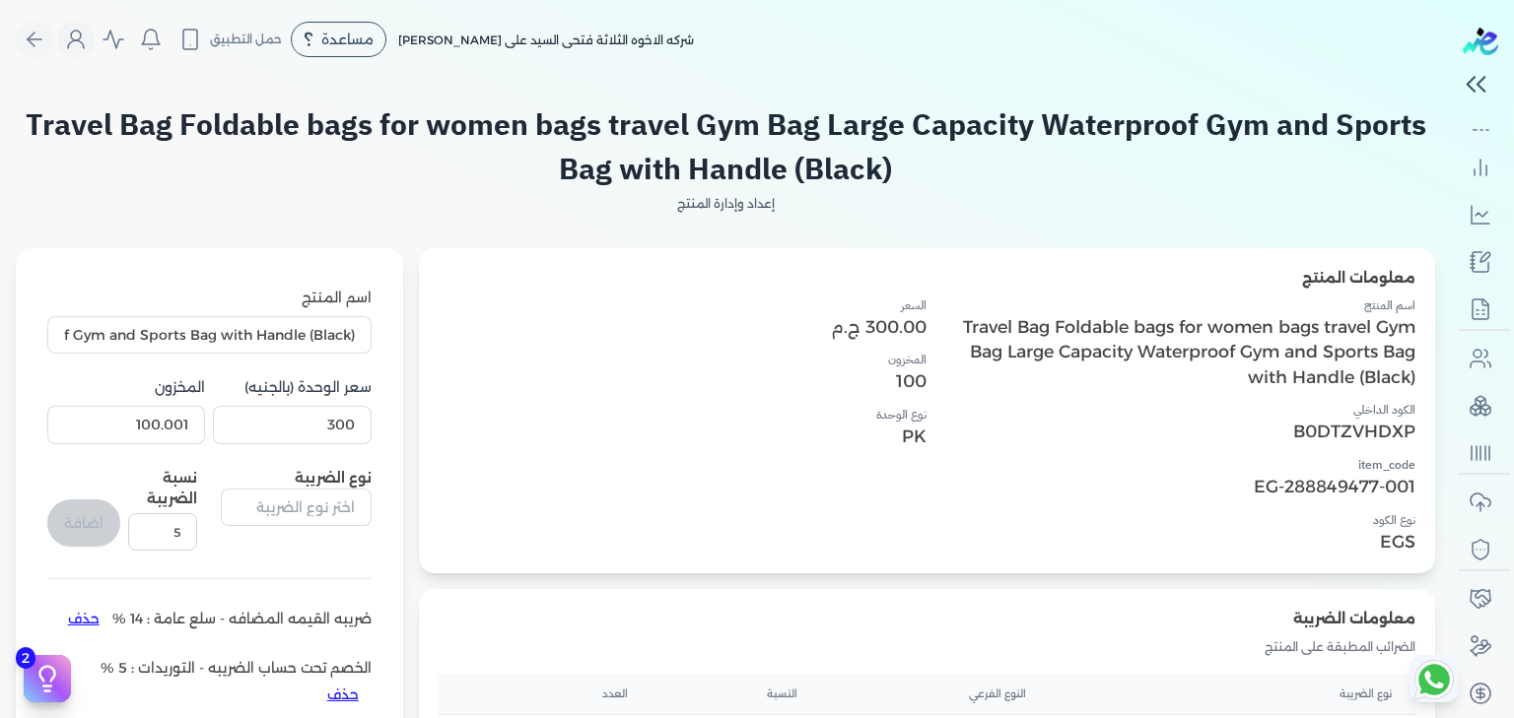
click at [713, 378] on p "100" at bounding box center [683, 382] width 489 height 26
click at [1037, 139] on h2 "Travel Bag Foldable bags for women bags travel Gym Bag Large Capacity Waterproo…" at bounding box center [725, 146] width 1419 height 89
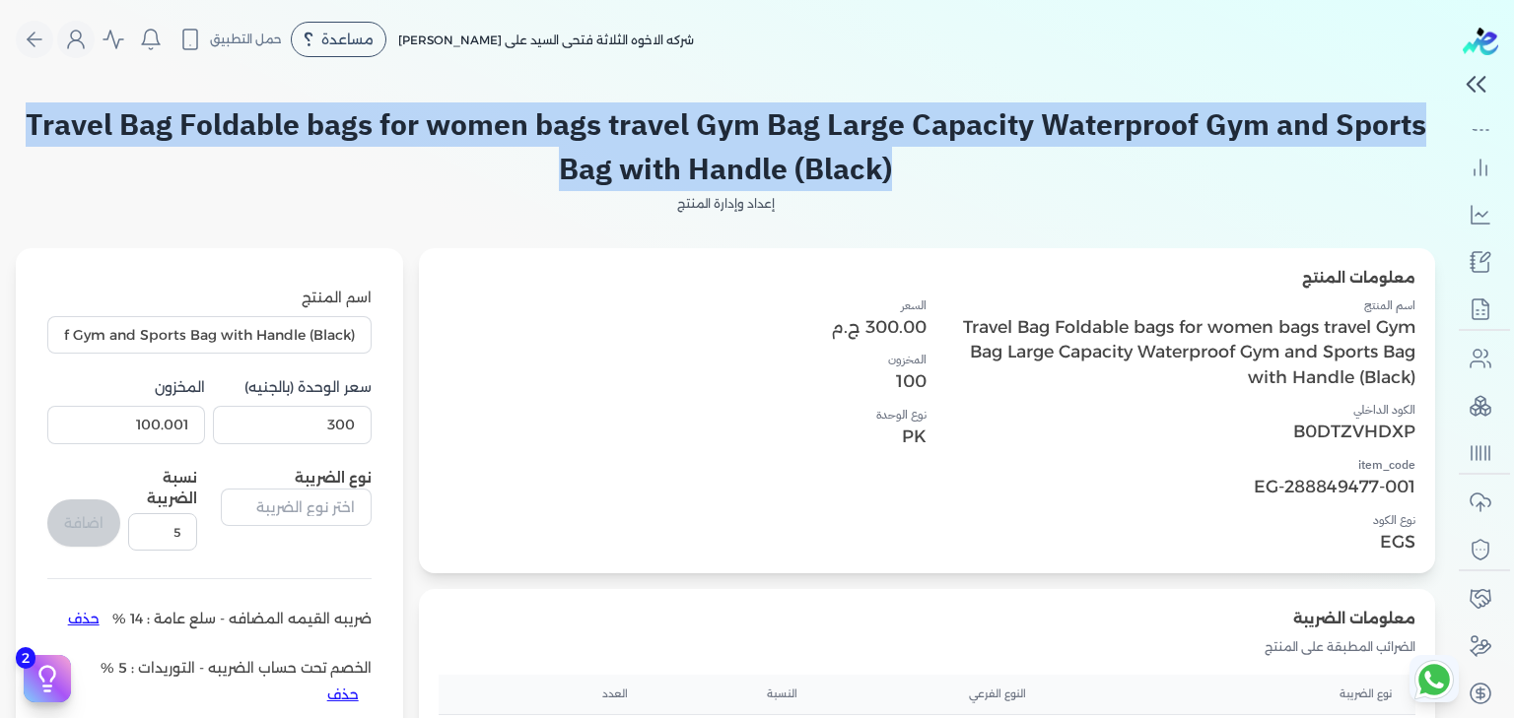
click at [1037, 139] on h2 "Travel Bag Foldable bags for women bags travel Gym Bag Large Capacity Waterproo…" at bounding box center [725, 146] width 1419 height 89
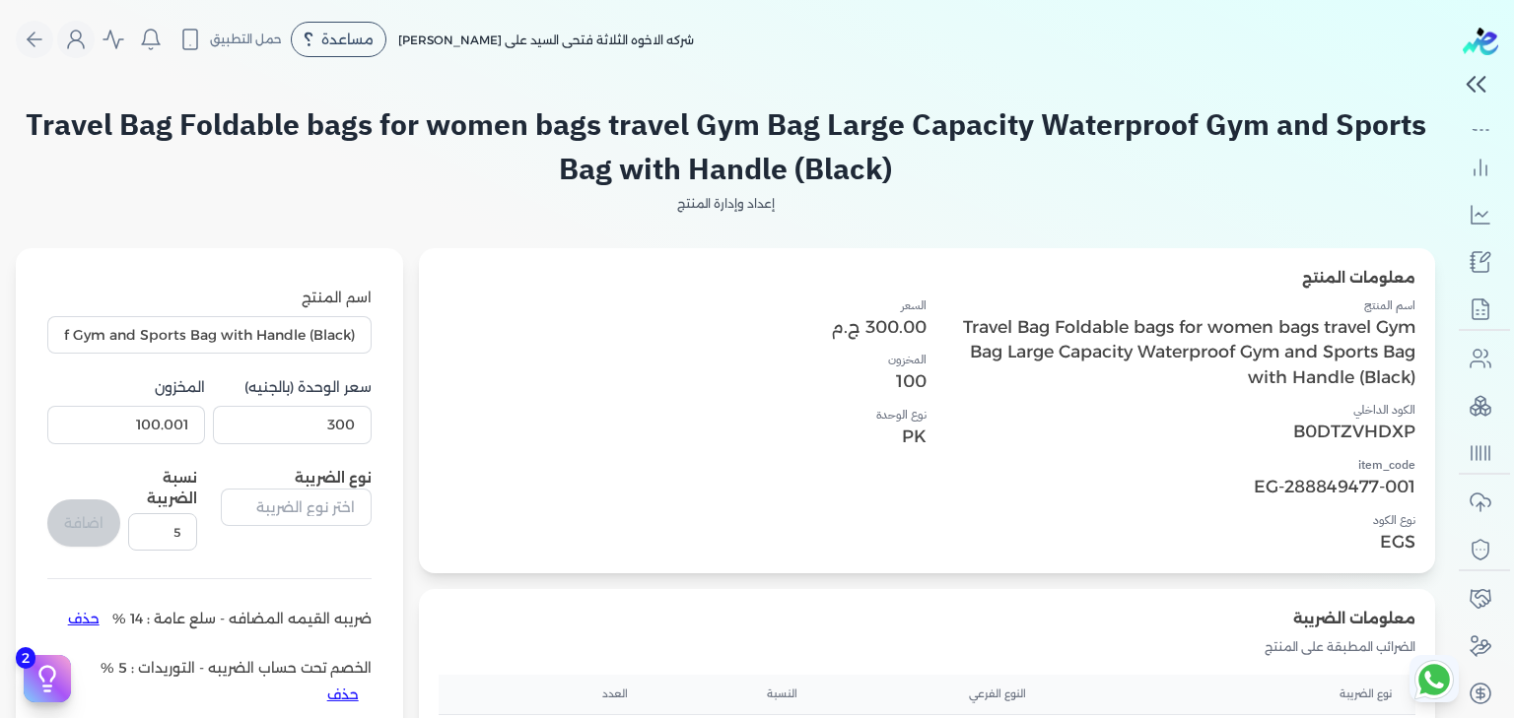
click at [804, 306] on h4 "السعر" at bounding box center [683, 306] width 489 height 18
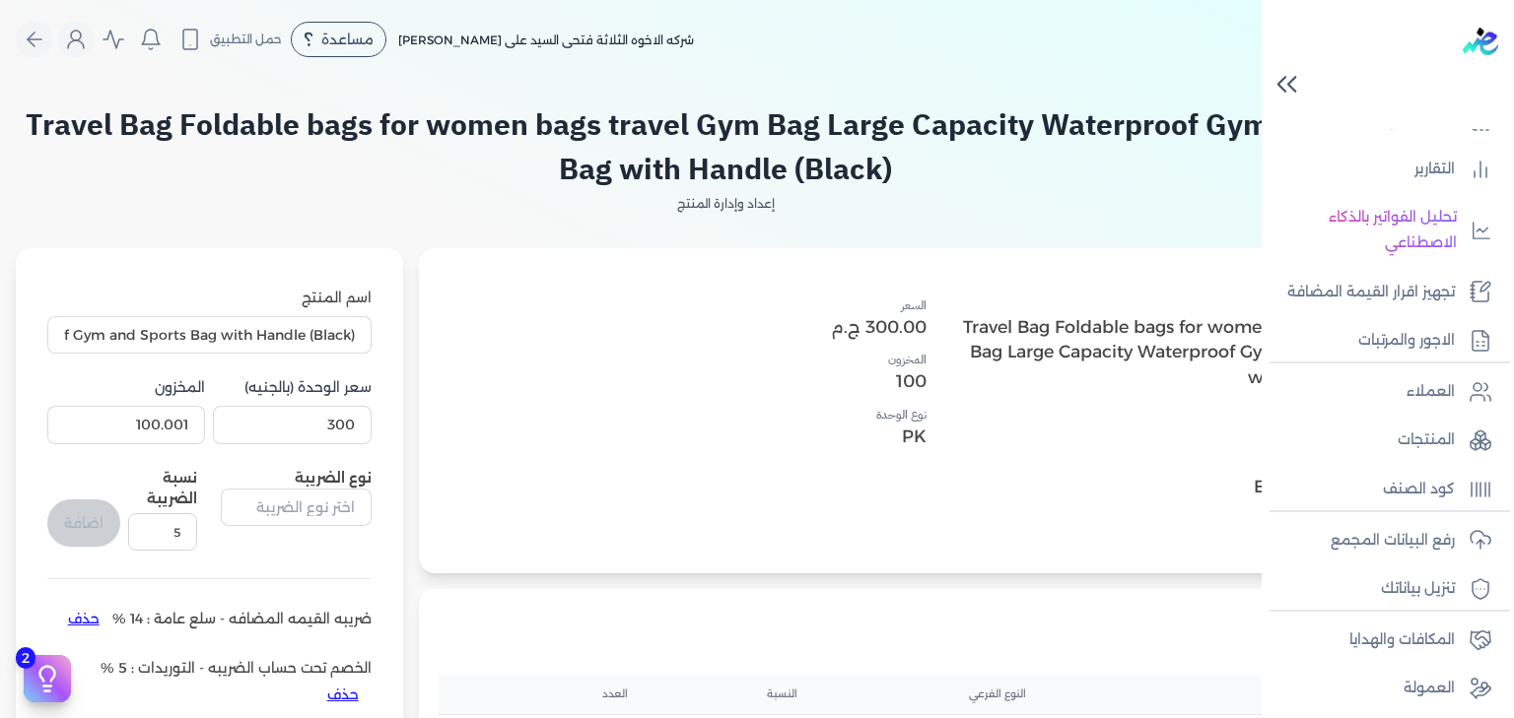
scroll to position [326, 0]
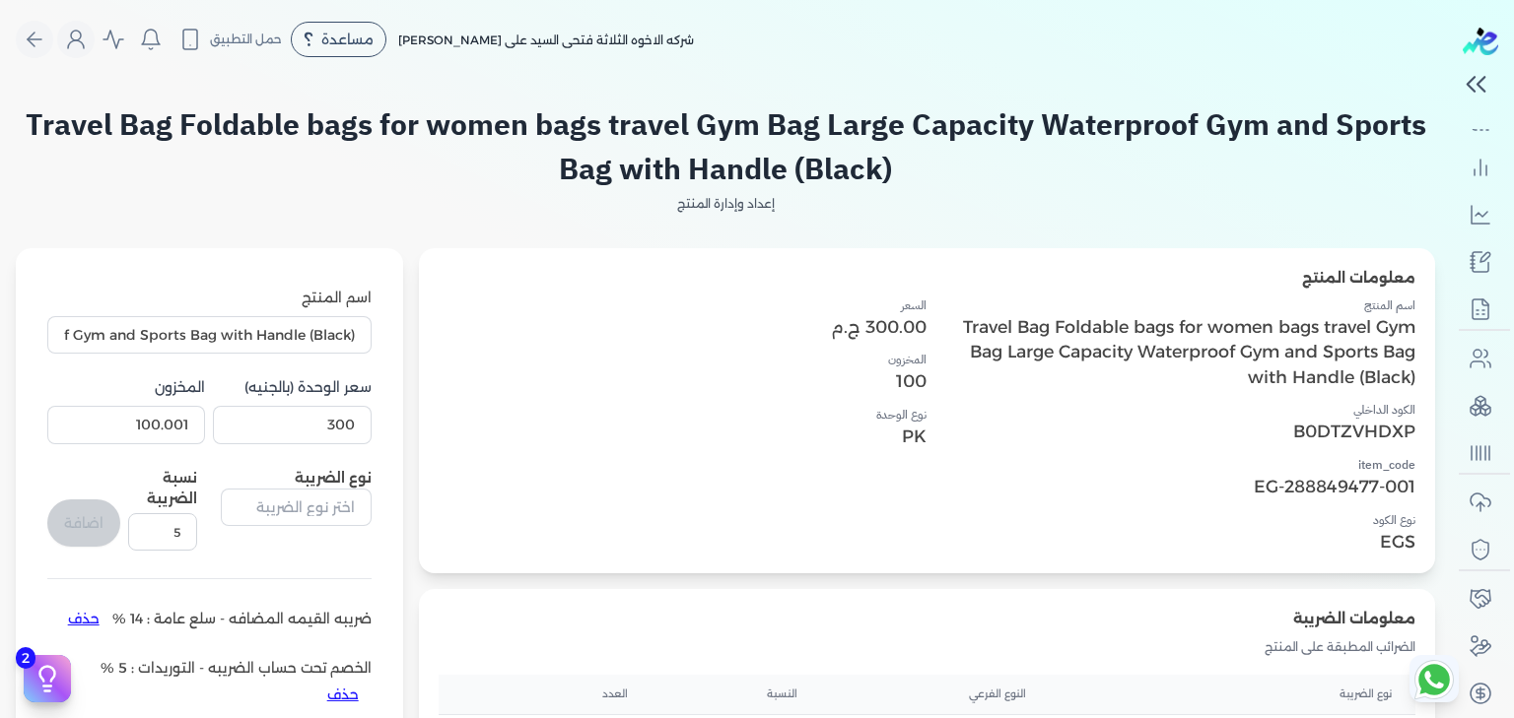
click at [695, 279] on div "معلومات المنتج" at bounding box center [927, 282] width 977 height 29
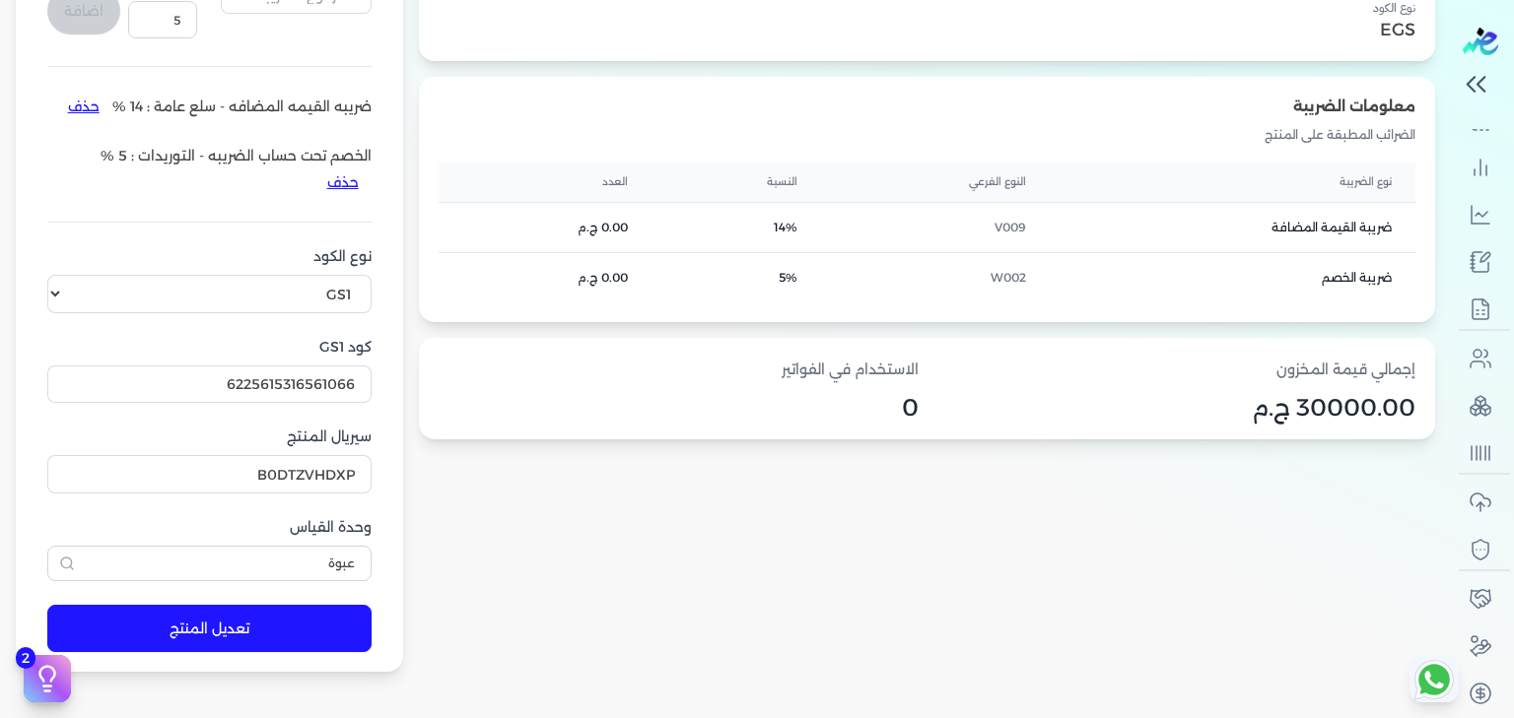
scroll to position [518, 0]
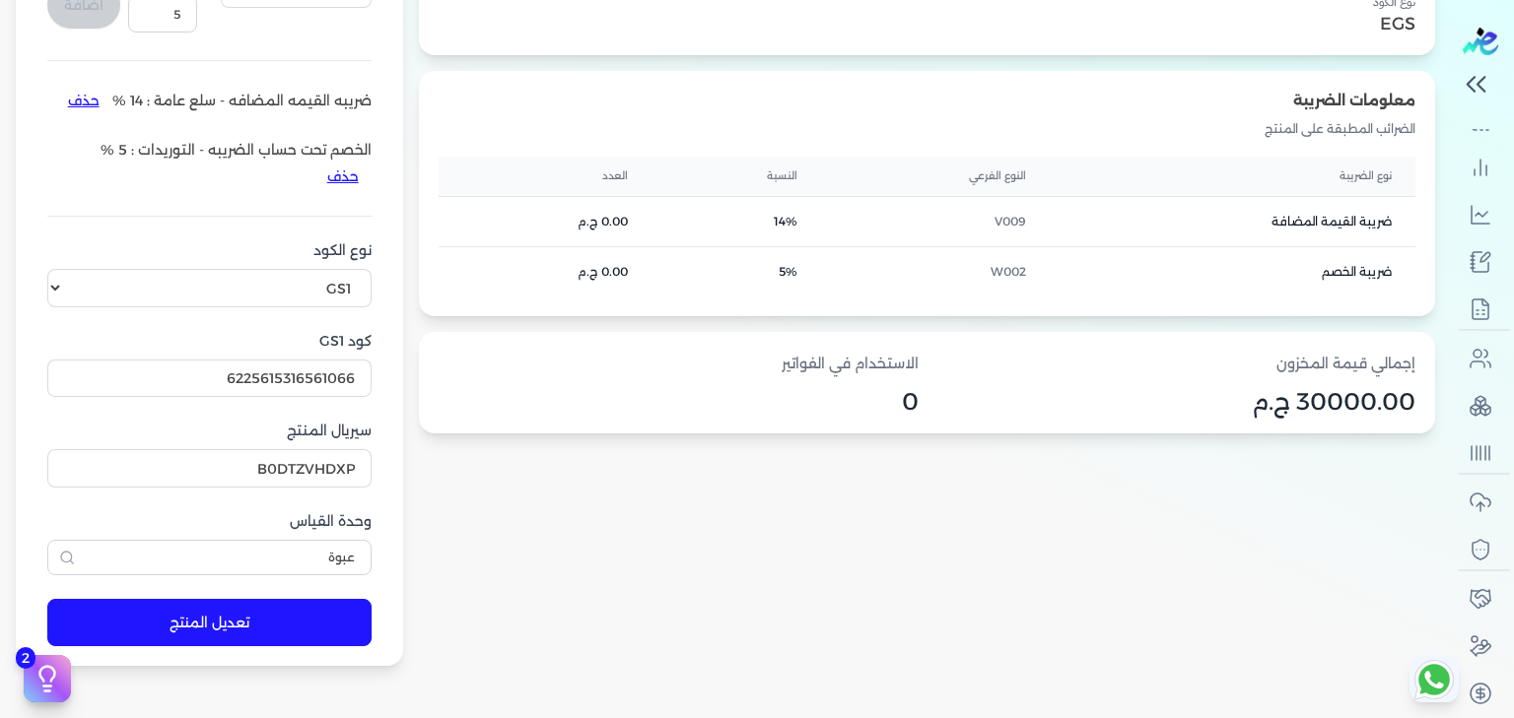
click at [315, 442] on label "سيريال المنتج" at bounding box center [209, 431] width 324 height 21
click at [315, 451] on input "B0DTZVHDXP" at bounding box center [209, 467] width 324 height 37
click at [315, 442] on label "سيريال المنتج" at bounding box center [209, 431] width 324 height 21
click at [315, 451] on input "B0DTZVHDXP" at bounding box center [209, 467] width 324 height 37
click at [315, 442] on label "سيريال المنتج" at bounding box center [209, 431] width 324 height 21
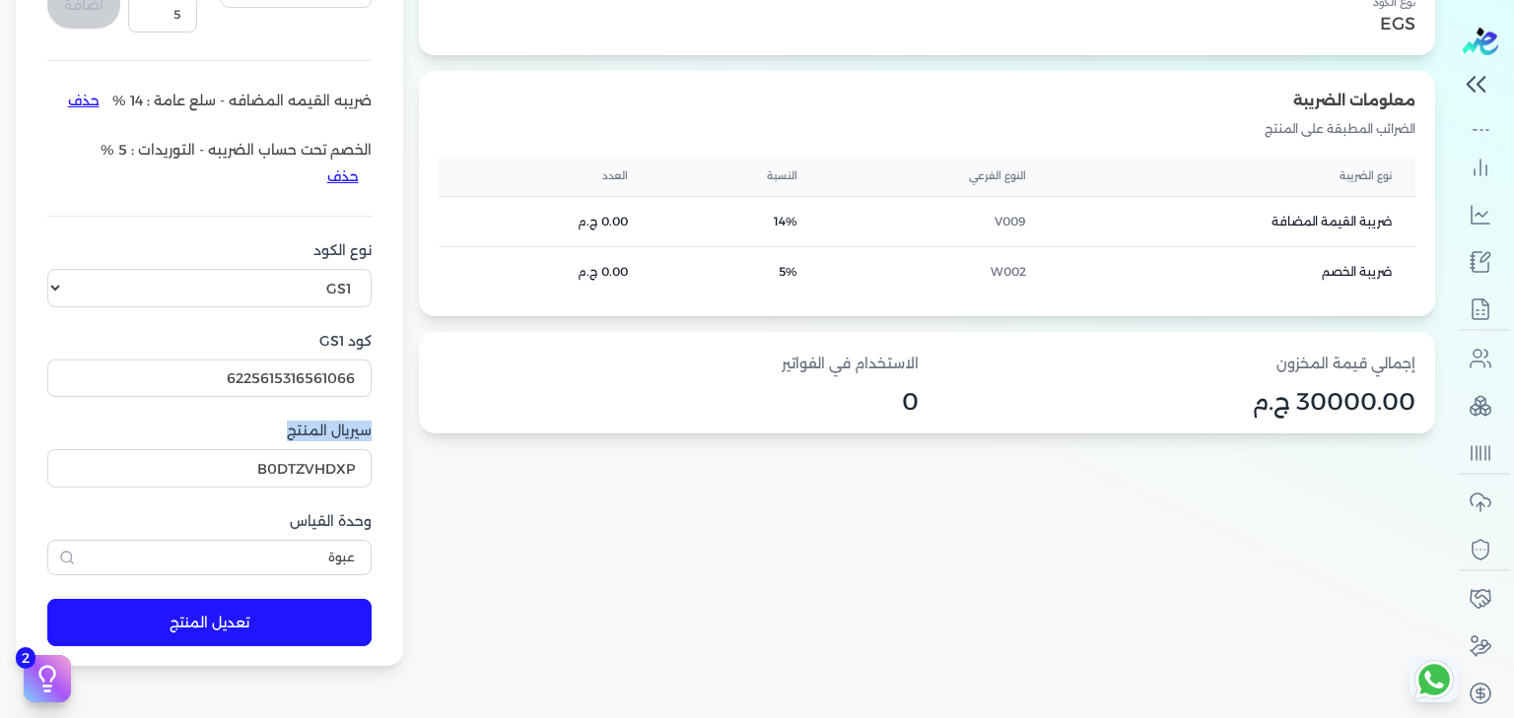
click at [315, 451] on input "B0DTZVHDXP" at bounding box center [209, 467] width 324 height 37
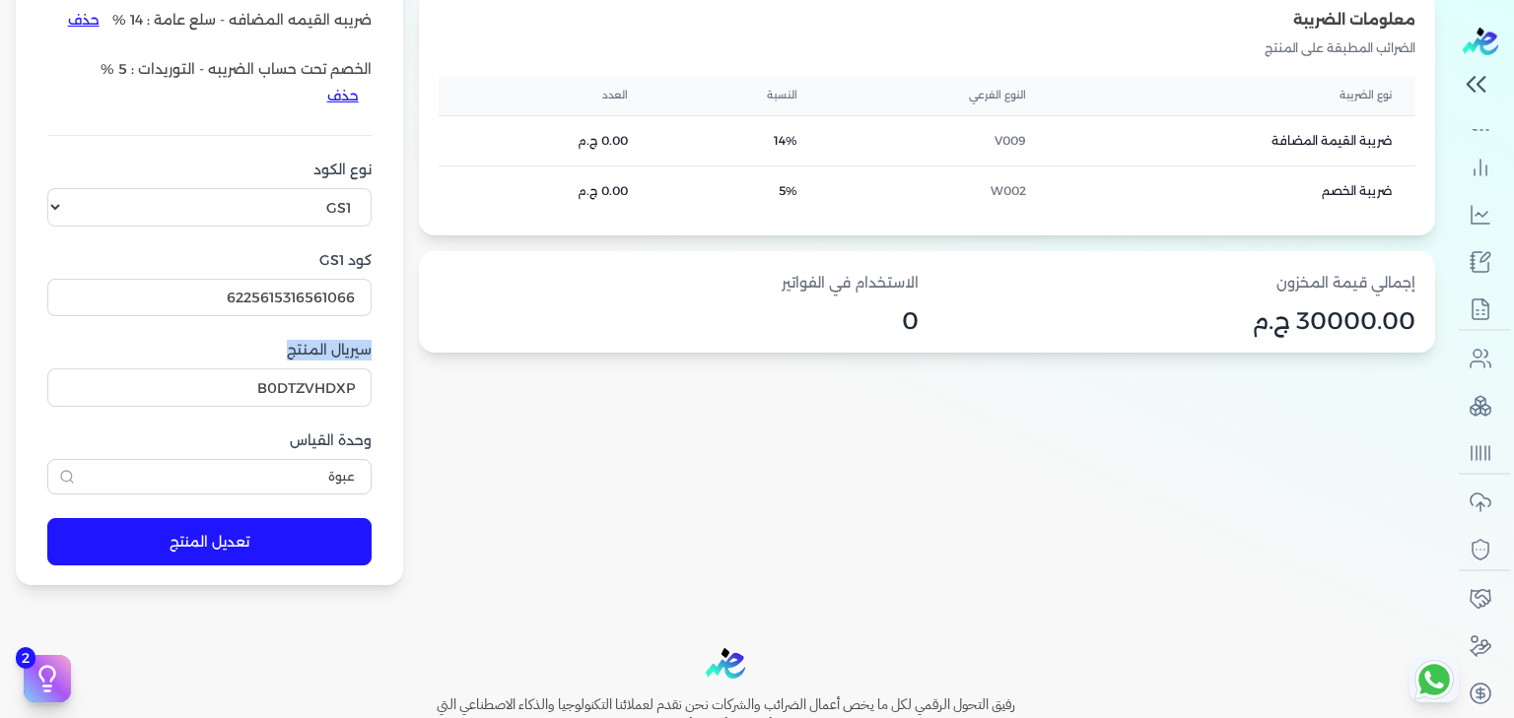
scroll to position [620, 0]
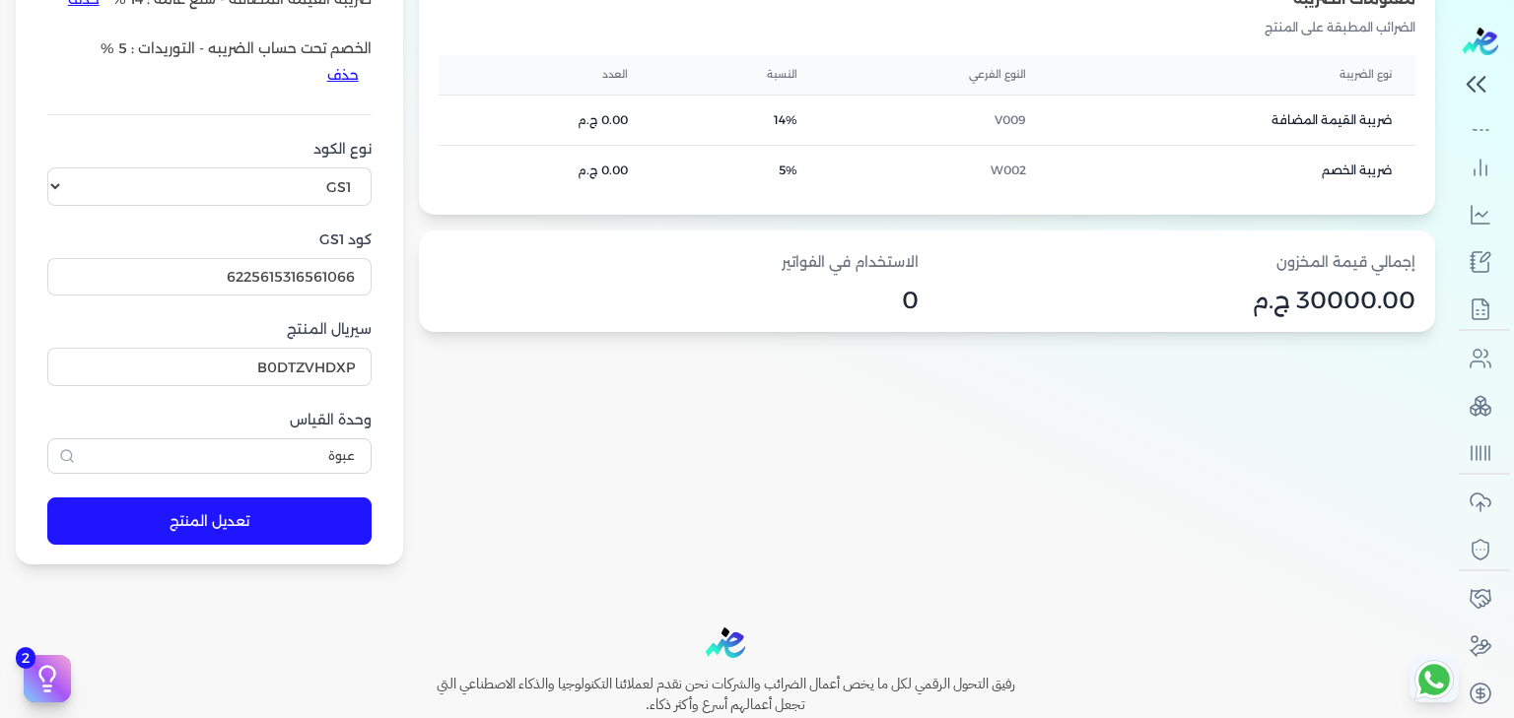
click at [337, 453] on div "وحدة القياس عبوة" at bounding box center [209, 442] width 324 height 64
click at [339, 431] on label "وحدة القياس" at bounding box center [209, 420] width 324 height 21
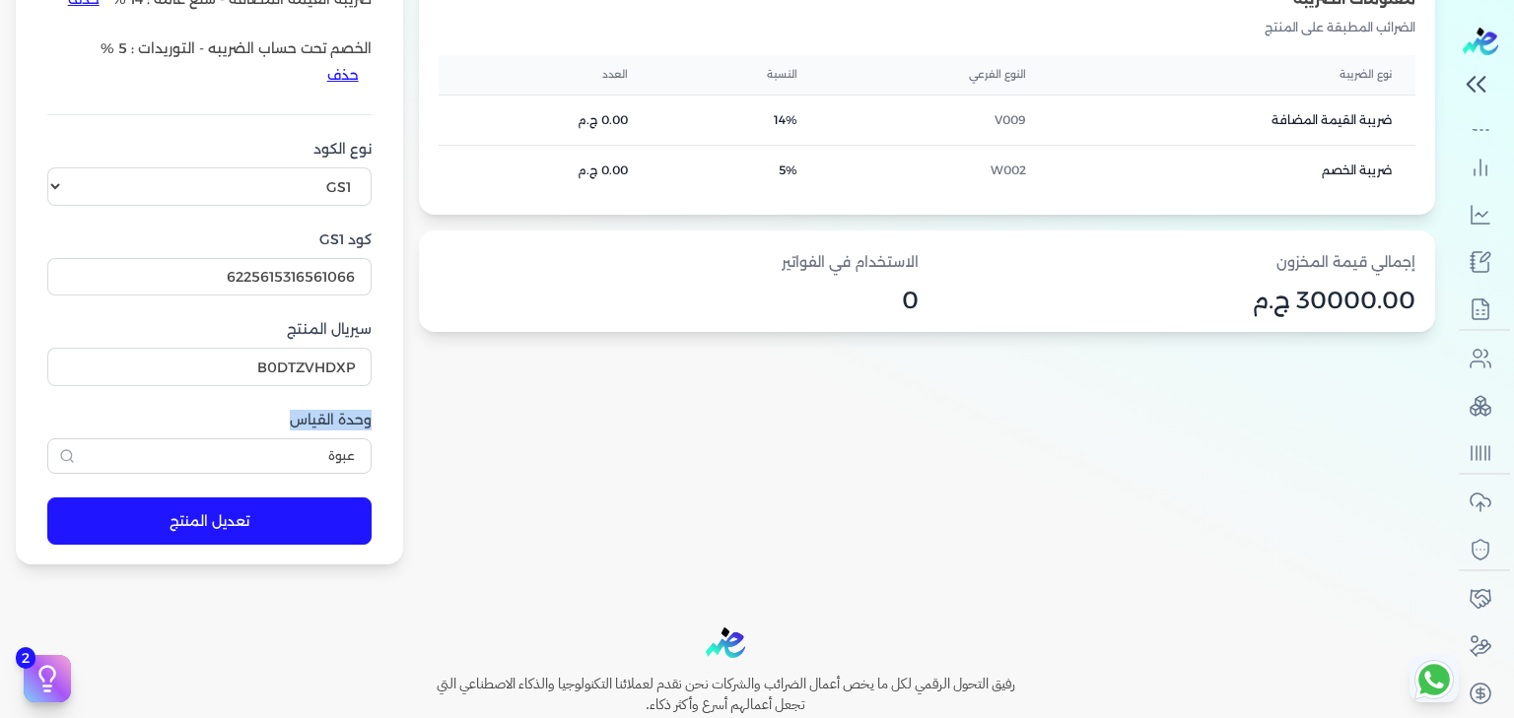
click at [339, 431] on label "وحدة القياس" at bounding box center [209, 420] width 324 height 21
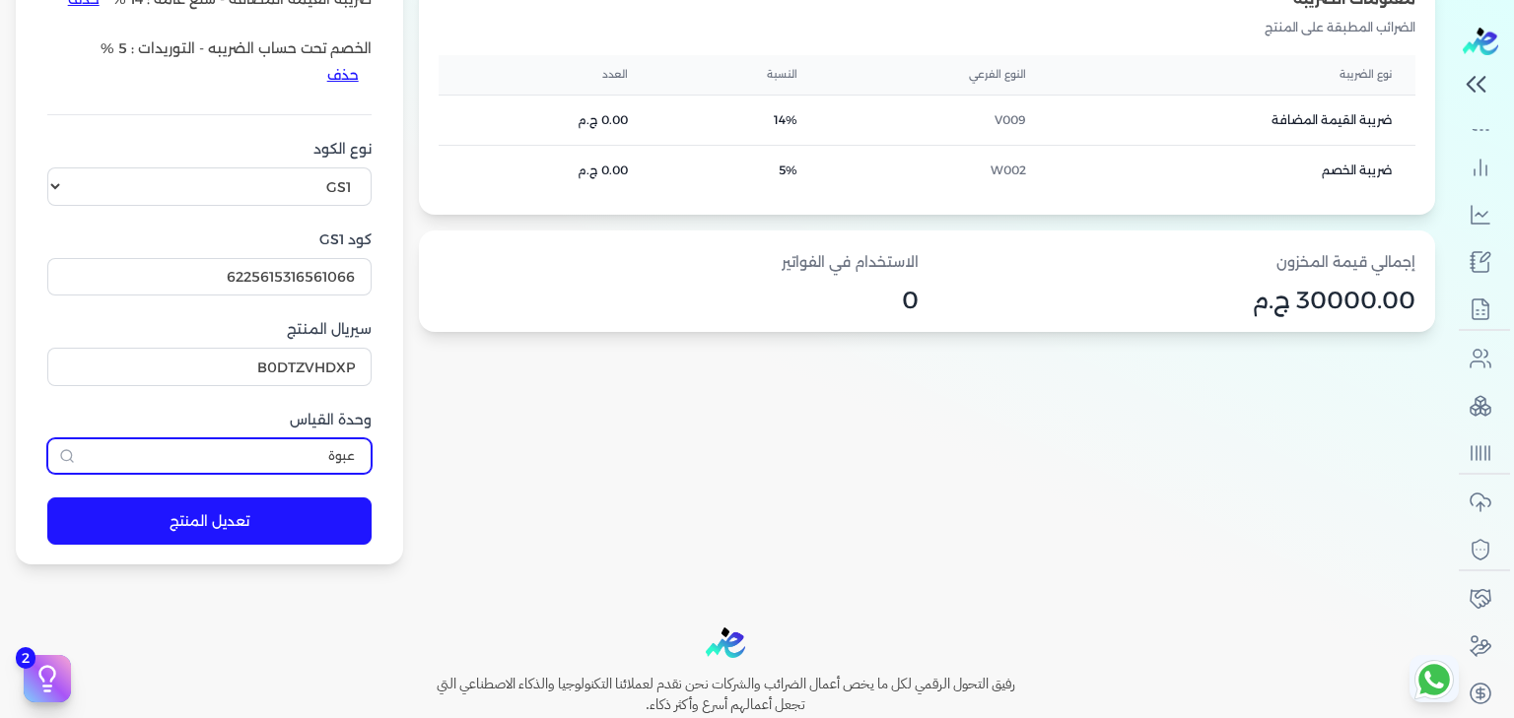
click at [324, 474] on input "عبوة" at bounding box center [209, 456] width 324 height 35
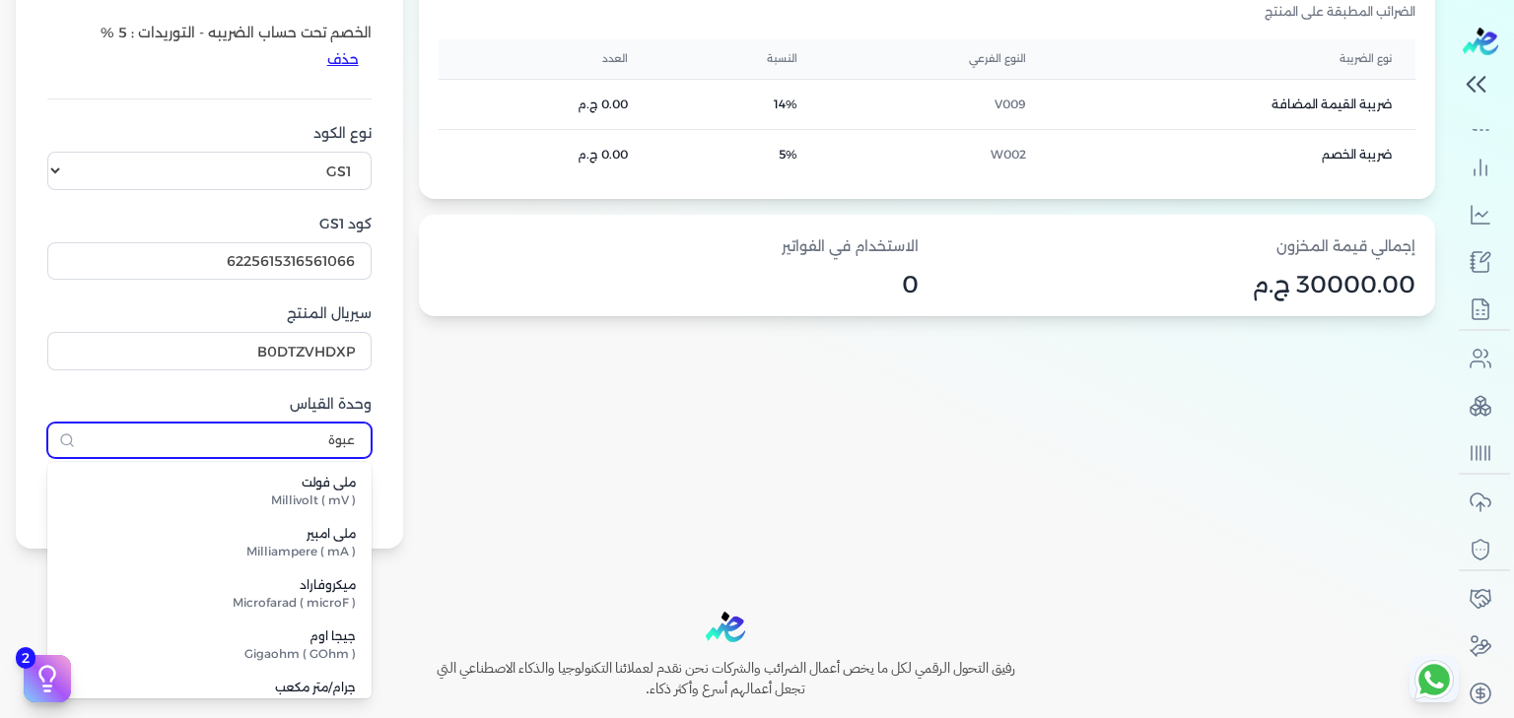
scroll to position [4123, 0]
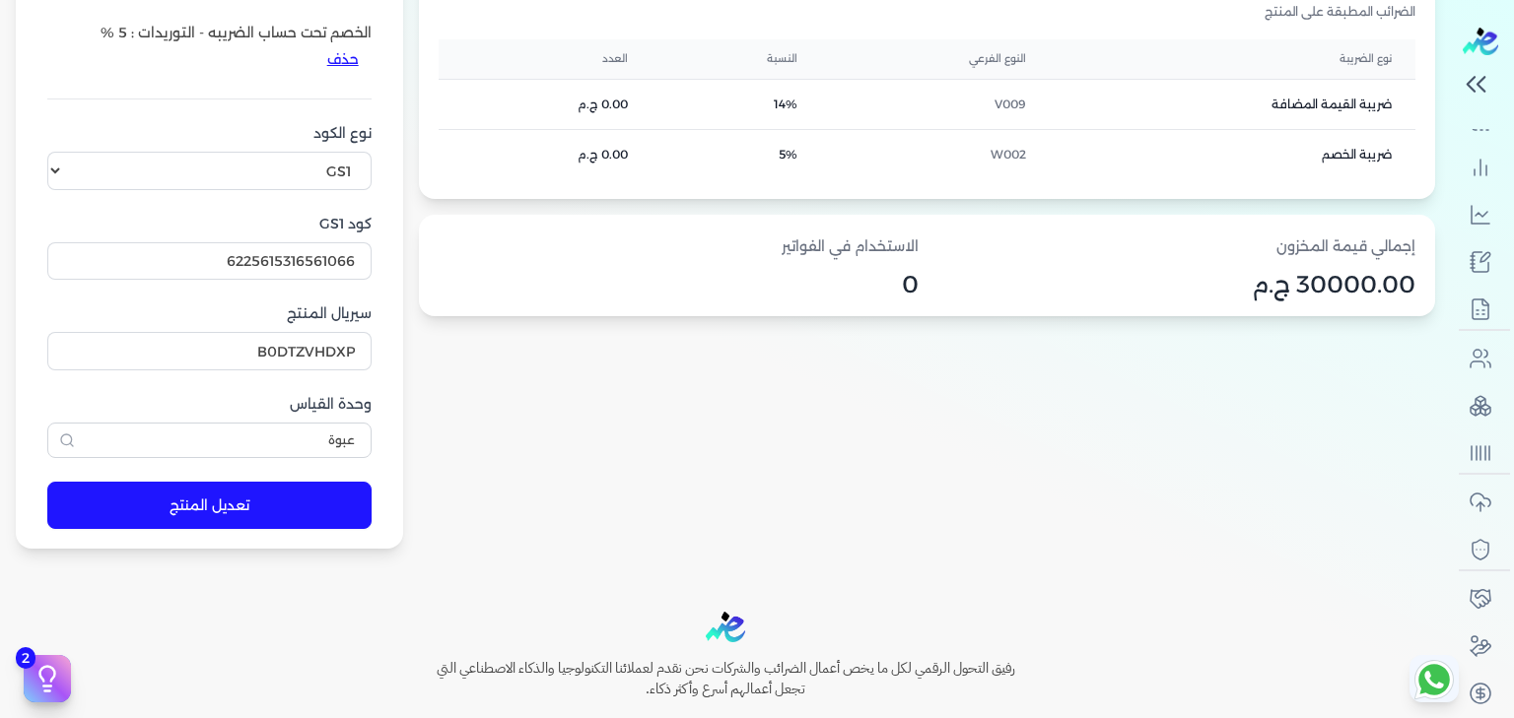
click at [493, 494] on div "معلومات المنتج اسم المنتج Travel Bag Foldable bags for women bags travel Gym Ba…" at bounding box center [927, 81] width 1016 height 936
click at [299, 415] on label "وحدة القياس" at bounding box center [209, 404] width 324 height 21
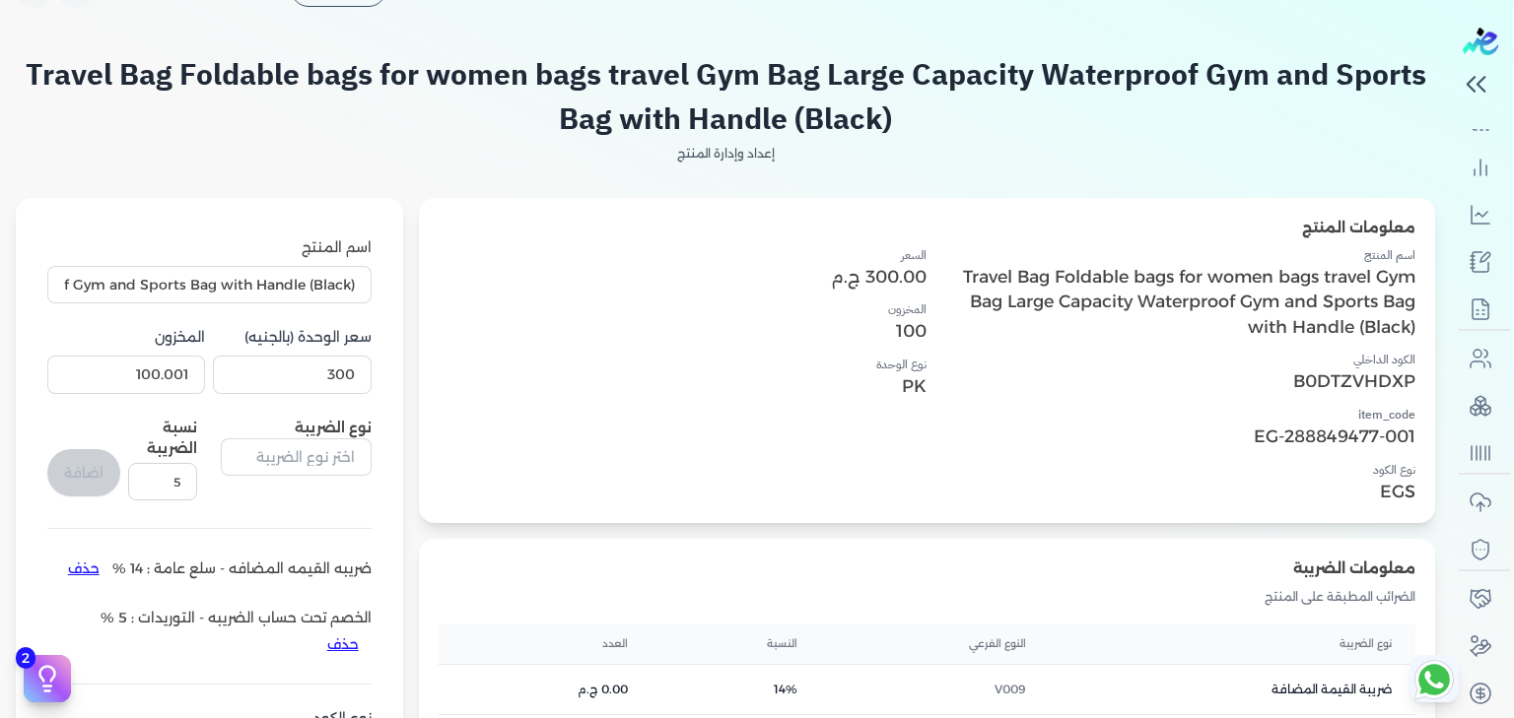
scroll to position [0, 0]
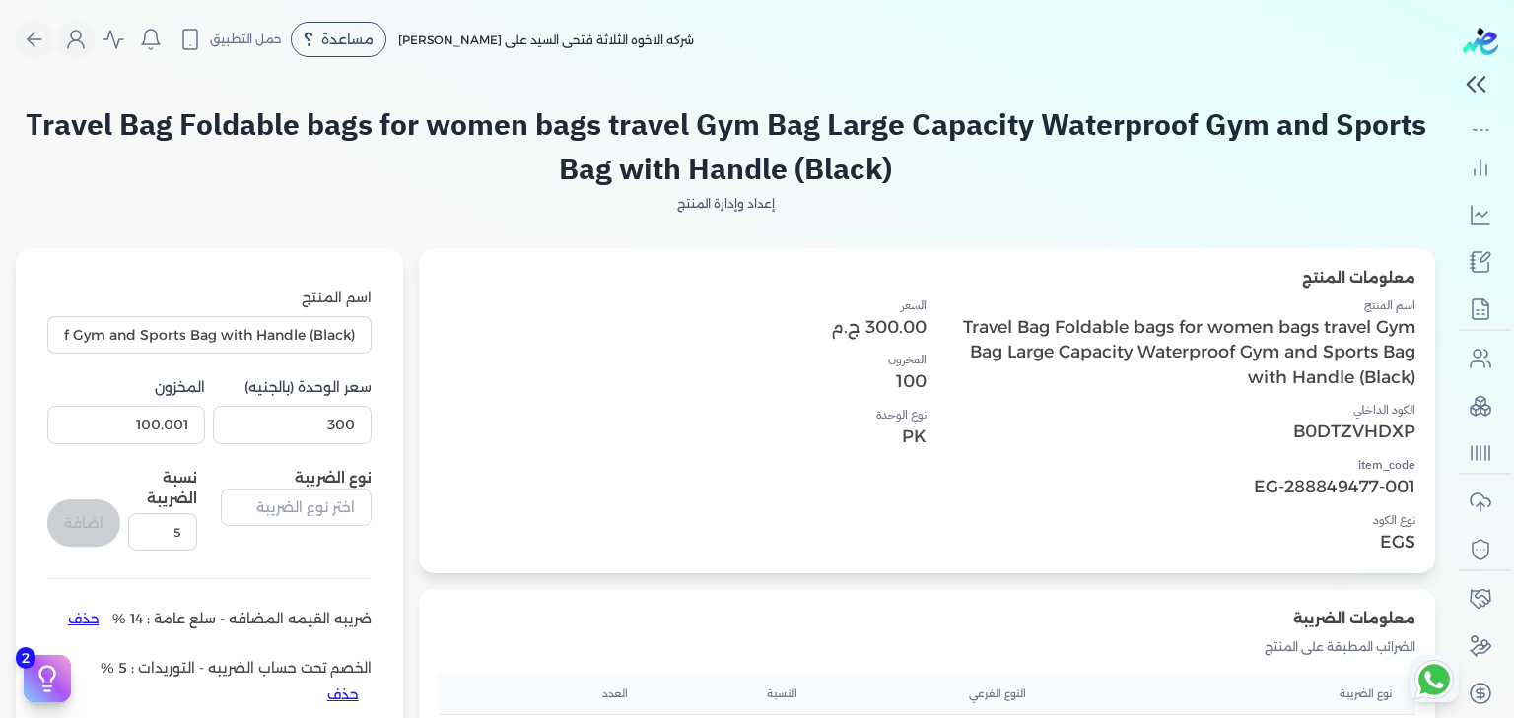
click at [729, 154] on h2 "Travel Bag Foldable bags for women bags travel Gym Bag Large Capacity Waterproo…" at bounding box center [725, 146] width 1419 height 89
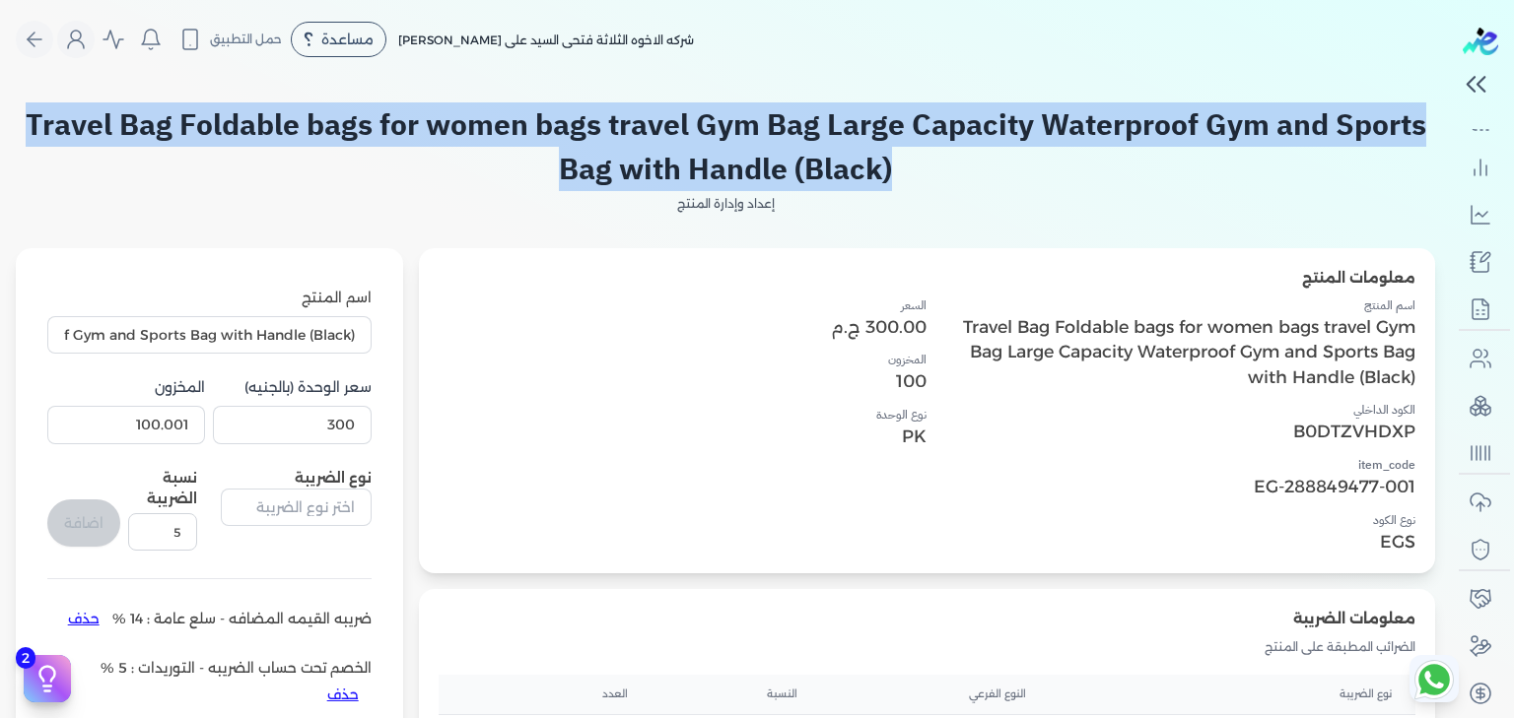
click at [729, 154] on h2 "Travel Bag Foldable bags for women bags travel Gym Bag Large Capacity Waterproo…" at bounding box center [725, 146] width 1419 height 89
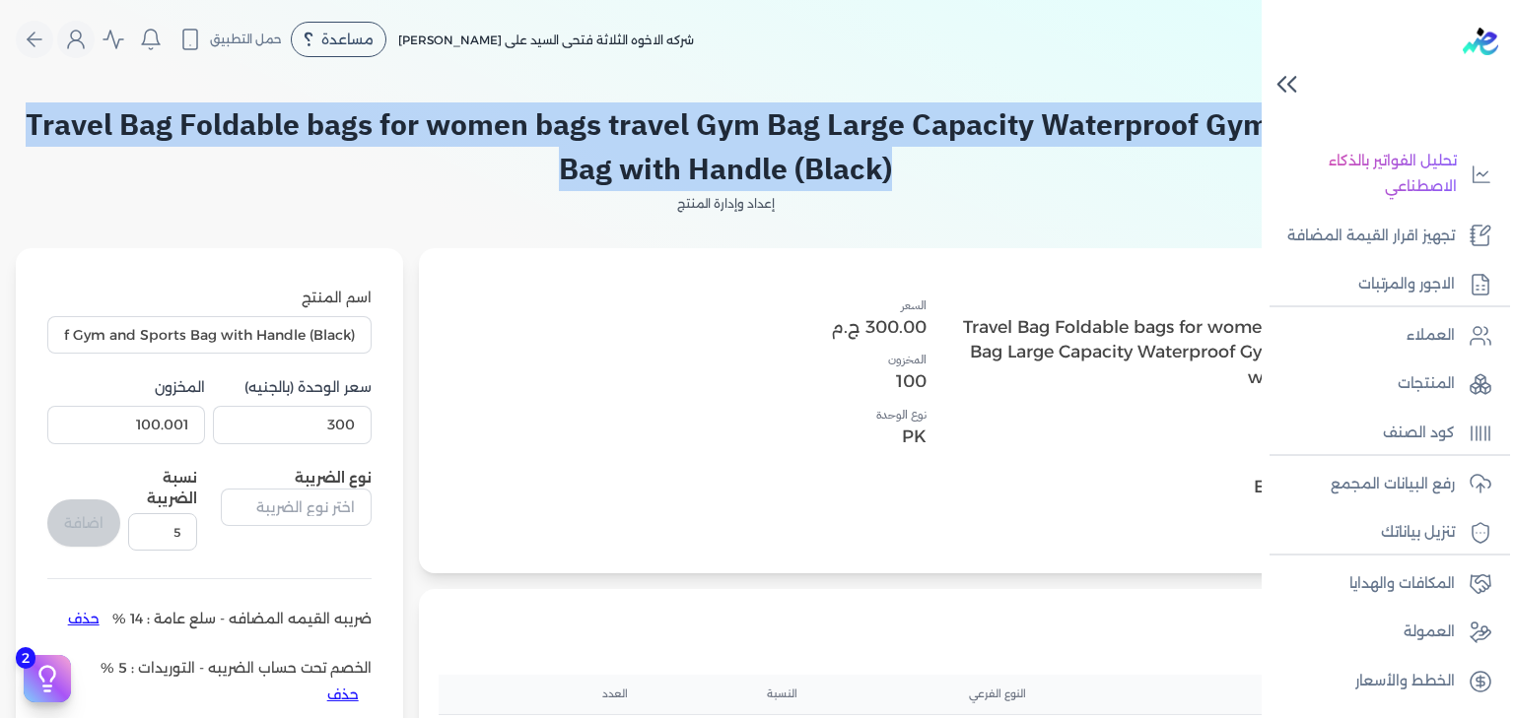
scroll to position [336, 0]
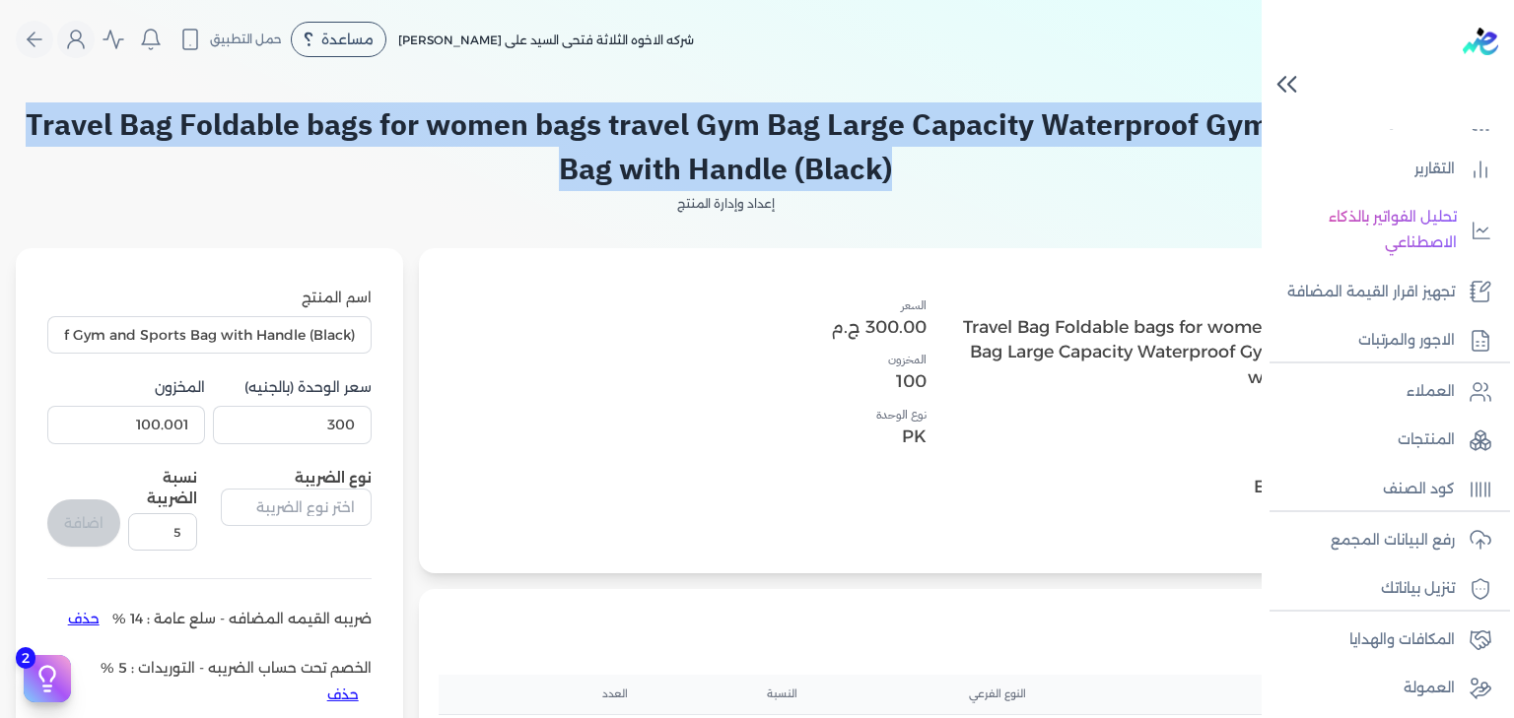
click at [1281, 70] on icon at bounding box center [1286, 84] width 34 height 34
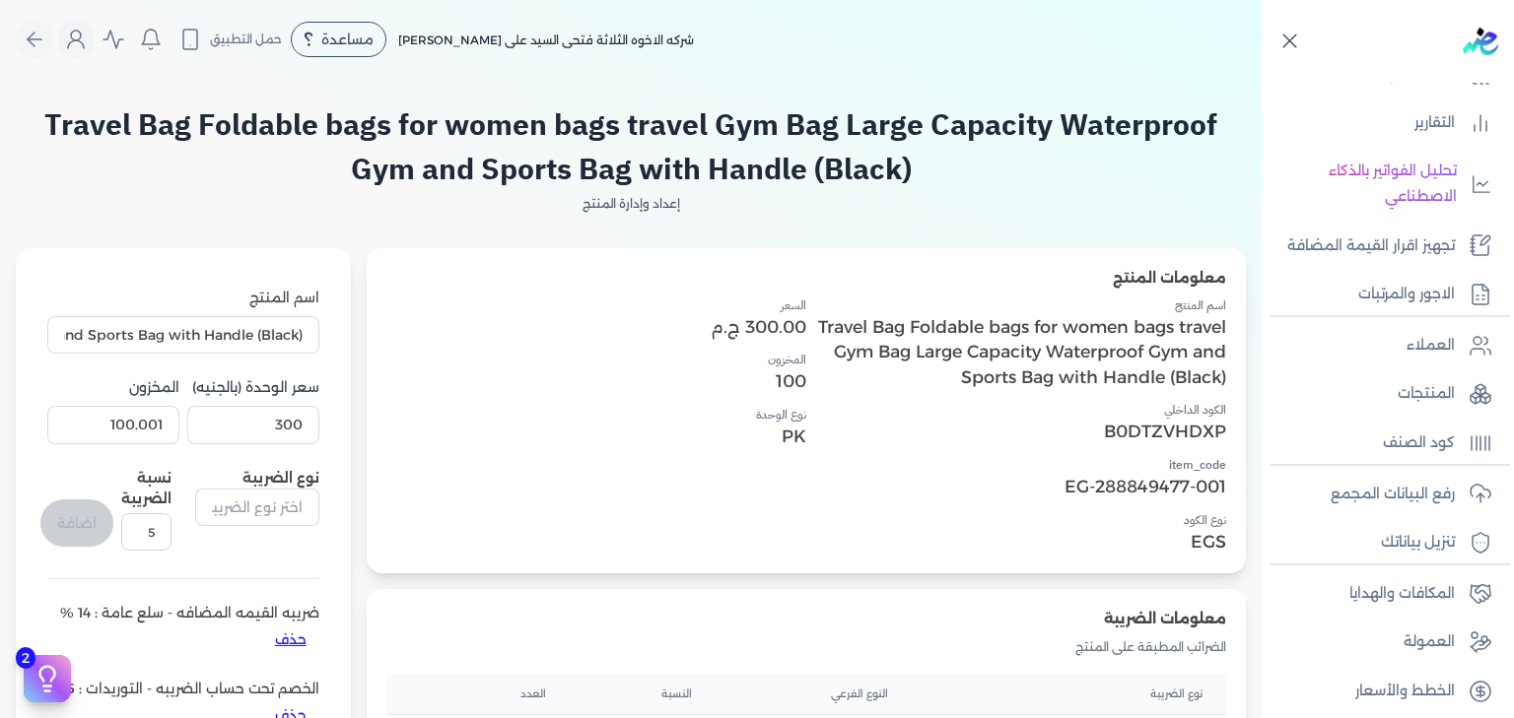
click at [1119, 312] on h4 "اسم المنتج" at bounding box center [1016, 306] width 420 height 18
click at [1119, 345] on p "Travel Bag Foldable bags for women bags travel Gym Bag Large Capacity Waterproo…" at bounding box center [1016, 352] width 420 height 76
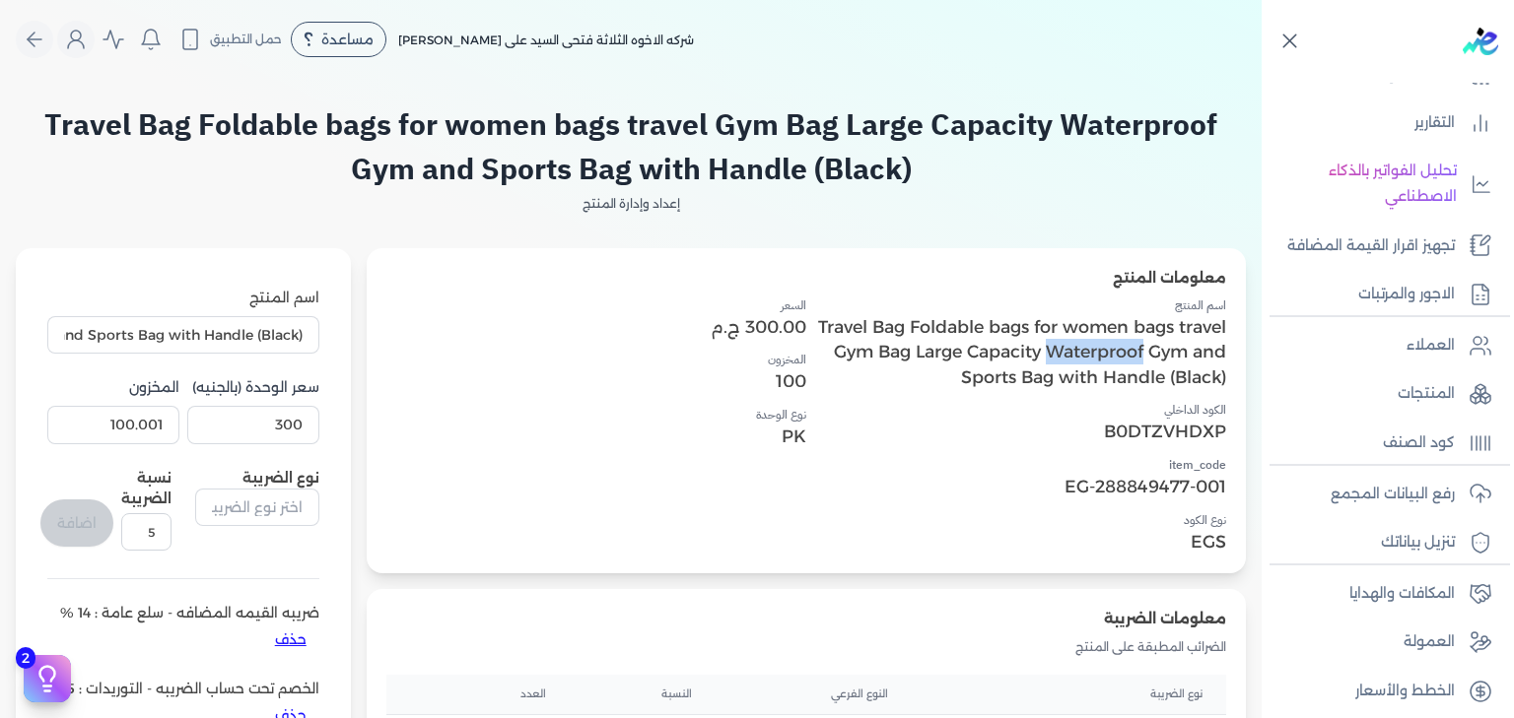
click at [1119, 345] on p "Travel Bag Foldable bags for women bags travel Gym Bag Large Capacity Waterproo…" at bounding box center [1016, 352] width 420 height 76
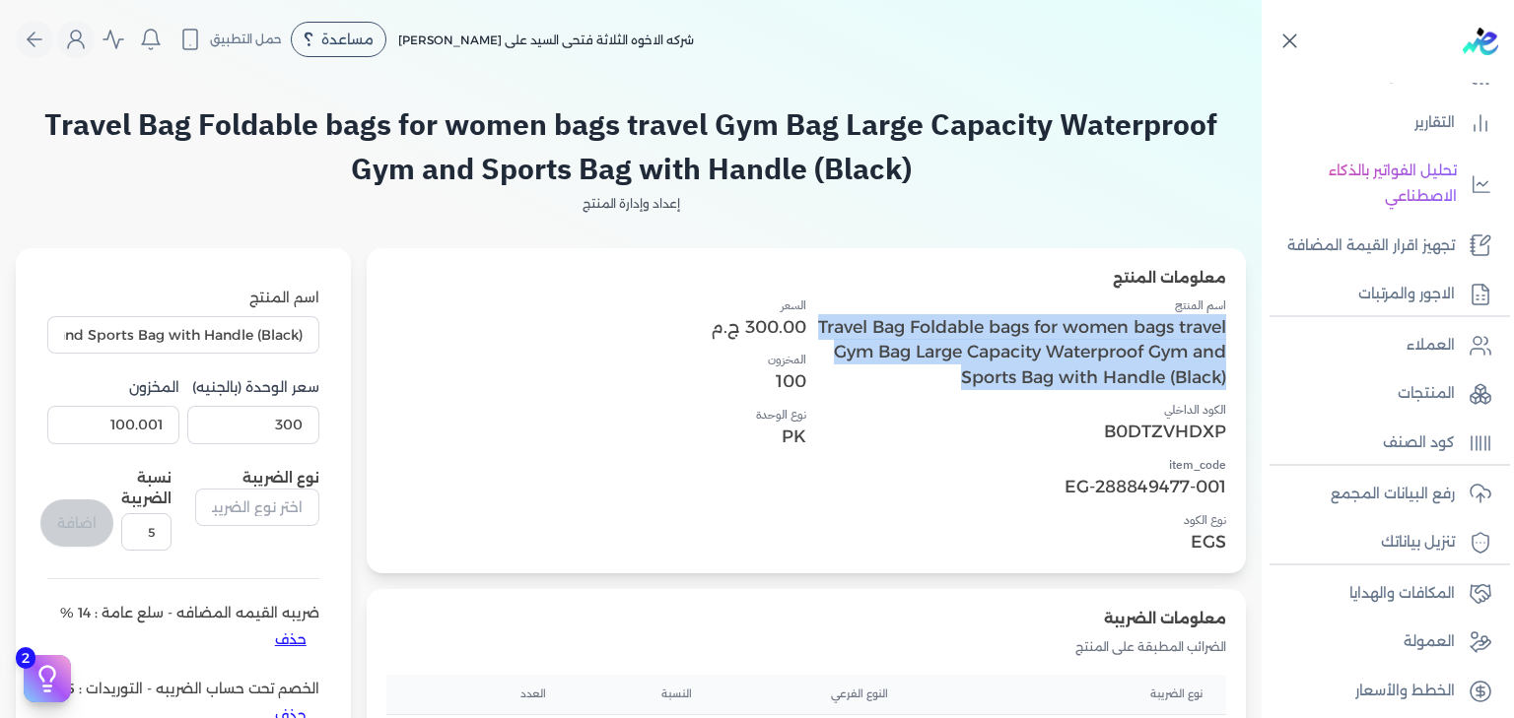
click at [1119, 345] on p "Travel Bag Foldable bags for women bags travel Gym Bag Large Capacity Waterproo…" at bounding box center [1016, 352] width 420 height 76
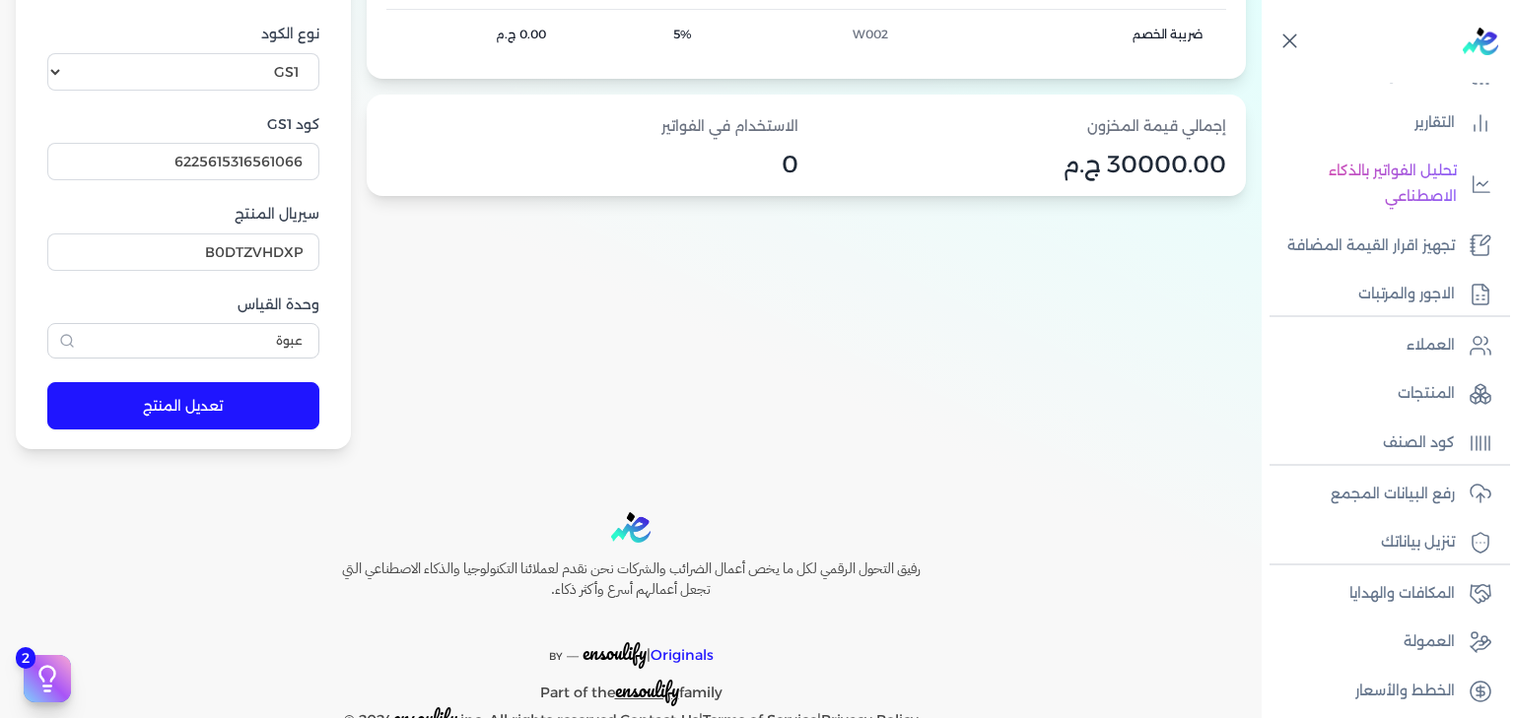
scroll to position [829, 0]
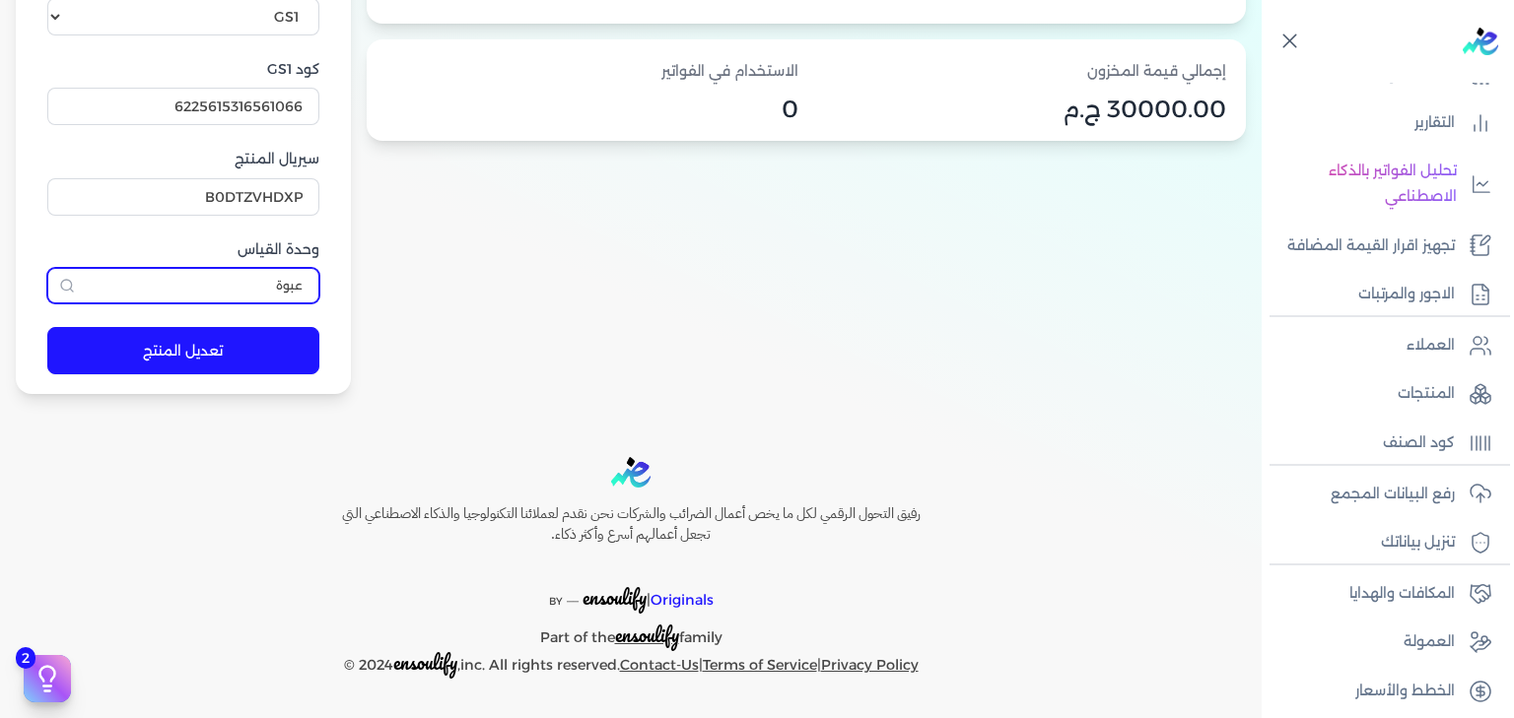
click at [229, 272] on input "عبوة" at bounding box center [183, 285] width 272 height 35
type input "عبوة"
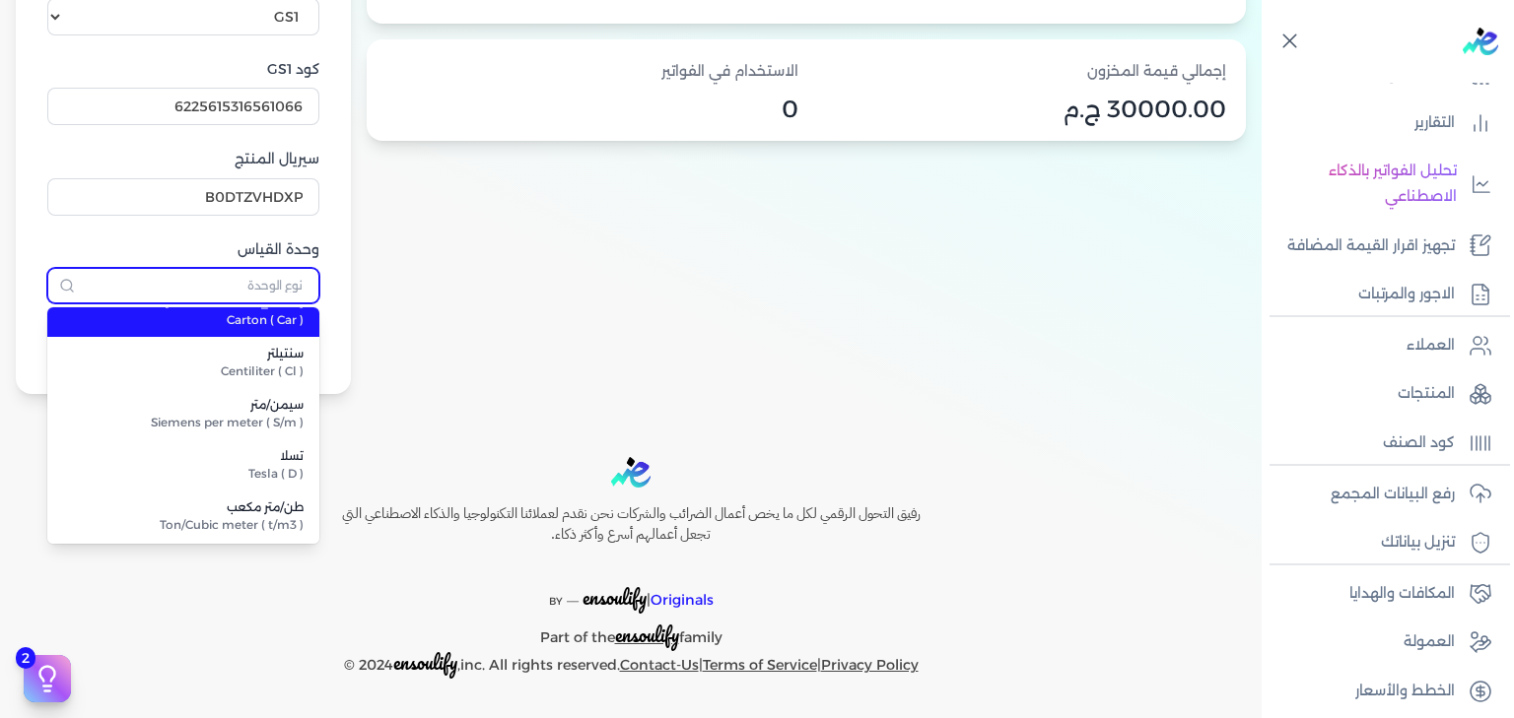
scroll to position [1462, 0]
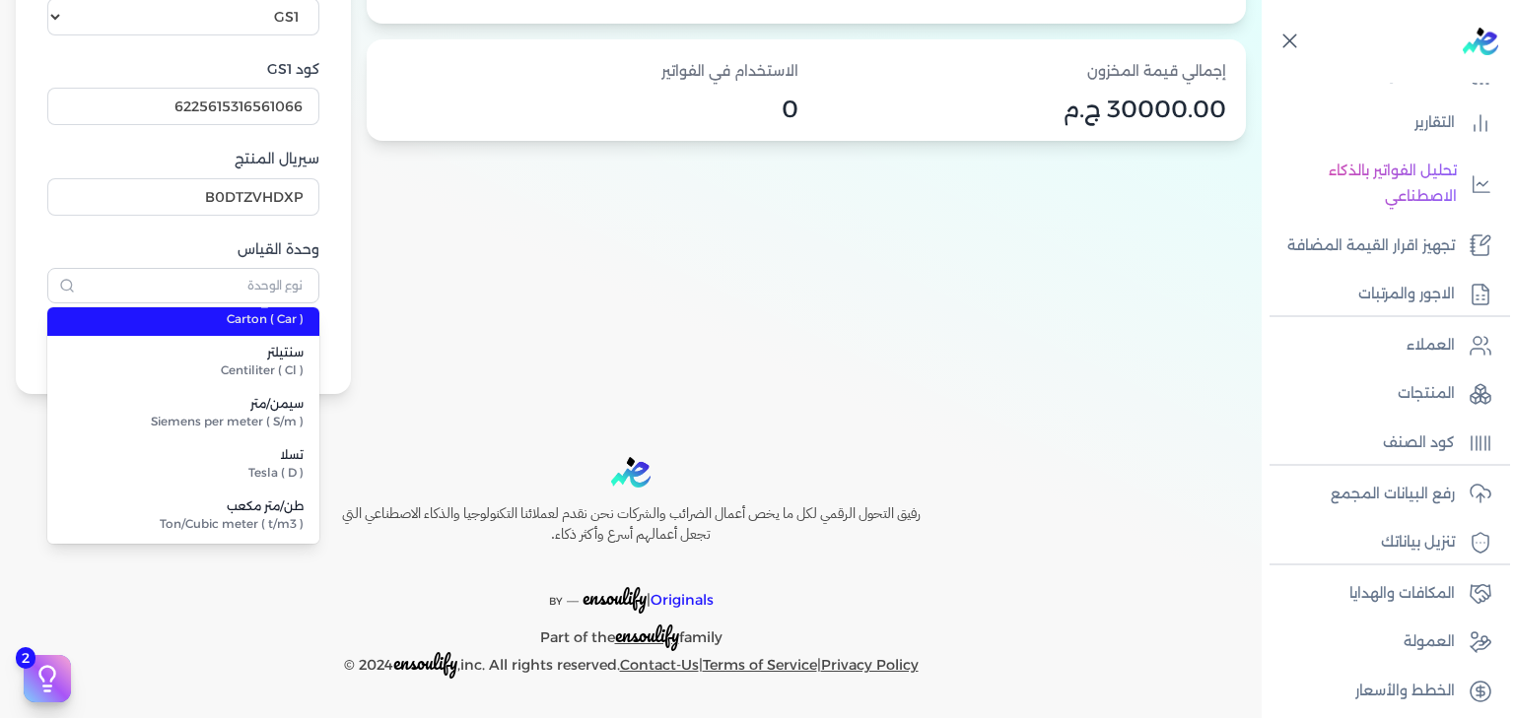
type input "كرتون"
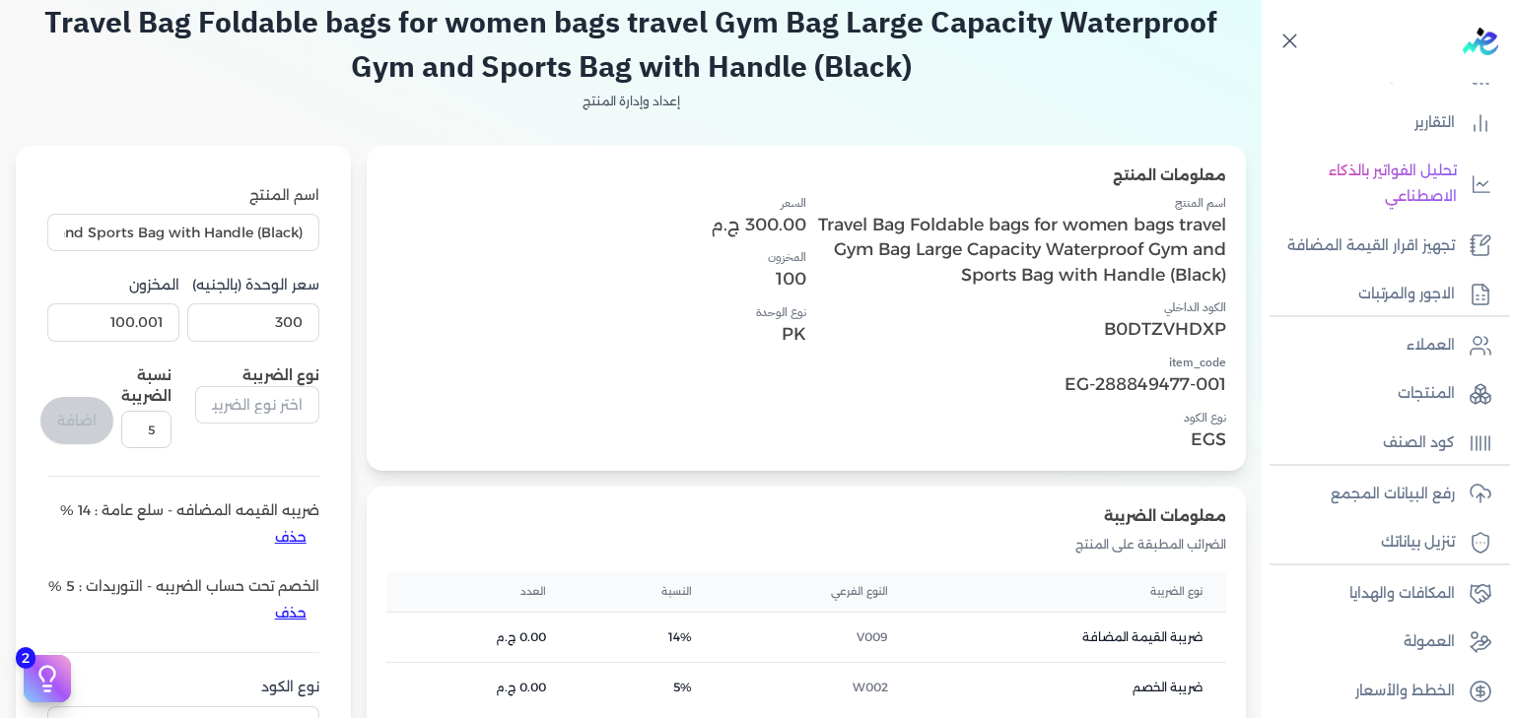
scroll to position [0, 0]
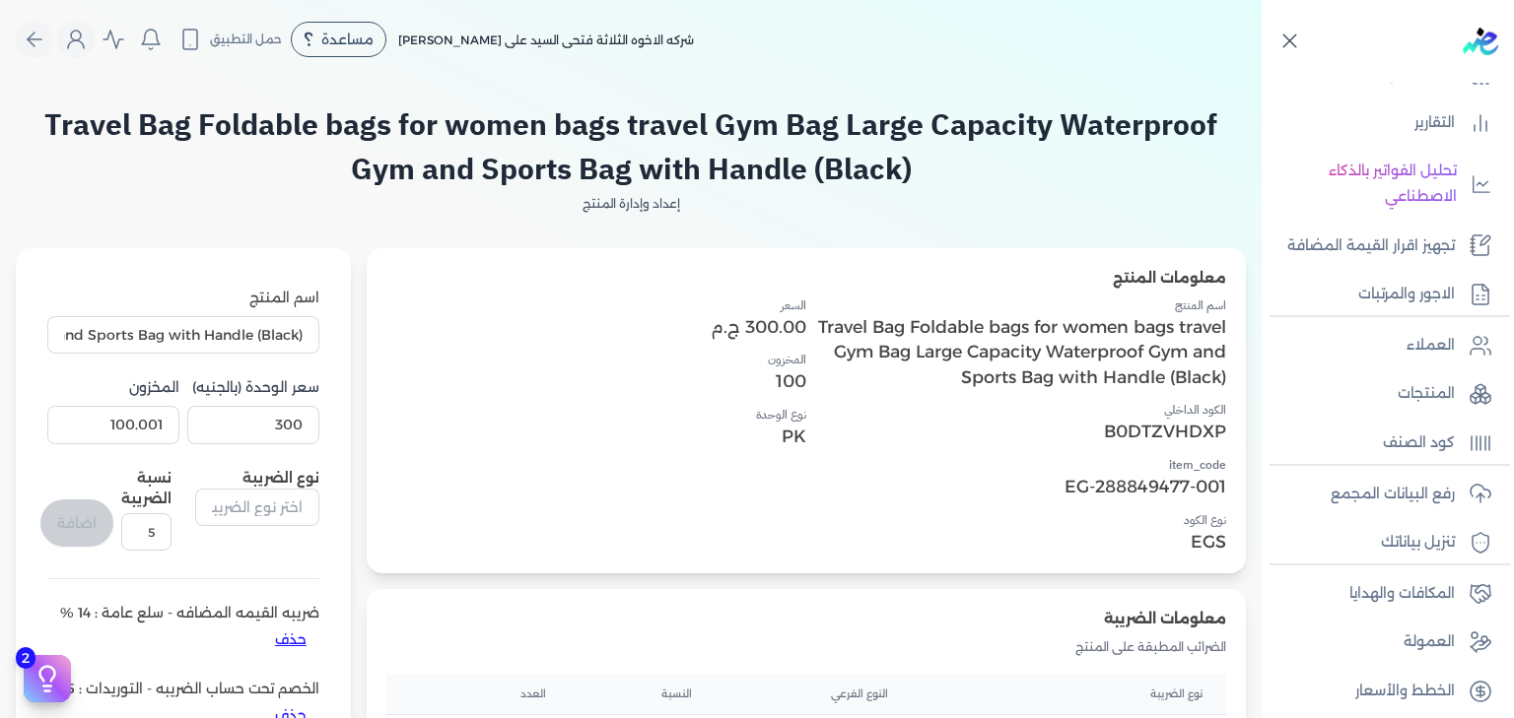
click at [859, 177] on h2 "Travel Bag Foldable bags for women bags travel Gym Bag Large Capacity Waterproo…" at bounding box center [631, 146] width 1230 height 89
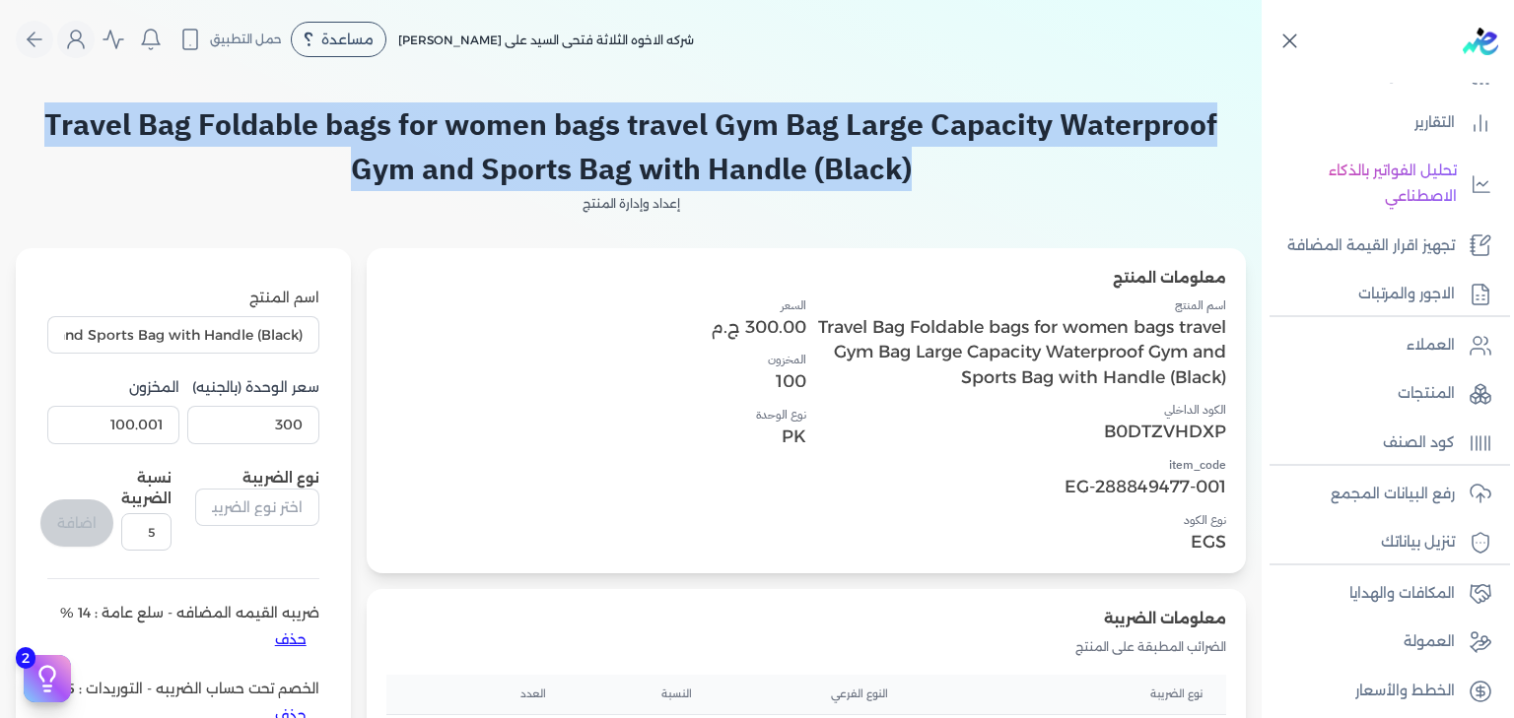
click at [859, 177] on h2 "Travel Bag Foldable bags for women bags travel Gym Bag Large Capacity Waterproo…" at bounding box center [631, 146] width 1230 height 89
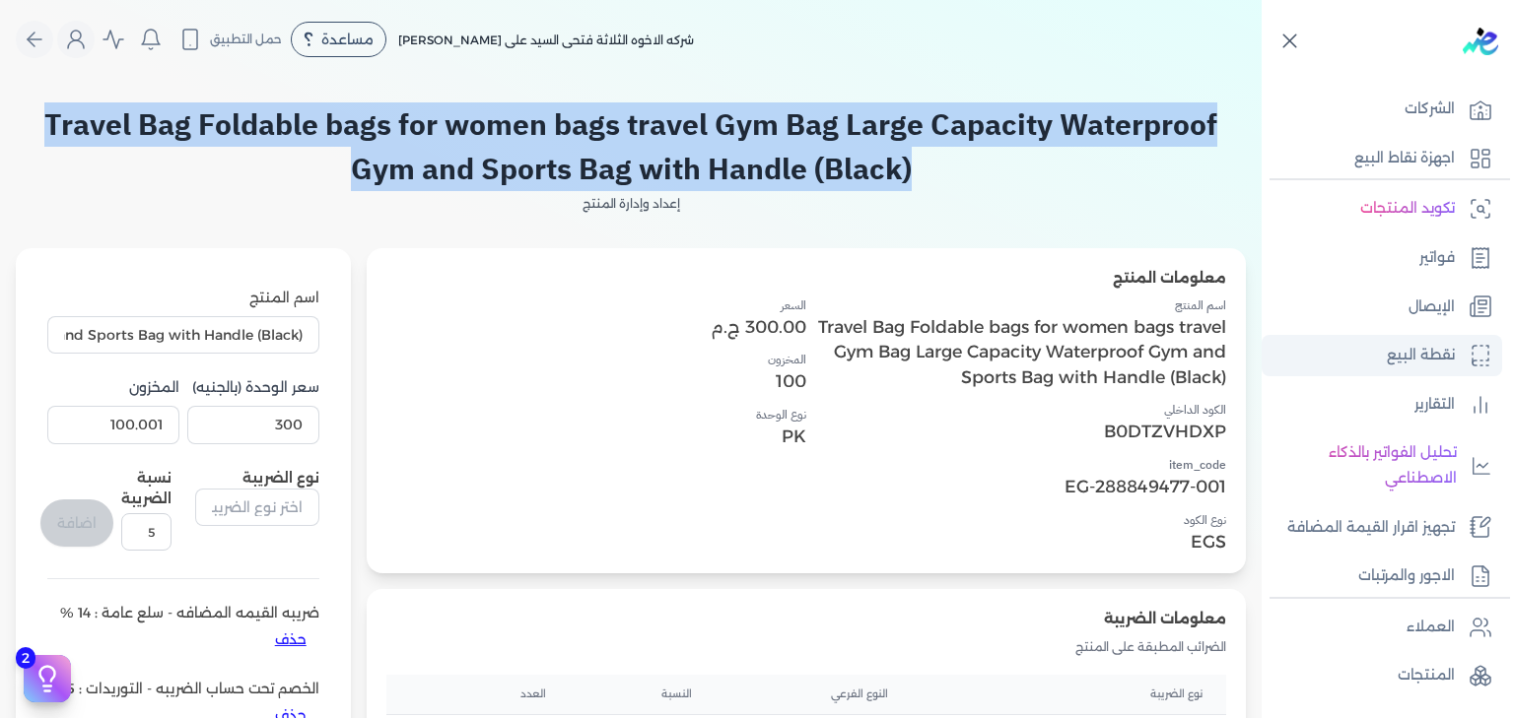
scroll to position [53, 0]
click at [1442, 345] on p "نقطة البيع" at bounding box center [1421, 357] width 68 height 26
select select "EGP"
select select "EGS"
select select "B"
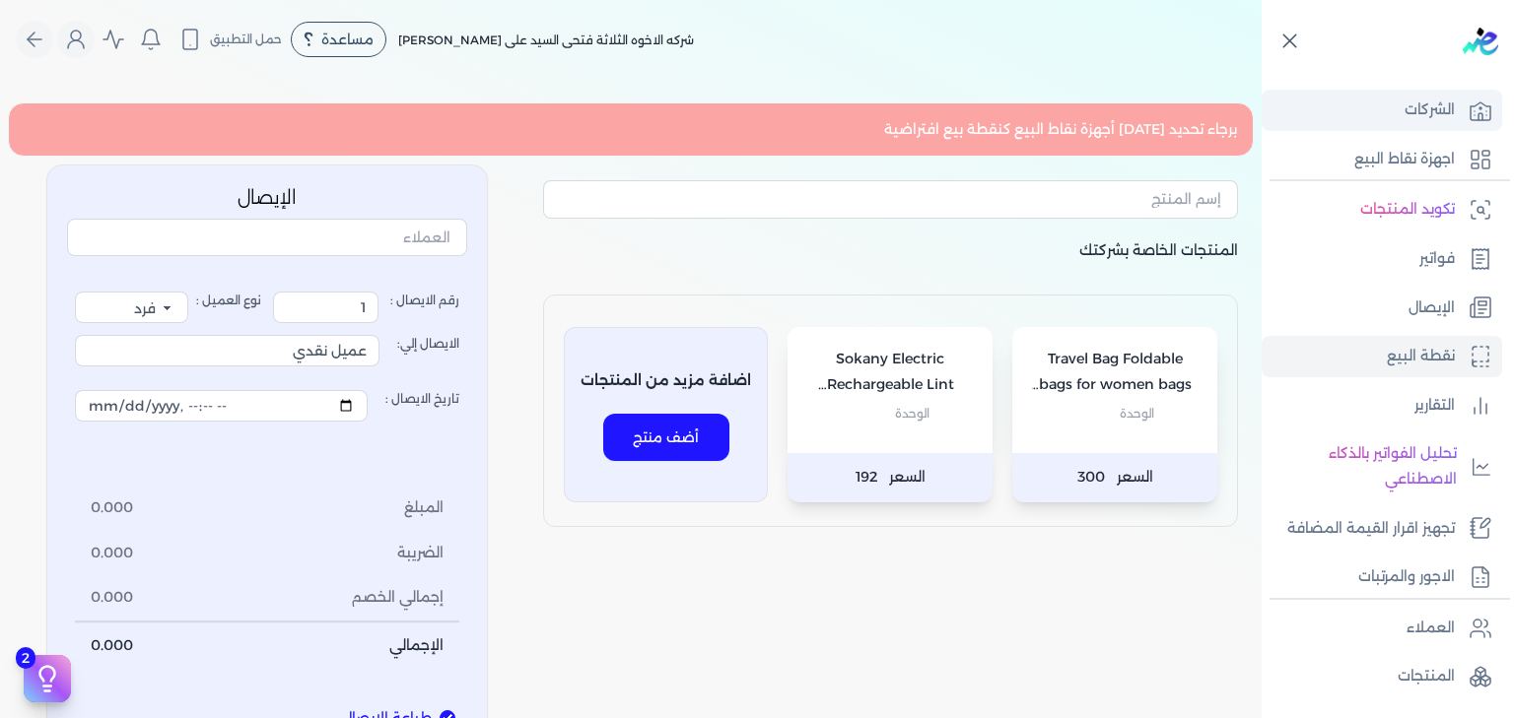
click at [1416, 111] on p "الشركات" at bounding box center [1429, 111] width 50 height 26
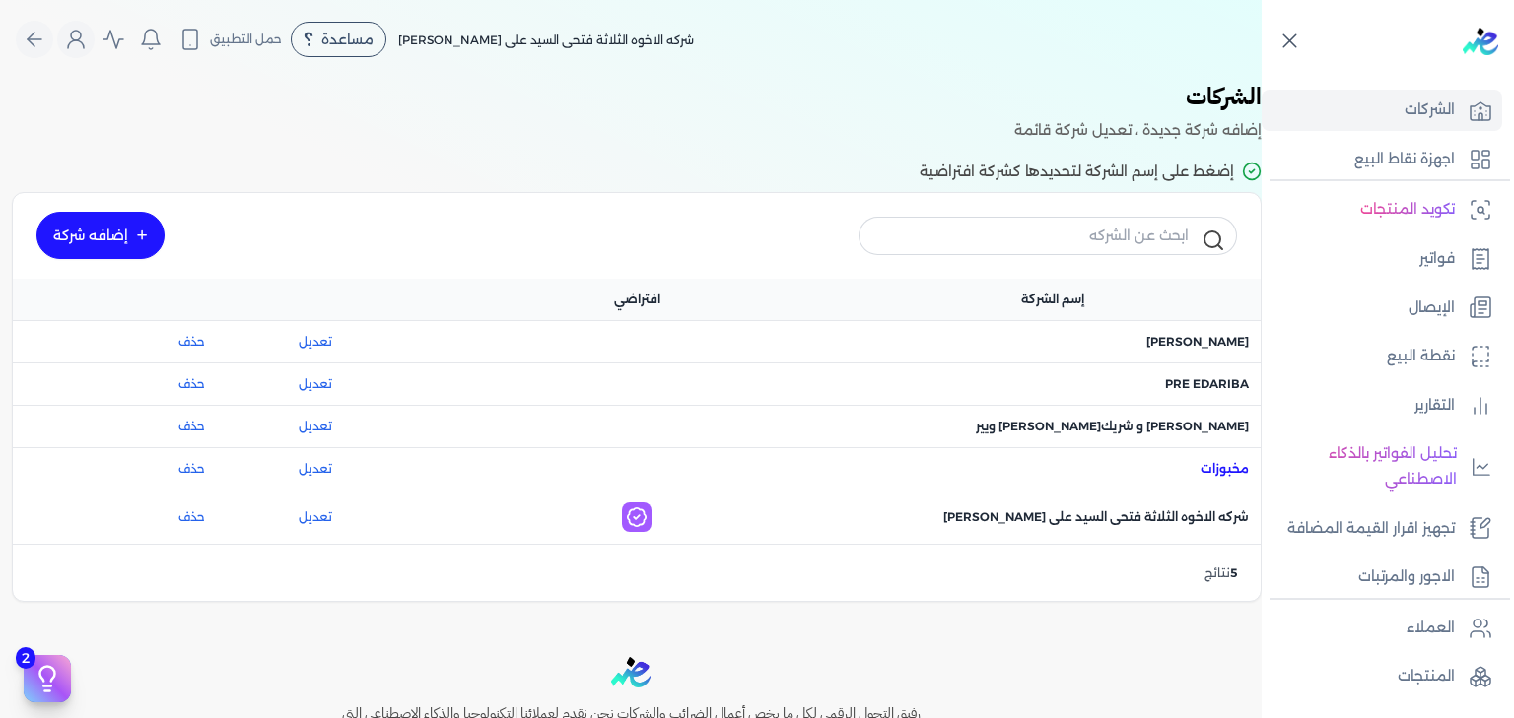
click at [1210, 461] on span "اسم الشركة : مخبوزات" at bounding box center [1224, 469] width 48 height 18
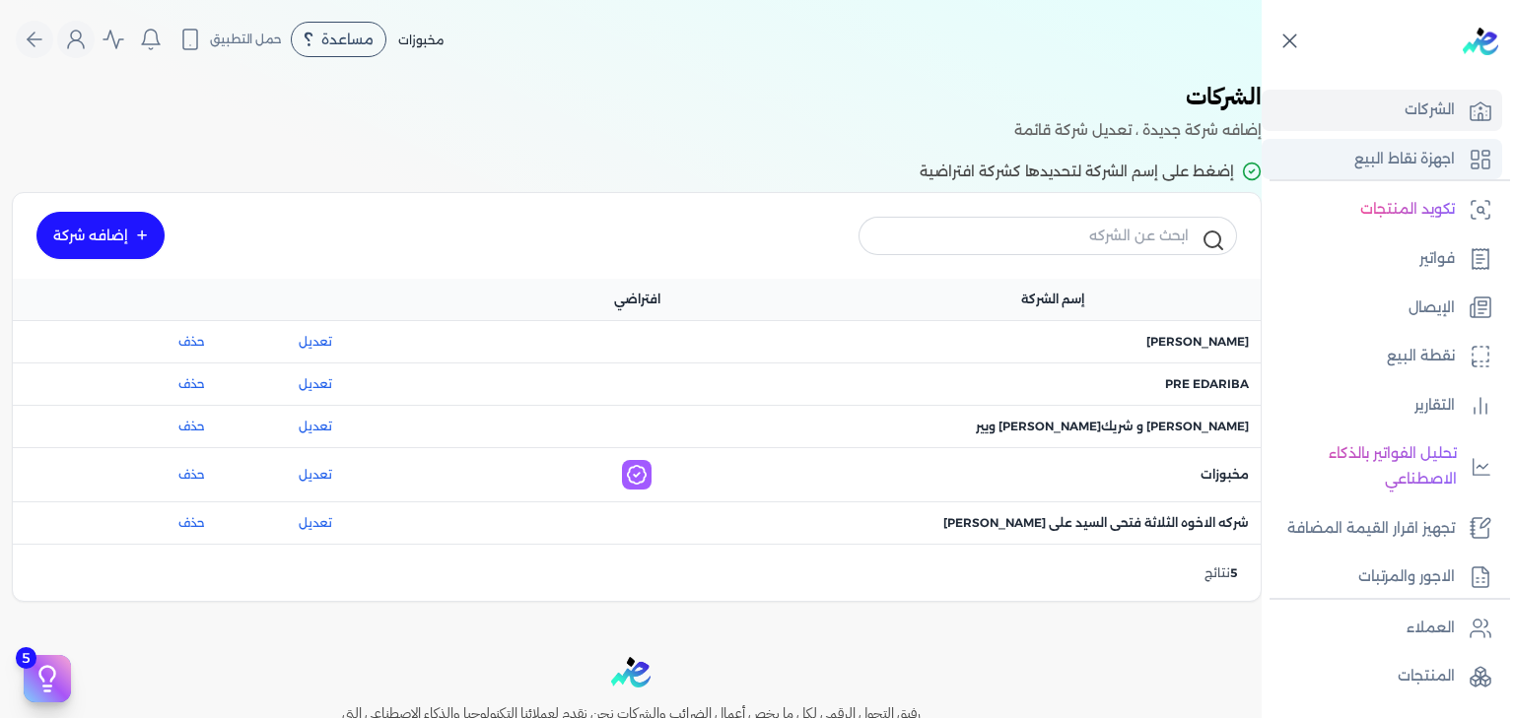
click at [1453, 163] on p "اجهزة نقاط البيع" at bounding box center [1404, 160] width 101 height 26
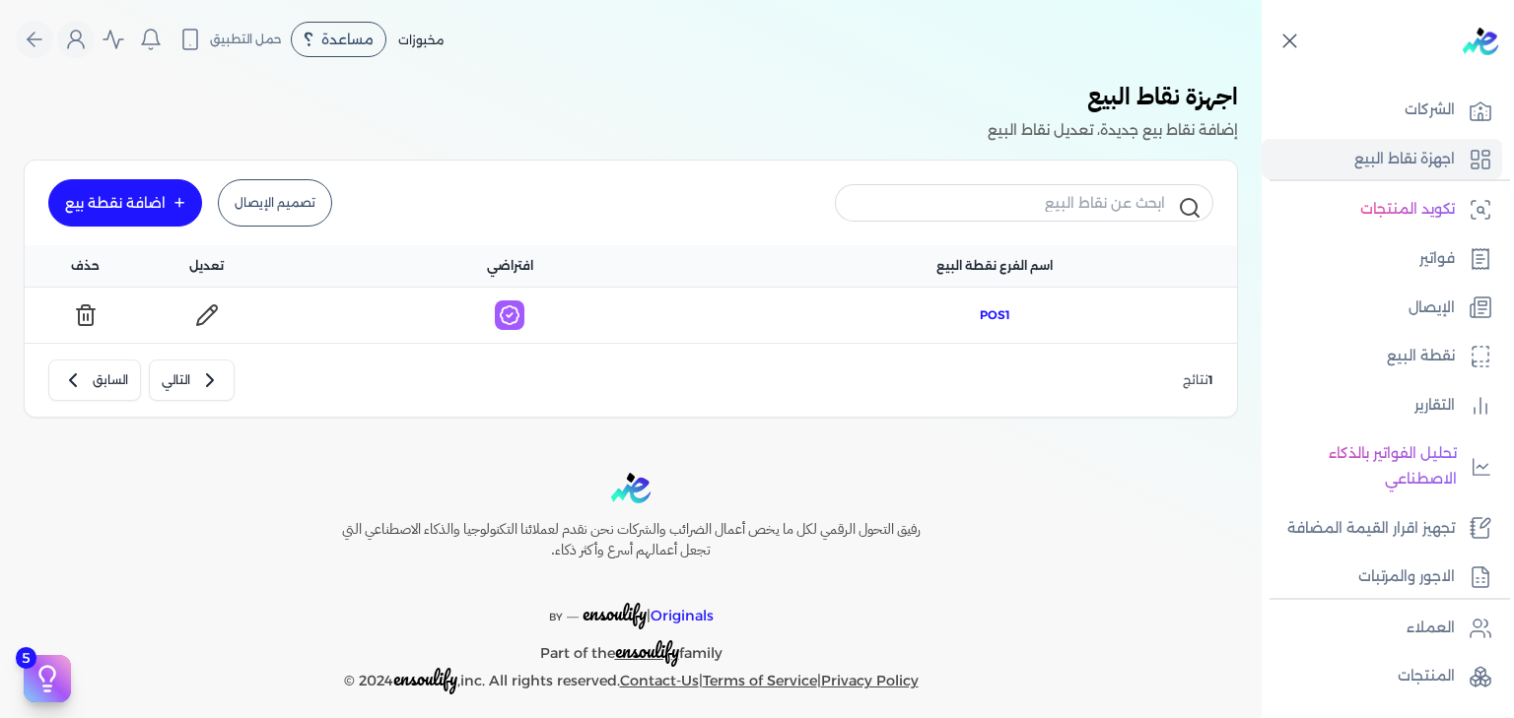
click at [990, 314] on span "POS1" at bounding box center [995, 315] width 31 height 18
click at [1431, 360] on p "نقطة البيع" at bounding box center [1421, 357] width 68 height 26
select select "EGP"
select select "EGS"
select select "B"
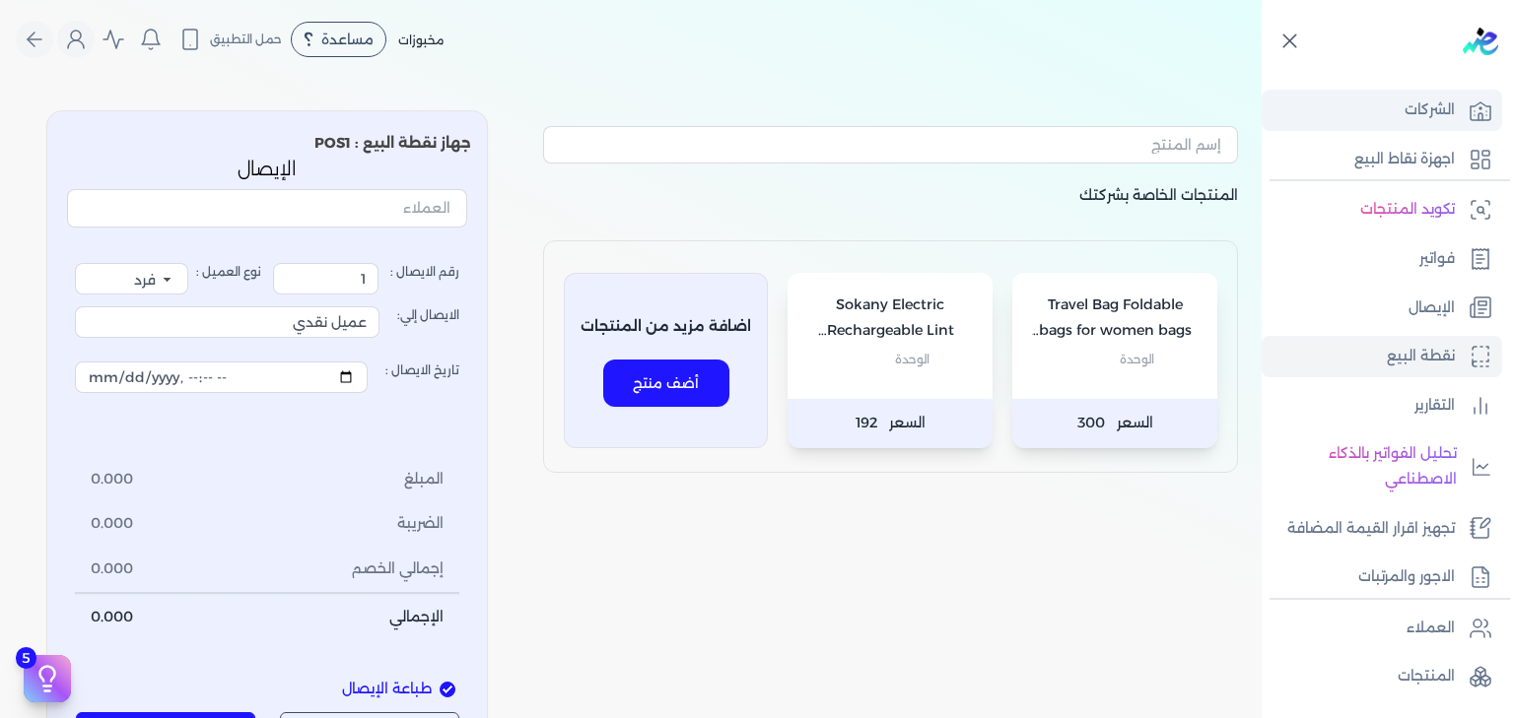
click at [1451, 107] on p "الشركات" at bounding box center [1429, 111] width 50 height 26
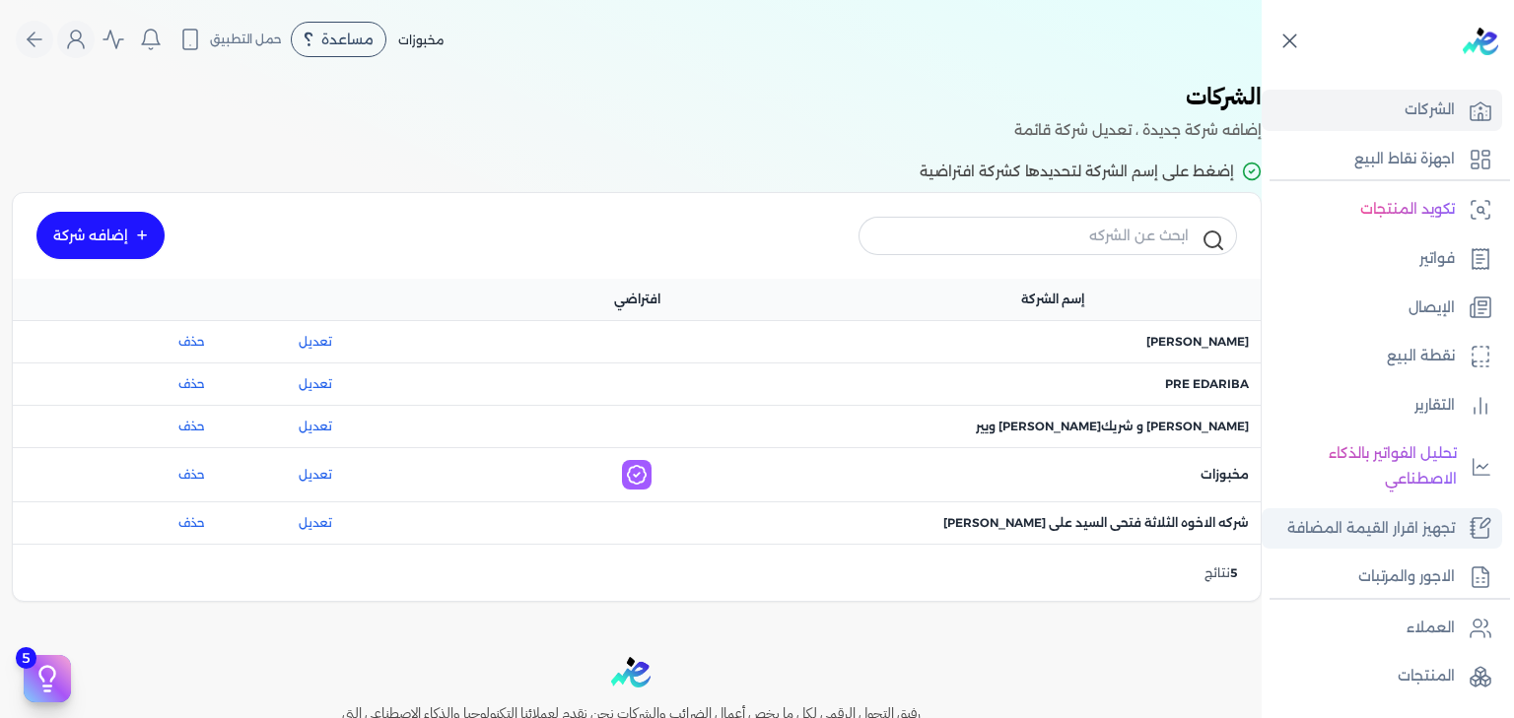
scroll to position [343, 0]
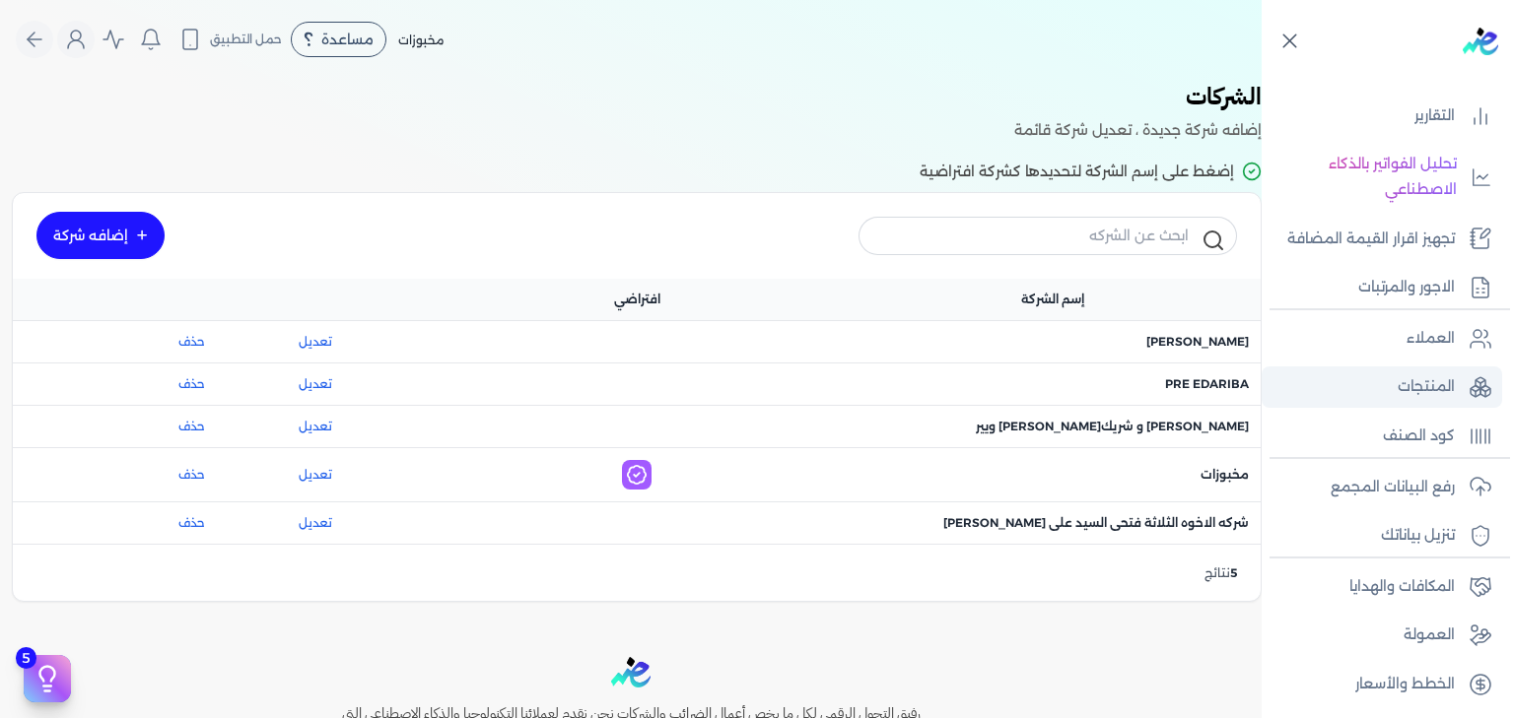
click at [1440, 402] on link "المنتجات" at bounding box center [1381, 387] width 240 height 41
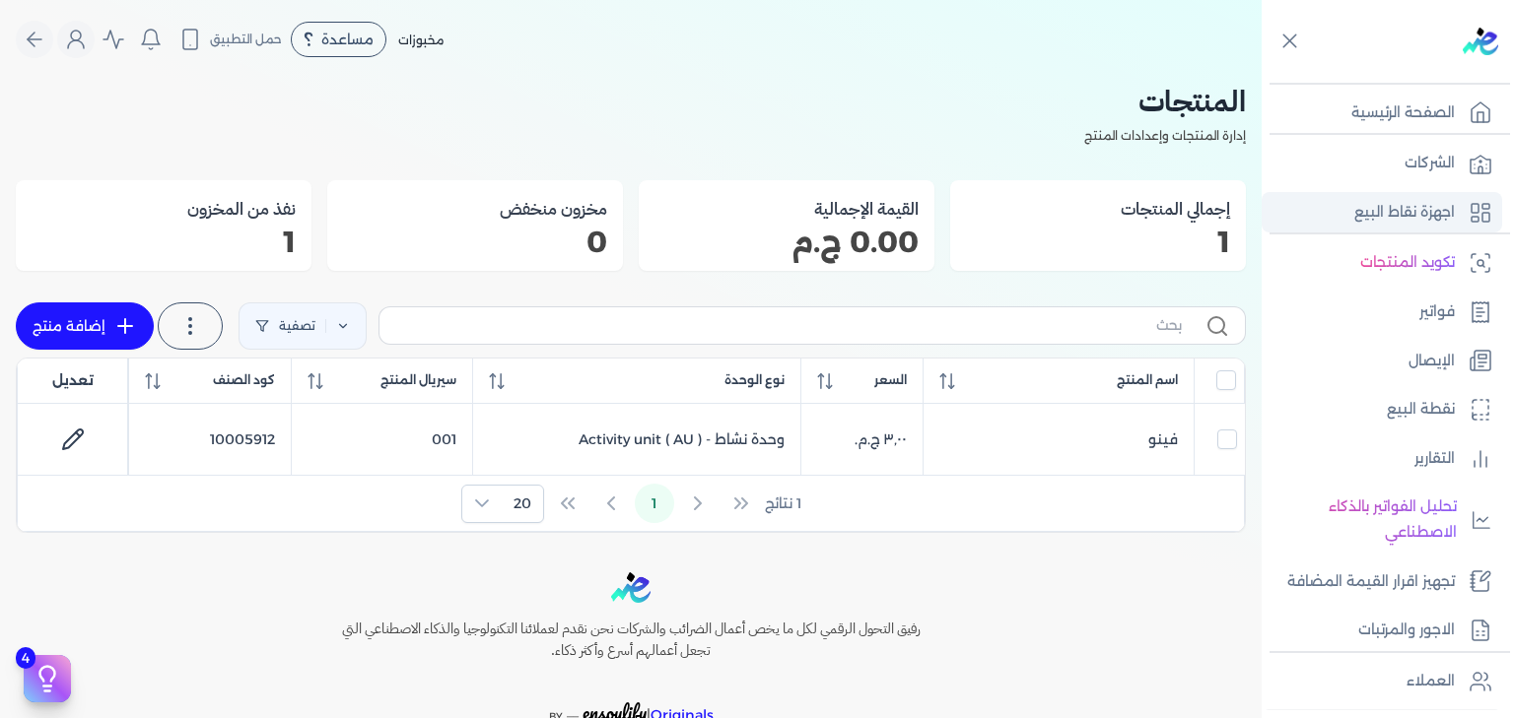
click at [1419, 209] on p "اجهزة نقاط البيع" at bounding box center [1404, 213] width 101 height 26
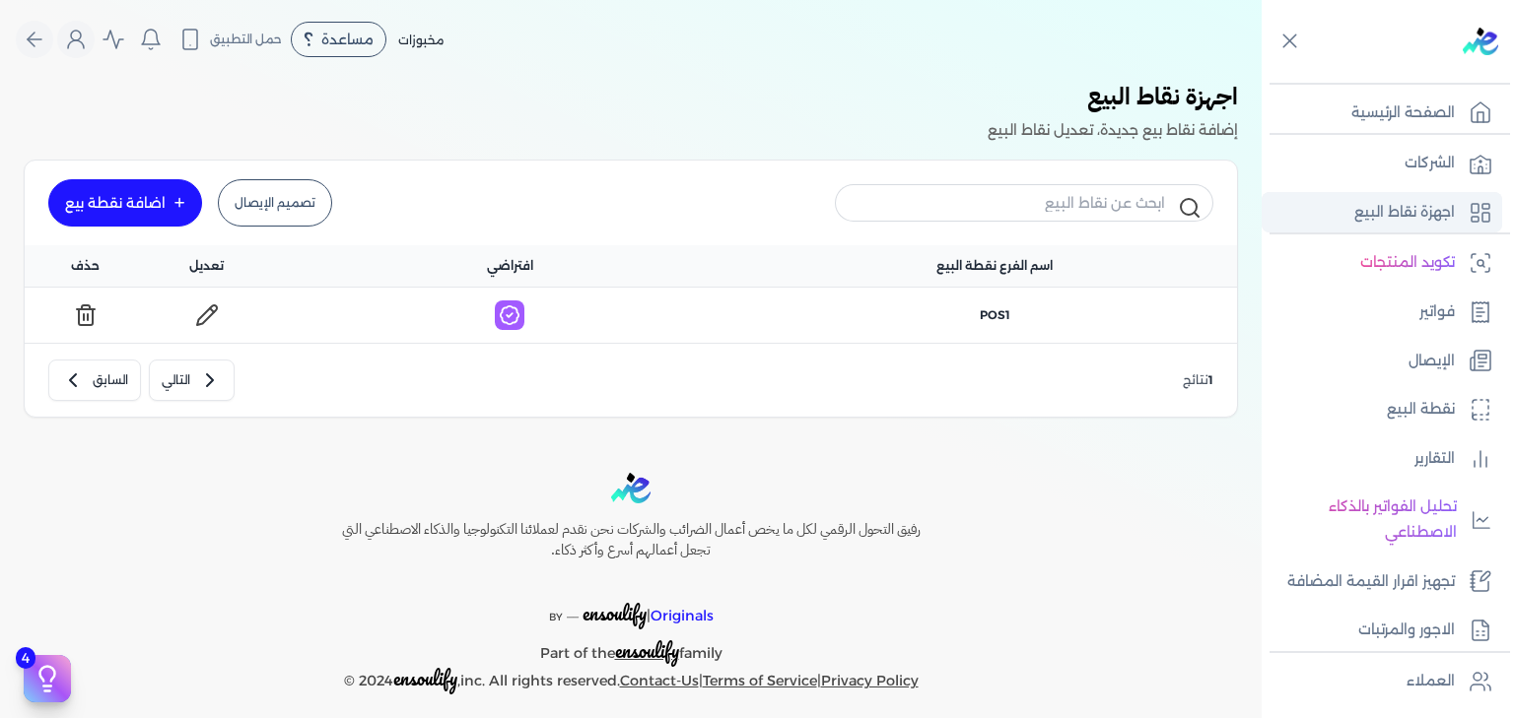
click at [1383, 221] on p "اجهزة نقاط البيع" at bounding box center [1404, 213] width 101 height 26
click at [1196, 97] on h3 "اجهزة نقاط البيع" at bounding box center [1112, 98] width 250 height 39
click at [284, 206] on link "تصميم الإيصال" at bounding box center [275, 202] width 114 height 47
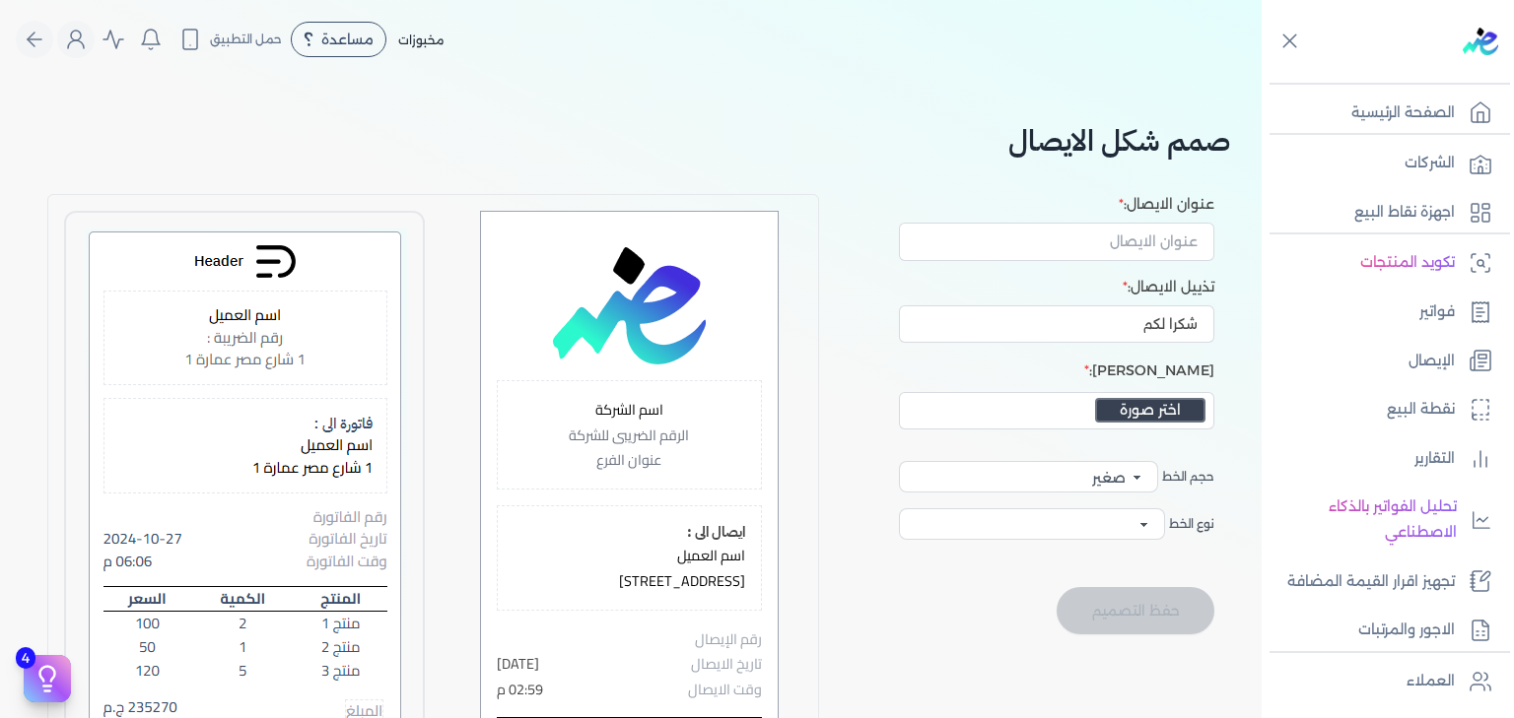
select select
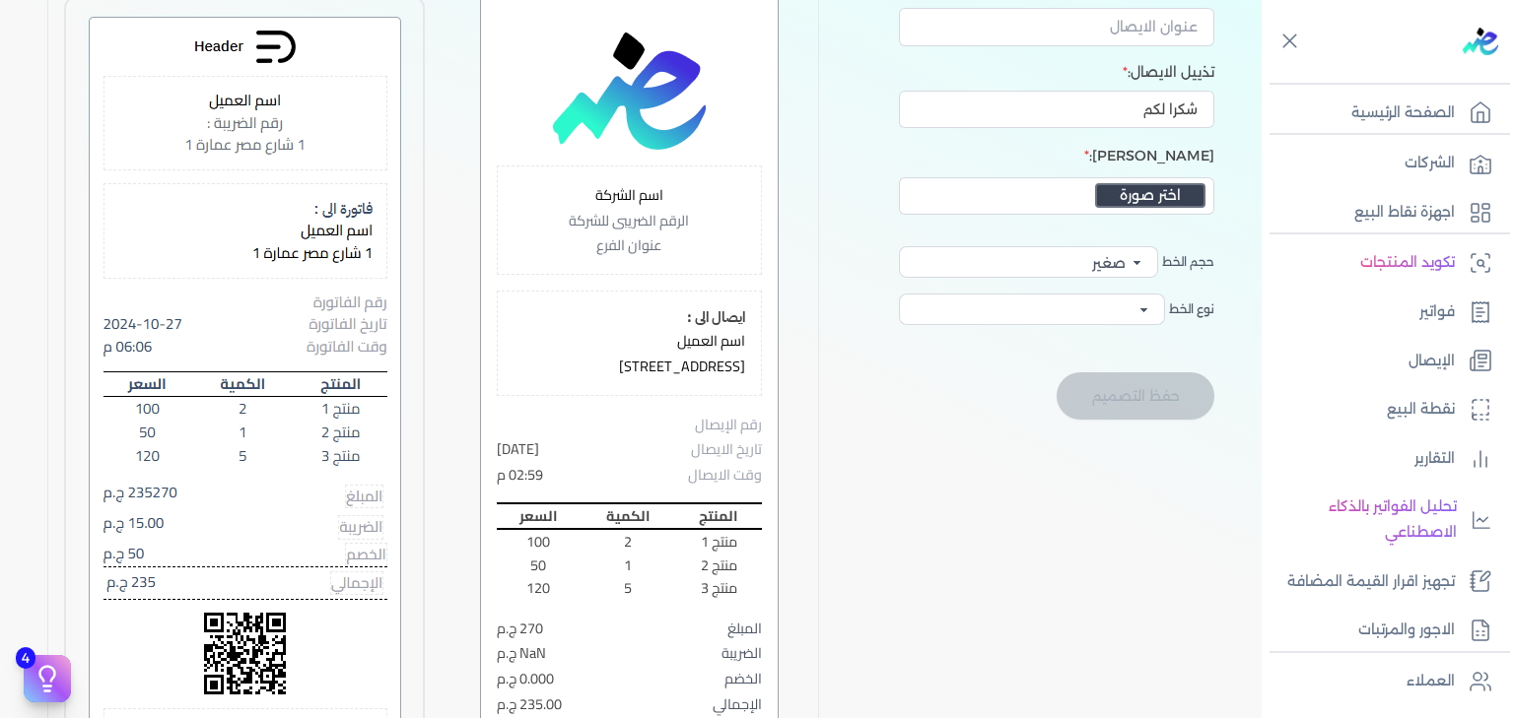
scroll to position [218, 0]
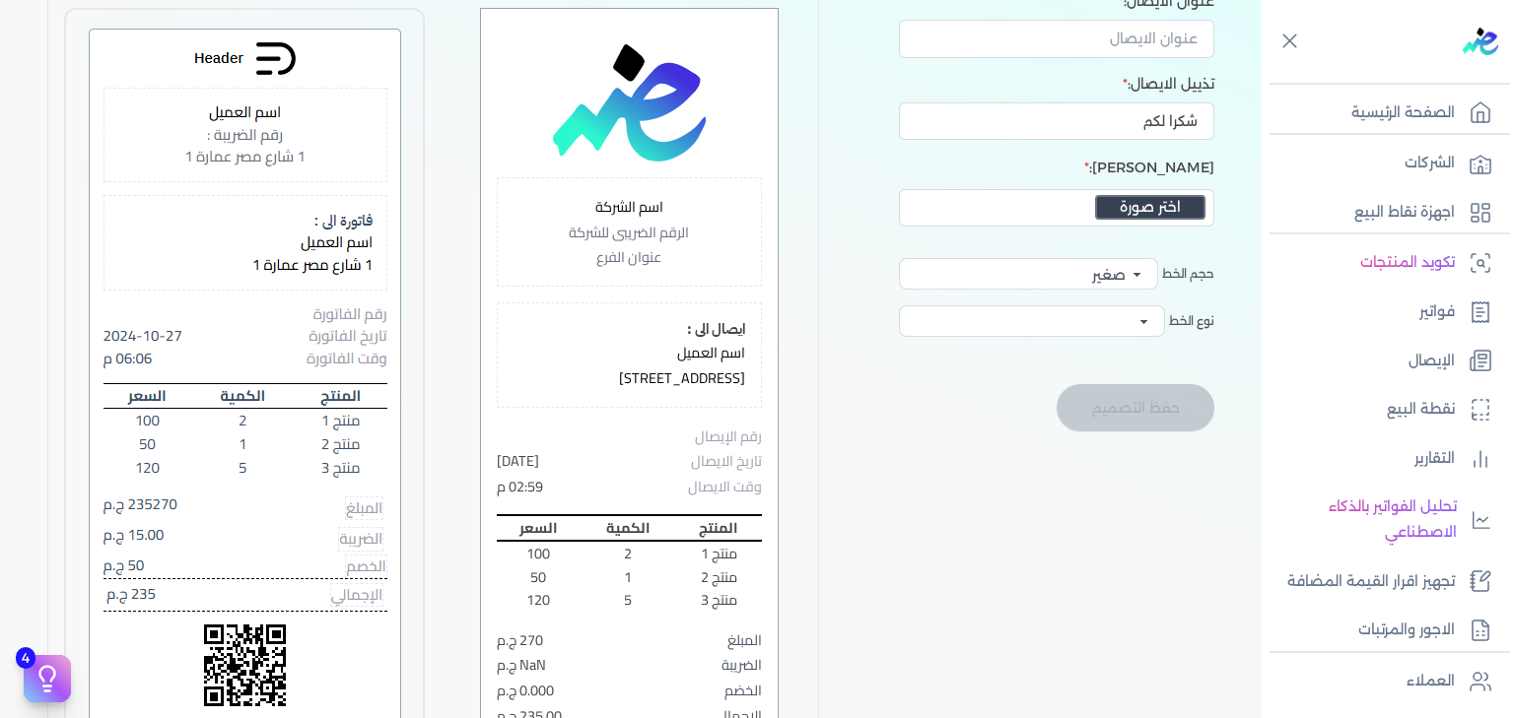
scroll to position [123, 0]
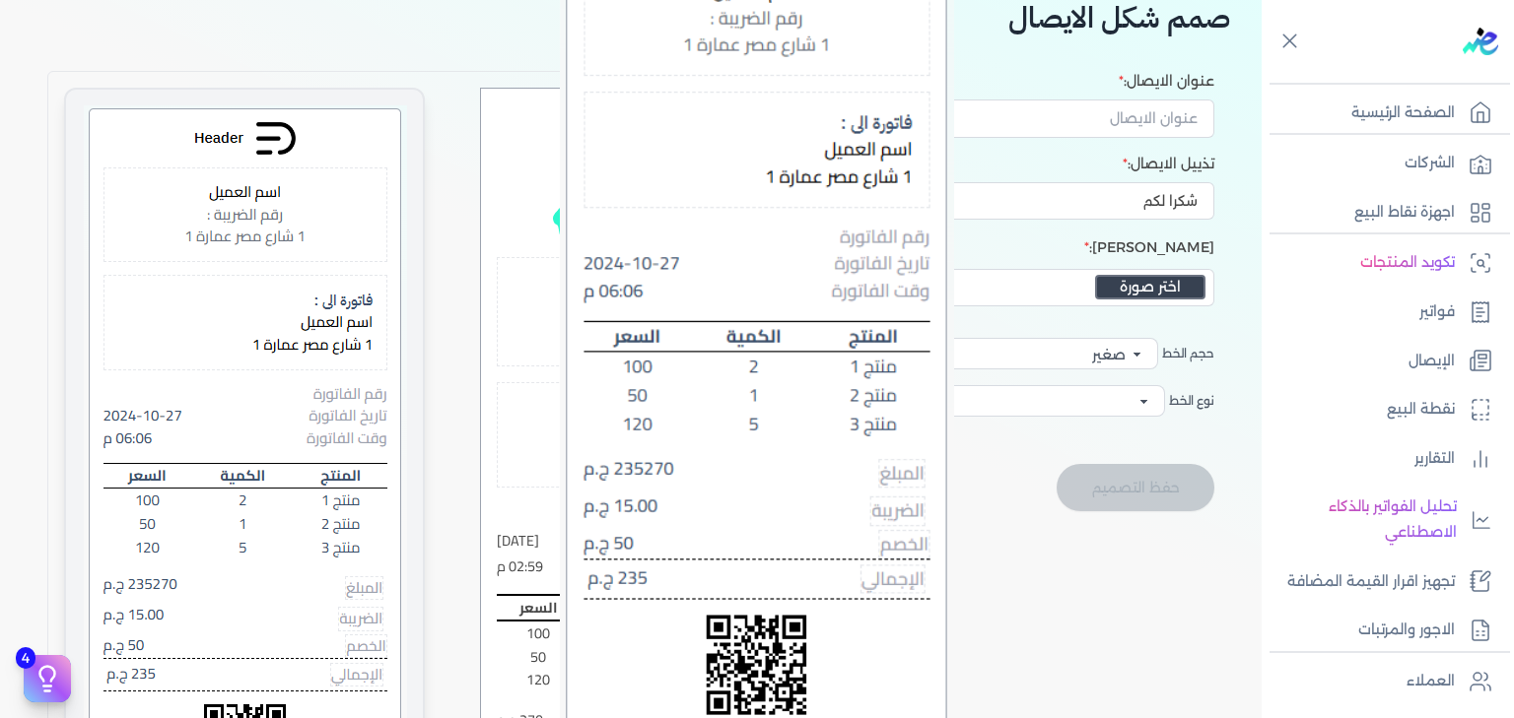
scroll to position [0, 0]
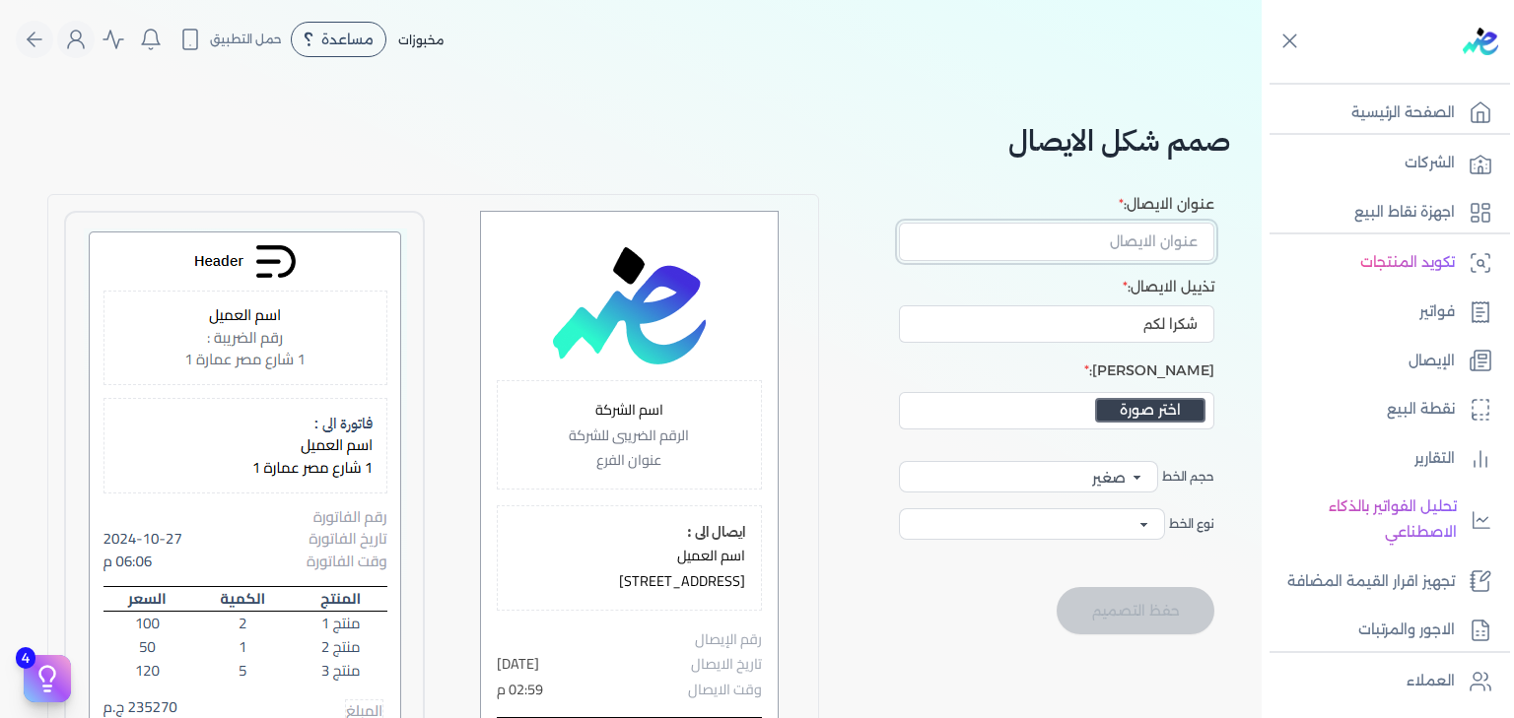
click at [1112, 238] on input "عنوان الايصال:" at bounding box center [1056, 241] width 315 height 37
click at [1152, 245] on input "عنوان الايصال:" at bounding box center [1056, 241] width 315 height 37
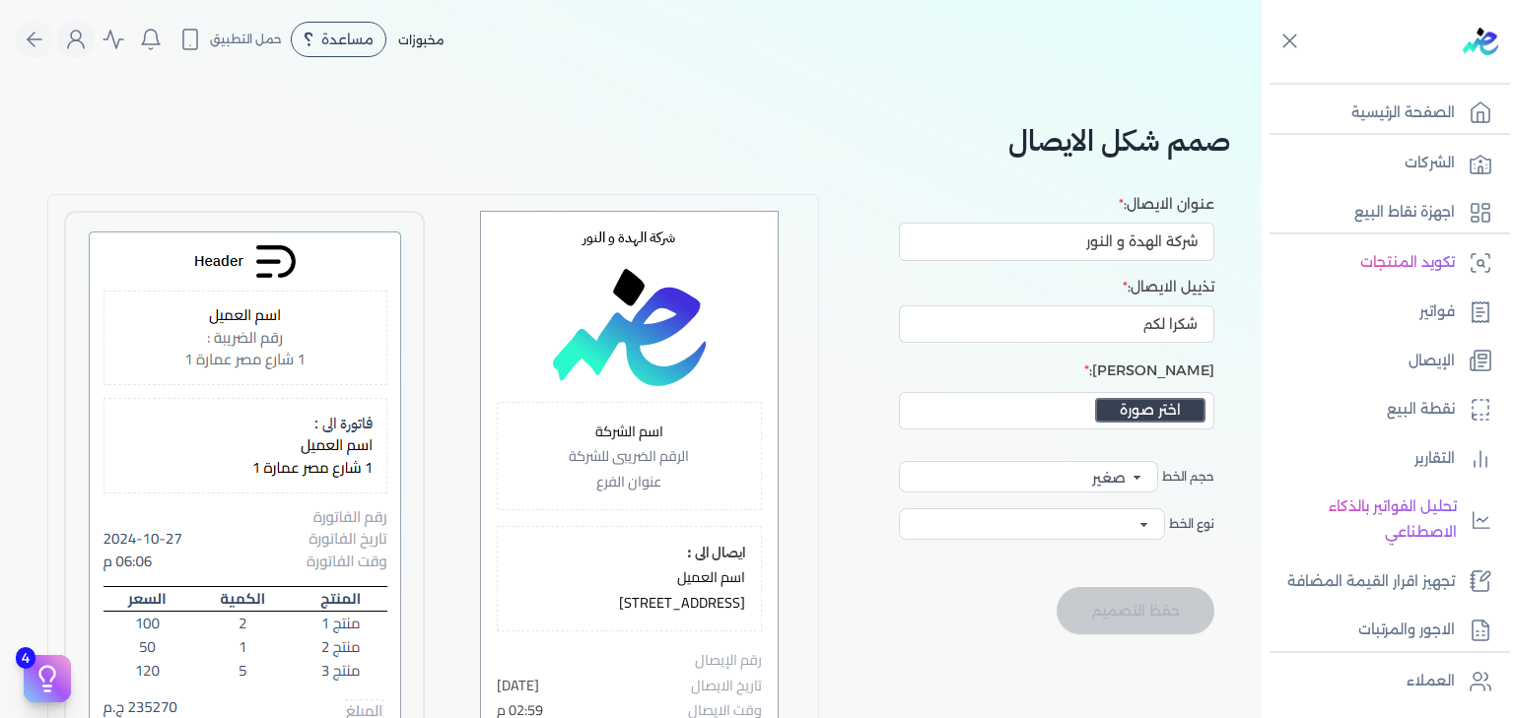
click at [1125, 244] on input "شركة الهدة و النور" at bounding box center [1056, 241] width 315 height 37
type input "شركة الهدى و النور"
click at [851, 137] on h2 "صمم شكل الايصال" at bounding box center [631, 140] width 1198 height 44
click at [1149, 406] on button "اختر صورة" at bounding box center [1150, 410] width 110 height 25
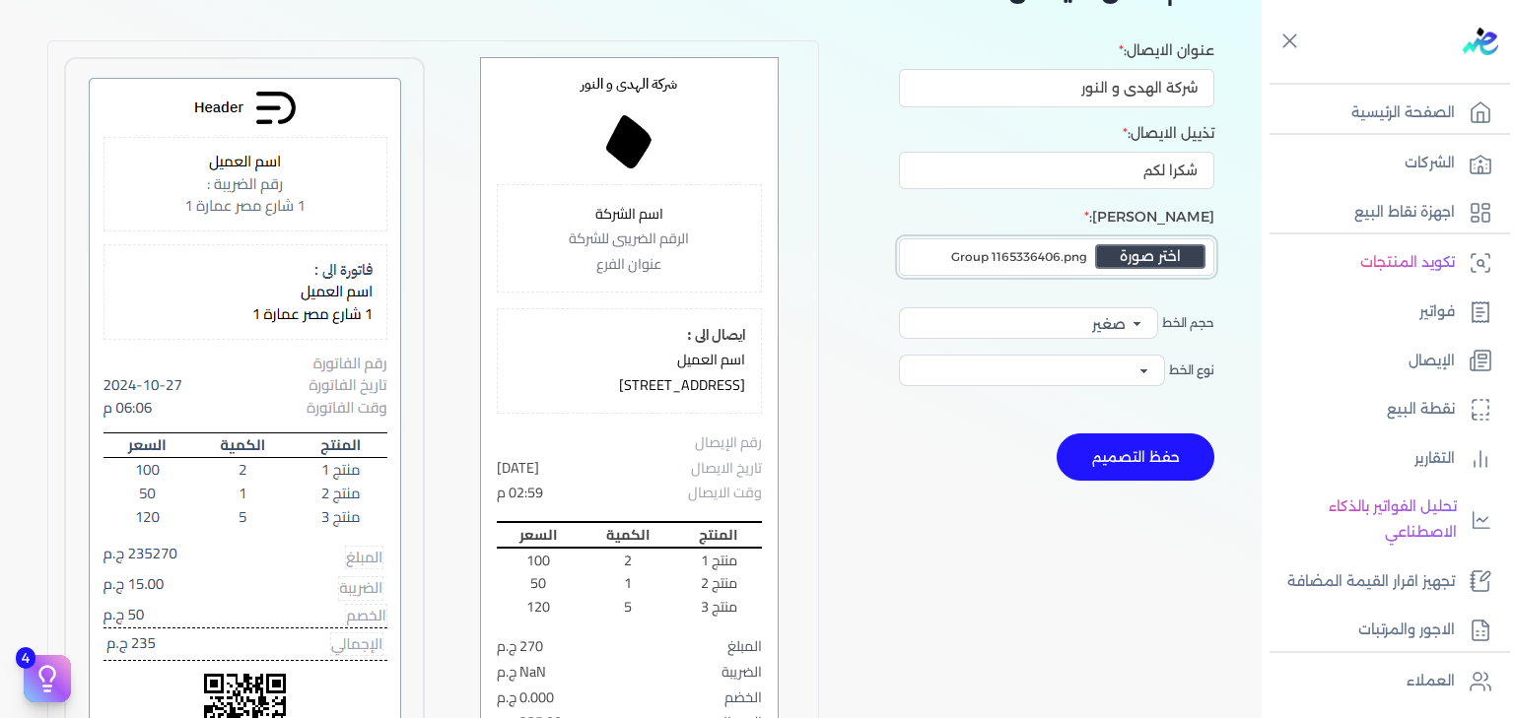
scroll to position [155, 0]
click at [1130, 326] on select "صغير وسط كبير" at bounding box center [1028, 322] width 259 height 32
click at [899, 306] on select "صغير وسط كبير" at bounding box center [1028, 322] width 259 height 32
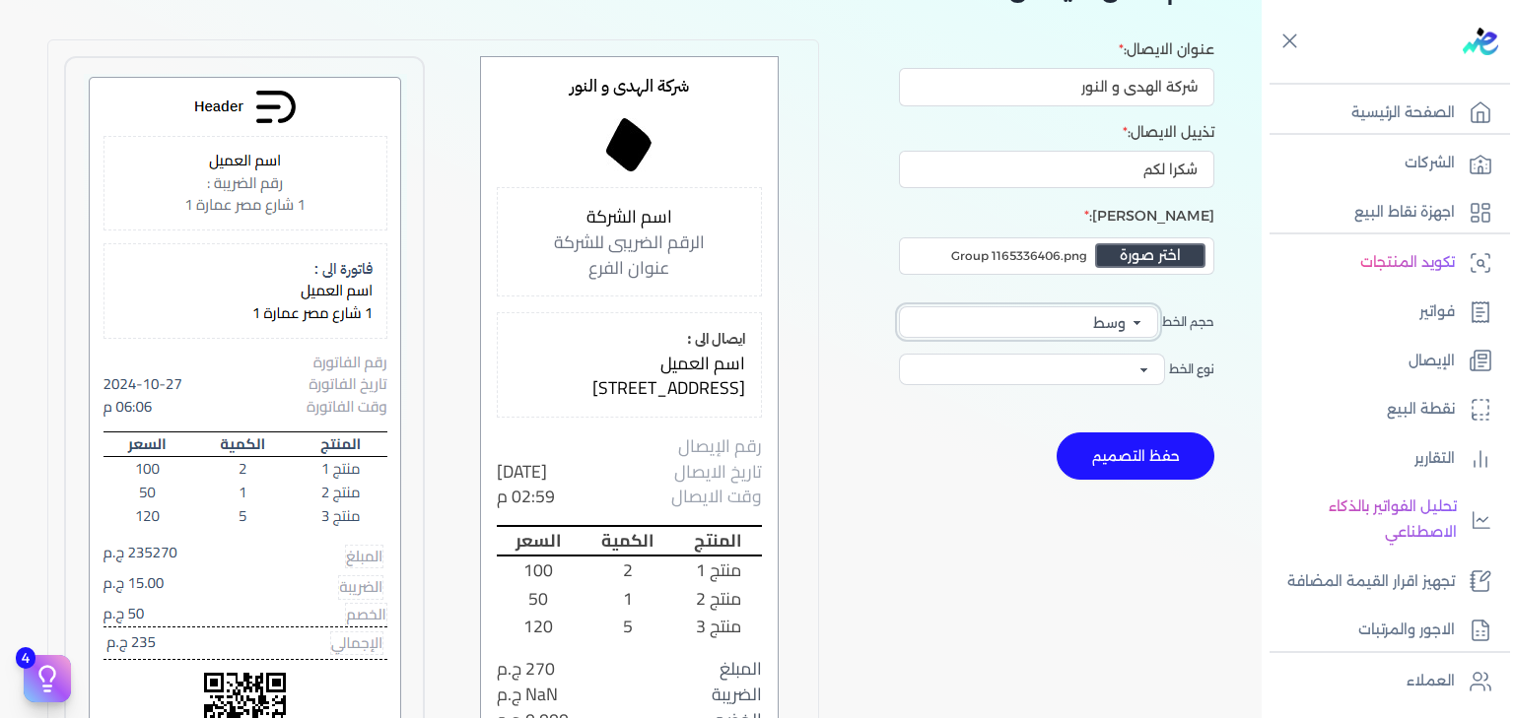
click at [1127, 319] on select "صغير وسط كبير" at bounding box center [1028, 322] width 259 height 32
click at [899, 306] on select "صغير وسط كبير" at bounding box center [1028, 322] width 259 height 32
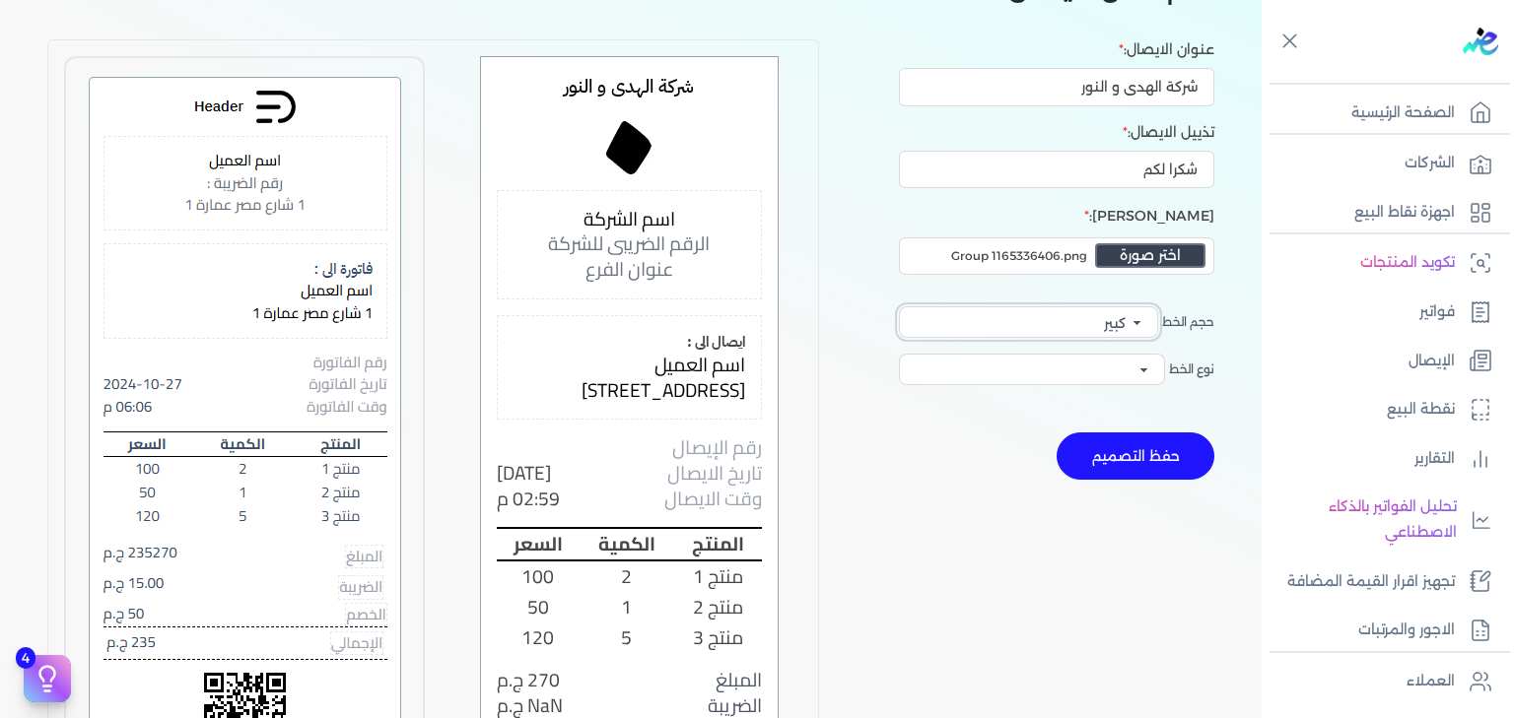
click at [1129, 328] on select "صغير وسط كبير" at bounding box center [1028, 322] width 259 height 32
select select "text-base"
click at [899, 306] on select "صغير وسط كبير" at bounding box center [1028, 322] width 259 height 32
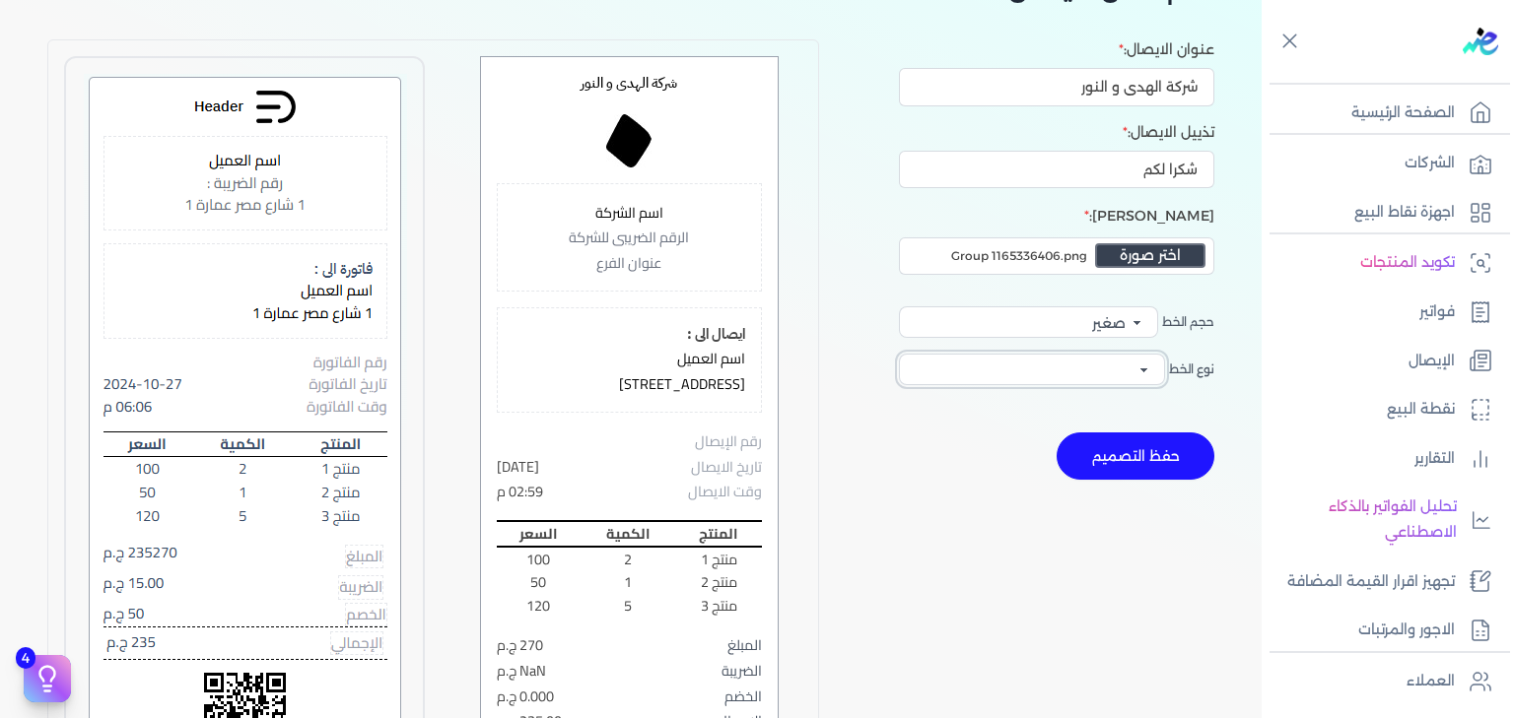
click at [1161, 371] on select "Cairo Rubik monospace Arial" at bounding box center [1032, 370] width 266 height 32
click at [899, 354] on select "Cairo Rubik monospace Arial" at bounding box center [1032, 370] width 266 height 32
click at [1084, 381] on select "Cairo Rubik monospace Arial" at bounding box center [1032, 370] width 266 height 32
click at [899, 354] on select "Cairo Rubik monospace Arial" at bounding box center [1032, 370] width 266 height 32
click at [1133, 374] on select "Cairo Rubik monospace Arial" at bounding box center [1032, 370] width 266 height 32
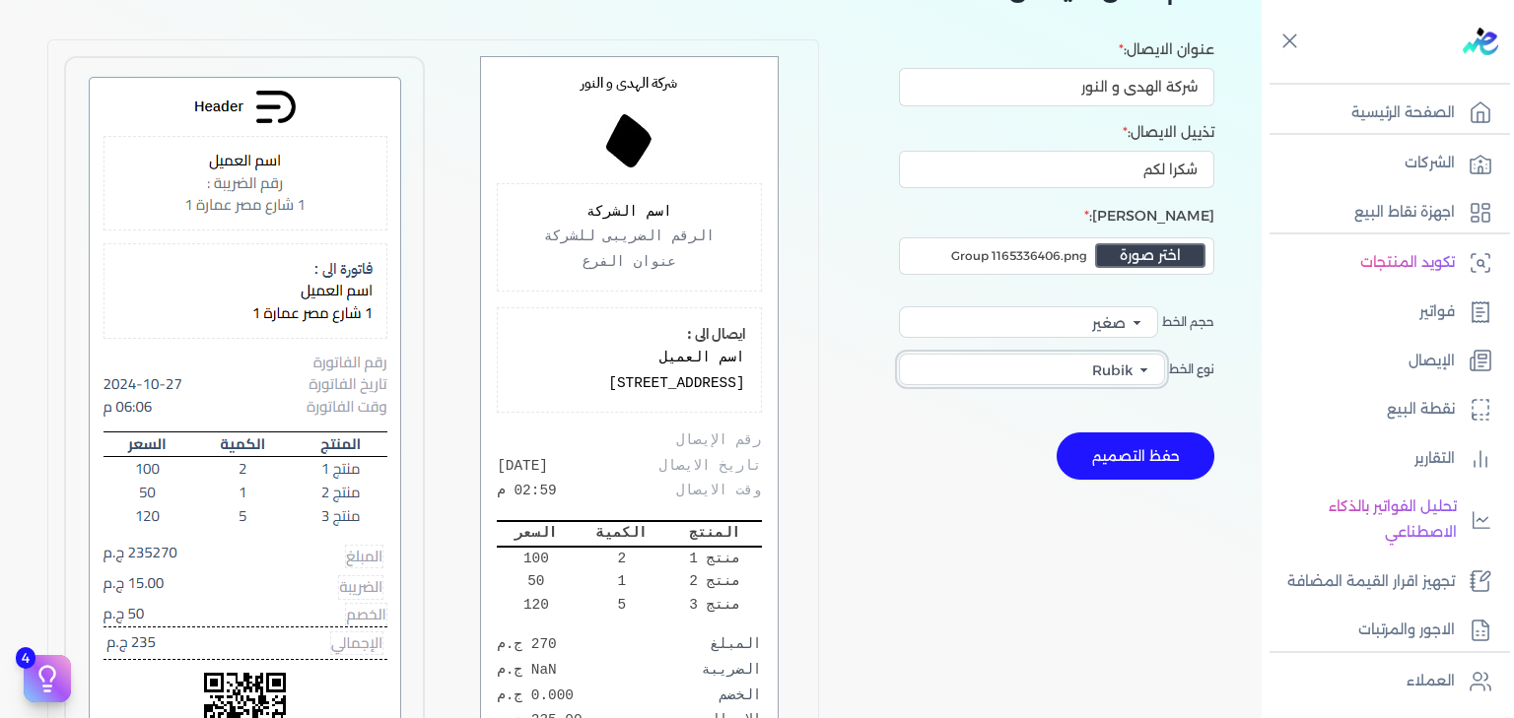
click at [899, 354] on select "Cairo Rubik monospace Arial" at bounding box center [1032, 370] width 266 height 32
click at [1116, 377] on select "Cairo Rubik monospace Arial" at bounding box center [1032, 370] width 266 height 32
select select "'Cairo', sans-serif"
click at [899, 354] on select "Cairo Rubik monospace Arial" at bounding box center [1032, 370] width 266 height 32
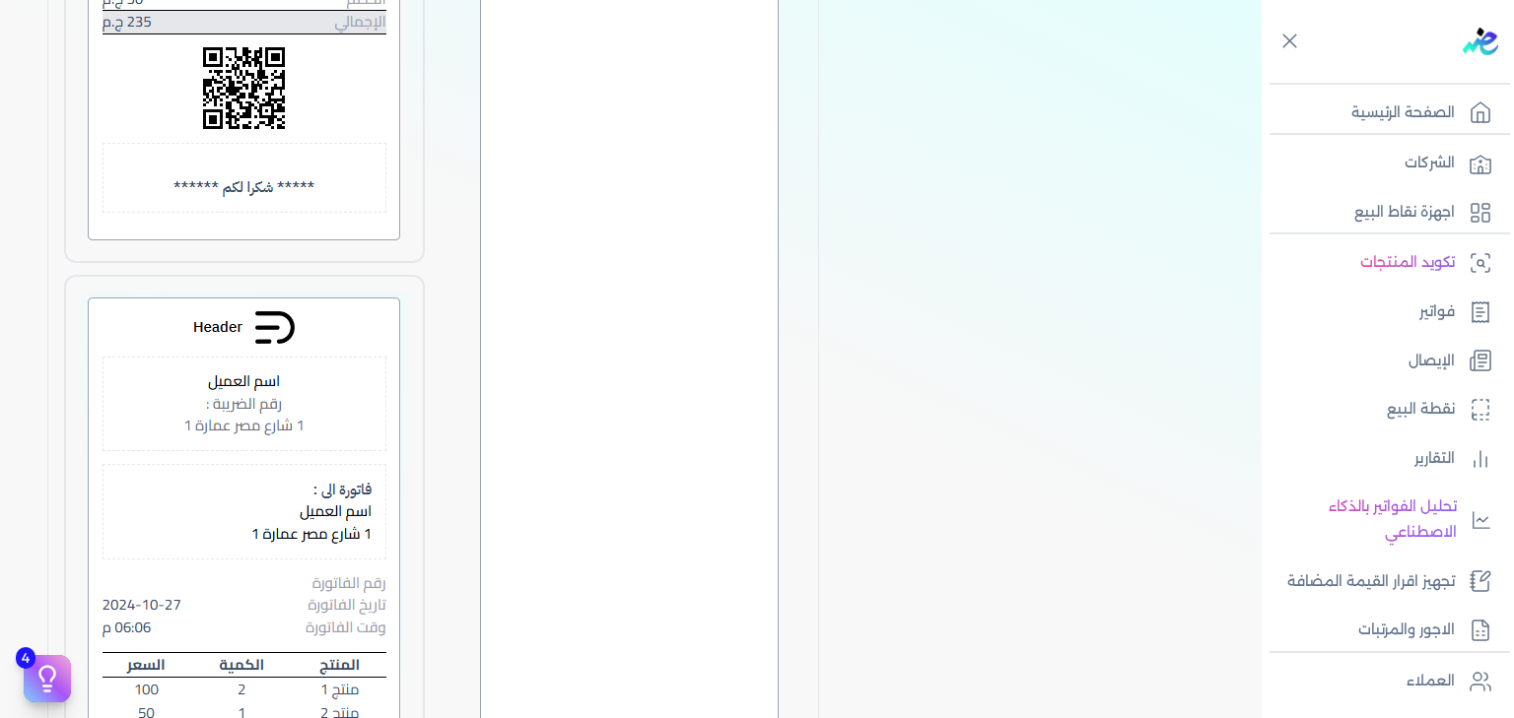
scroll to position [2365, 0]
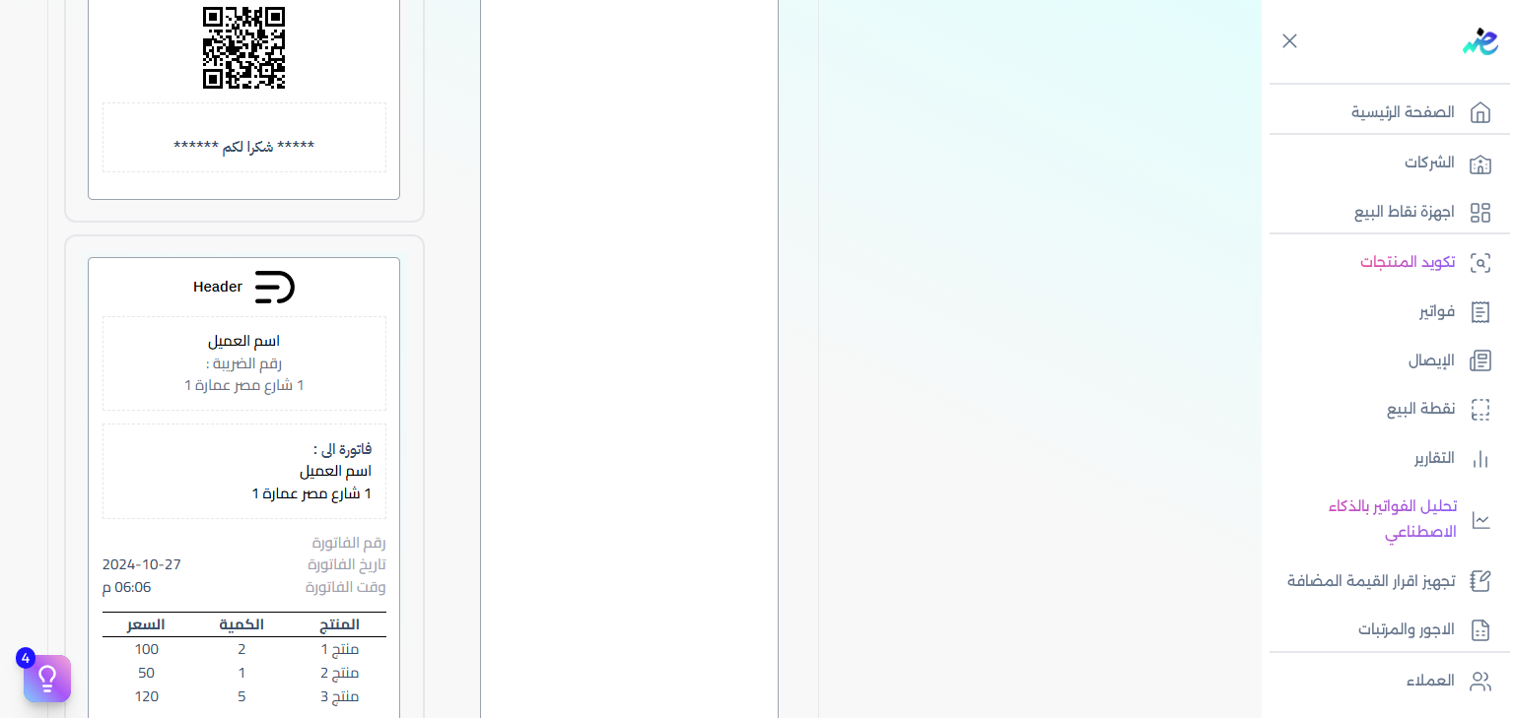
drag, startPoint x: 209, startPoint y: 284, endPoint x: 525, endPoint y: 411, distance: 340.9
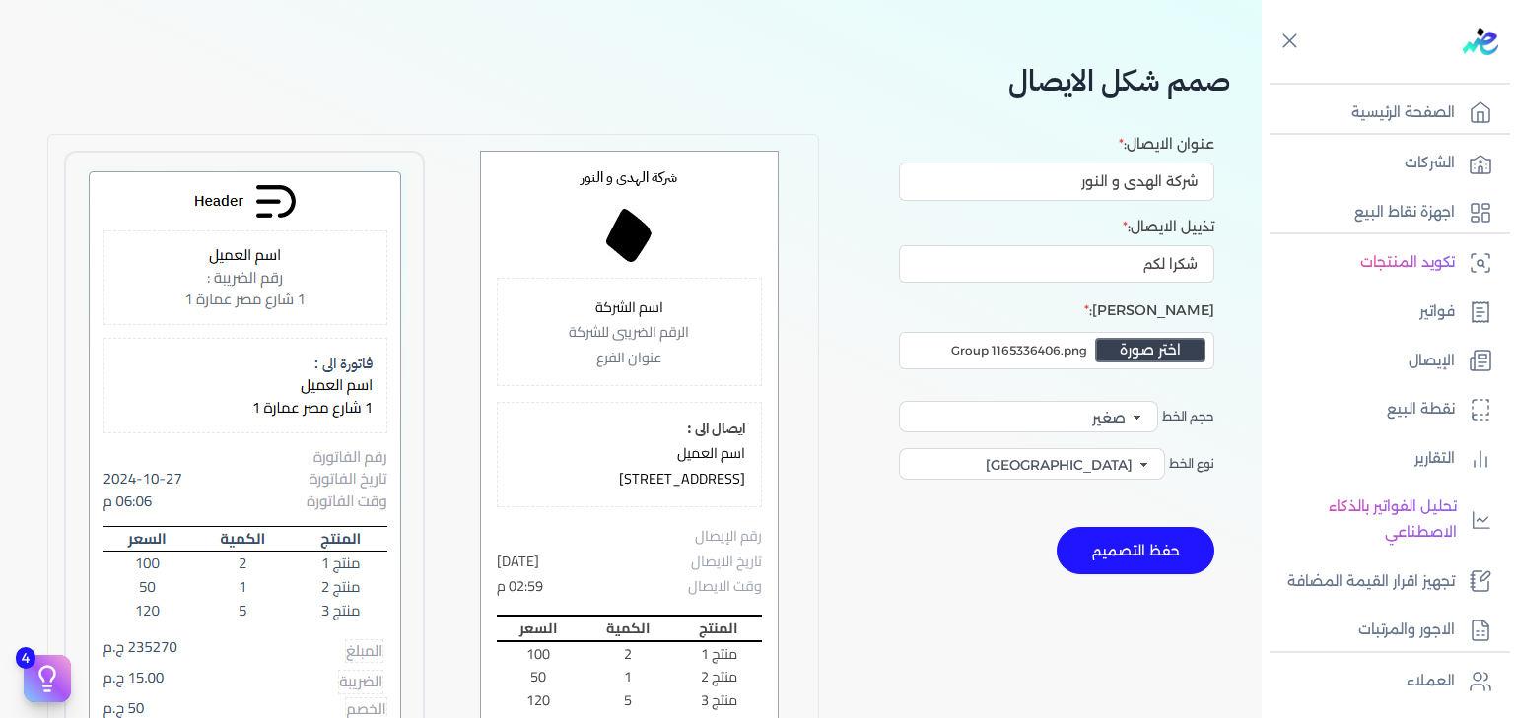
scroll to position [0, 0]
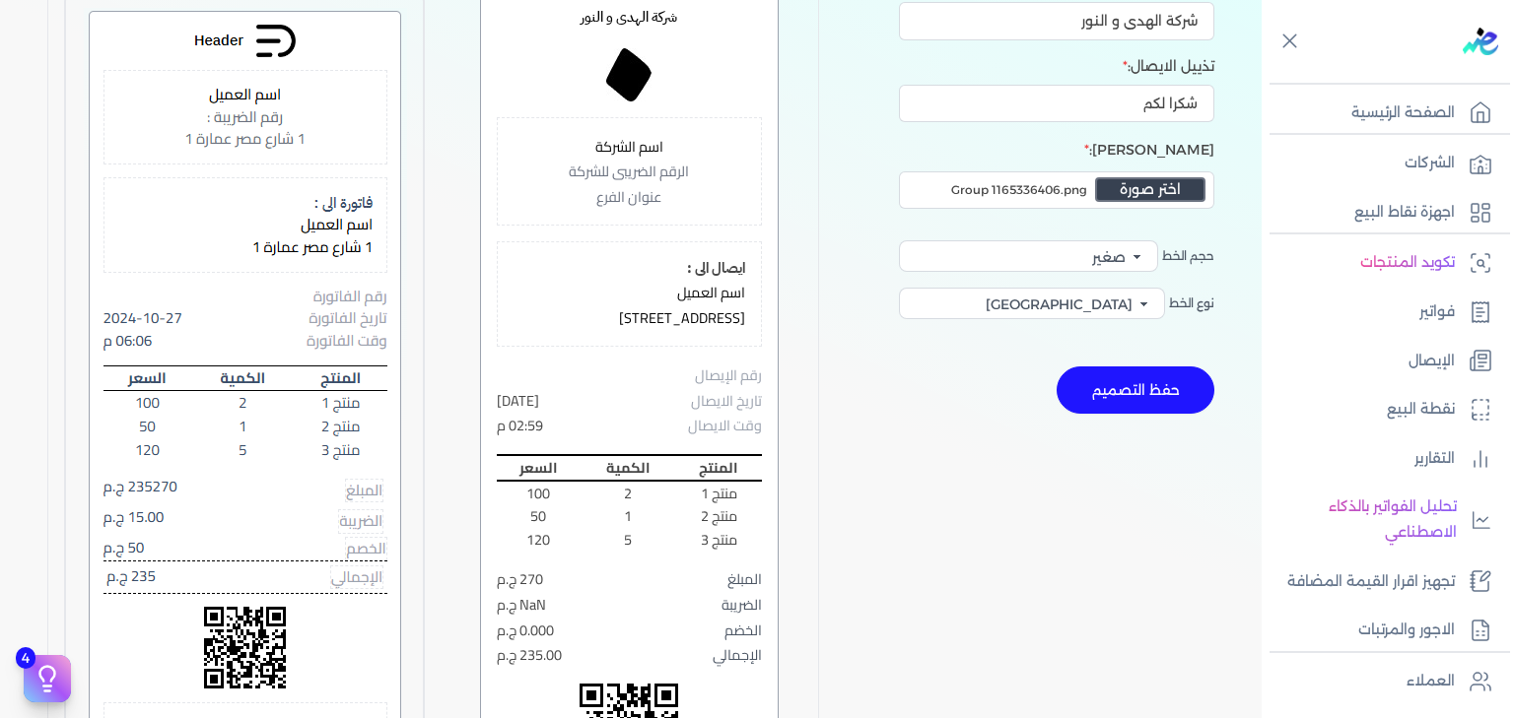
scroll to position [160, 0]
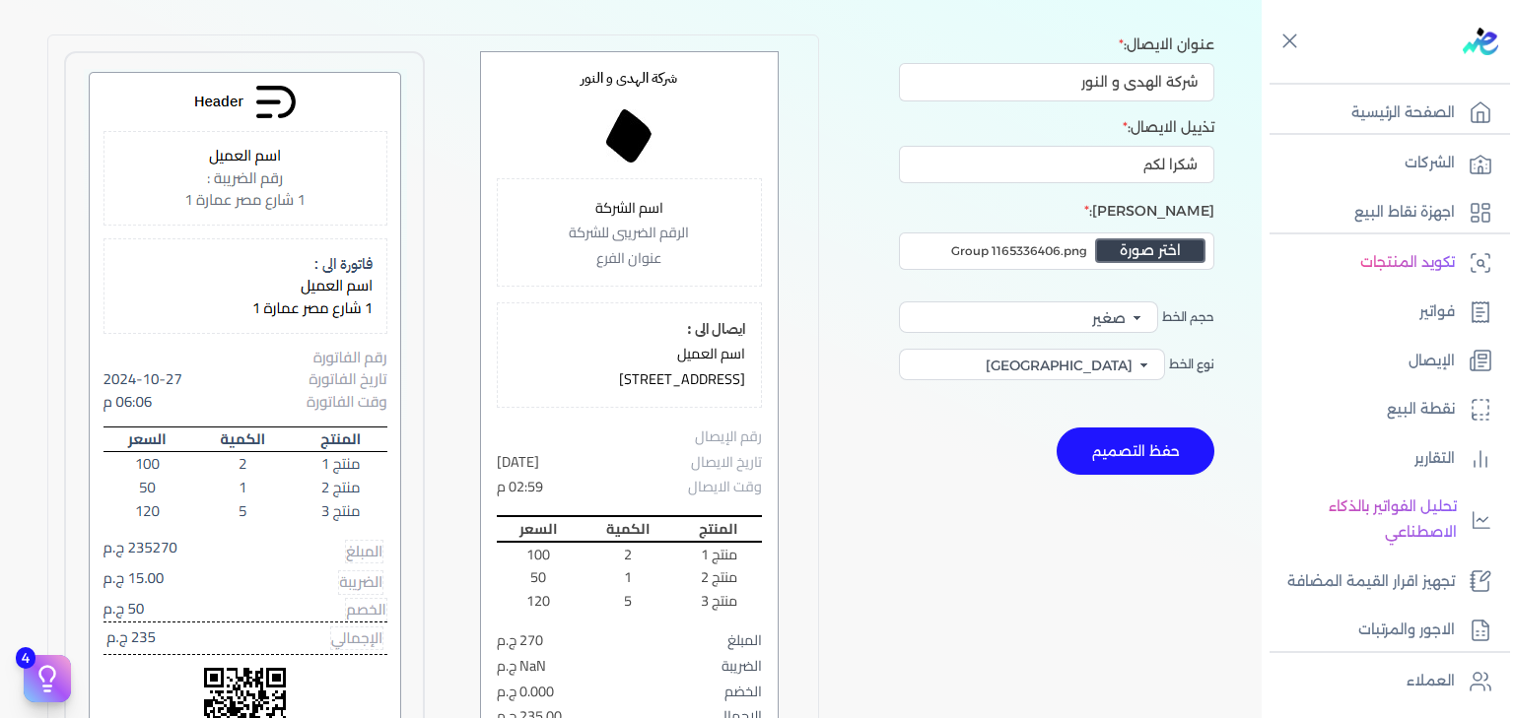
click at [635, 230] on p "الرقم الضريبى للشركة" at bounding box center [628, 233] width 231 height 26
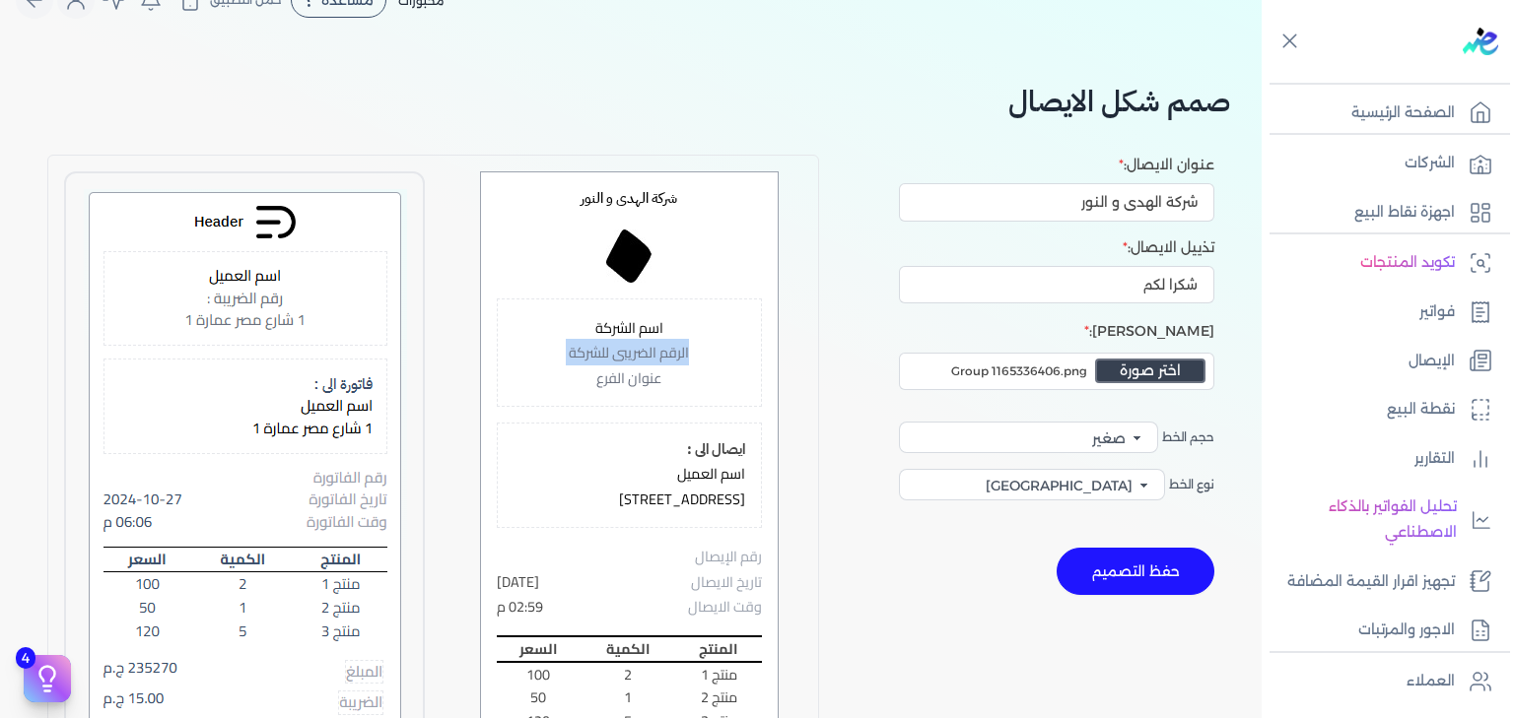
scroll to position [0, 0]
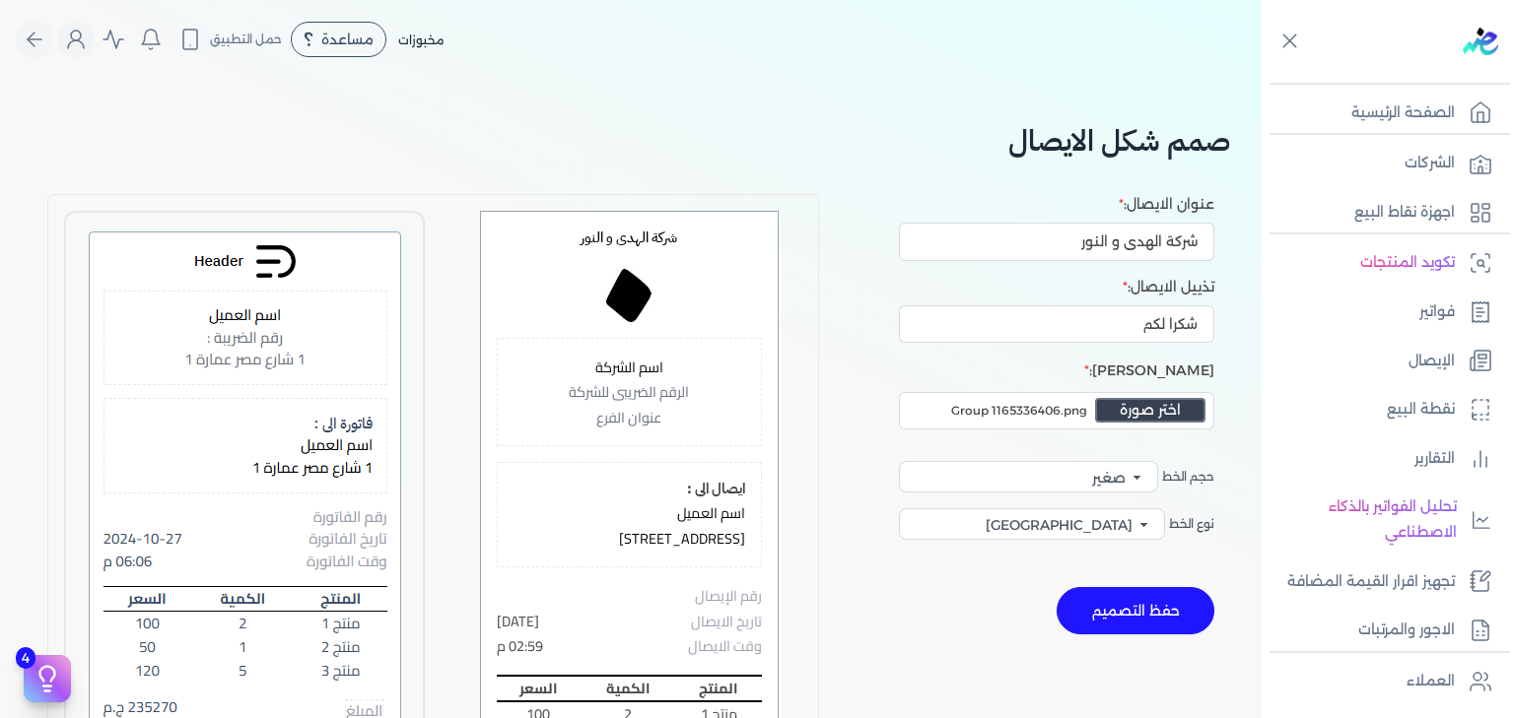
click at [627, 419] on p "عنوان الفرع" at bounding box center [628, 418] width 231 height 26
click at [682, 146] on h2 "صمم شكل الايصال" at bounding box center [631, 140] width 1198 height 44
click at [1291, 42] on icon at bounding box center [1289, 41] width 13 height 13
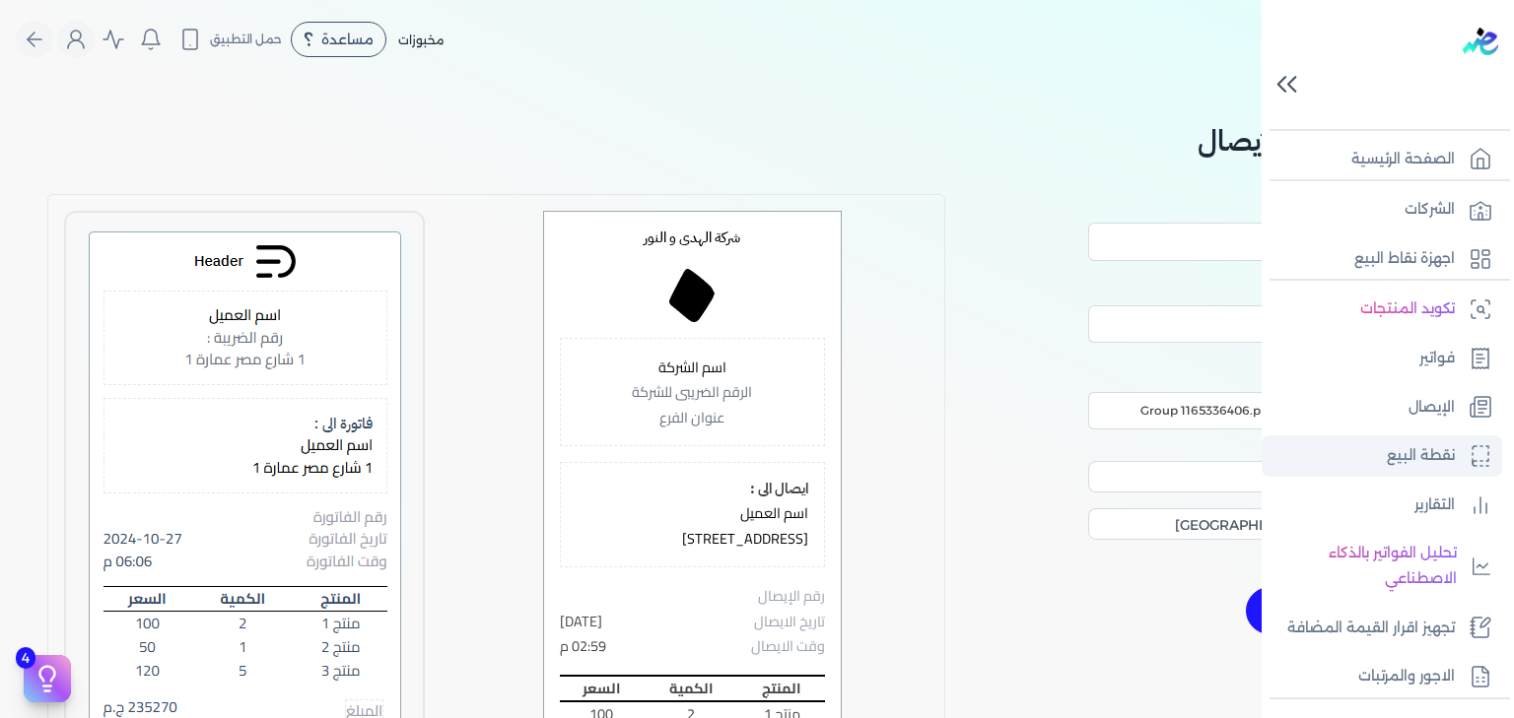
click at [1446, 454] on p "نقطة البيع" at bounding box center [1421, 456] width 68 height 26
select select
select select "EGP"
select select "EGS"
select select "B"
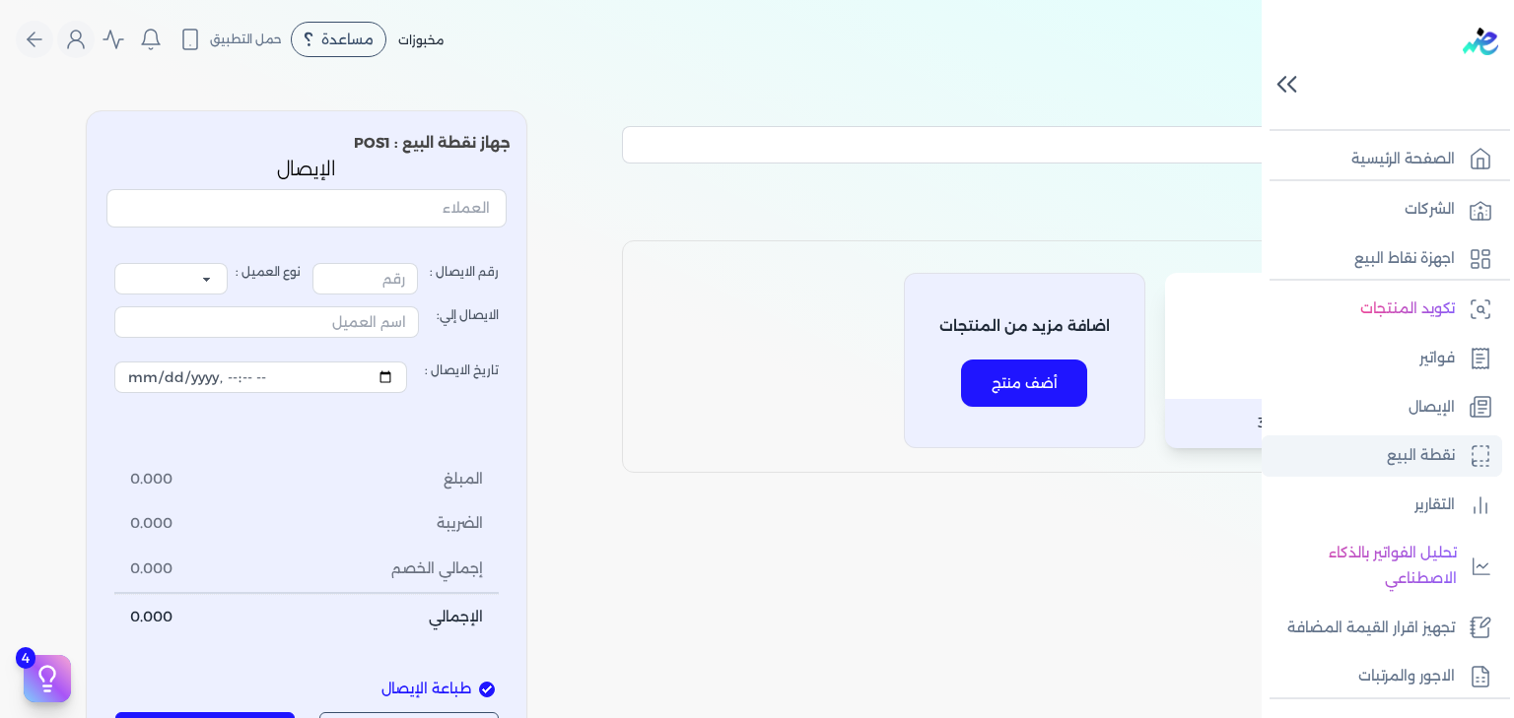
type input "16862"
select select "P"
type input "عميل نقدي"
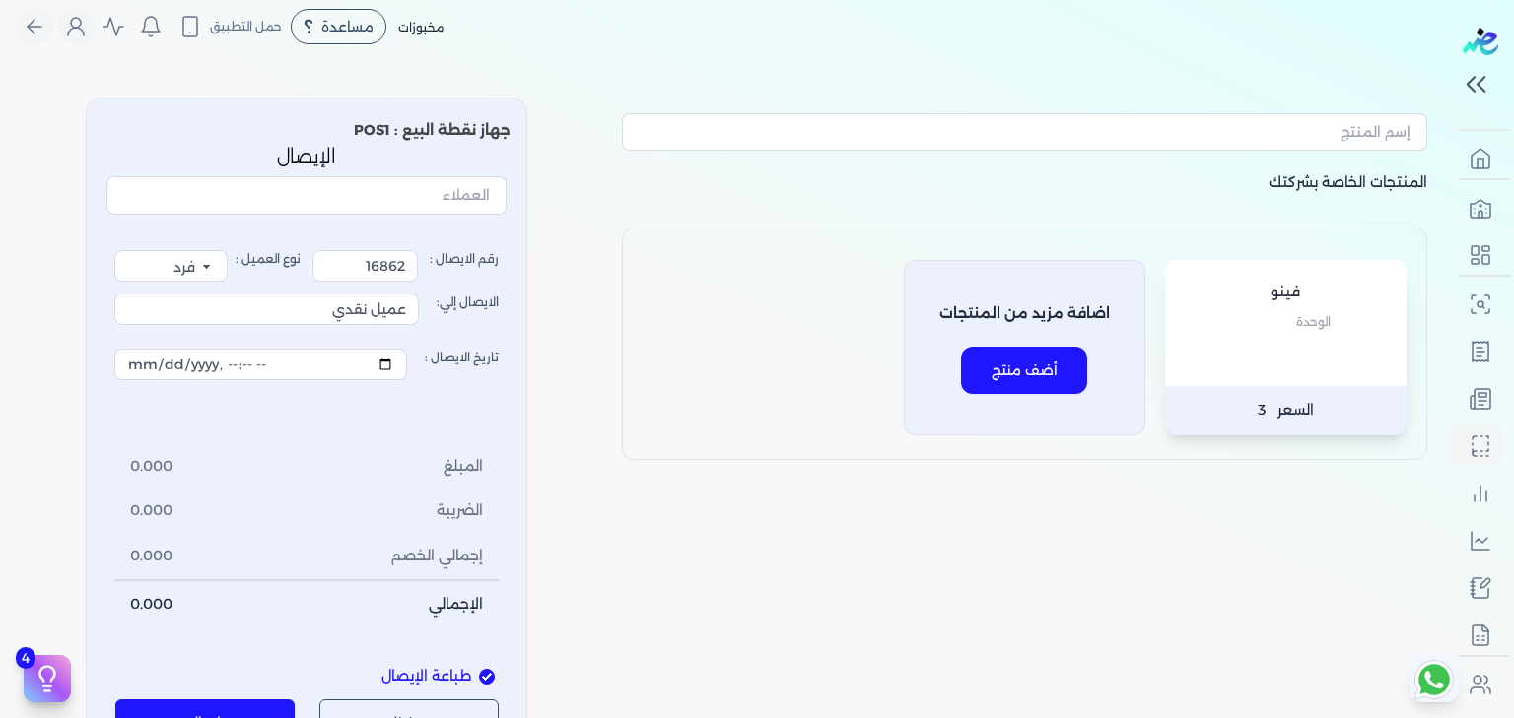
scroll to position [12, 0]
click at [379, 313] on input "عميل نقدي" at bounding box center [266, 311] width 305 height 32
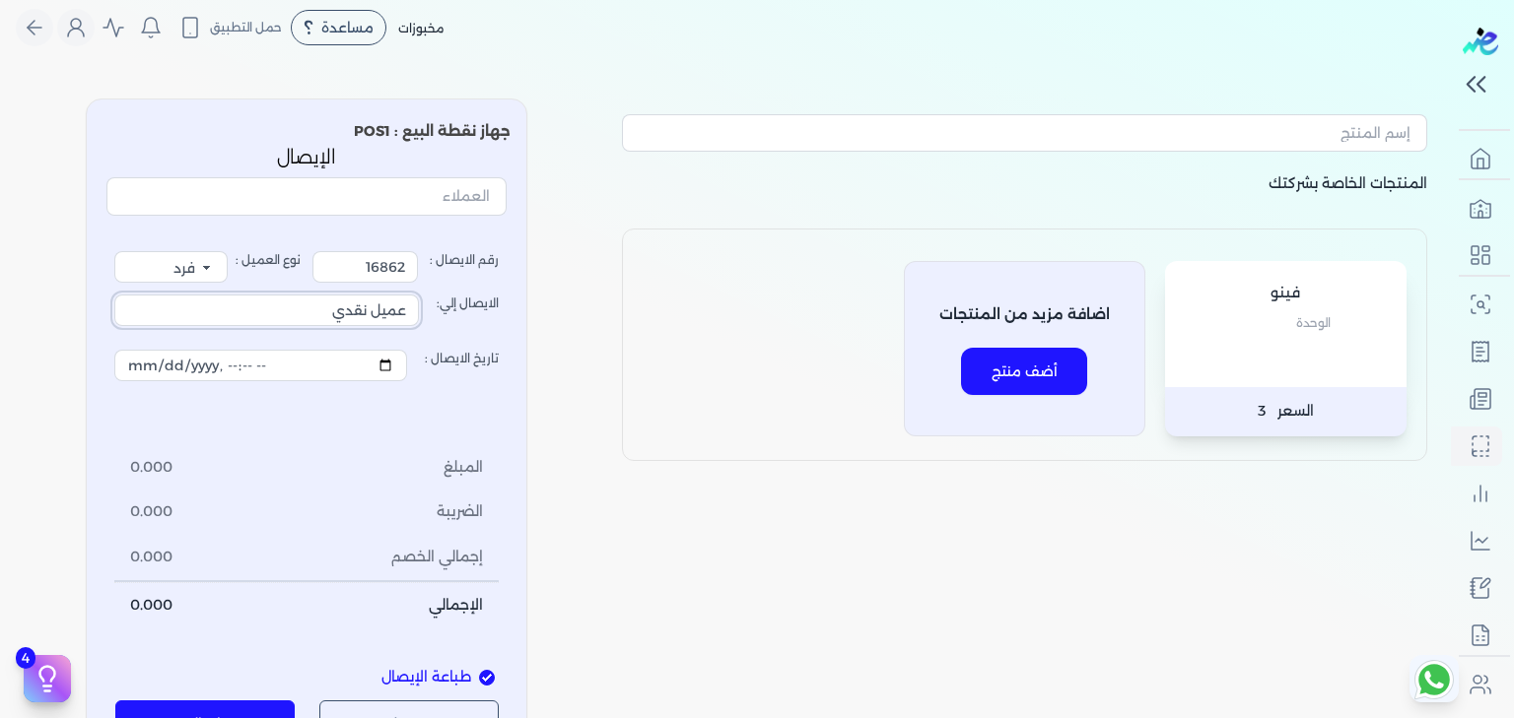
click at [379, 313] on input "عميل نقدي" at bounding box center [266, 311] width 305 height 32
click at [182, 274] on select "فرد شركة شخص اجنبي" at bounding box center [170, 267] width 113 height 32
click at [120, 251] on select "فرد شركة شخص اجنبي" at bounding box center [170, 267] width 113 height 32
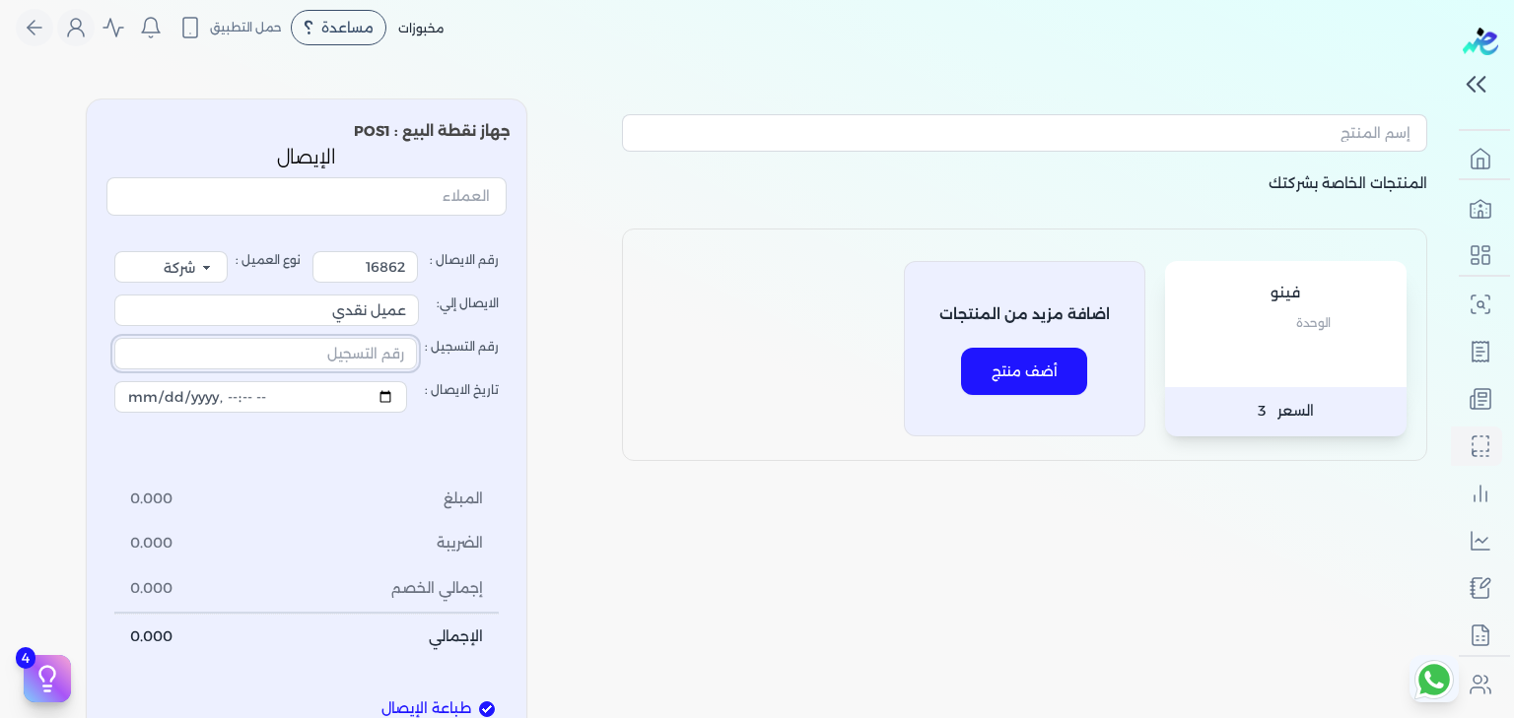
click at [354, 347] on input "رقم التسجيل :" at bounding box center [265, 354] width 303 height 32
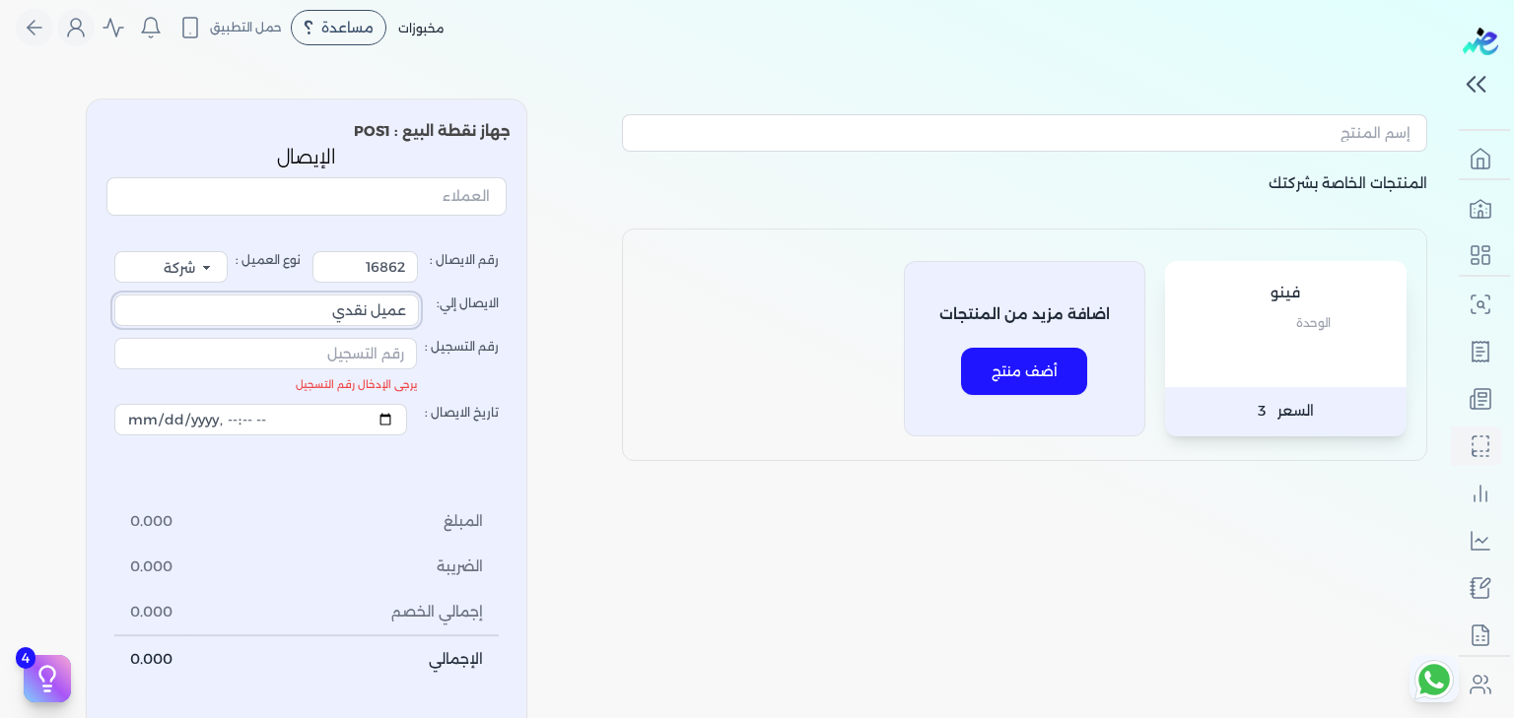
click at [357, 296] on input "عميل نقدي" at bounding box center [266, 311] width 305 height 32
click at [200, 270] on select "فرد شركة شخص اجنبي" at bounding box center [170, 267] width 113 height 32
click at [120, 251] on select "فرد شركة شخص اجنبي" at bounding box center [170, 267] width 113 height 32
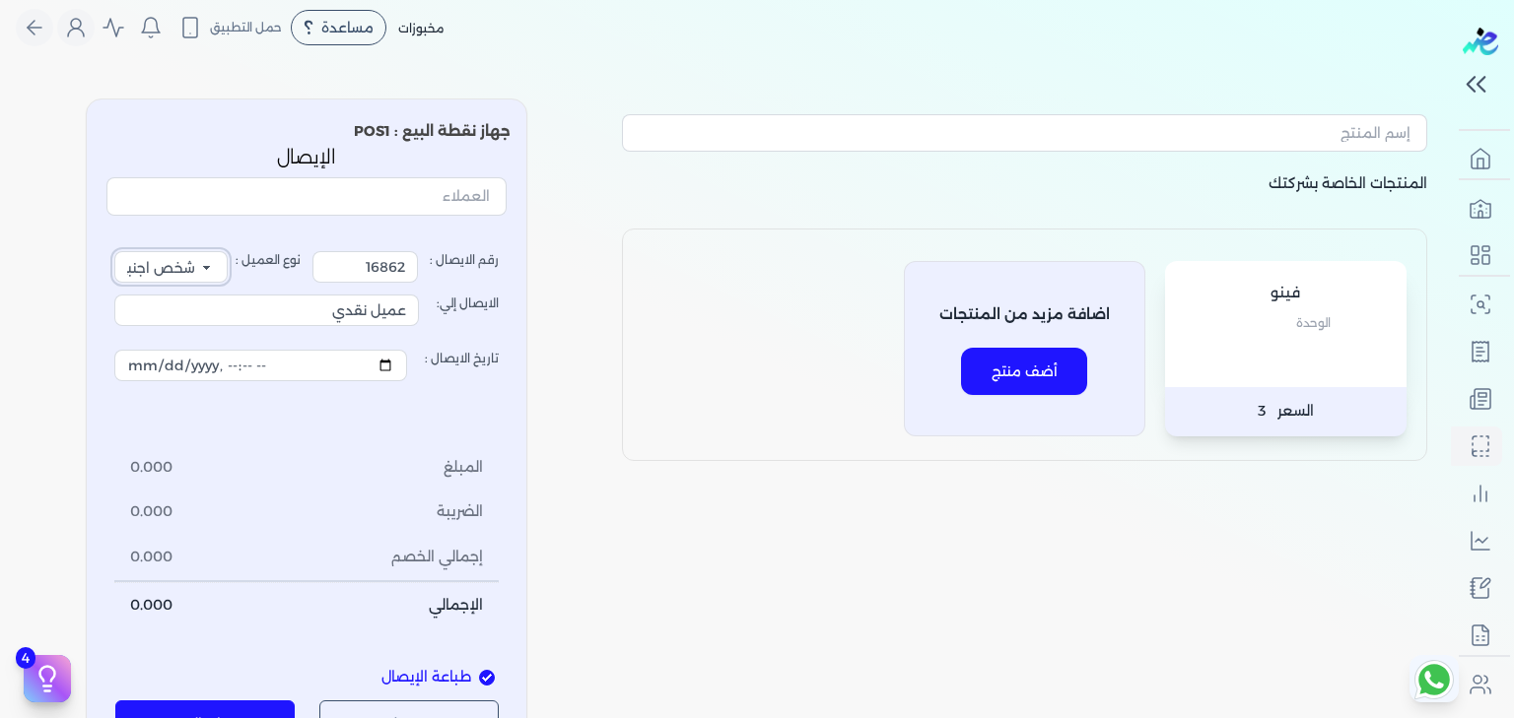
click at [204, 272] on select "فرد شركة شخص اجنبي" at bounding box center [170, 267] width 113 height 32
select select "P"
click at [120, 251] on select "فرد شركة شخص اجنبي" at bounding box center [170, 267] width 113 height 32
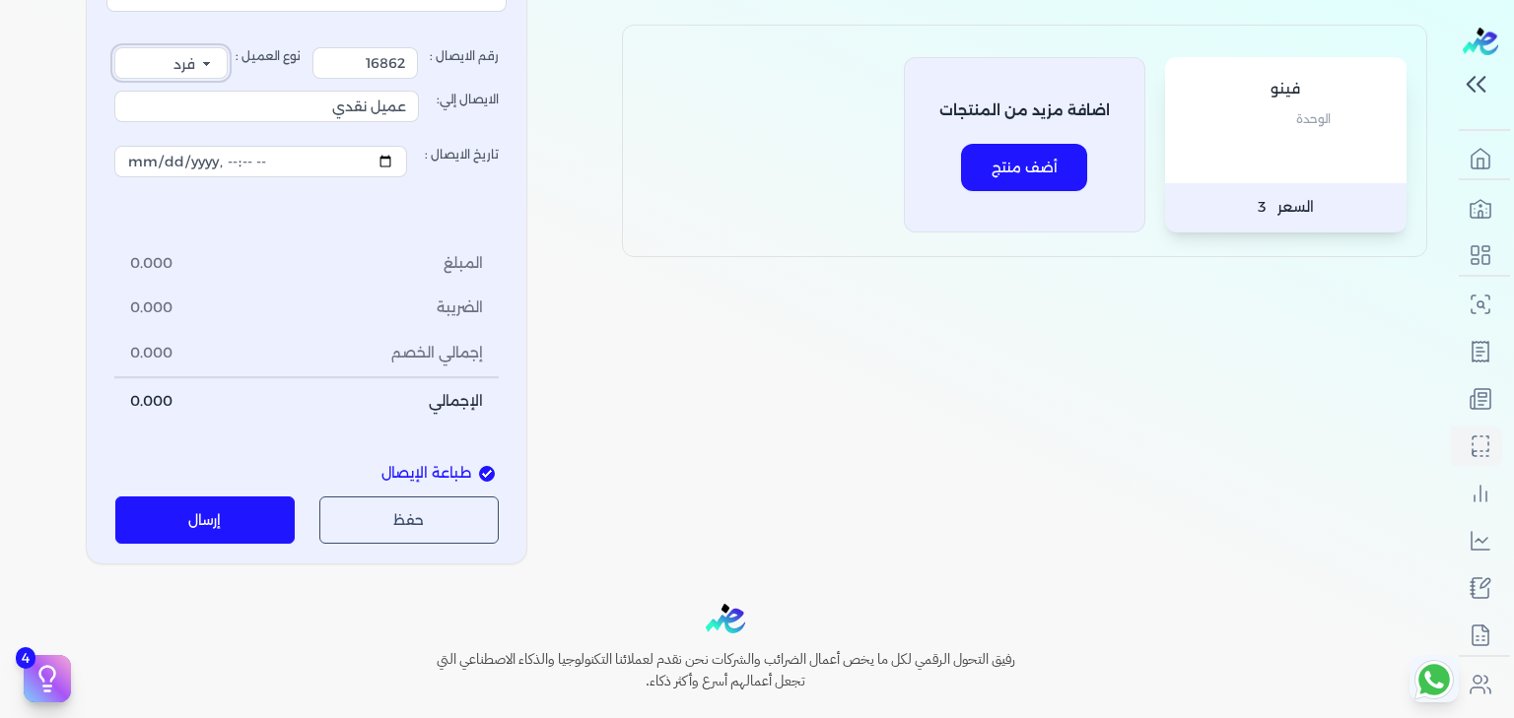
scroll to position [225, 0]
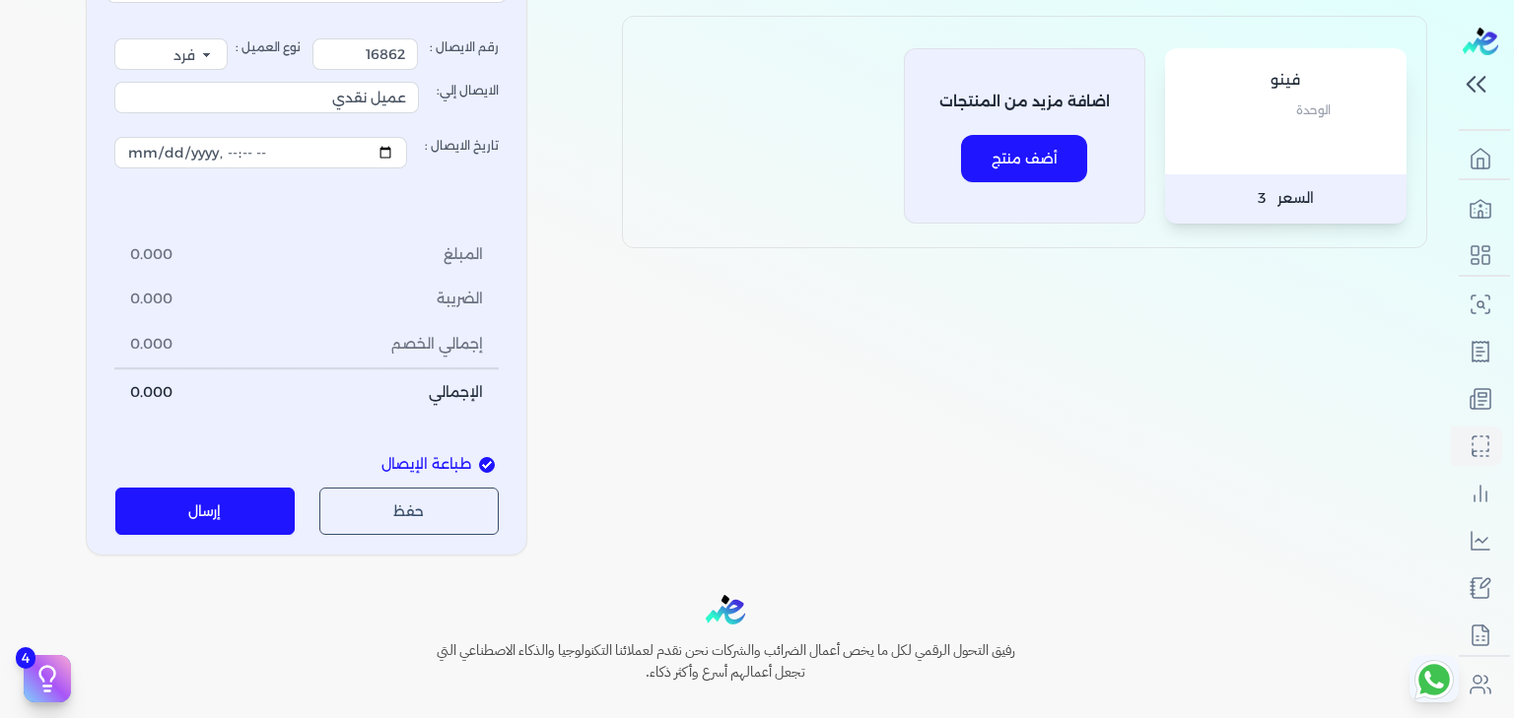
click at [438, 465] on span "طباعة الإيصال" at bounding box center [426, 465] width 90 height 22
click at [479, 465] on input "طباعة الإيصال" at bounding box center [487, 465] width 16 height 16
click at [438, 465] on span "طباعة الإيصال" at bounding box center [426, 465] width 90 height 22
click at [479, 465] on input "طباعة الإيصال" at bounding box center [487, 465] width 16 height 16
click at [471, 471] on span "طباعة الإيصال" at bounding box center [426, 465] width 90 height 22
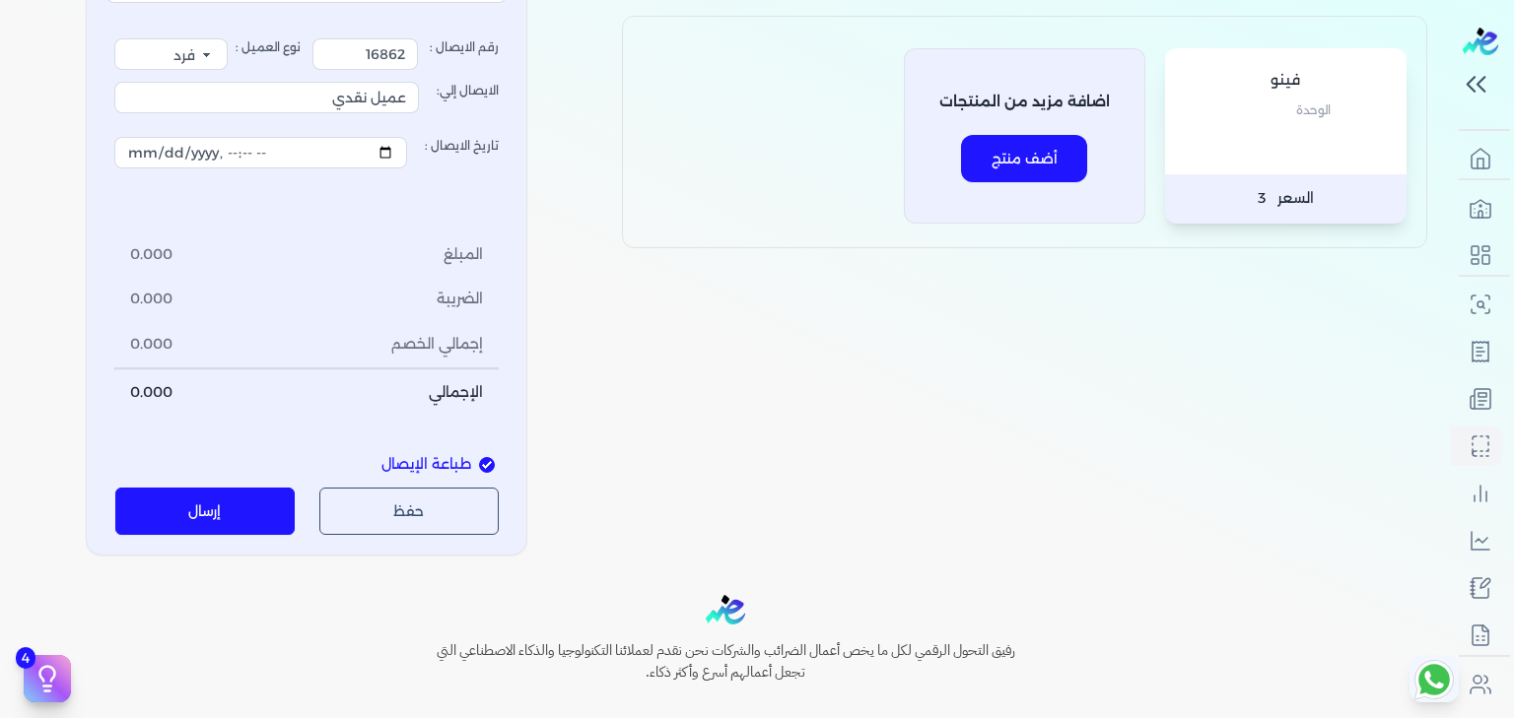
click at [479, 471] on input "طباعة الإيصال" at bounding box center [487, 465] width 16 height 16
checkbox input "false"
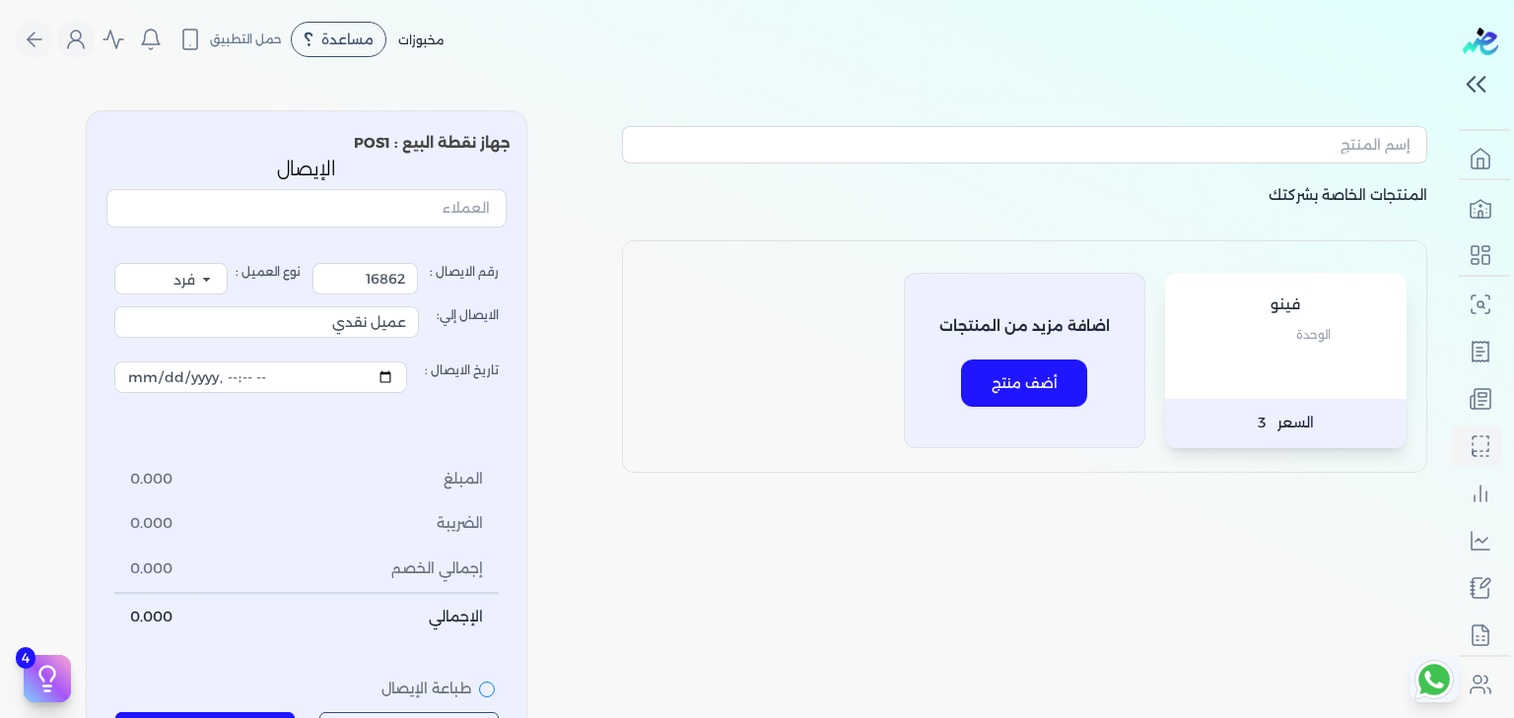
scroll to position [20, 0]
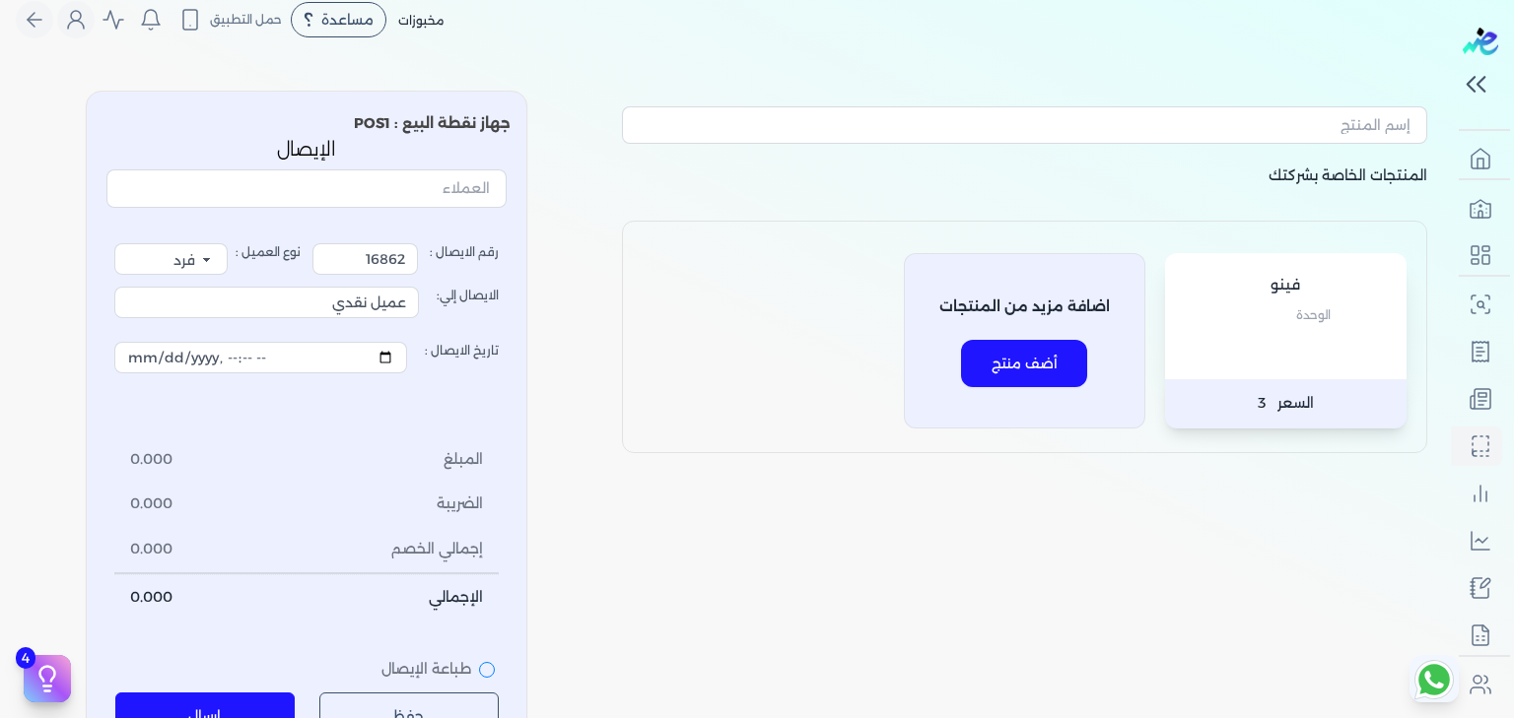
click at [1023, 369] on button "أضف منتج" at bounding box center [1024, 363] width 126 height 47
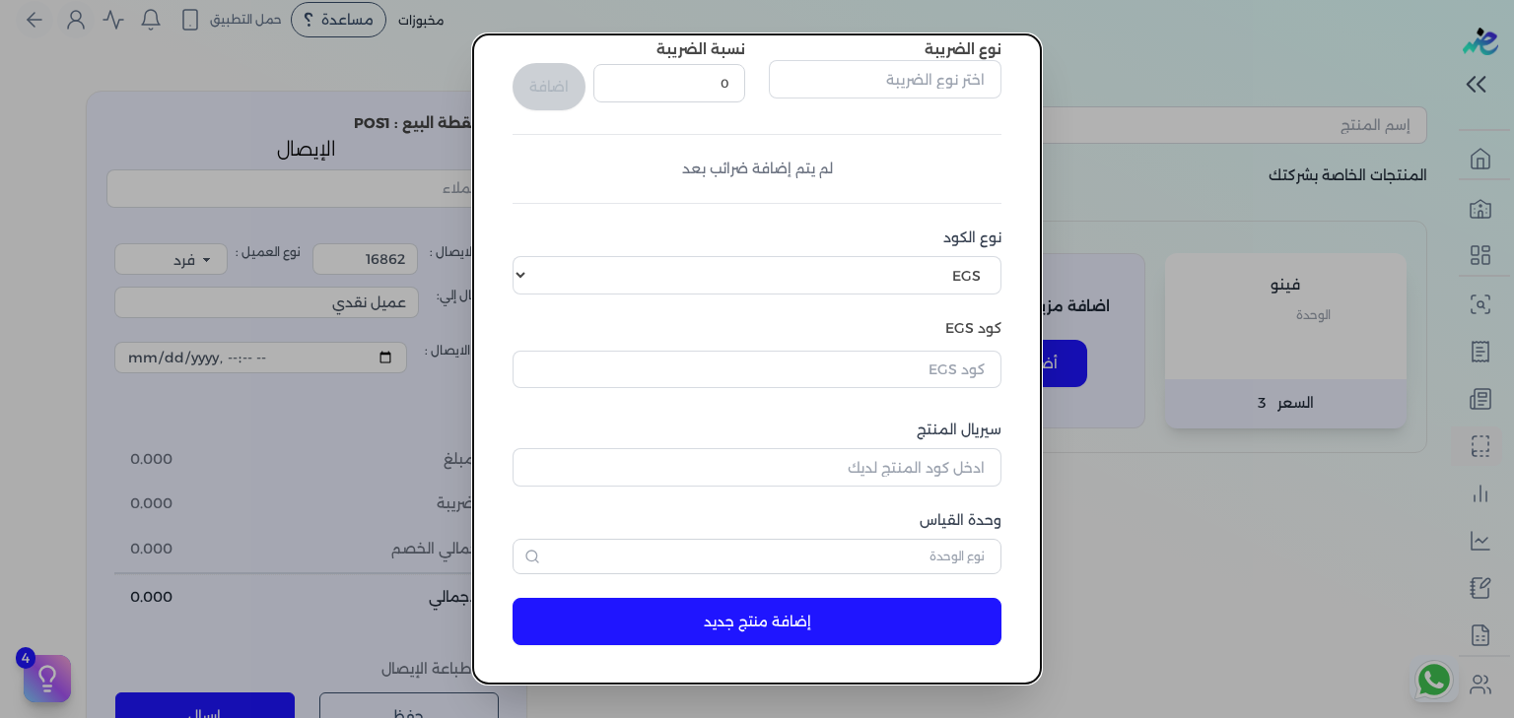
scroll to position [0, 0]
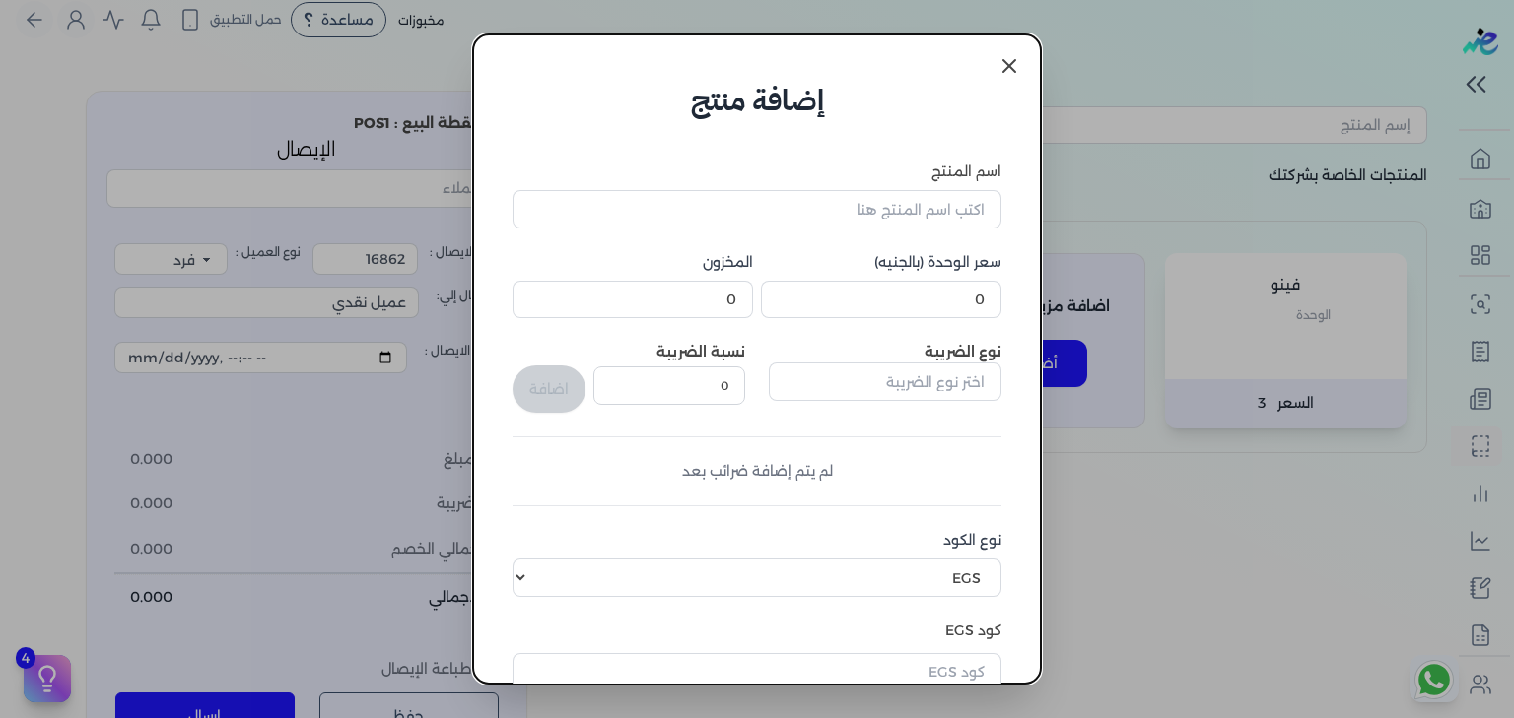
click at [999, 64] on icon at bounding box center [1009, 66] width 24 height 24
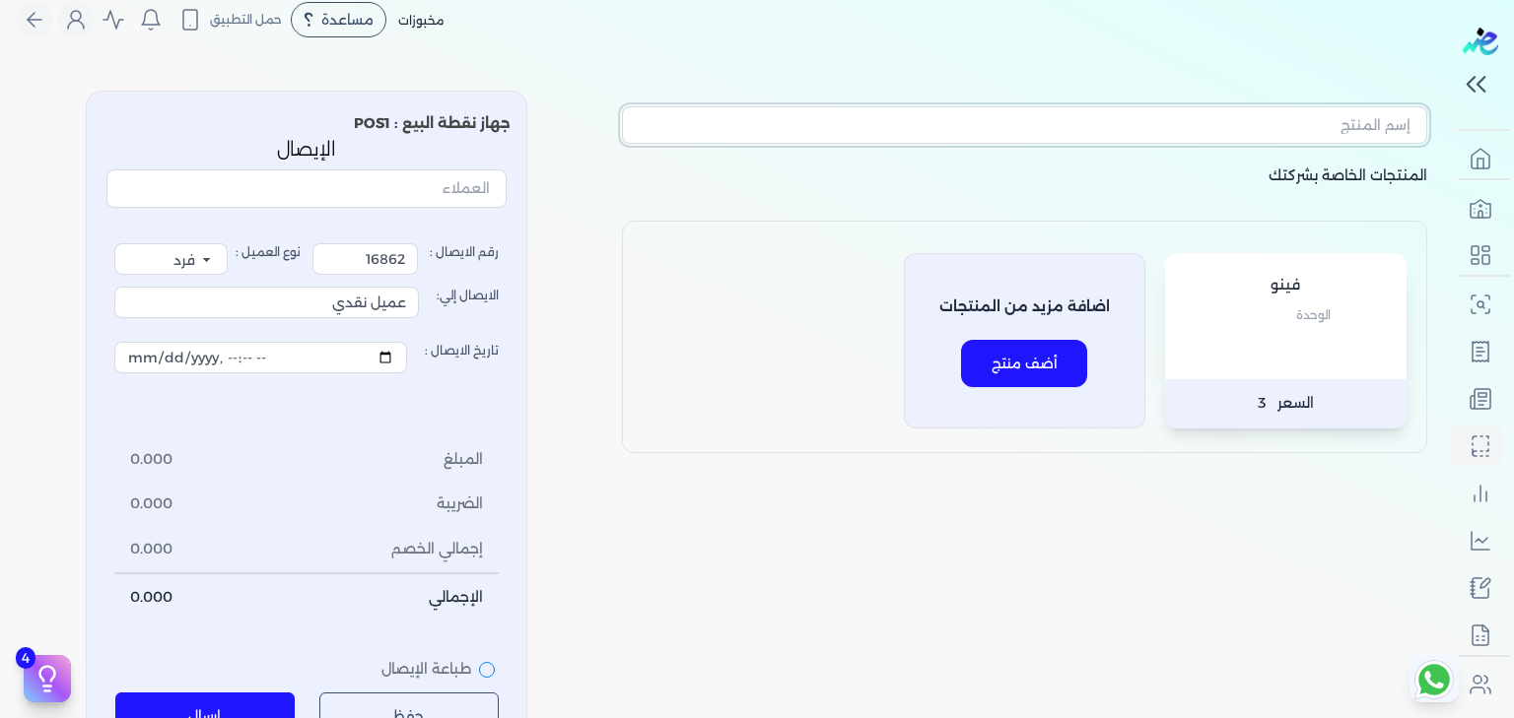
click at [1246, 130] on input "text" at bounding box center [1024, 124] width 805 height 37
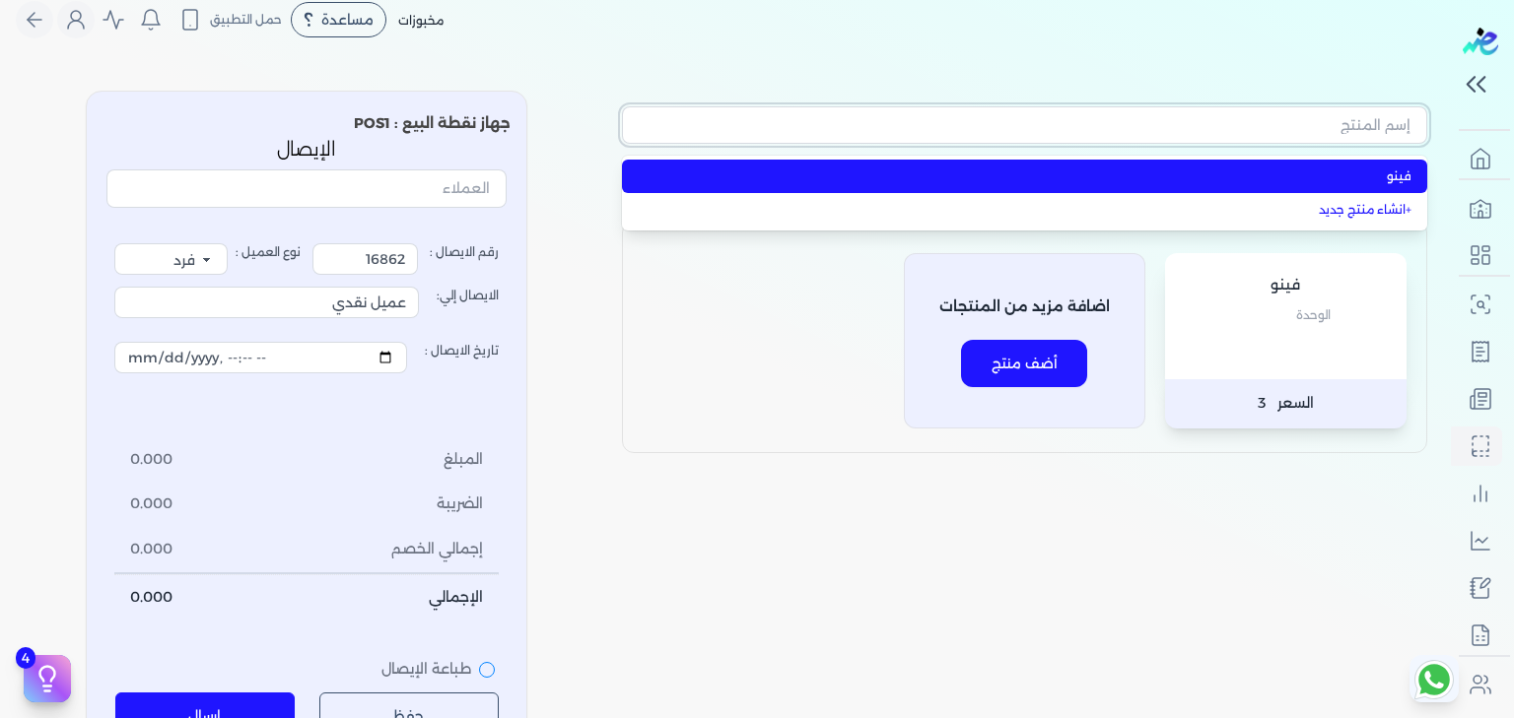
type input "t"
type input "فينو"
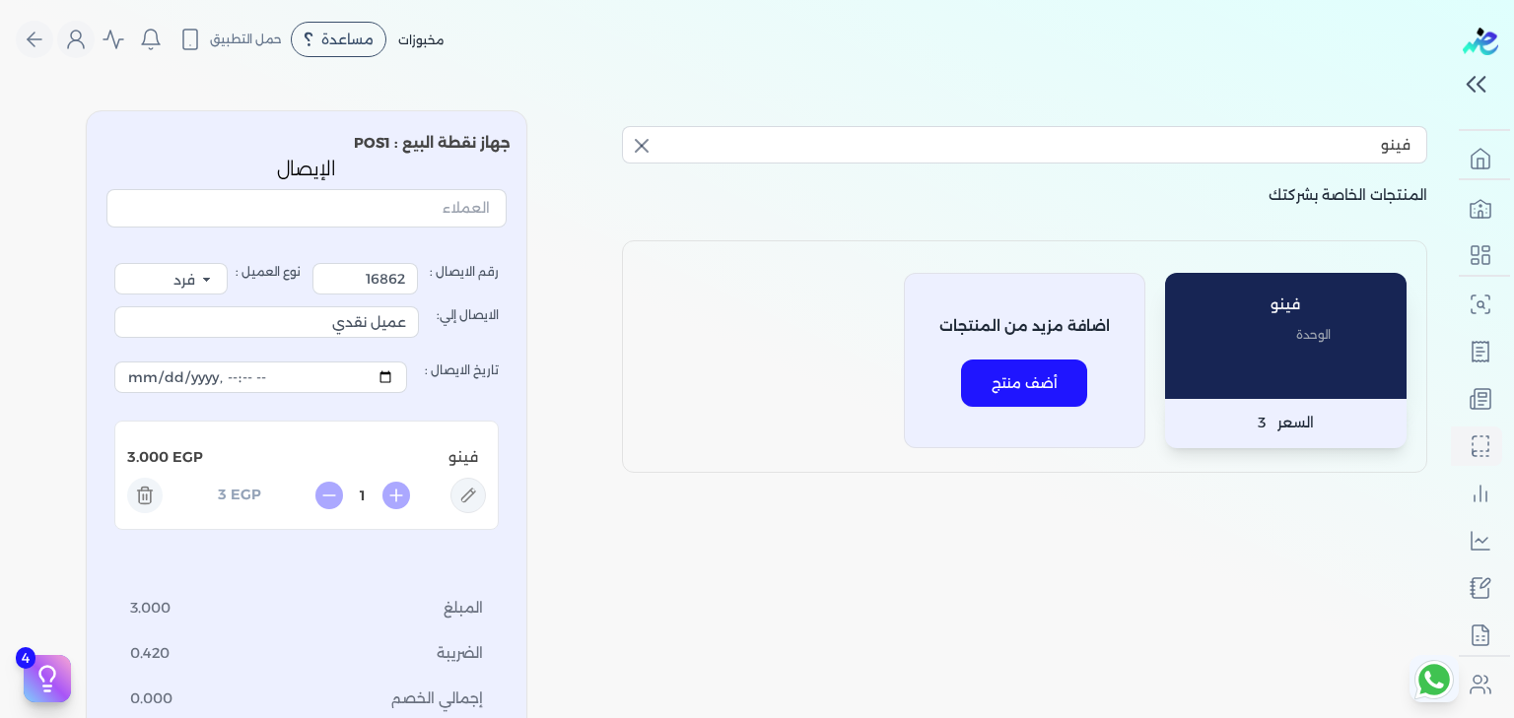
click at [608, 399] on div "فينو المنتجات الخاصة بشركتك فينو الوحدة السعر 3 اضافة مزيد من المنتجات أضف منتج…" at bounding box center [725, 502] width 1451 height 815
click at [473, 498] on icon at bounding box center [467, 495] width 35 height 35
type input "فينو"
type input "3"
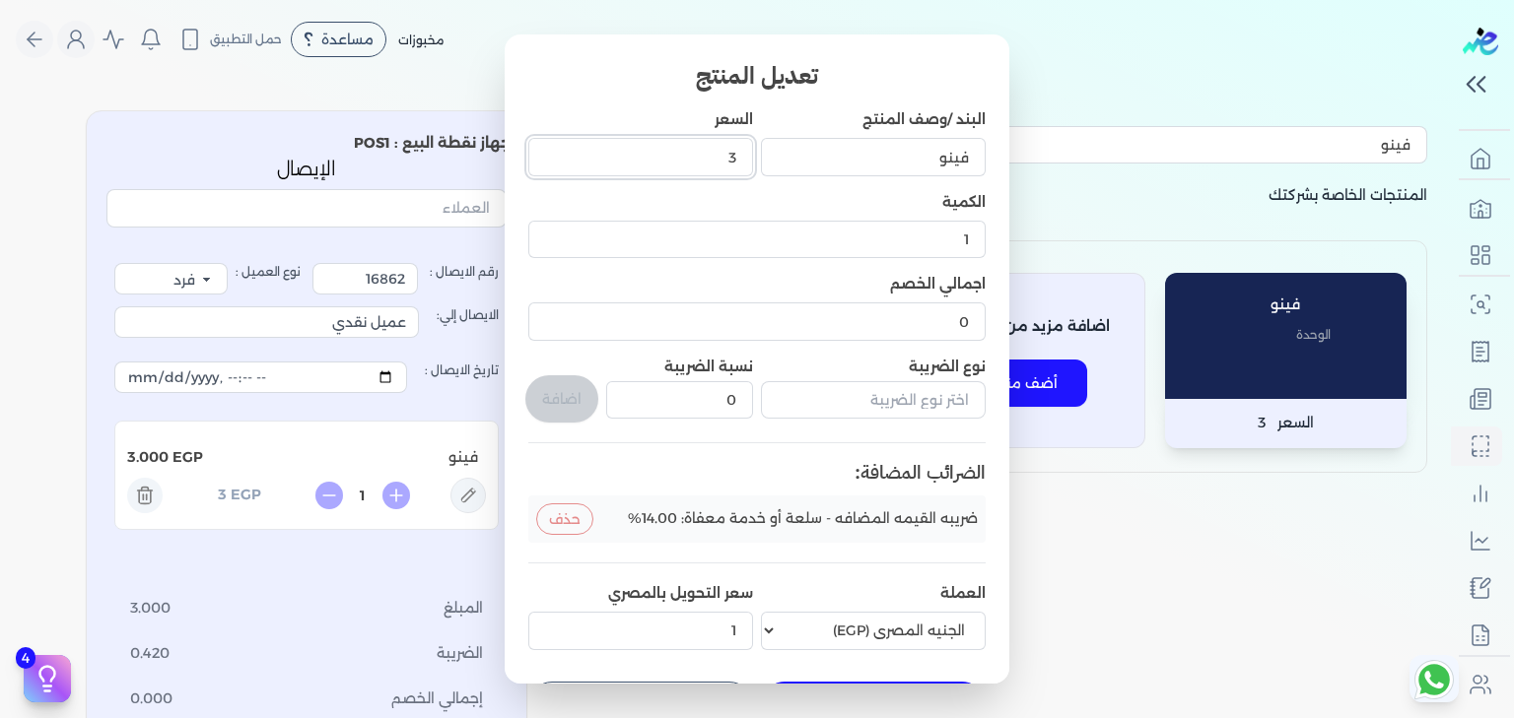
click at [723, 163] on input "3" at bounding box center [640, 156] width 225 height 37
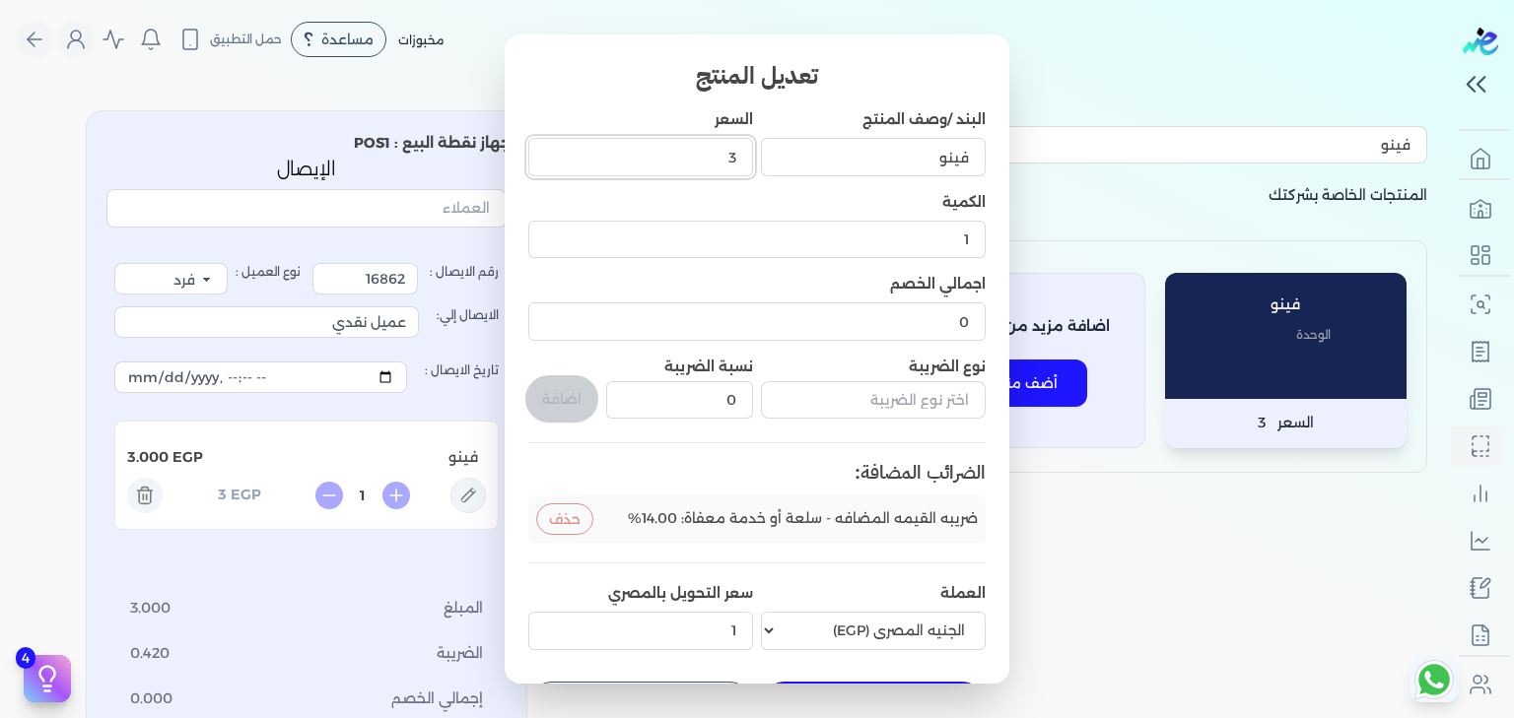
scroll to position [68, 0]
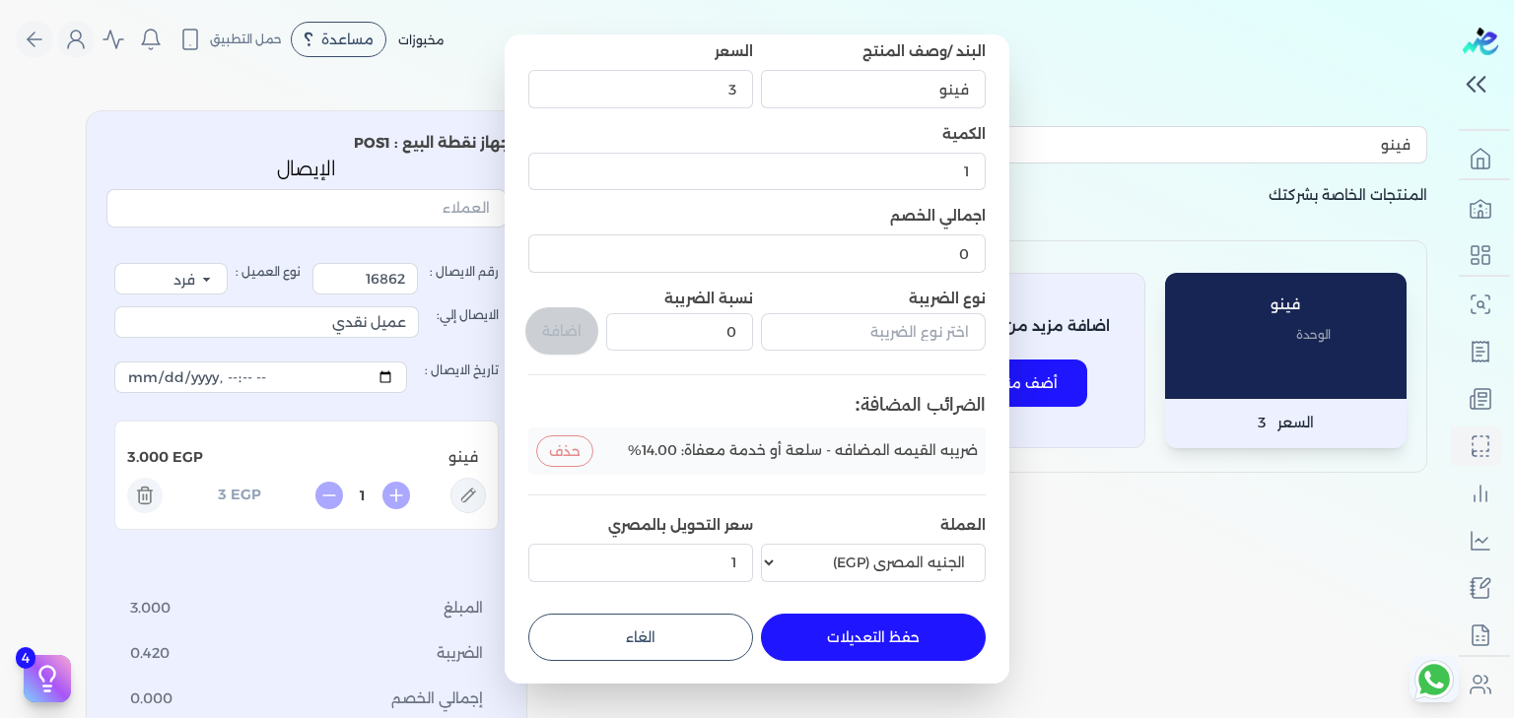
click at [685, 634] on button "الغاء" at bounding box center [640, 637] width 225 height 47
type input "0"
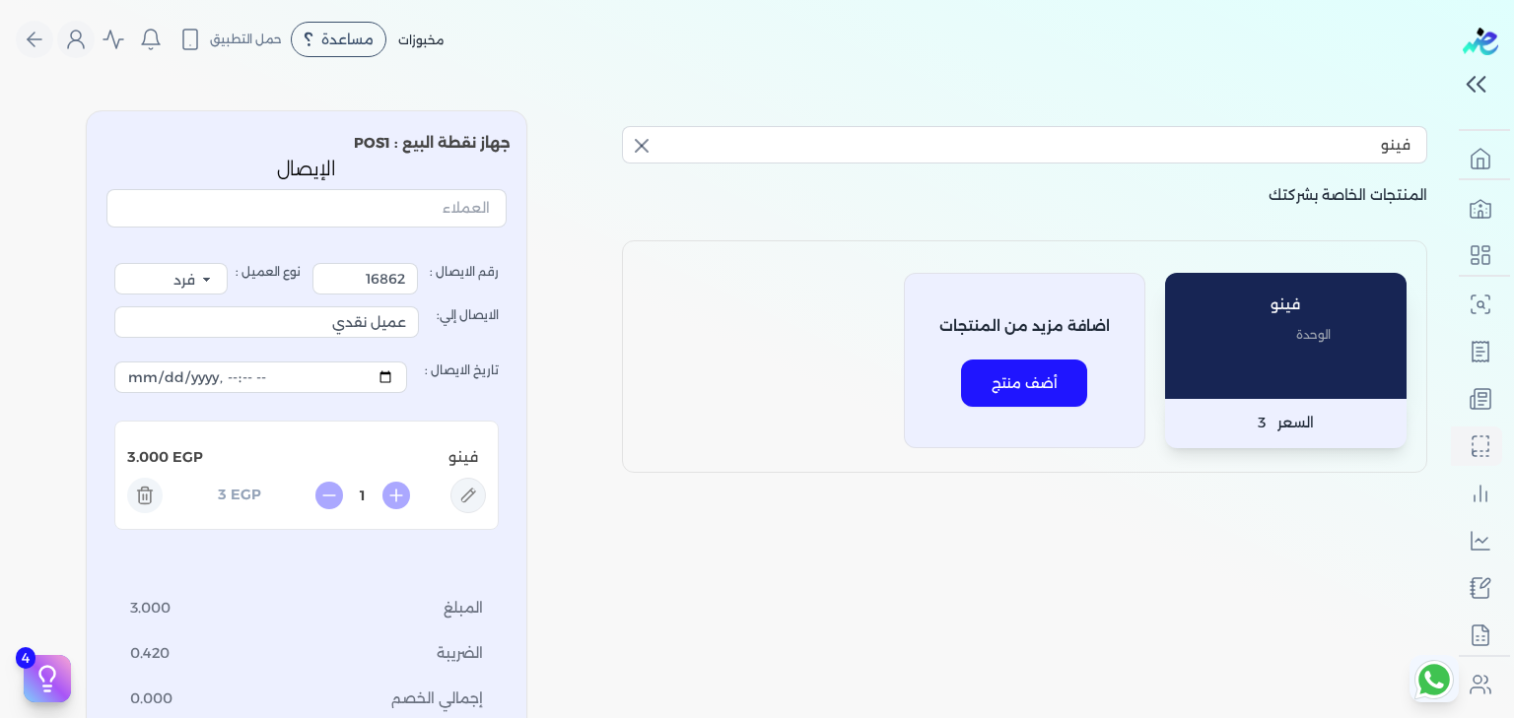
scroll to position [25, 0]
click at [394, 495] on icon at bounding box center [396, 496] width 28 height 28
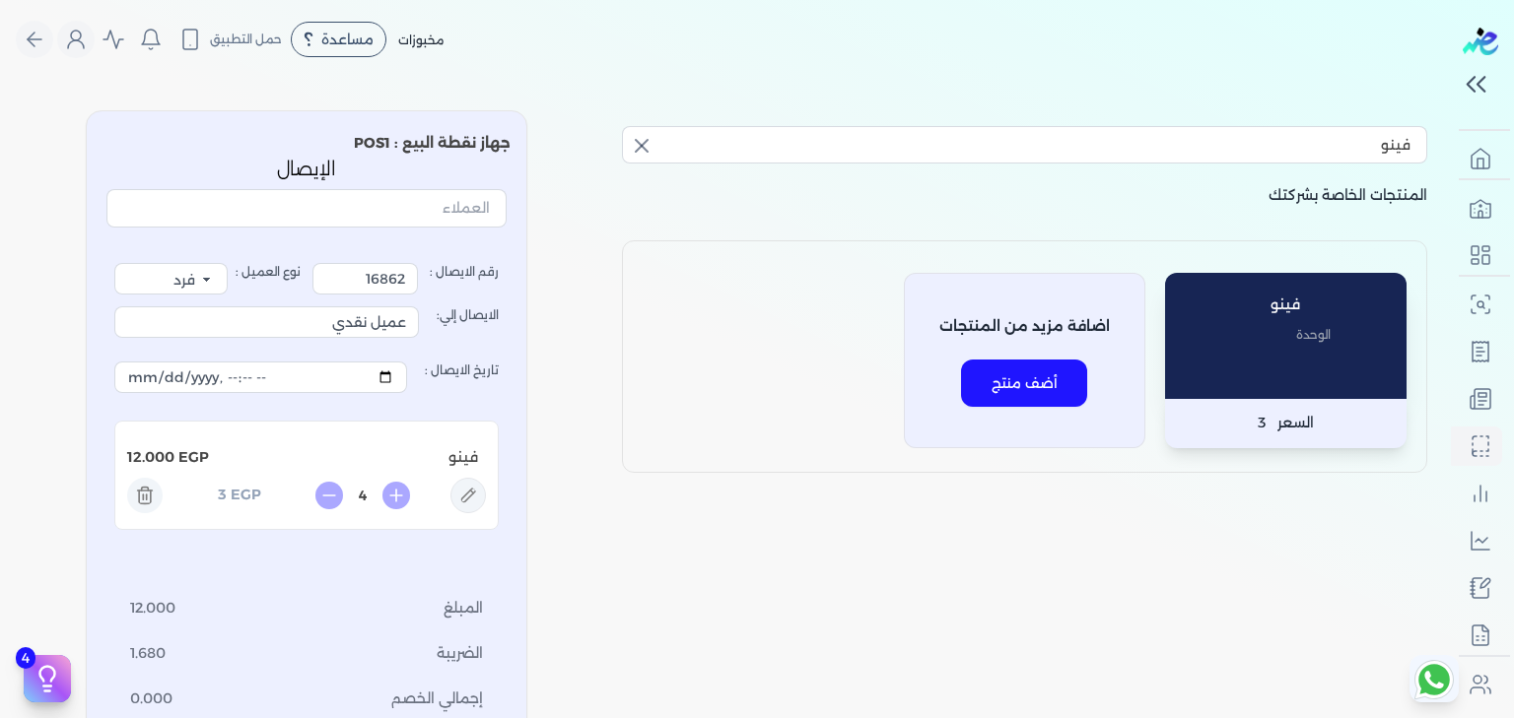
type input "5"
click at [479, 487] on icon at bounding box center [467, 495] width 35 height 35
type input "فينو"
type input "3"
type input "5"
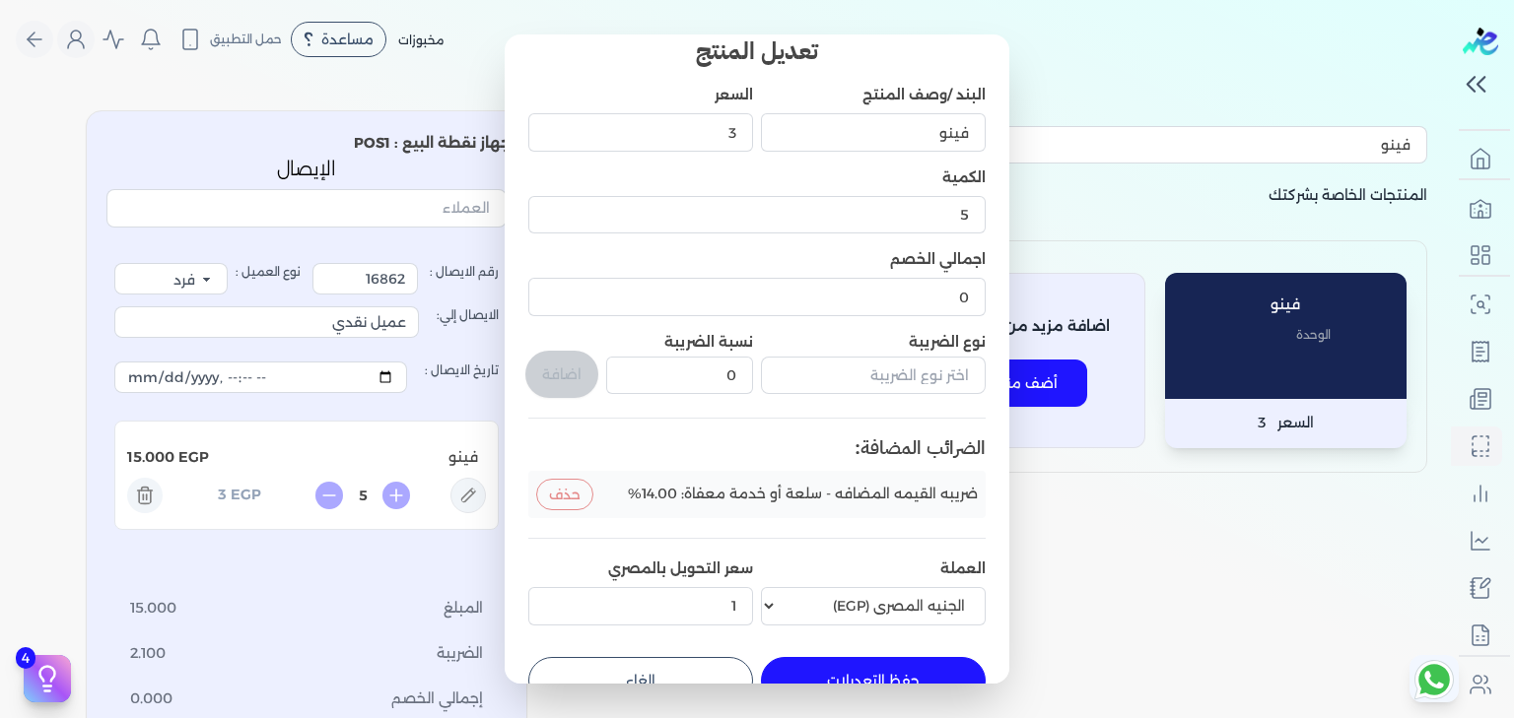
scroll to position [0, 0]
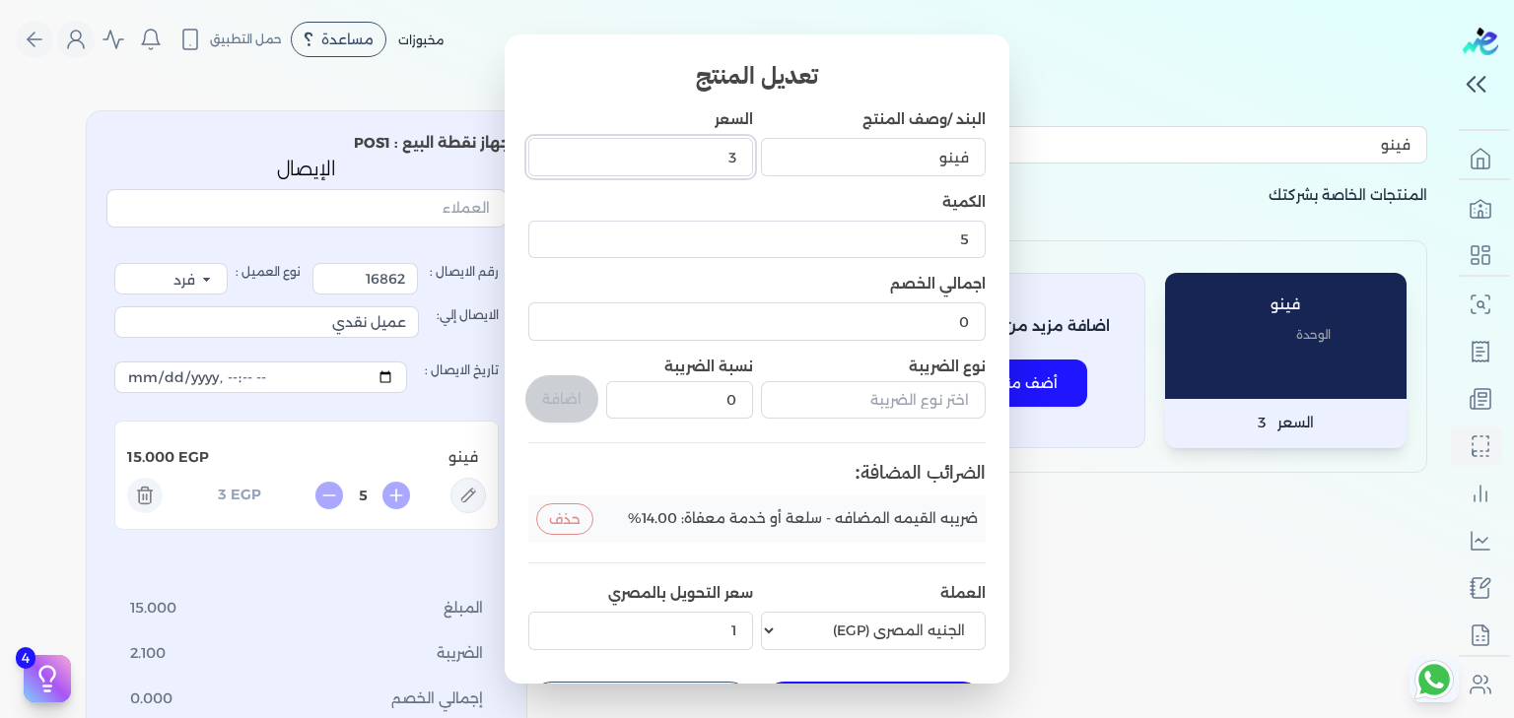
click at [697, 145] on input "3" at bounding box center [640, 156] width 225 height 37
type input "30"
click at [697, 223] on input "5" at bounding box center [756, 239] width 457 height 37
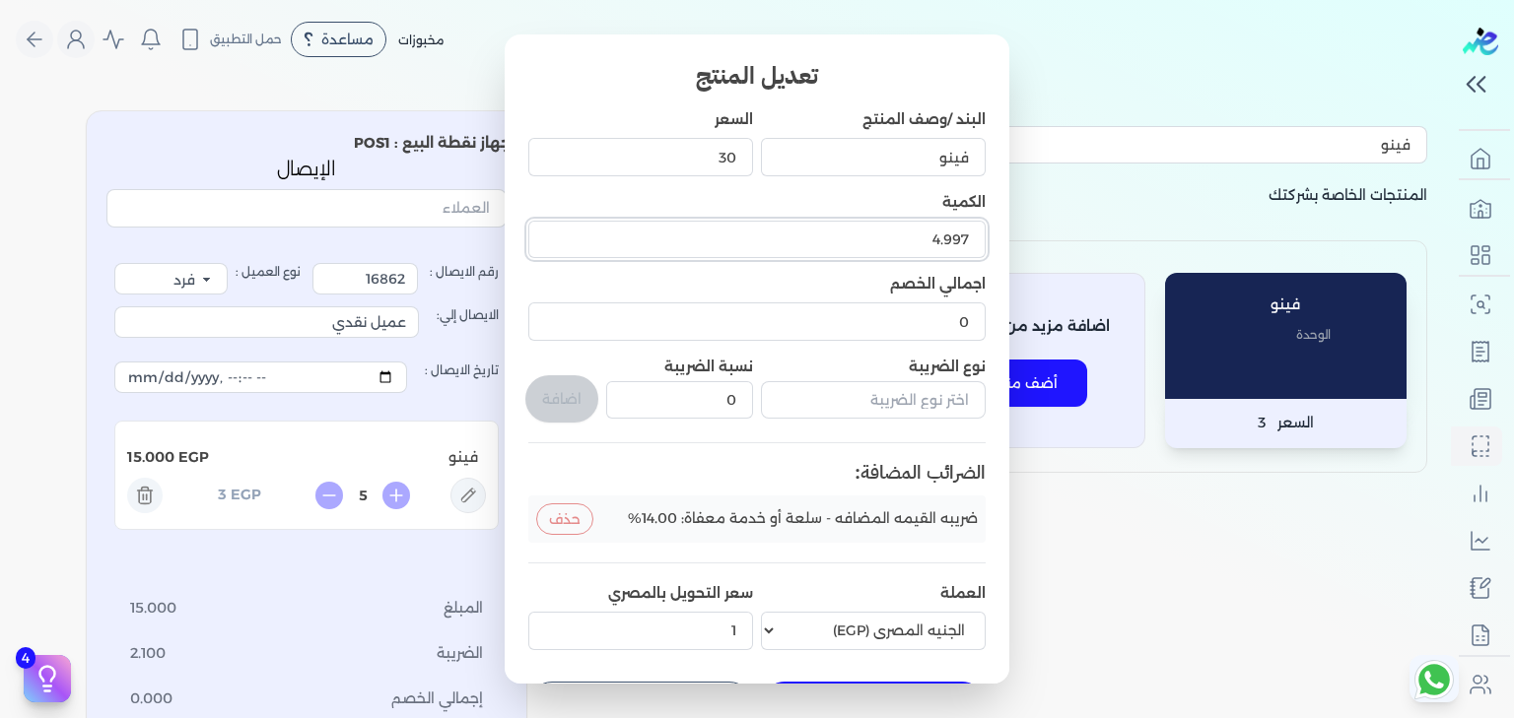
scroll to position [68, 0]
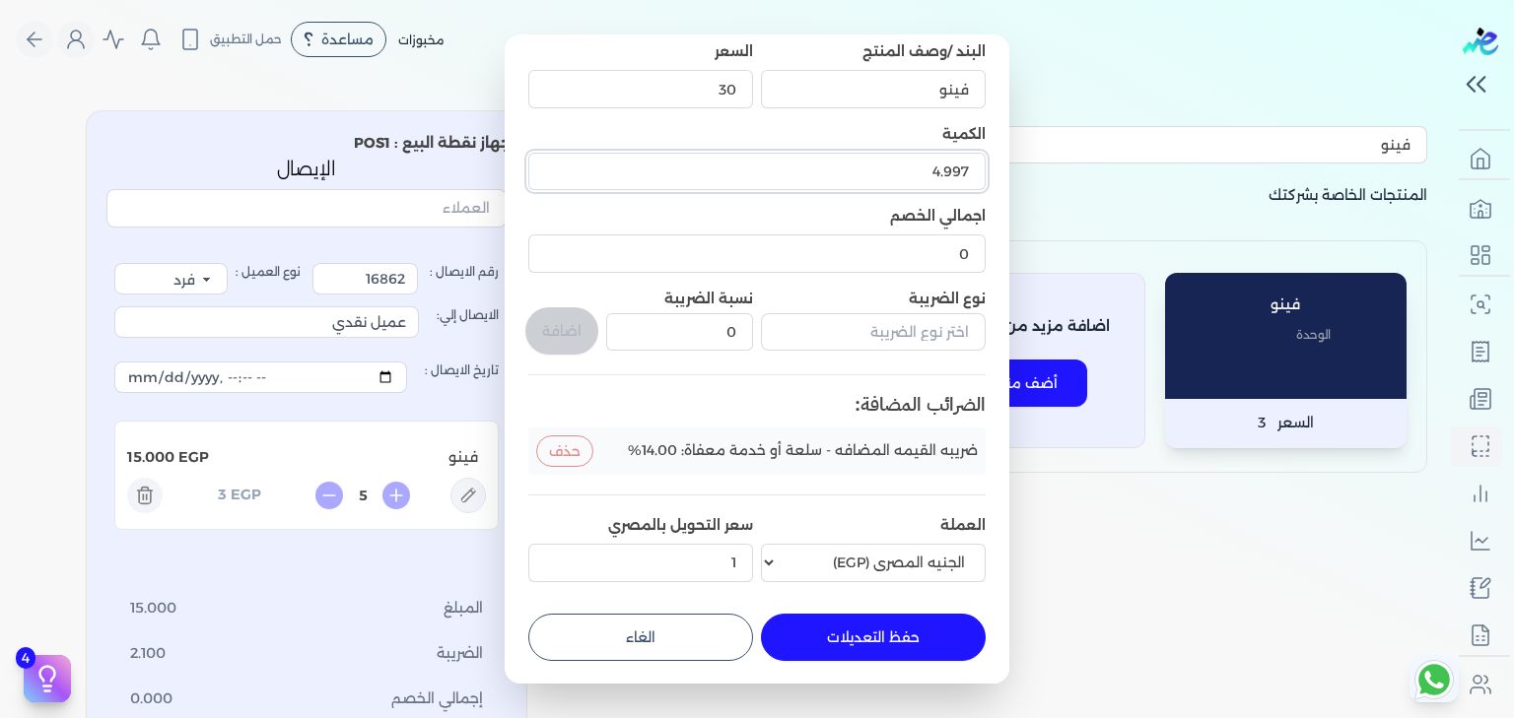
type input "4.997"
click at [856, 649] on button "حفظ التعديلات" at bounding box center [873, 637] width 225 height 47
type input "0"
type input "1"
type input "4.997"
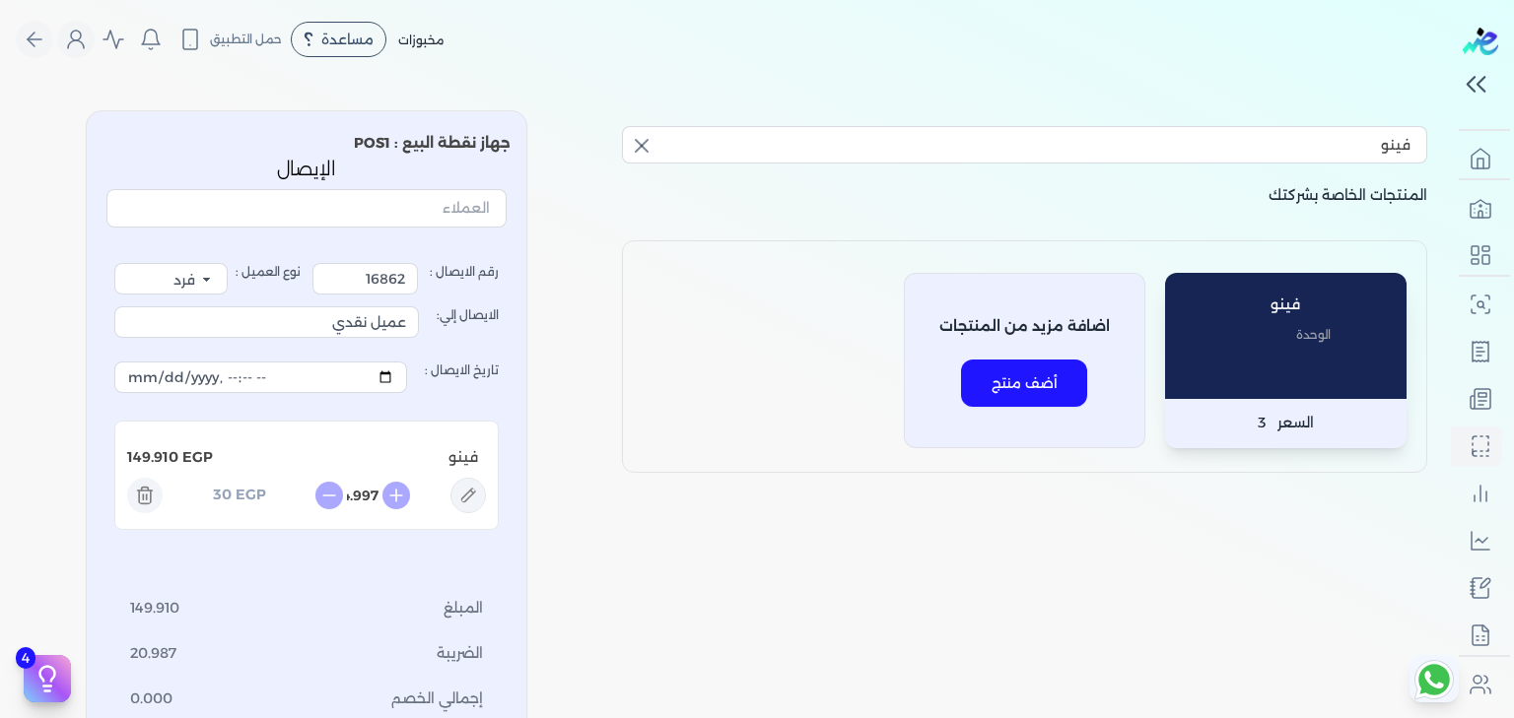
scroll to position [25, 0]
click at [599, 587] on div "فينو المنتجات الخاصة بشركتك فينو الوحدة السعر 3 اضافة مزيد من المنتجات أضف منتج…" at bounding box center [725, 502] width 1451 height 815
click at [152, 505] on icon at bounding box center [144, 495] width 35 height 35
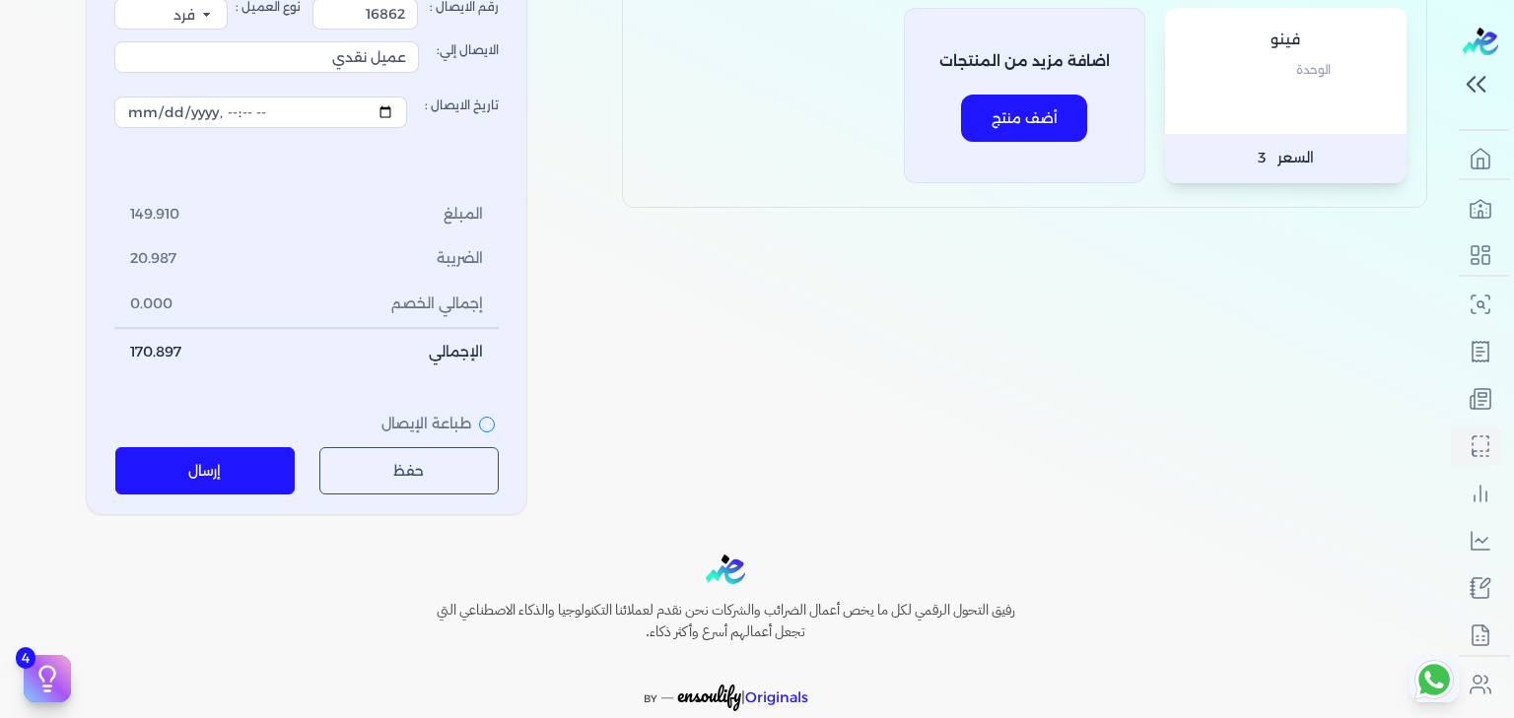
scroll to position [281, 0]
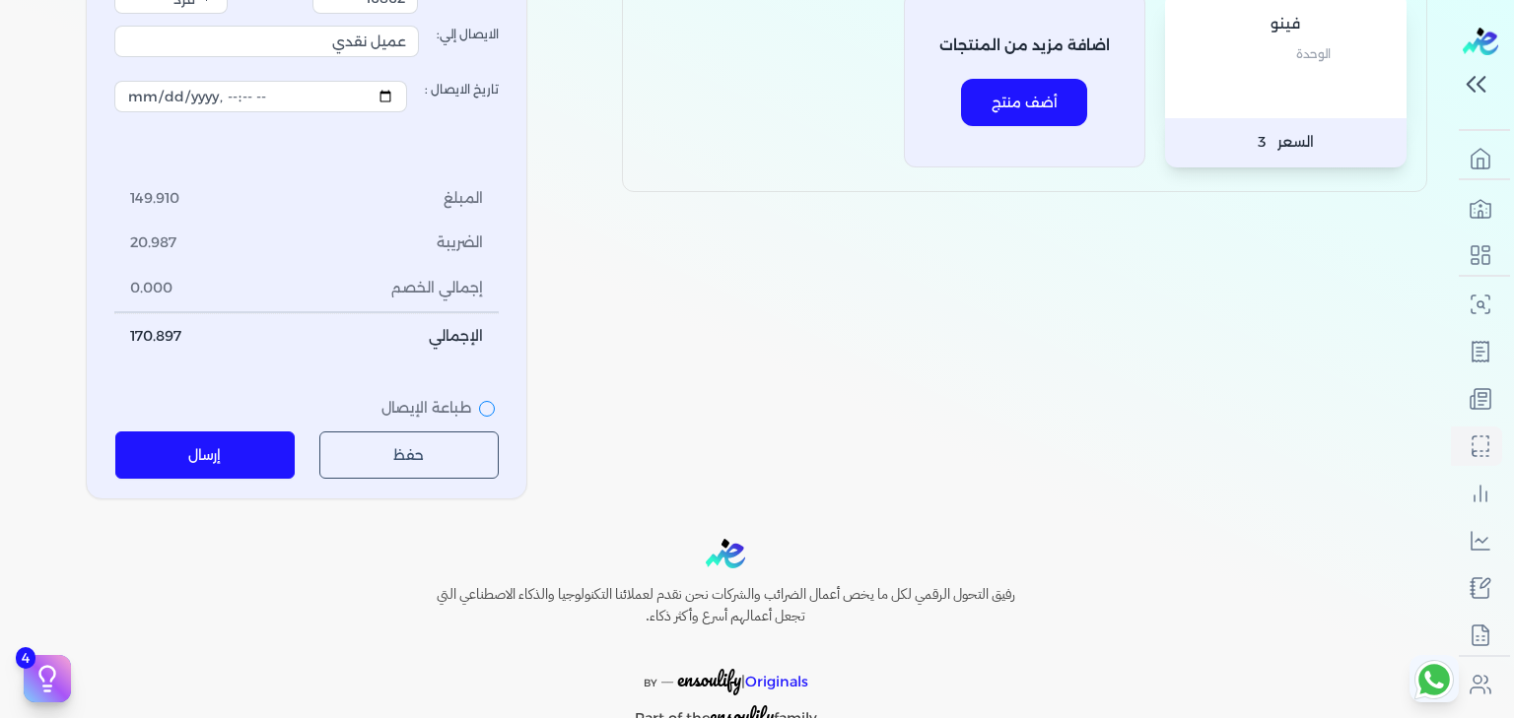
click at [911, 392] on div "فينو المنتجات الخاصة بشركتك فينو الوحدة السعر 3 اضافة مزيد من المنتجات أضف منتج" at bounding box center [1024, 165] width 837 height 670
